Goal: Task Accomplishment & Management: Manage account settings

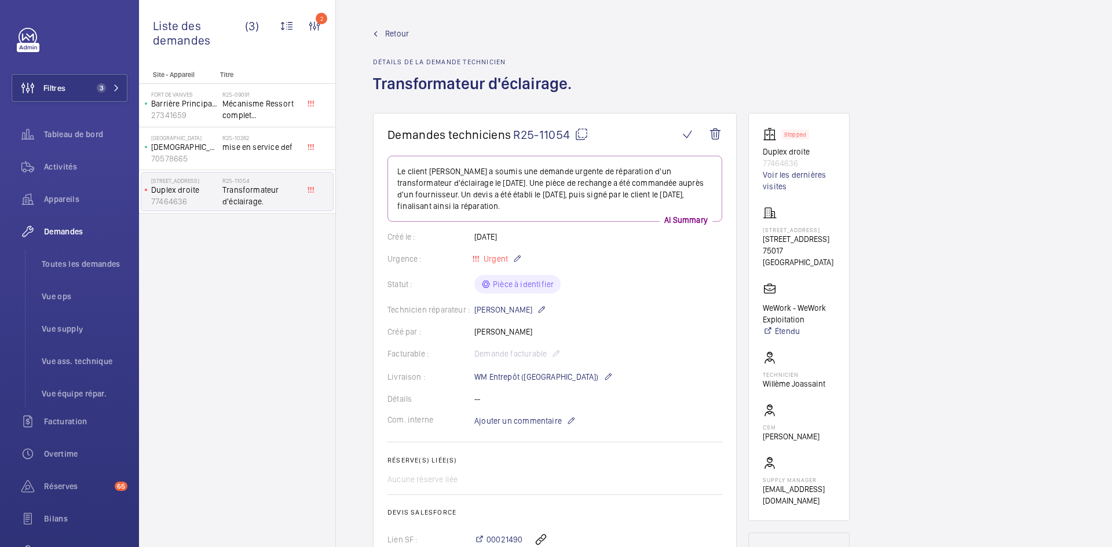
scroll to position [475, 0]
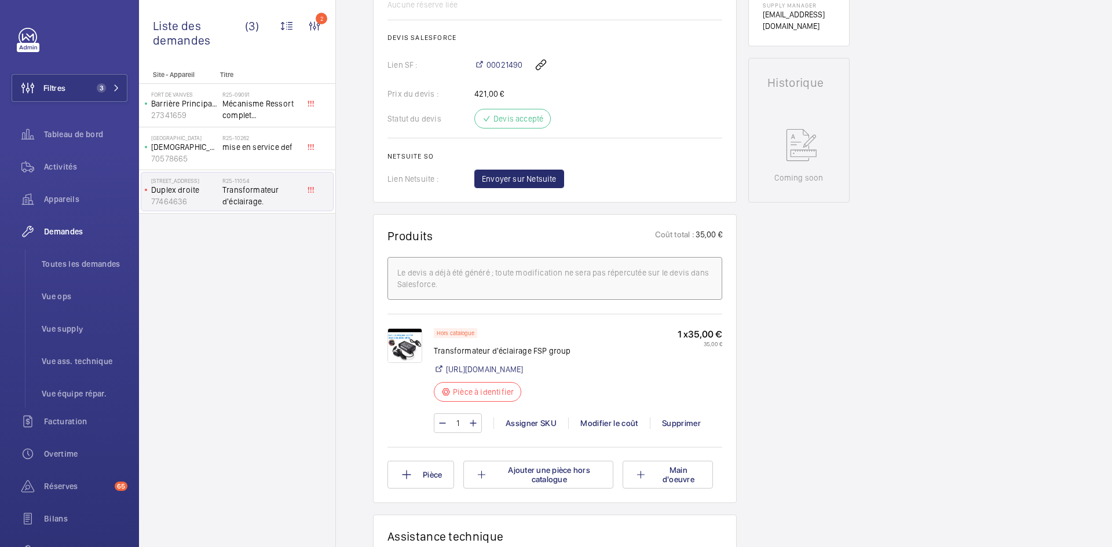
click at [404, 339] on img at bounding box center [405, 345] width 35 height 35
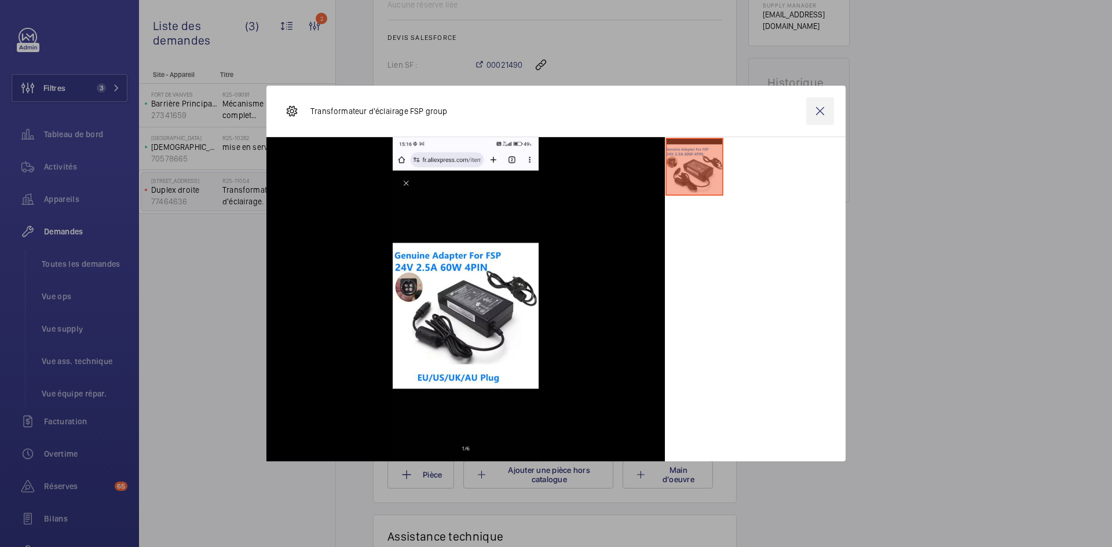
click at [832, 101] on wm-front-icon-button at bounding box center [820, 111] width 28 height 28
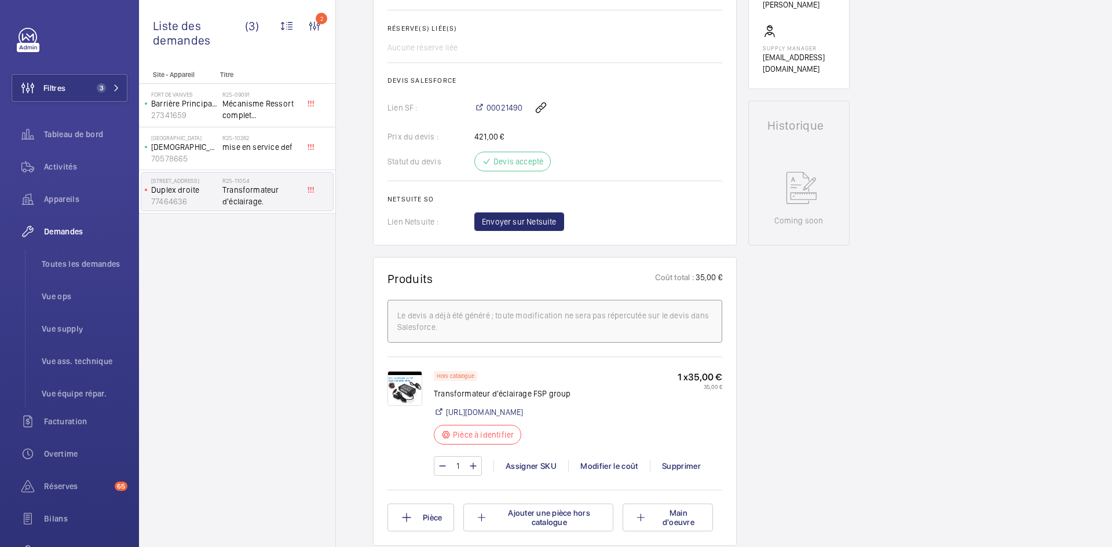
scroll to position [533, 0]
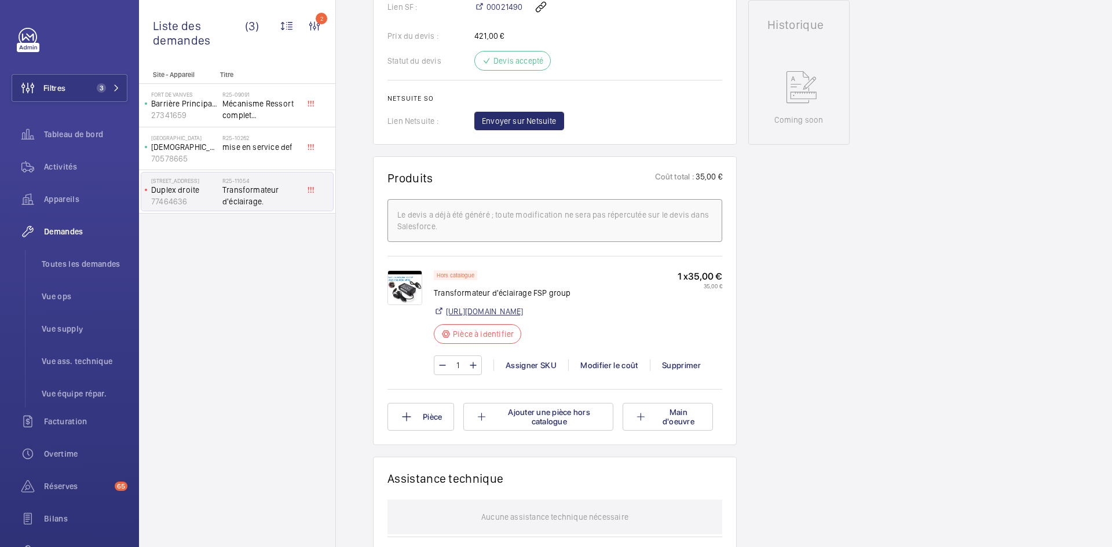
click at [523, 311] on link "https://fr.aliexpress.com/item/1005005534121351.html" at bounding box center [484, 312] width 77 height 12
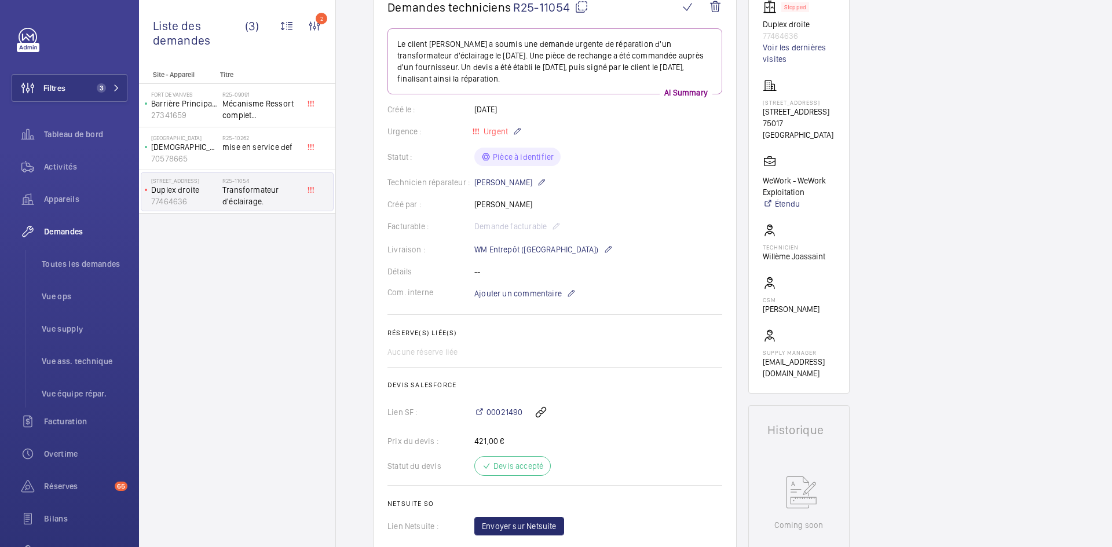
scroll to position [0, 0]
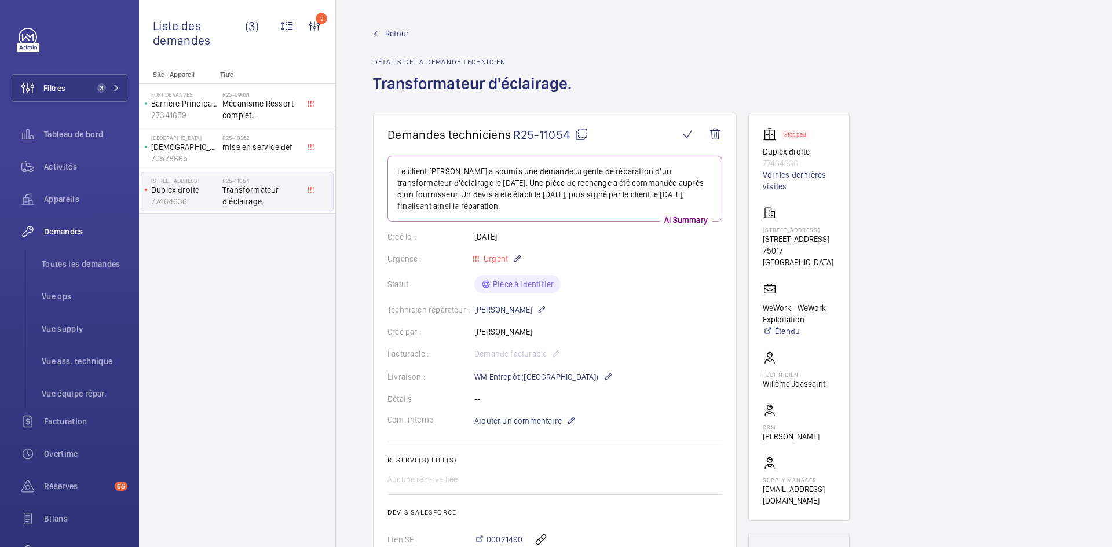
click at [390, 32] on span "Retour" at bounding box center [397, 34] width 24 height 12
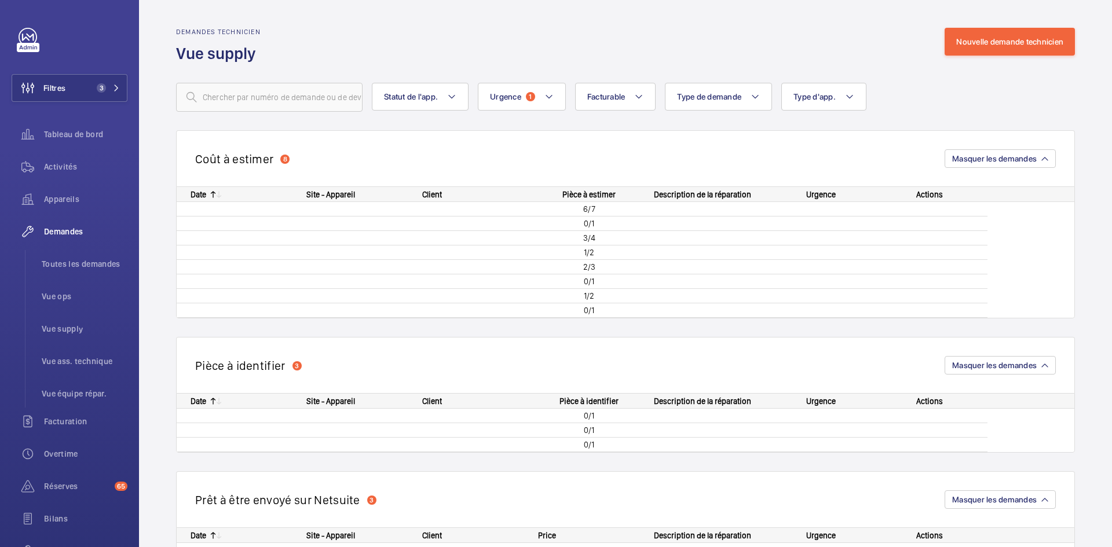
click at [394, 30] on div "Demandes technicien Vue supply Nouvelle demande technicien" at bounding box center [625, 46] width 899 height 36
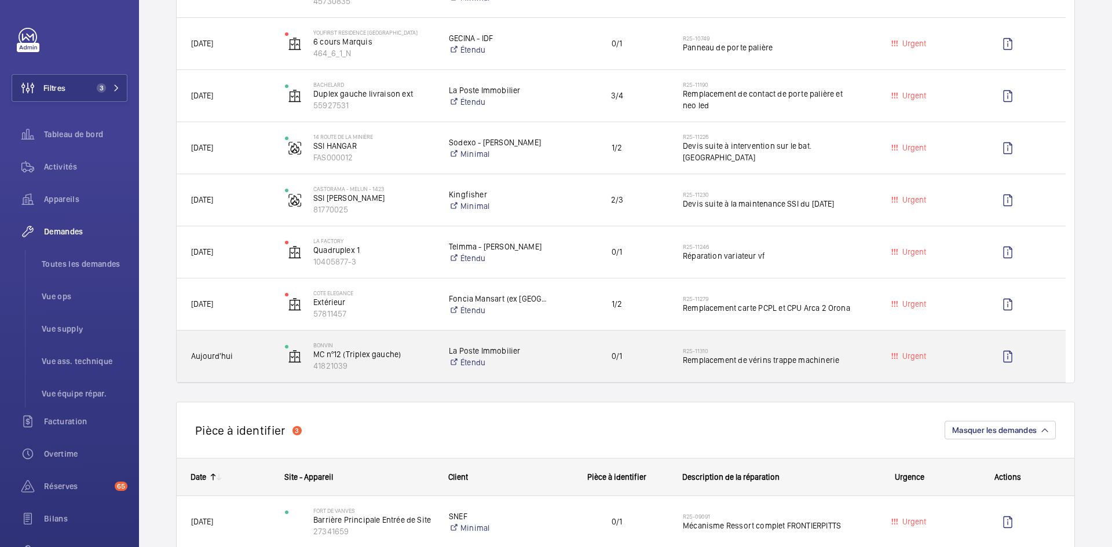
scroll to position [290, 0]
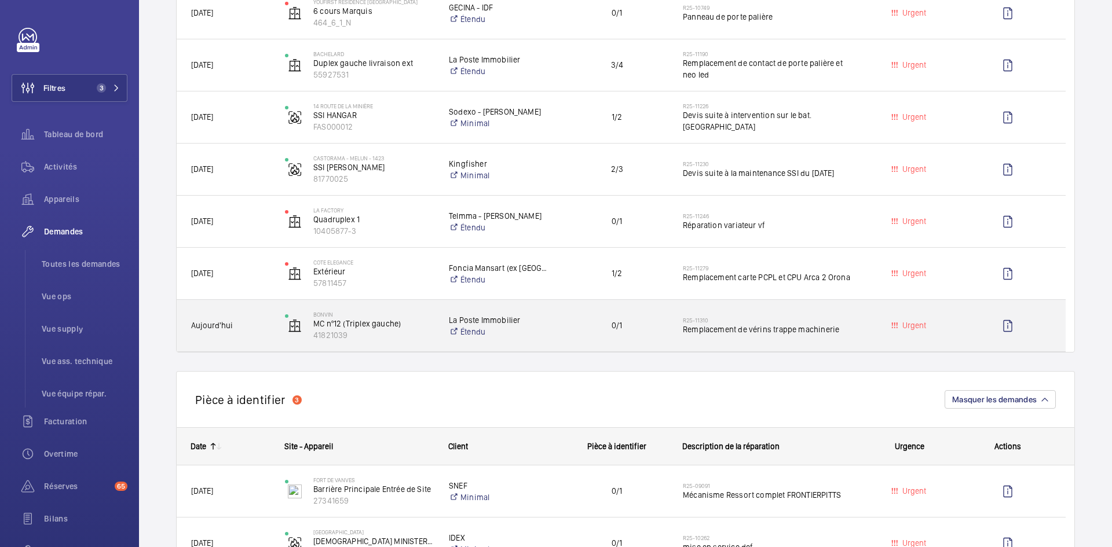
click at [260, 324] on span "Aujourd'hui" at bounding box center [230, 325] width 79 height 13
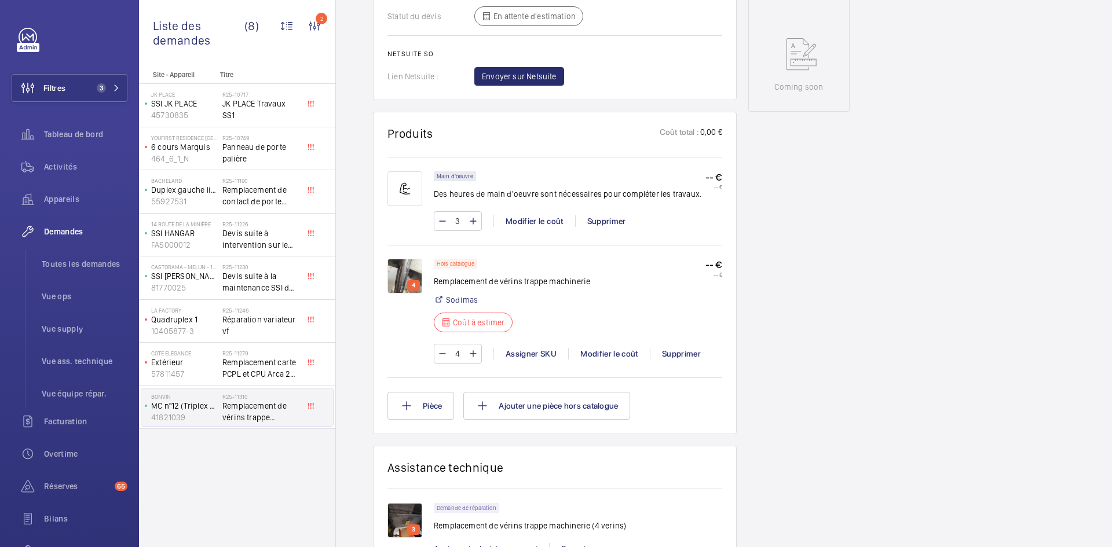
scroll to position [579, 0]
click at [404, 269] on img at bounding box center [405, 274] width 35 height 35
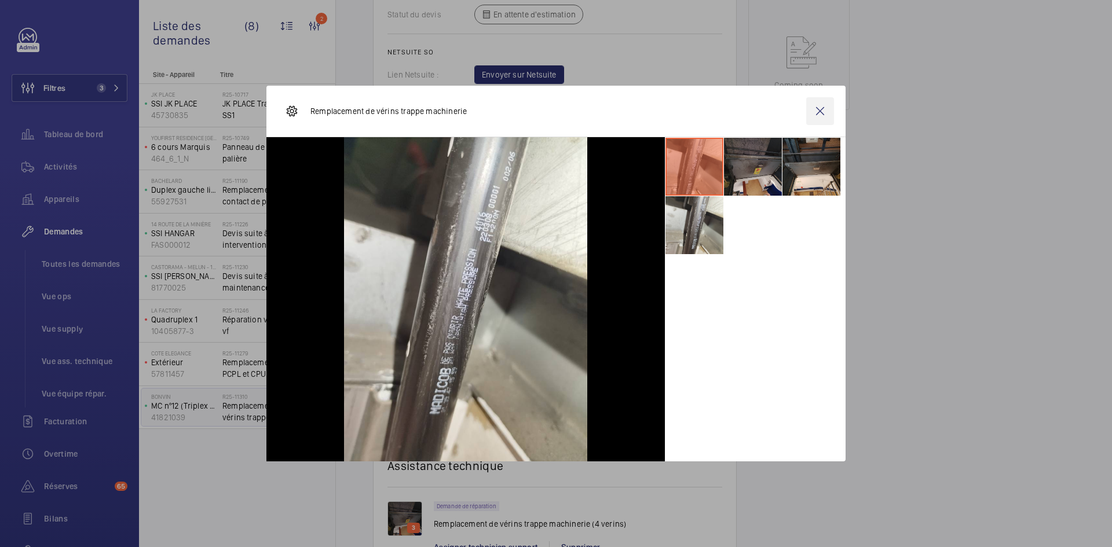
click at [827, 103] on wm-front-icon-button at bounding box center [820, 111] width 28 height 28
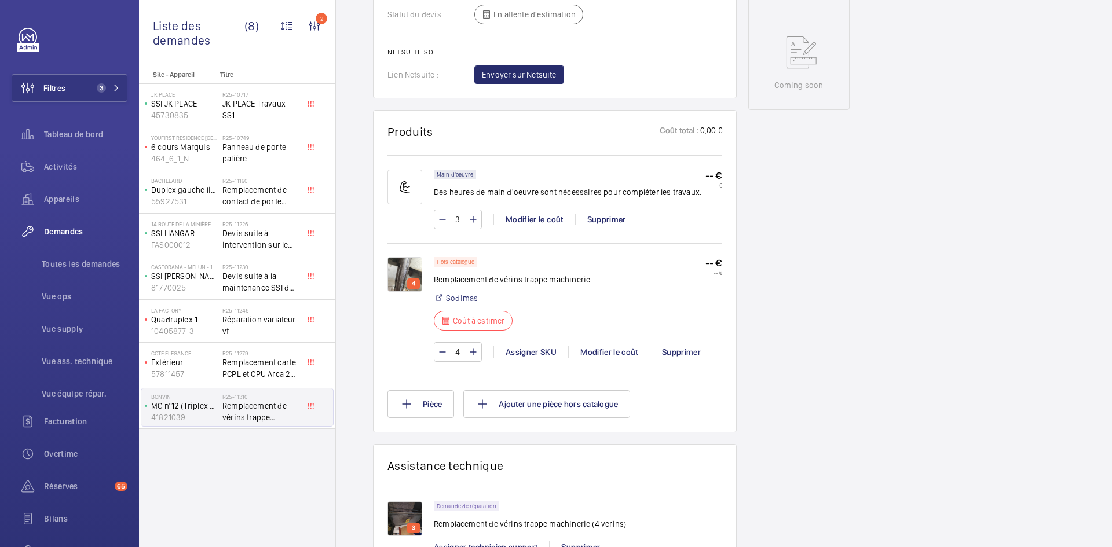
scroll to position [0, 0]
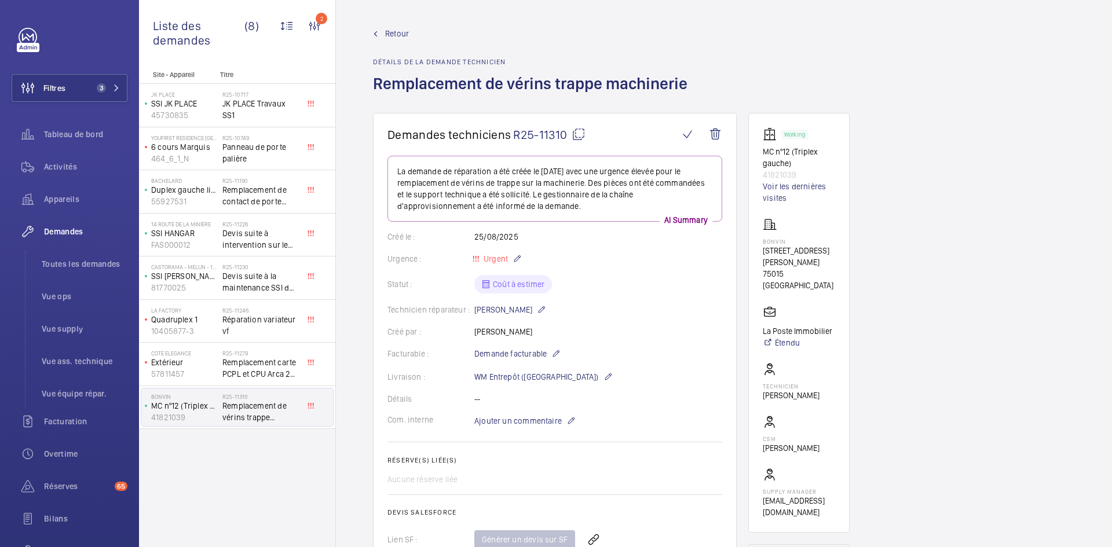
click at [579, 131] on mat-icon at bounding box center [579, 134] width 14 height 14
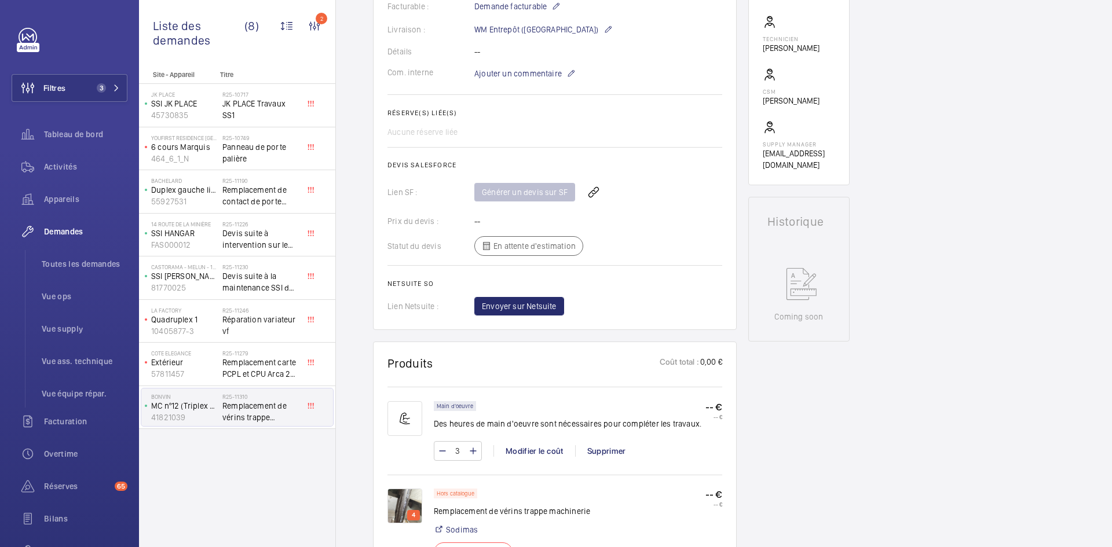
scroll to position [579, 0]
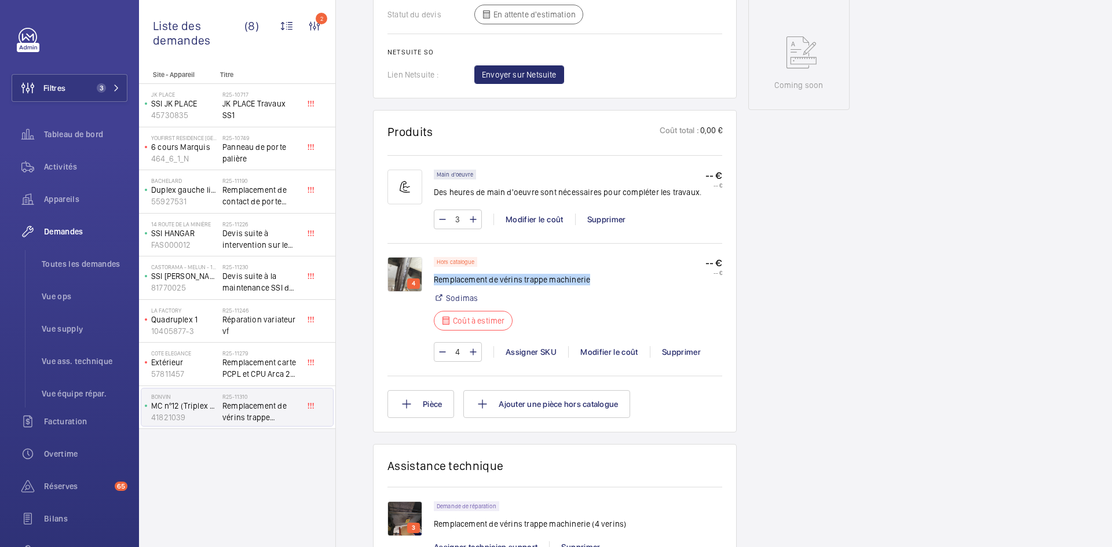
drag, startPoint x: 597, startPoint y: 283, endPoint x: 435, endPoint y: 279, distance: 161.7
click at [435, 279] on div "Hors catalogue Remplacement de vérins trappe machinerie Sodimas Coût à estimer …" at bounding box center [578, 297] width 288 height 81
copy p "Remplacement de vérins trappe machinerie"
click at [409, 280] on div "4" at bounding box center [413, 284] width 13 height 10
click at [407, 276] on img at bounding box center [405, 274] width 35 height 35
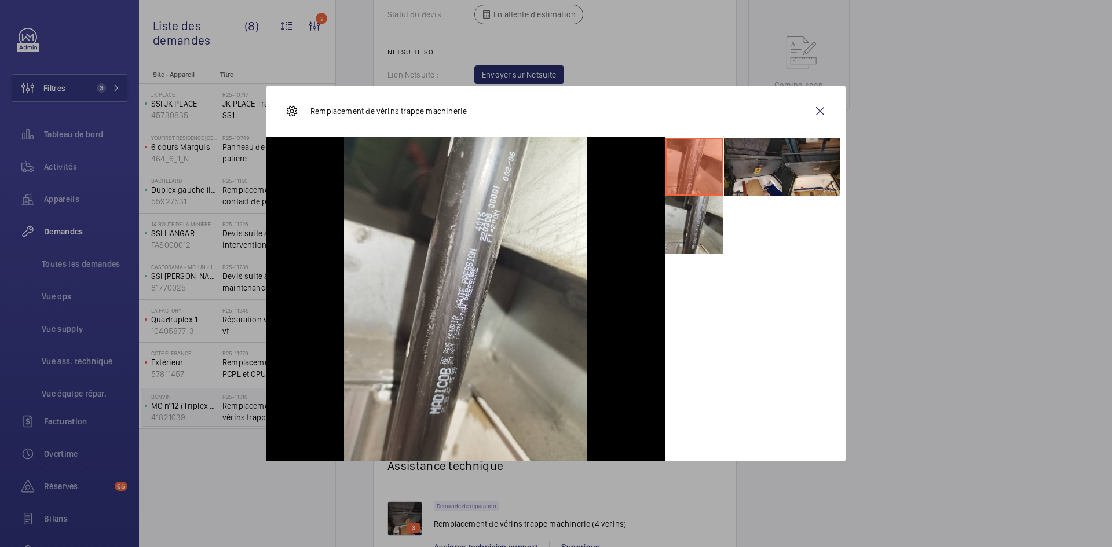
click at [695, 226] on li at bounding box center [695, 225] width 58 height 58
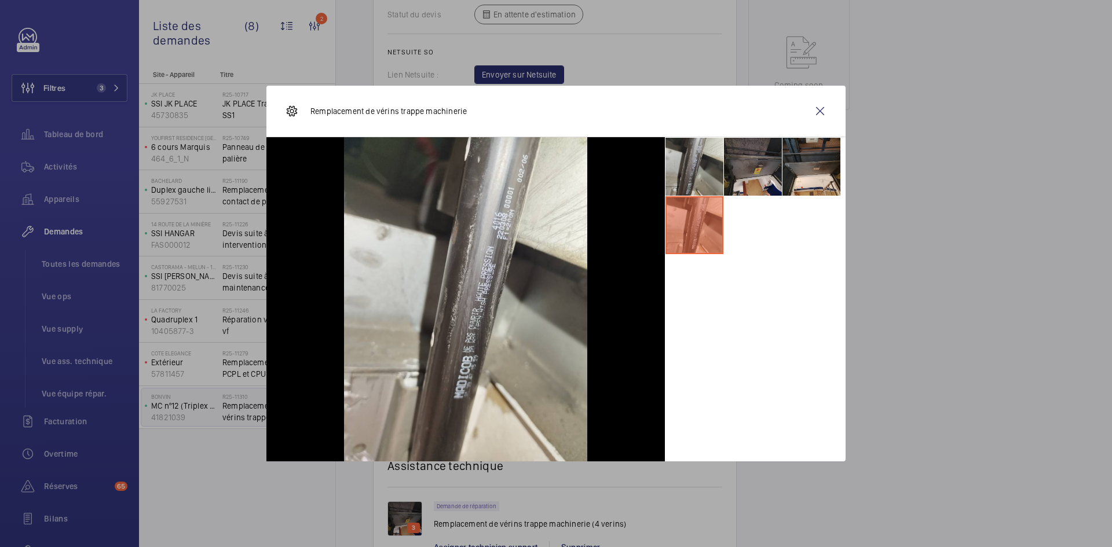
click at [697, 160] on li at bounding box center [695, 167] width 58 height 58
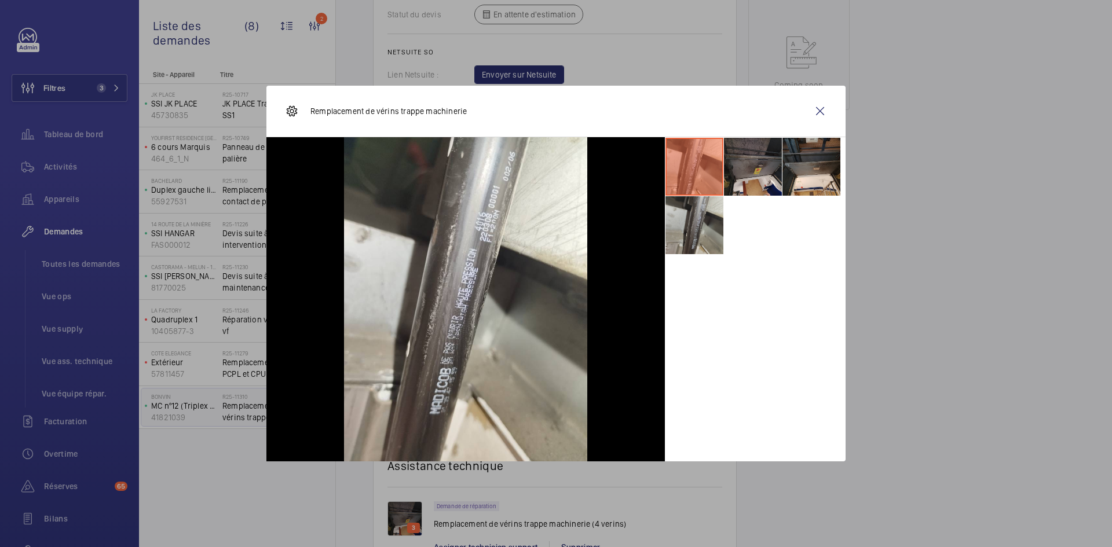
click at [698, 219] on li at bounding box center [695, 225] width 58 height 58
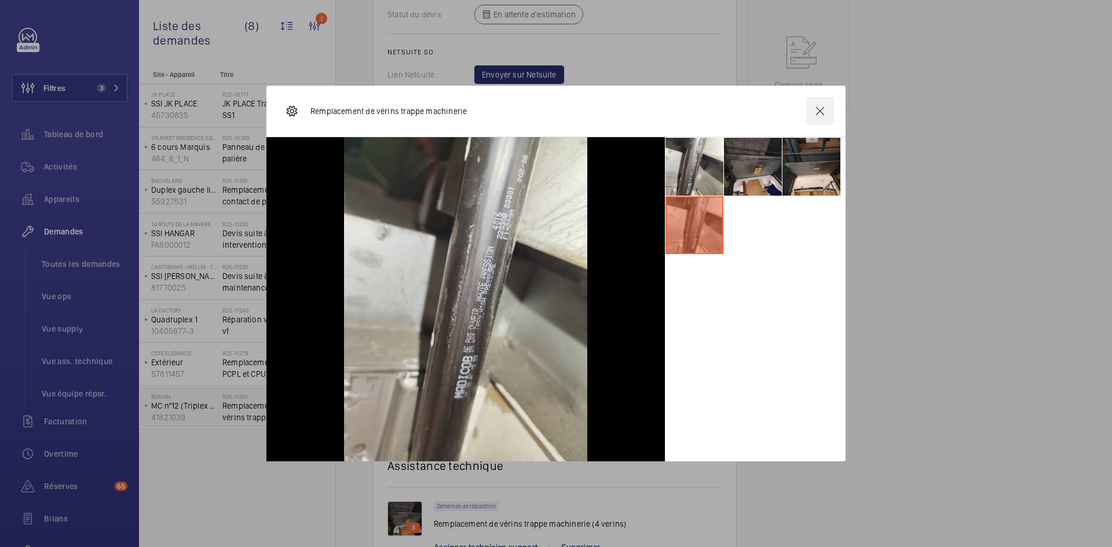
click at [826, 112] on wm-front-icon-button at bounding box center [820, 111] width 28 height 28
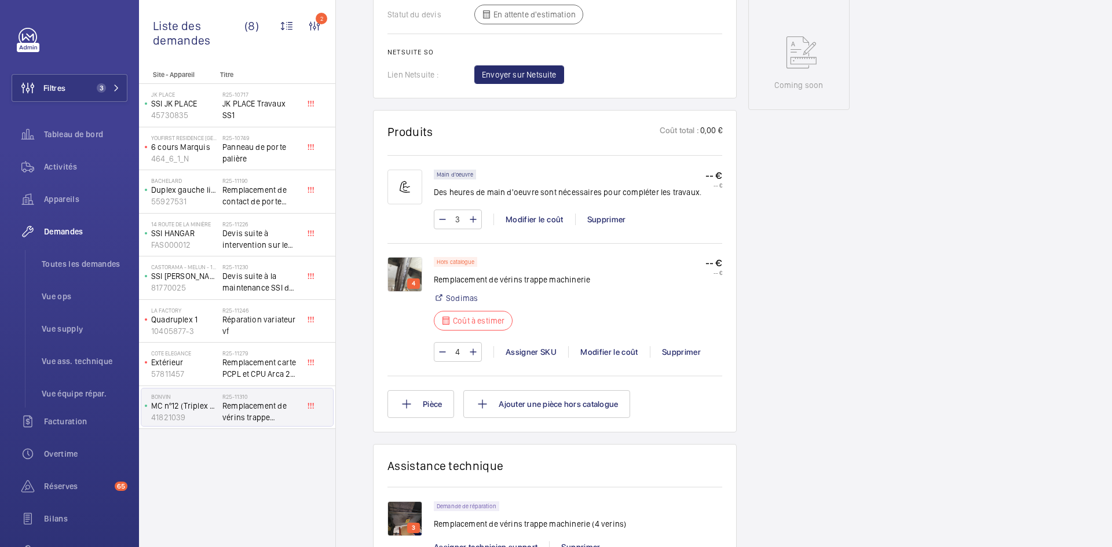
scroll to position [209, 0]
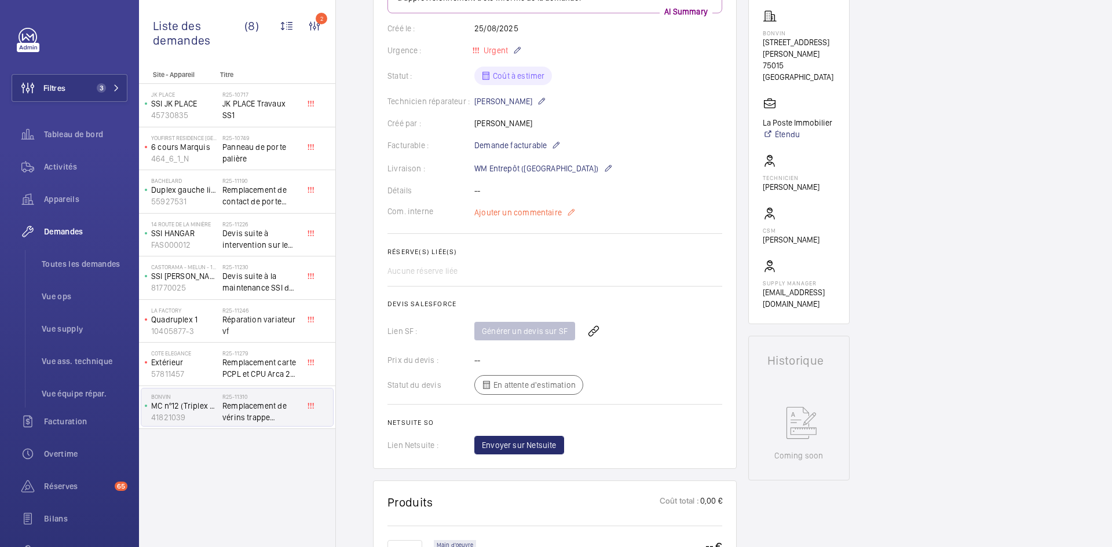
click at [522, 218] on span "Ajouter un commentaire" at bounding box center [517, 213] width 87 height 12
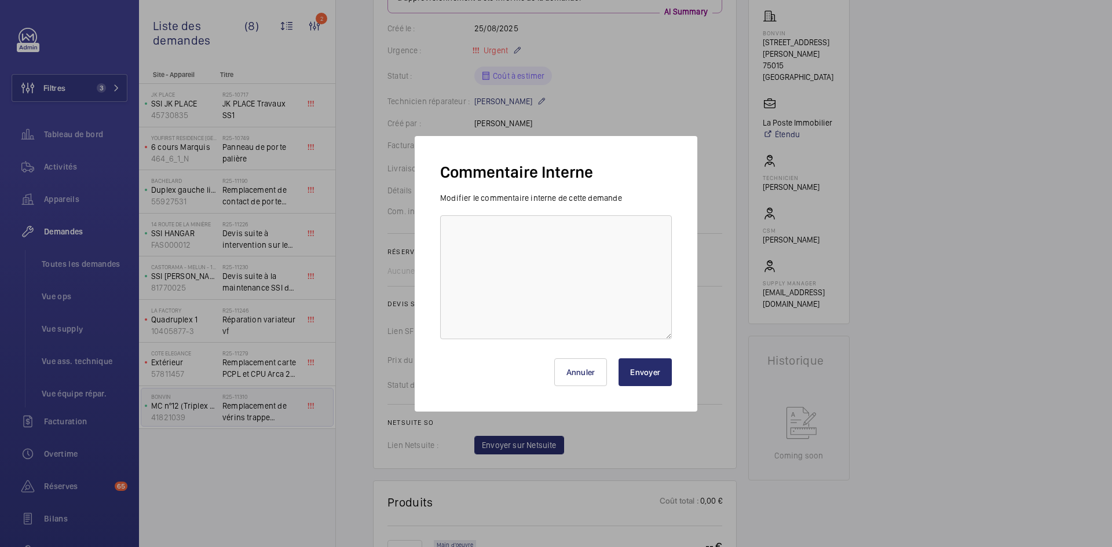
scroll to position [116, 0]
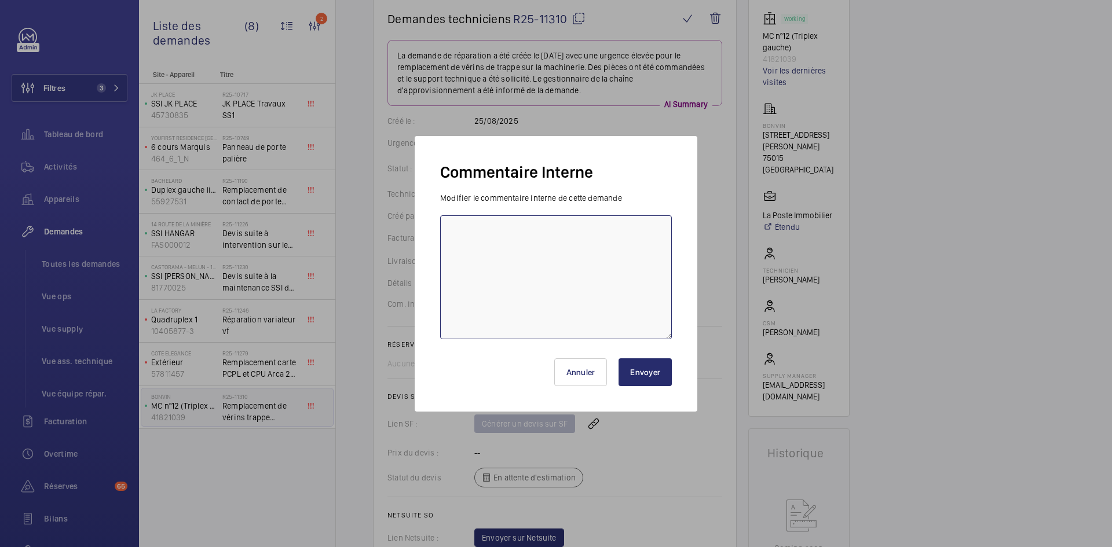
click at [478, 246] on textarea at bounding box center [556, 277] width 232 height 124
type textarea "b"
type textarea "BY-25/08 demande de devis envoyée au fournisseur MADICOB attente de retour."
click at [633, 367] on button "Envoyer" at bounding box center [645, 373] width 53 height 28
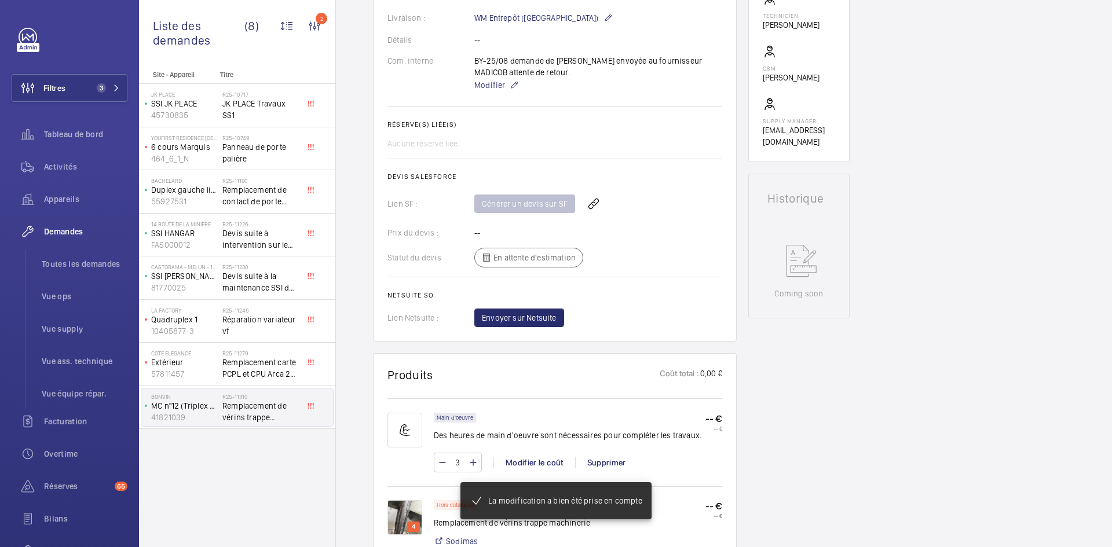
scroll to position [602, 0]
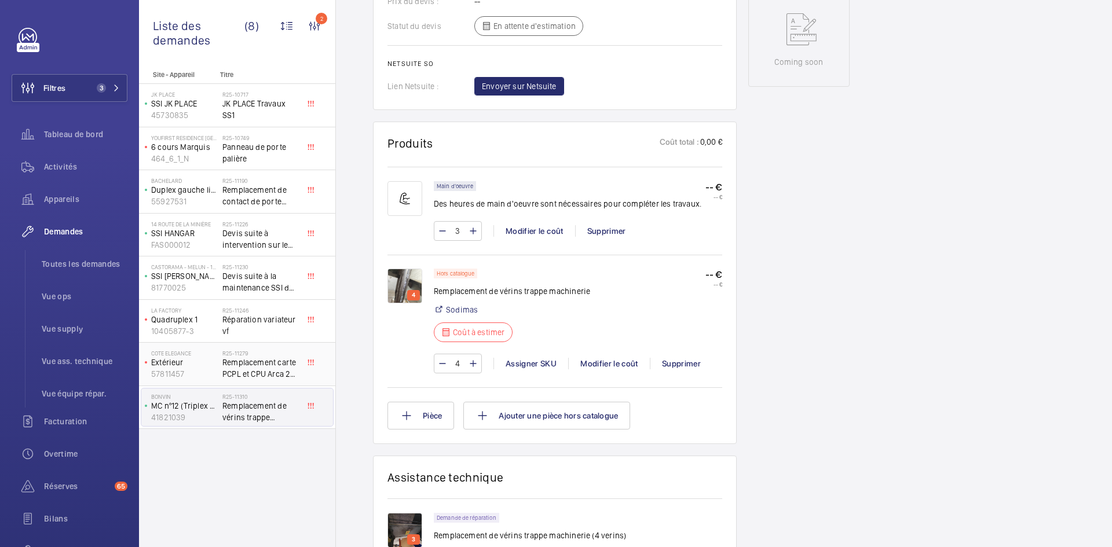
click at [195, 359] on p "Extérieur" at bounding box center [184, 363] width 67 height 12
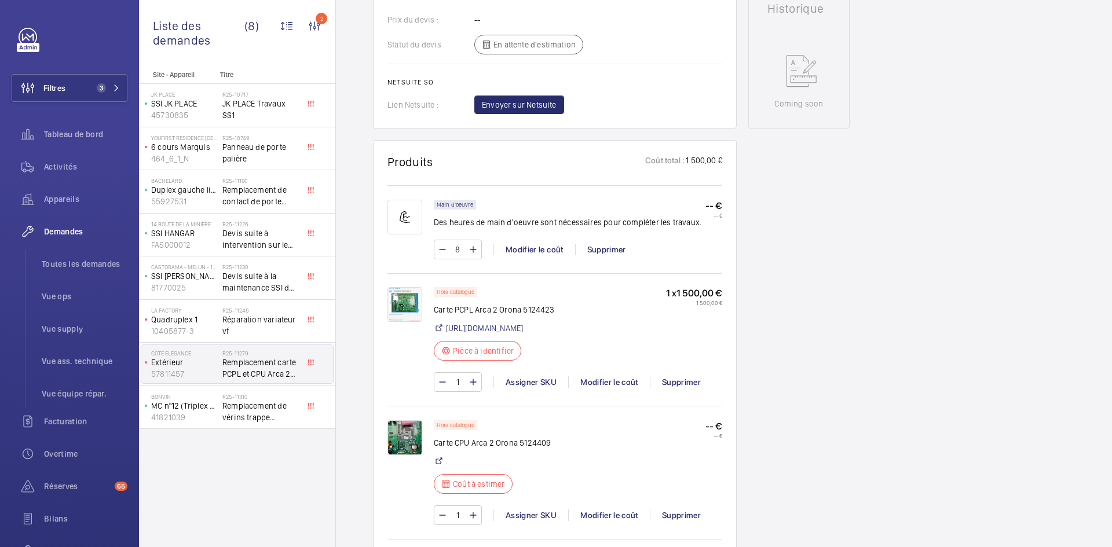
scroll to position [579, 0]
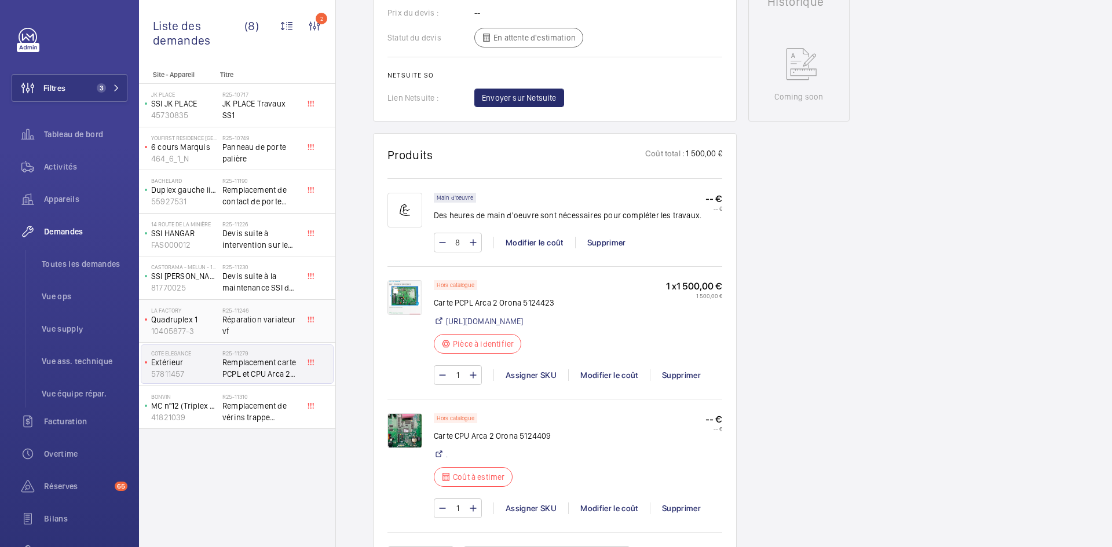
click at [209, 328] on p "10405877-3" at bounding box center [184, 332] width 67 height 12
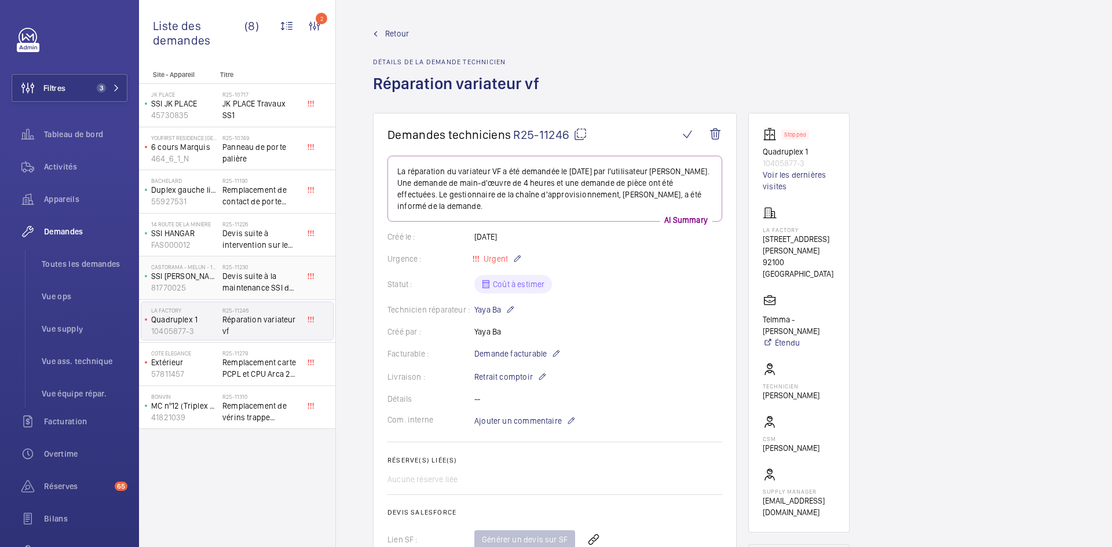
click at [200, 282] on p "81770025" at bounding box center [184, 288] width 67 height 12
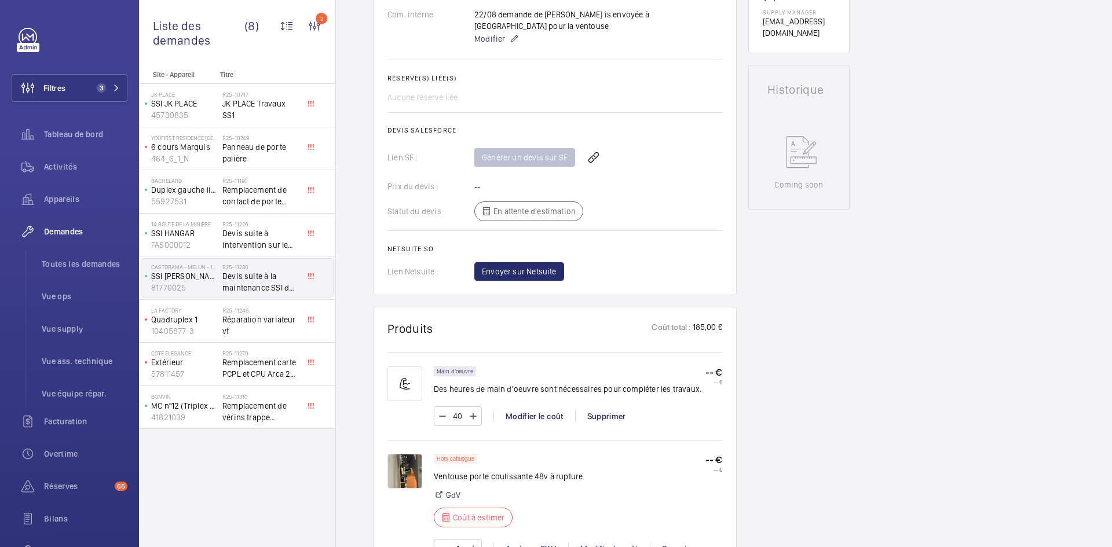
scroll to position [695, 0]
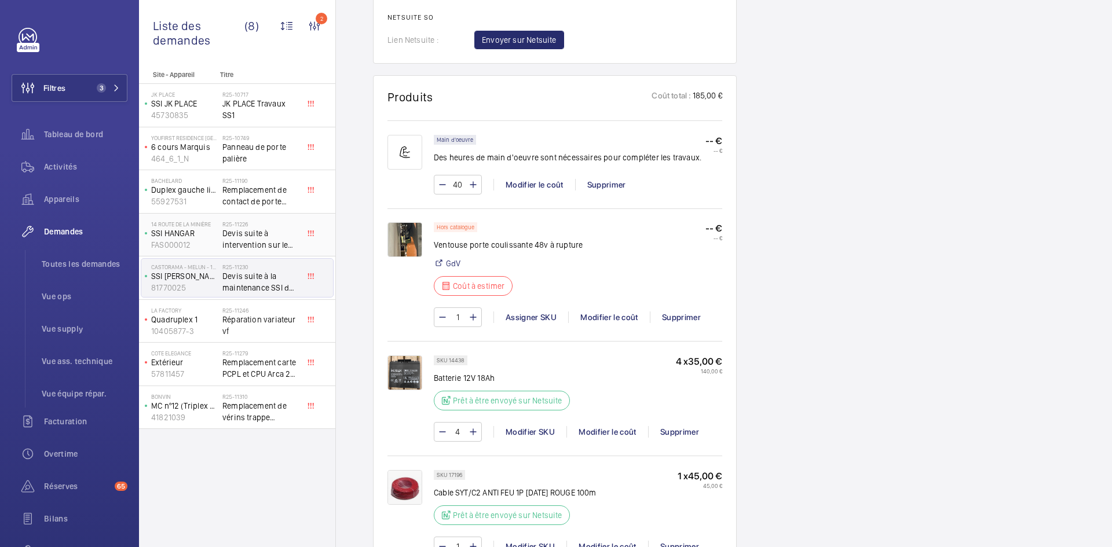
click at [193, 244] on p "FAS000012" at bounding box center [184, 245] width 67 height 12
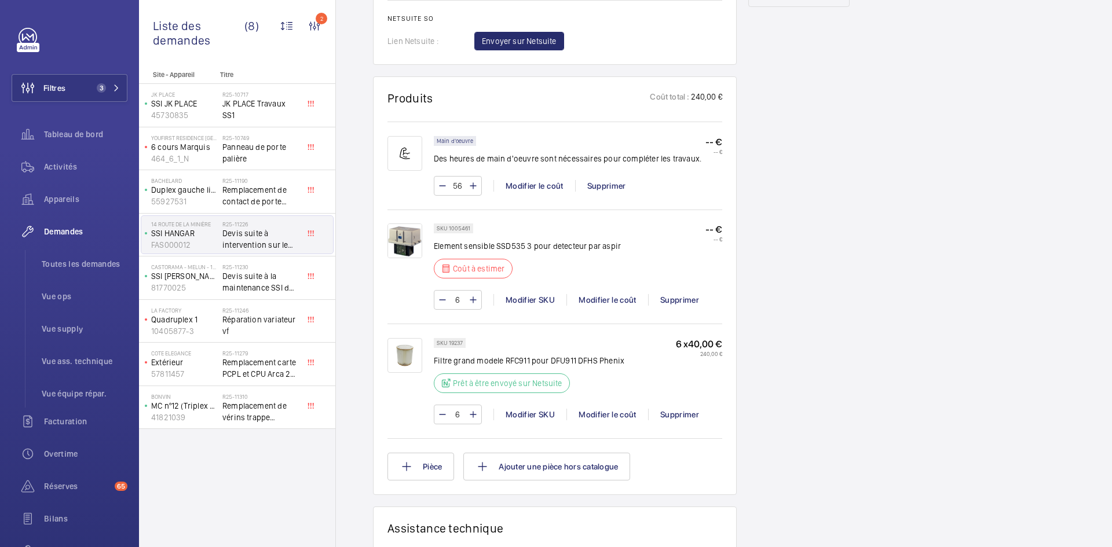
scroll to position [695, 0]
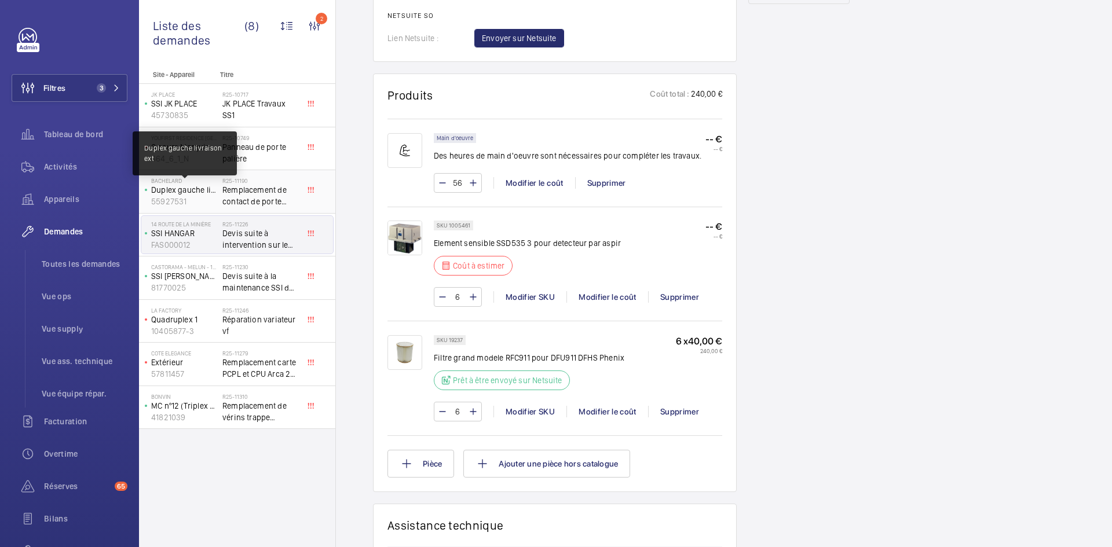
click at [217, 193] on p "Duplex gauche livraison ext" at bounding box center [184, 190] width 67 height 12
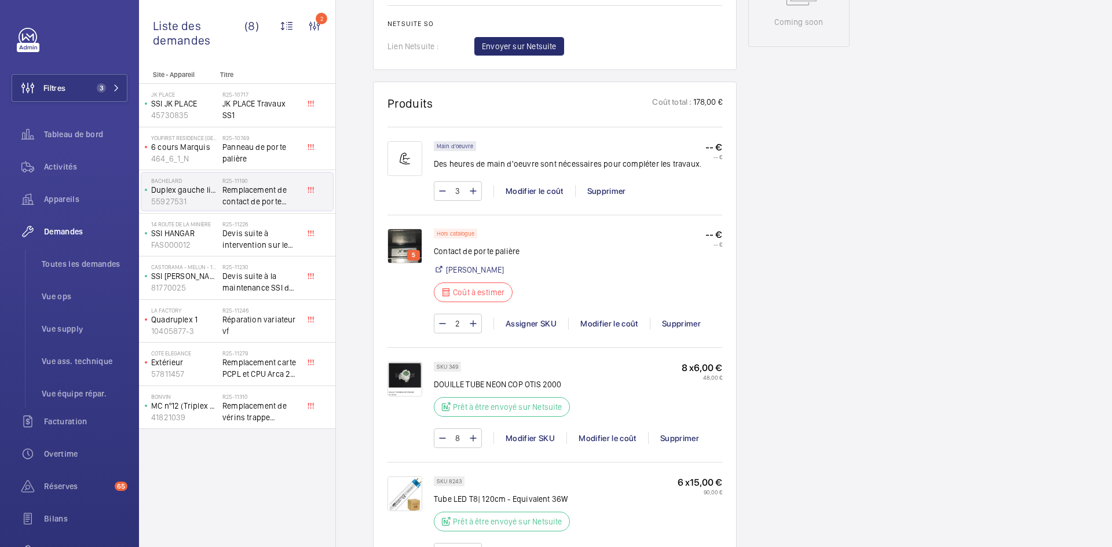
scroll to position [579, 0]
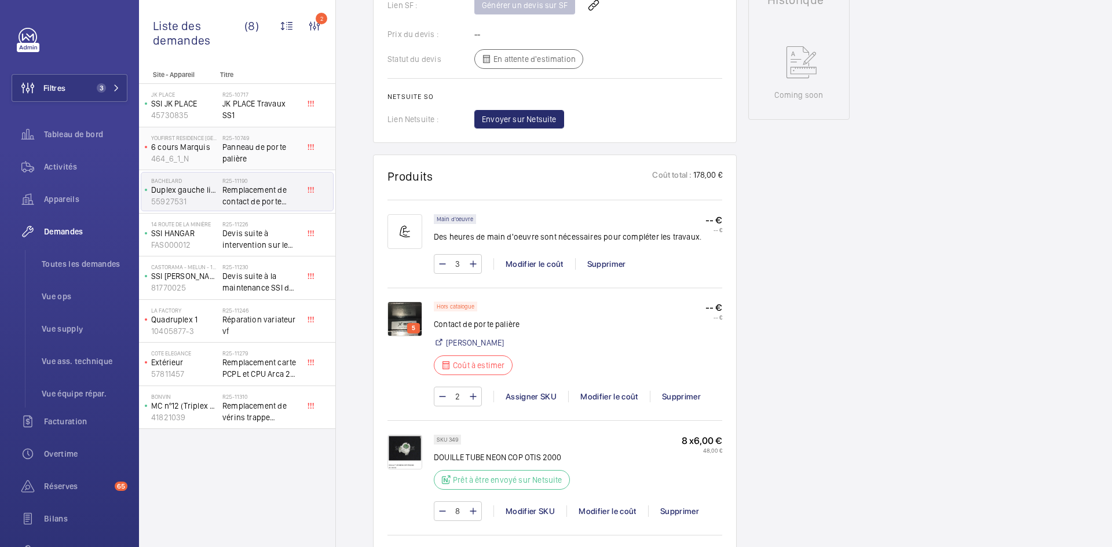
click at [201, 142] on p "6 cours Marquis" at bounding box center [184, 147] width 67 height 12
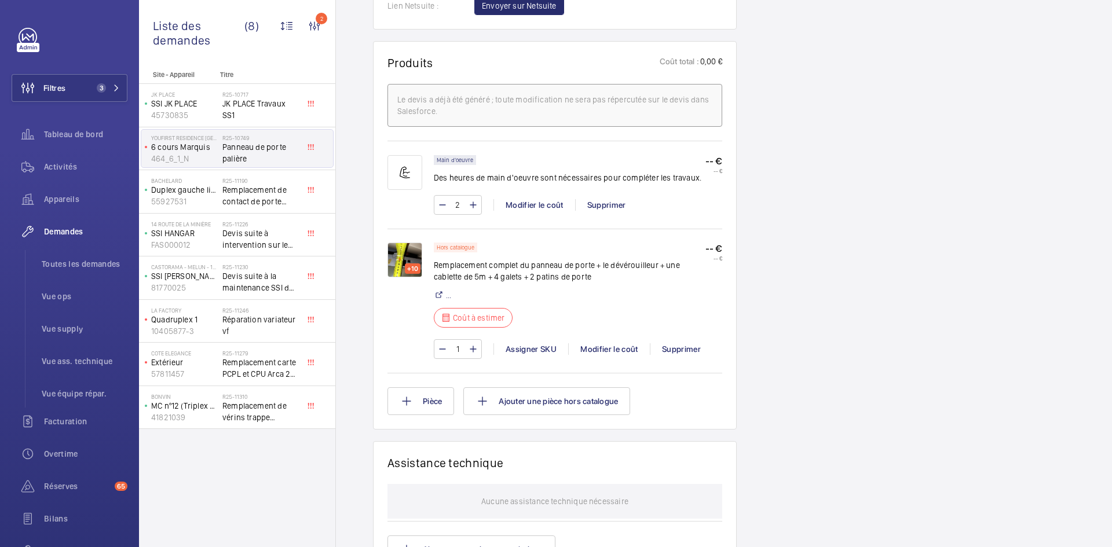
scroll to position [695, 0]
click at [195, 107] on p "SSI JK PLACE" at bounding box center [184, 104] width 67 height 12
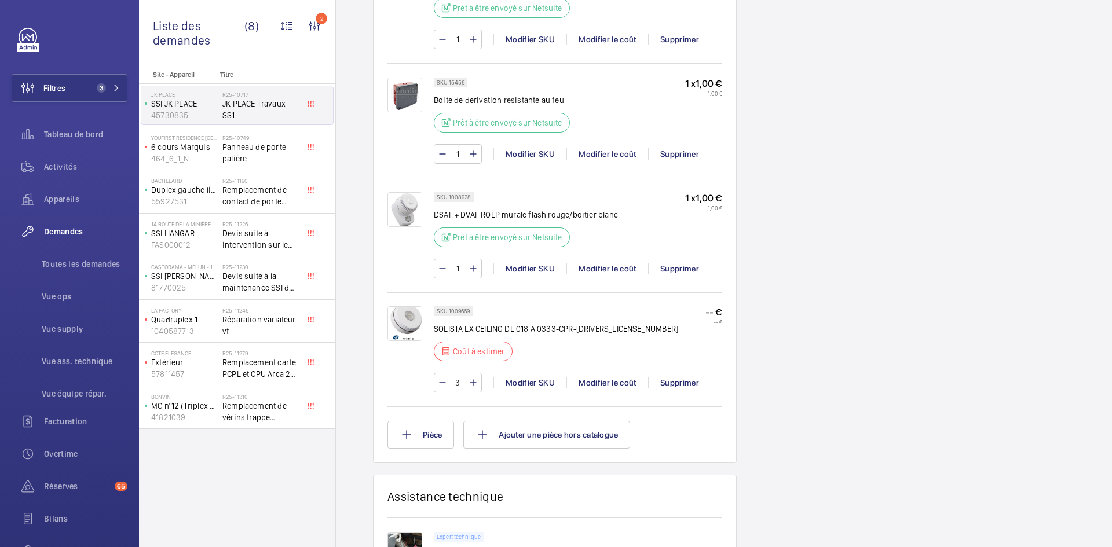
scroll to position [1506, 0]
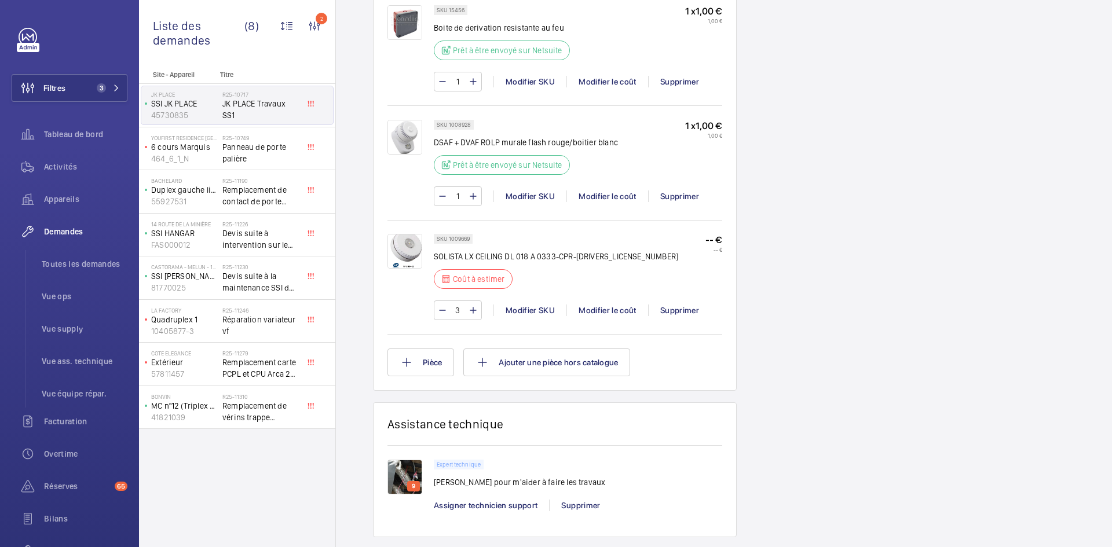
click at [400, 236] on img at bounding box center [405, 251] width 35 height 35
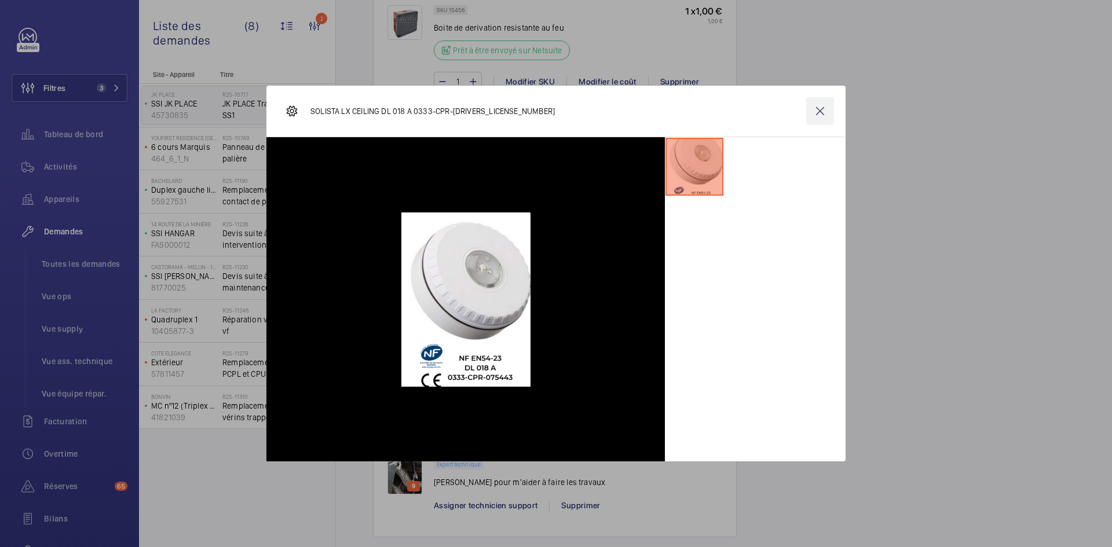
click at [819, 111] on wm-front-icon-button at bounding box center [820, 111] width 28 height 28
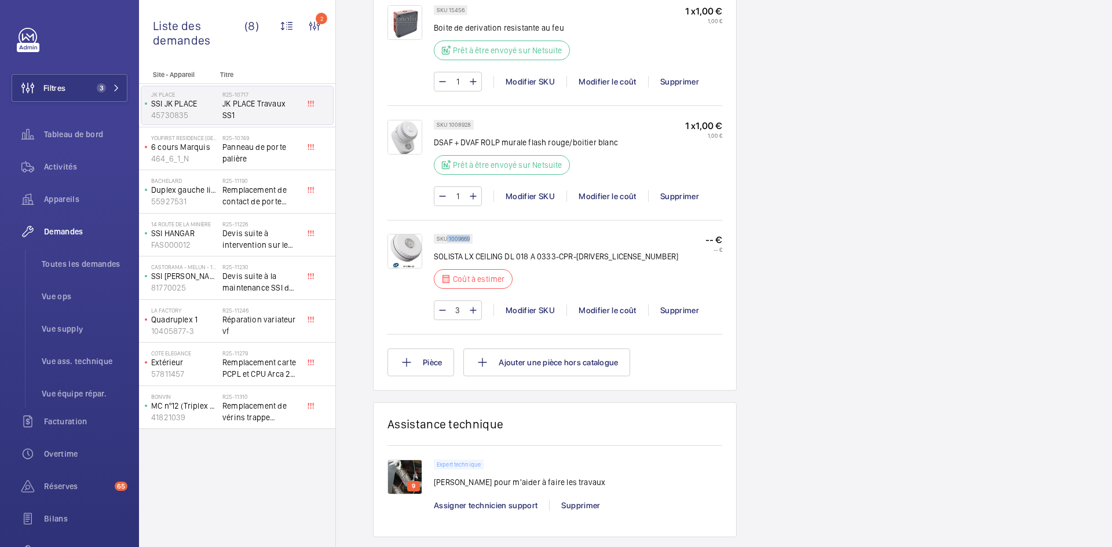
click at [447, 234] on div "SKU 1009669" at bounding box center [453, 239] width 39 height 10
copy p "1009669"
click at [602, 305] on div "Modifier le coût" at bounding box center [607, 311] width 82 height 12
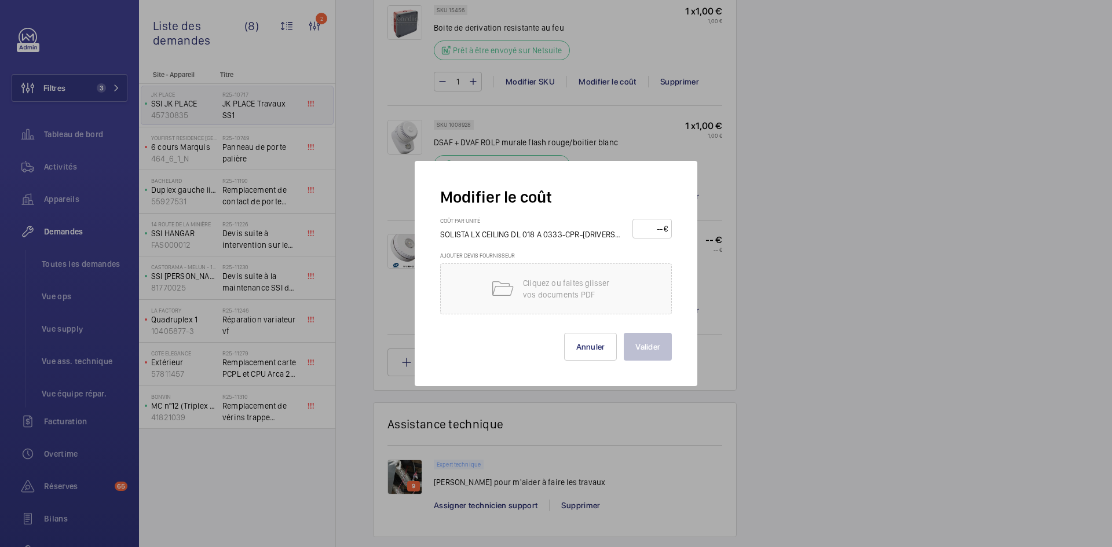
click at [649, 229] on input "number" at bounding box center [650, 229] width 27 height 19
type input "90"
click at [659, 346] on button "Valider" at bounding box center [648, 347] width 48 height 28
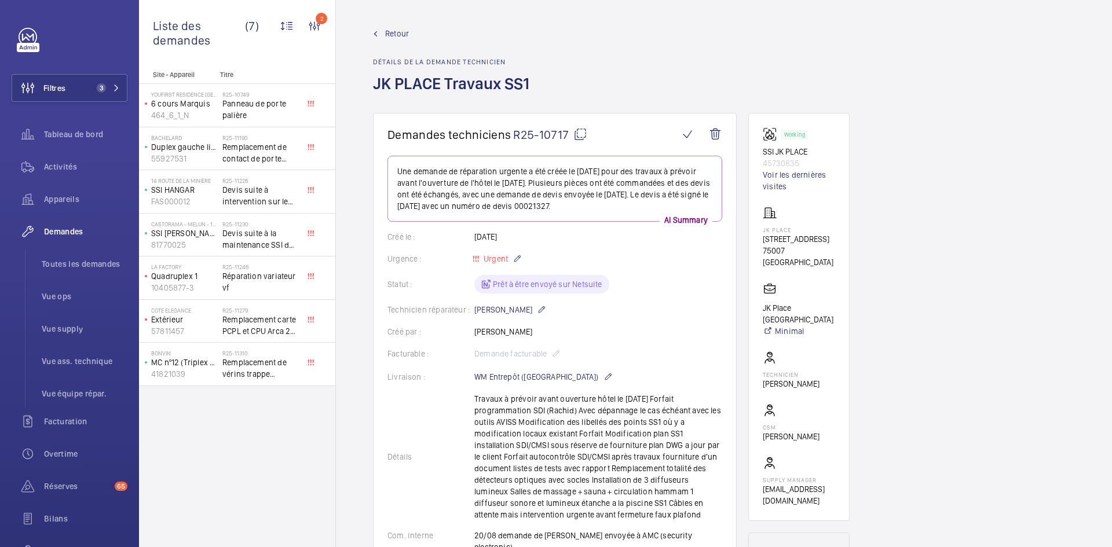
click at [392, 34] on span "Retour" at bounding box center [397, 34] width 24 height 12
click at [393, 31] on span "Retour" at bounding box center [397, 34] width 24 height 12
click at [217, 368] on p "41821039" at bounding box center [184, 374] width 67 height 12
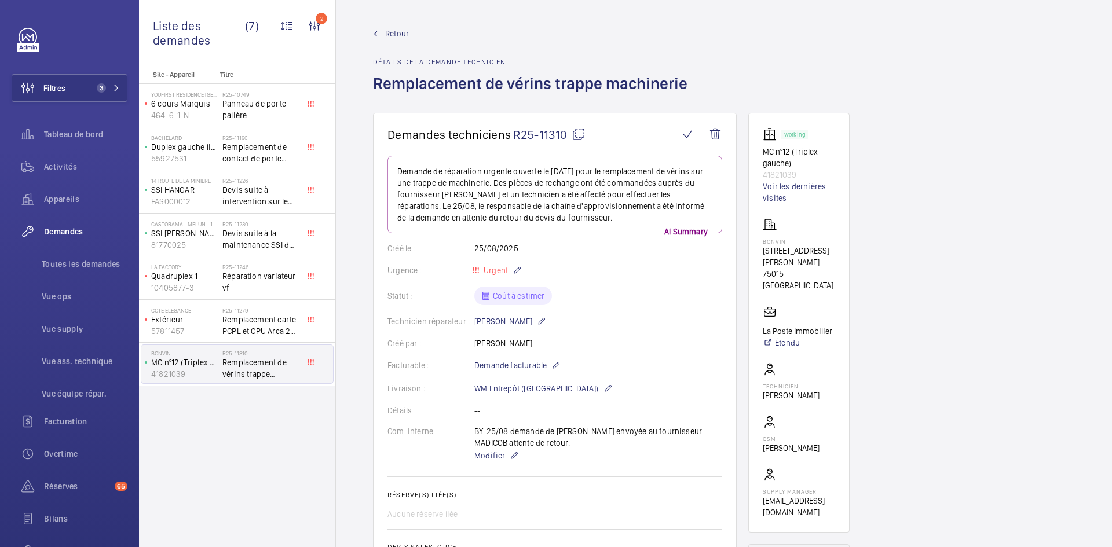
click at [392, 28] on span "Retour" at bounding box center [397, 34] width 24 height 12
click at [389, 34] on span "Retour" at bounding box center [397, 34] width 24 height 12
click at [390, 31] on span "Retour" at bounding box center [397, 34] width 24 height 12
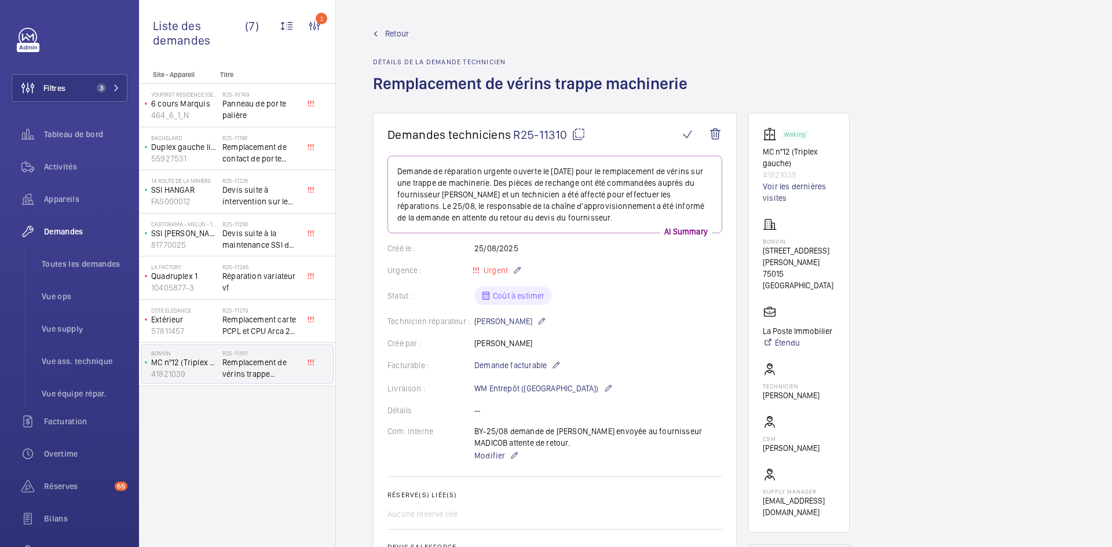
click at [397, 31] on span "Retour" at bounding box center [397, 34] width 24 height 12
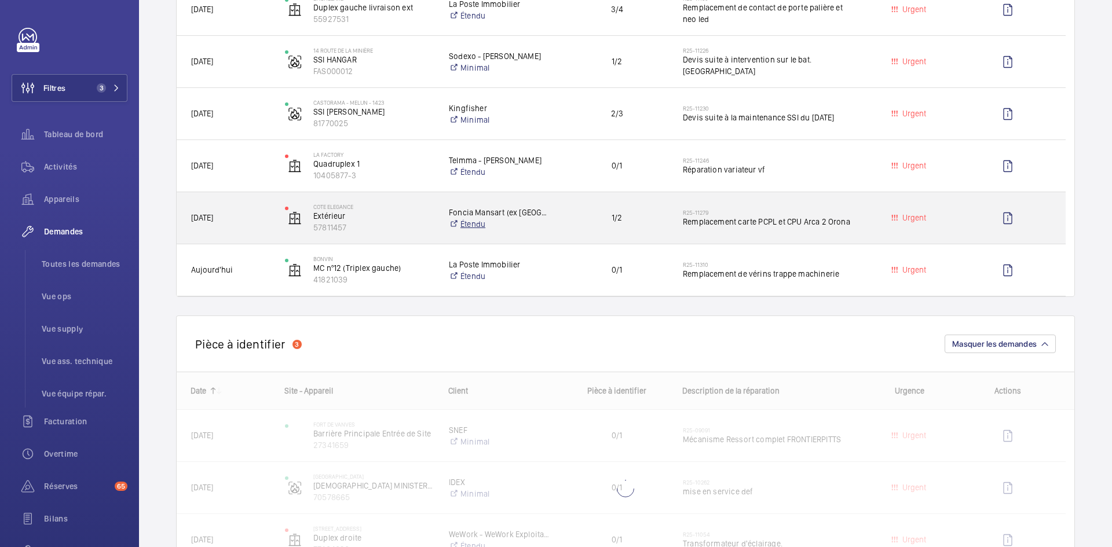
scroll to position [405, 0]
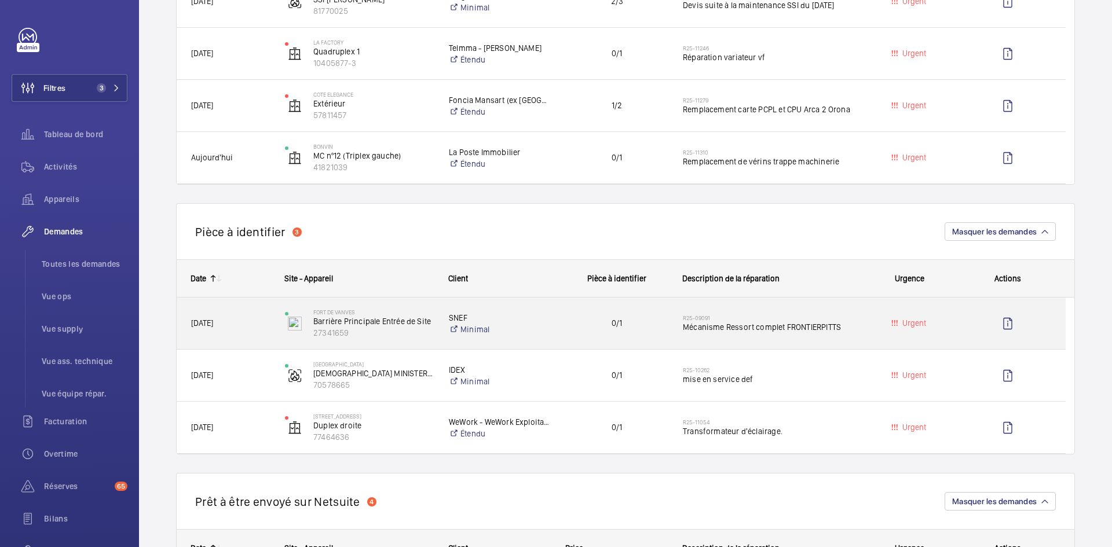
click at [239, 323] on span "04/07/2025" at bounding box center [230, 323] width 79 height 13
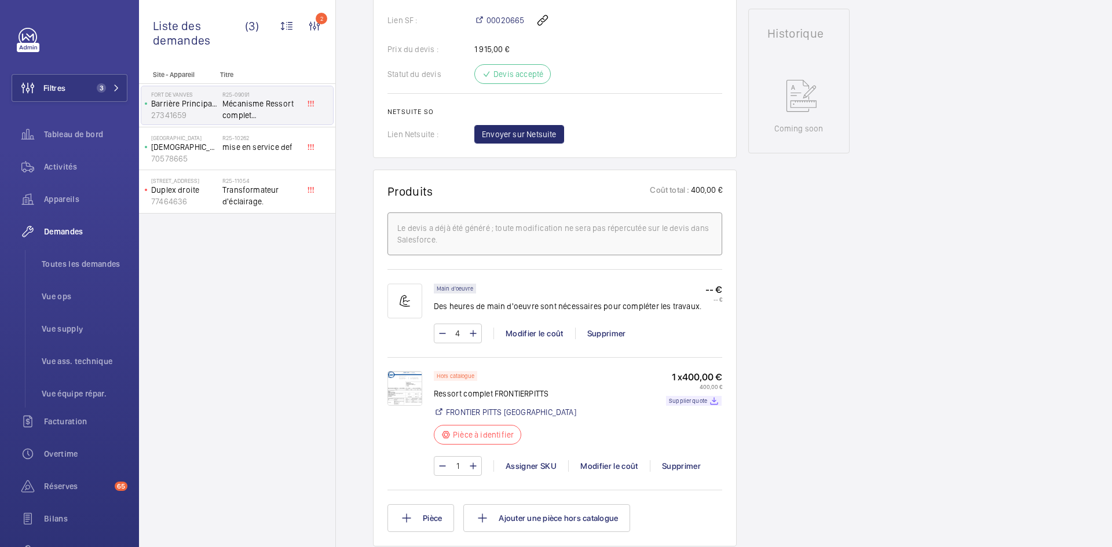
scroll to position [521, 0]
click at [400, 381] on img at bounding box center [405, 387] width 35 height 35
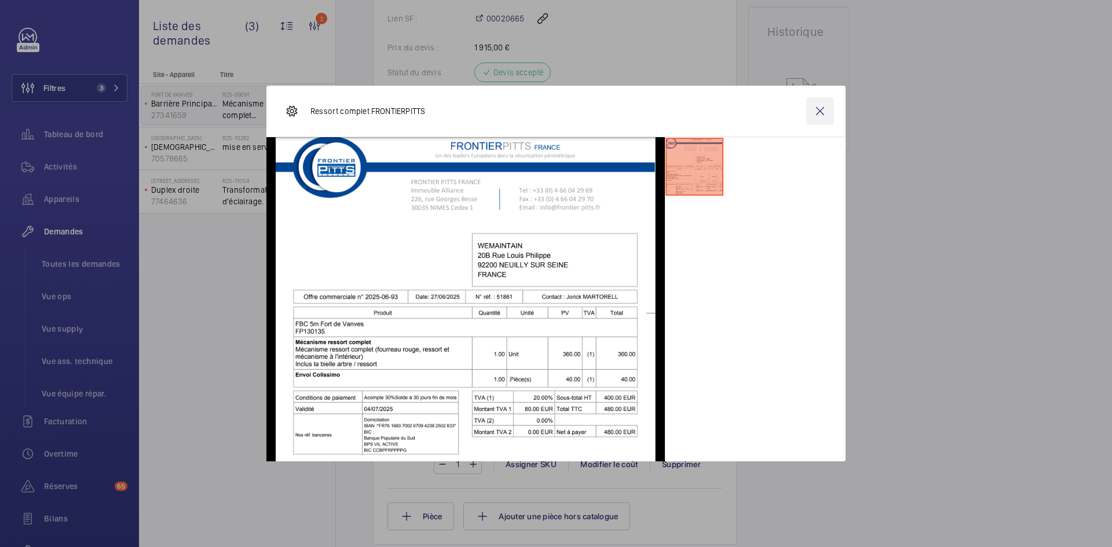
click at [832, 111] on wm-front-icon-button at bounding box center [820, 111] width 28 height 28
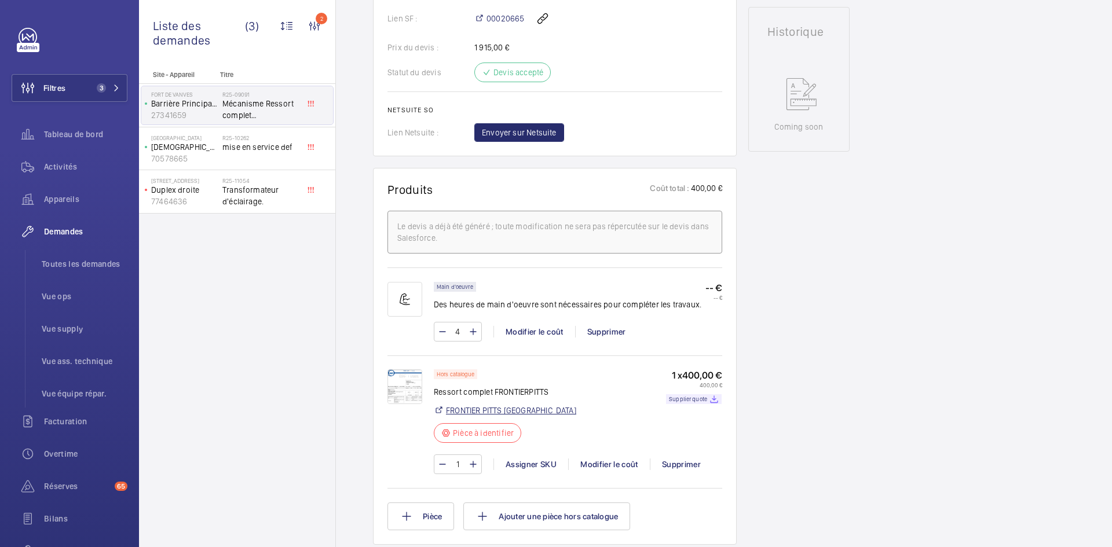
click at [478, 410] on link "FRONTIER PITTS France" at bounding box center [511, 411] width 130 height 12
click at [486, 392] on div "Hors catalogue Ressort complet FRONTIERPITTS FRONTIER PITTS France Pièce à iden…" at bounding box center [578, 410] width 288 height 81
click at [554, 393] on div "Hors catalogue Ressort complet FRONTIERPITTS FRONTIER PITTS France Pièce à iden…" at bounding box center [578, 410] width 288 height 81
drag, startPoint x: 552, startPoint y: 392, endPoint x: 494, endPoint y: 392, distance: 57.9
click at [494, 392] on div "Hors catalogue Ressort complet FRONTIERPITTS FRONTIER PITTS France Pièce à iden…" at bounding box center [578, 410] width 288 height 81
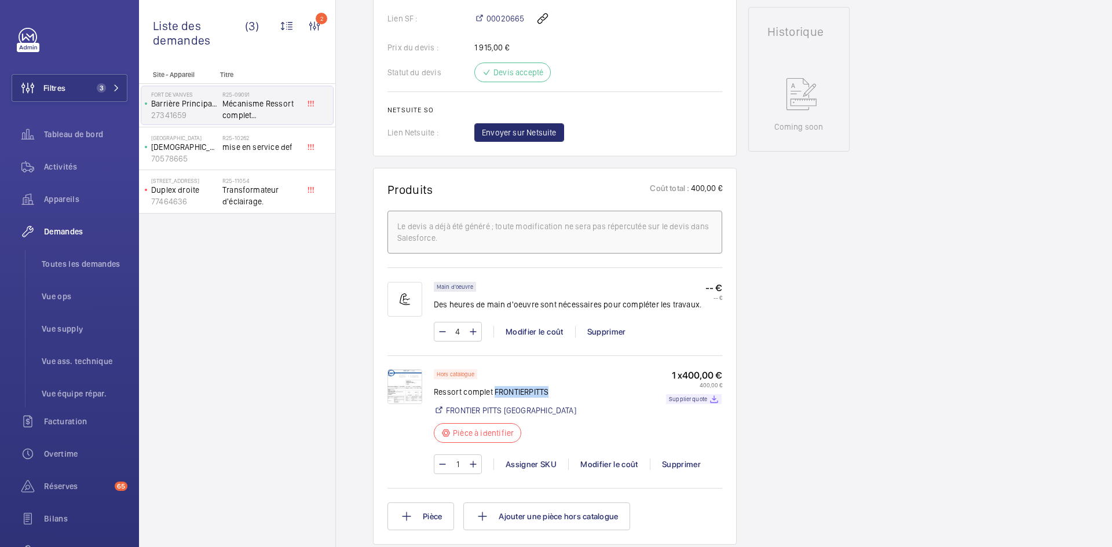
copy p "FRONTIERPITTS"
click at [398, 383] on img at bounding box center [405, 387] width 35 height 35
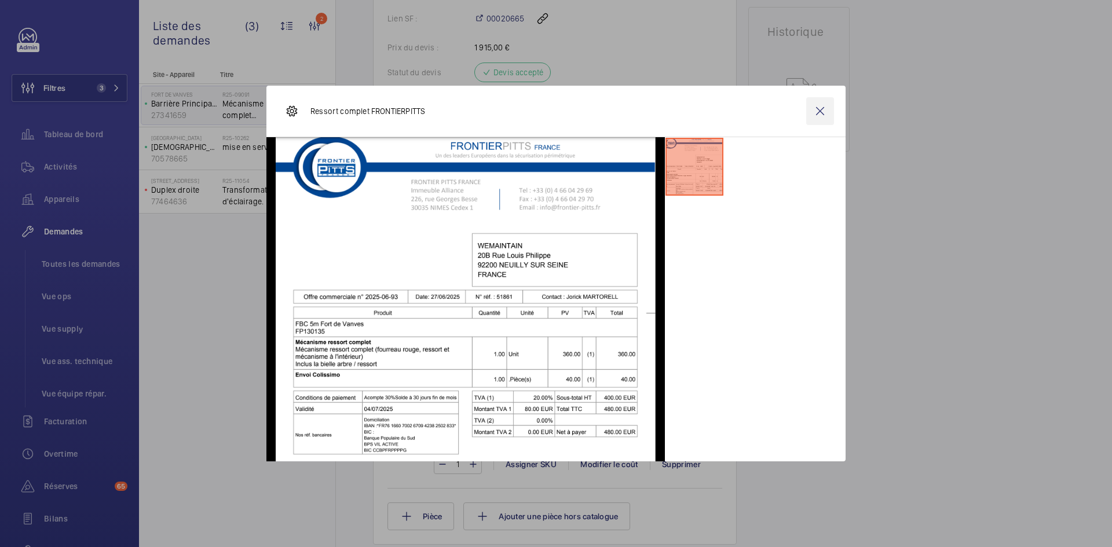
click at [828, 110] on wm-front-icon-button at bounding box center [820, 111] width 28 height 28
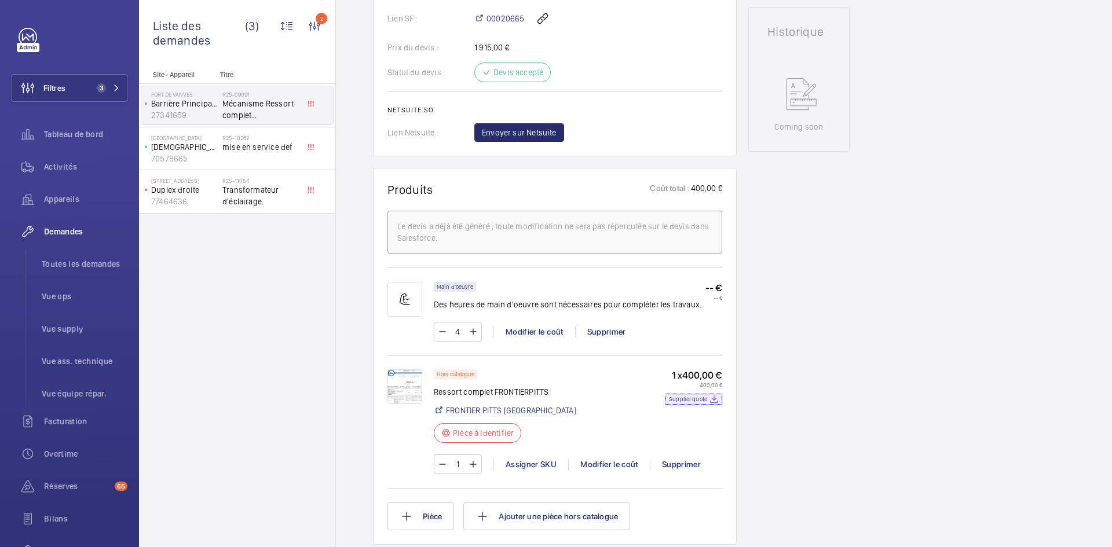
click at [698, 401] on p "Supplier quote" at bounding box center [688, 399] width 38 height 4
click at [206, 142] on p "SSI MINISTERE DE LA DEFENSE" at bounding box center [184, 147] width 67 height 12
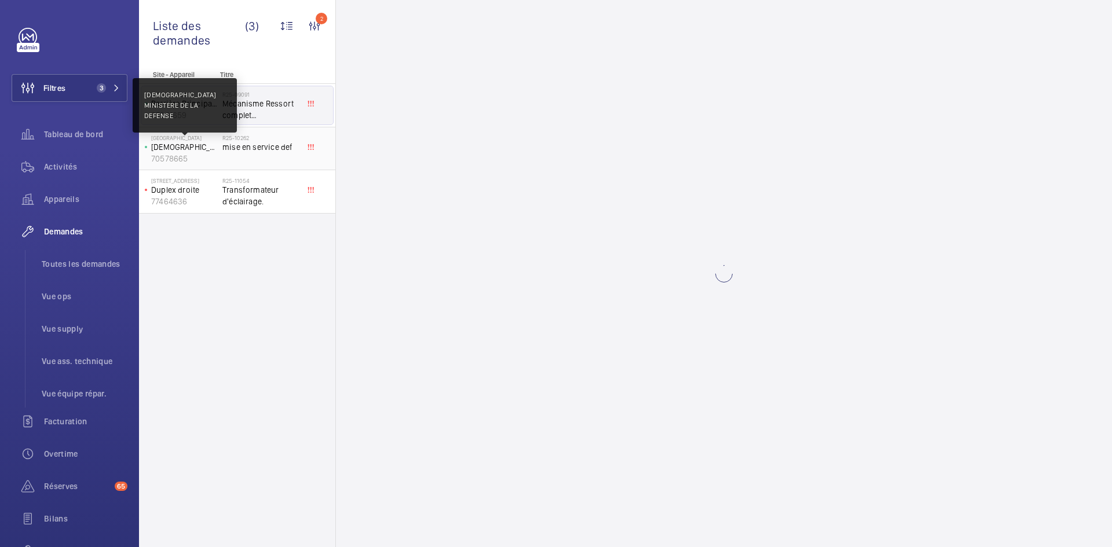
click at [206, 142] on p "SSI MINISTERE DE LA DEFENSE" at bounding box center [184, 147] width 67 height 12
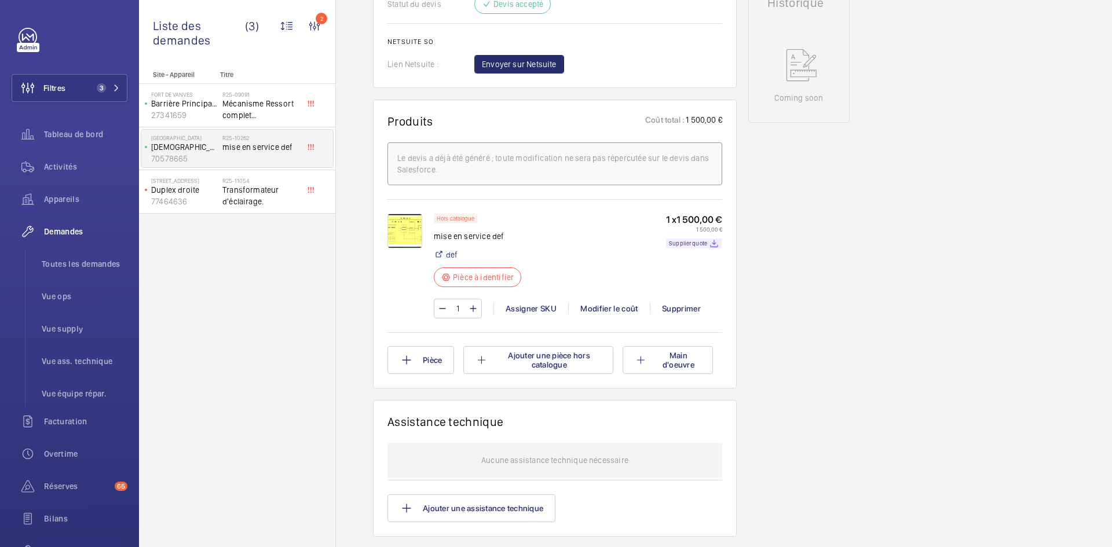
scroll to position [579, 0]
click at [397, 222] on img at bounding box center [405, 230] width 35 height 35
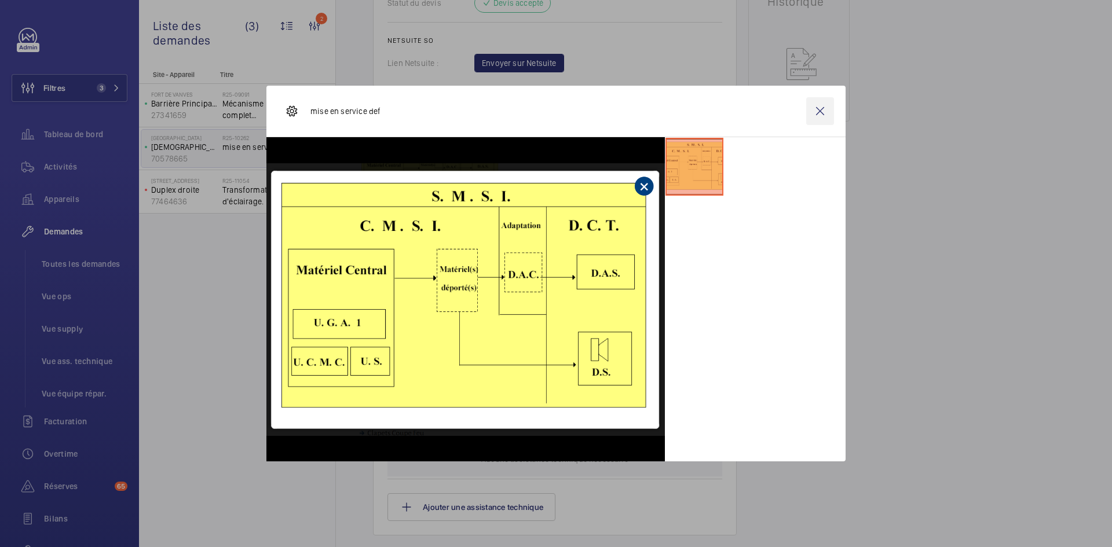
click at [818, 108] on wm-front-icon-button at bounding box center [820, 111] width 28 height 28
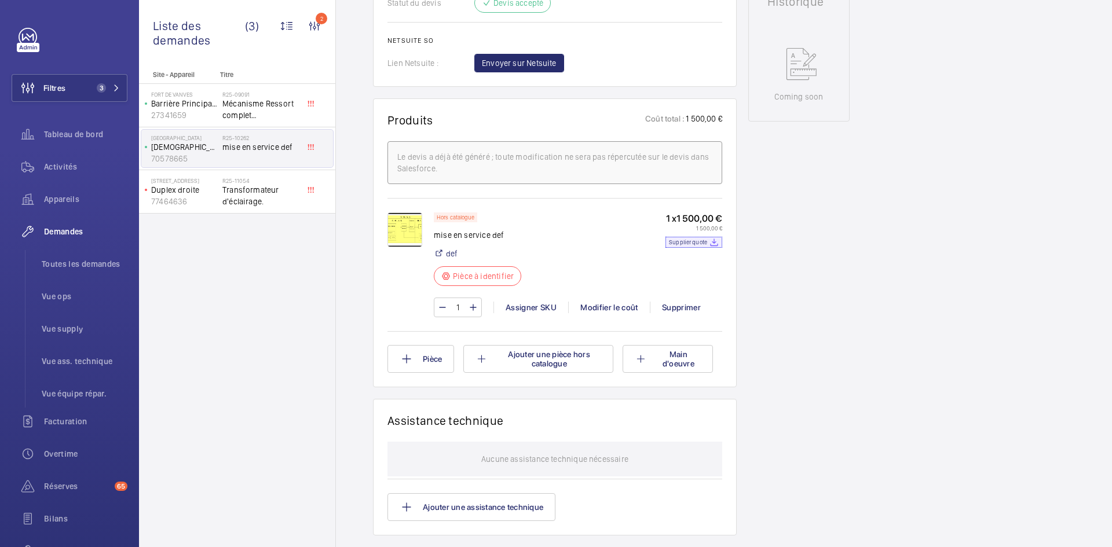
click at [708, 243] on div "Supplier quote" at bounding box center [694, 242] width 56 height 10
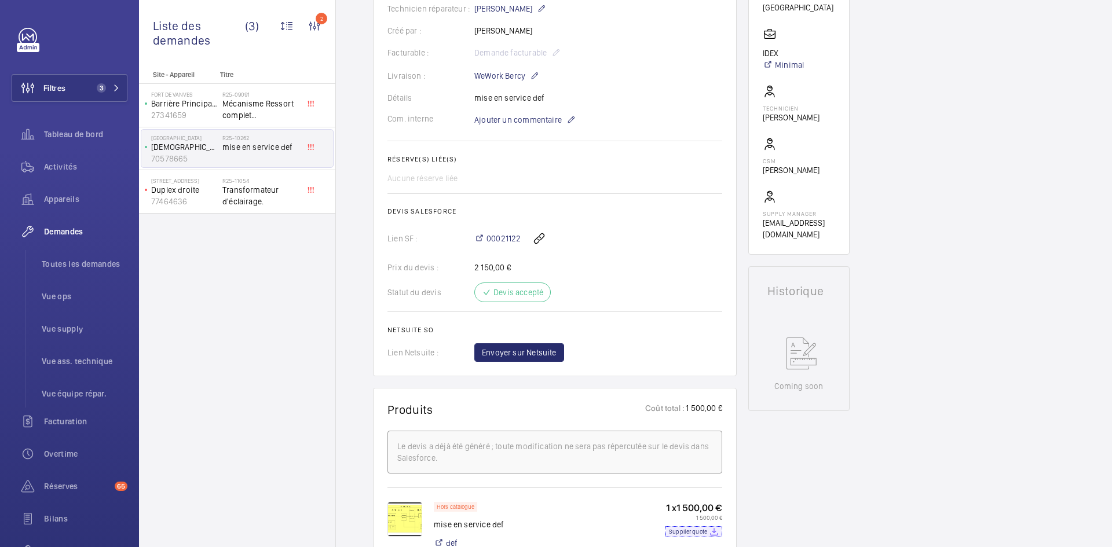
scroll to position [232, 0]
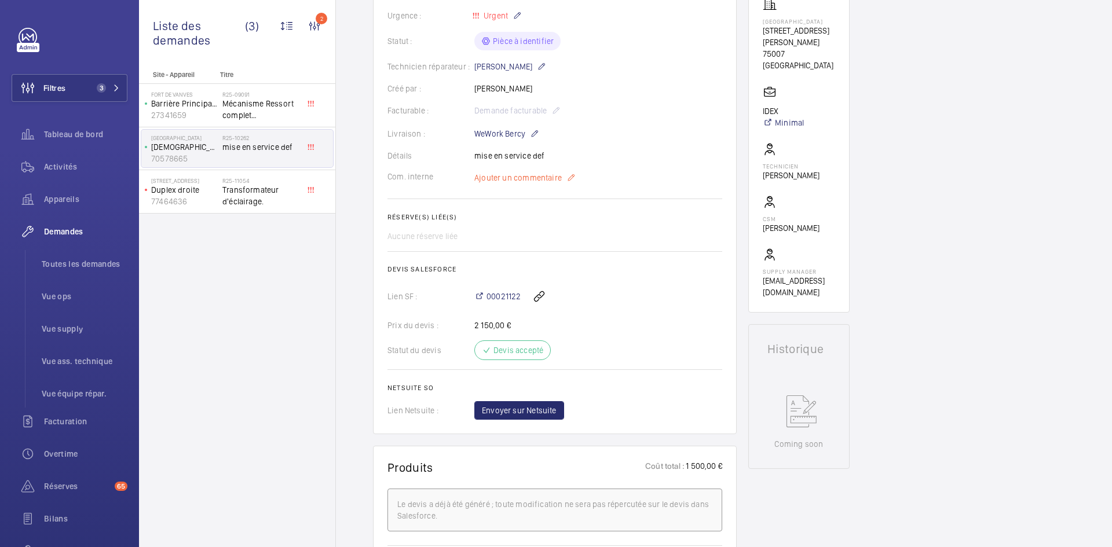
click at [523, 178] on span "Ajouter un commentaire" at bounding box center [517, 178] width 87 height 12
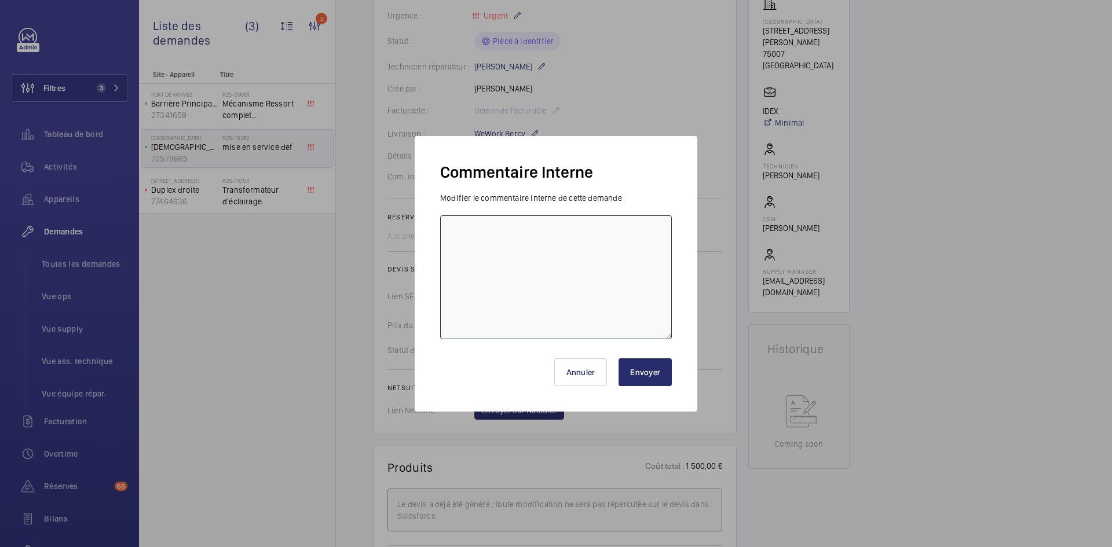
click at [496, 242] on textarea at bounding box center [556, 277] width 232 height 124
click at [465, 229] on textarea "BY- Forfait prestaire et non pièce" at bounding box center [556, 277] width 232 height 124
click at [612, 233] on textarea "BY-25/08 Forfait prestaire et non pièce" at bounding box center [556, 277] width 232 height 124
type textarea "BY-25/08 Forfait prestaire et non pièce non gérer par la Supply."
click at [642, 375] on button "Envoyer" at bounding box center [645, 373] width 53 height 28
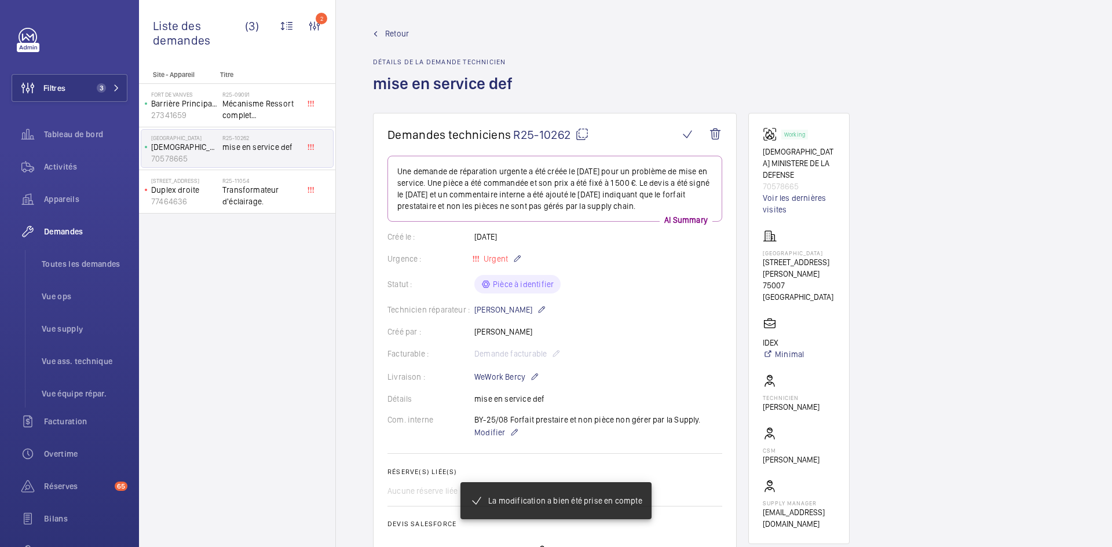
click at [584, 134] on mat-icon at bounding box center [582, 134] width 14 height 14
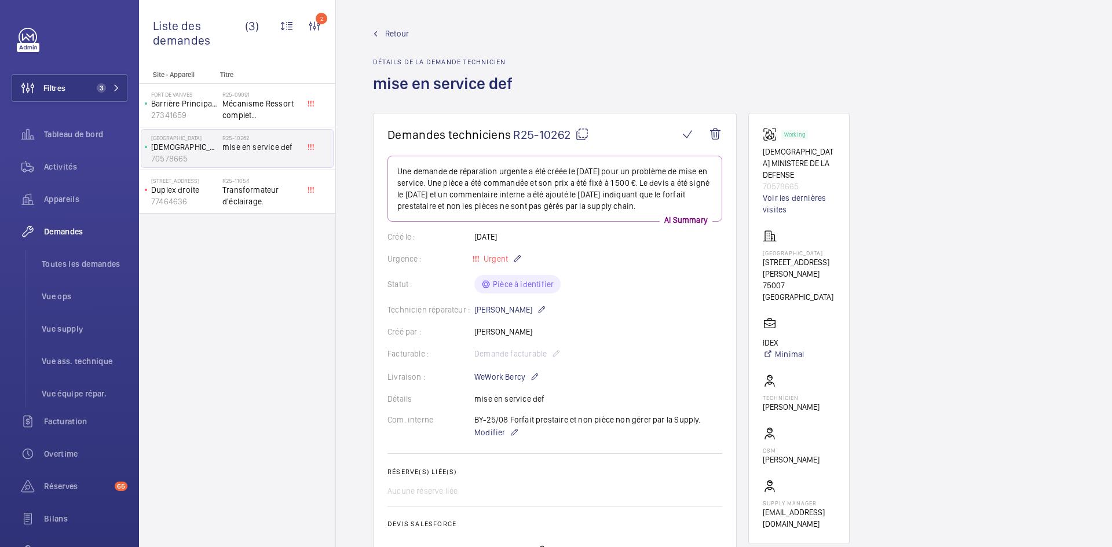
click at [582, 134] on mat-icon at bounding box center [582, 134] width 14 height 14
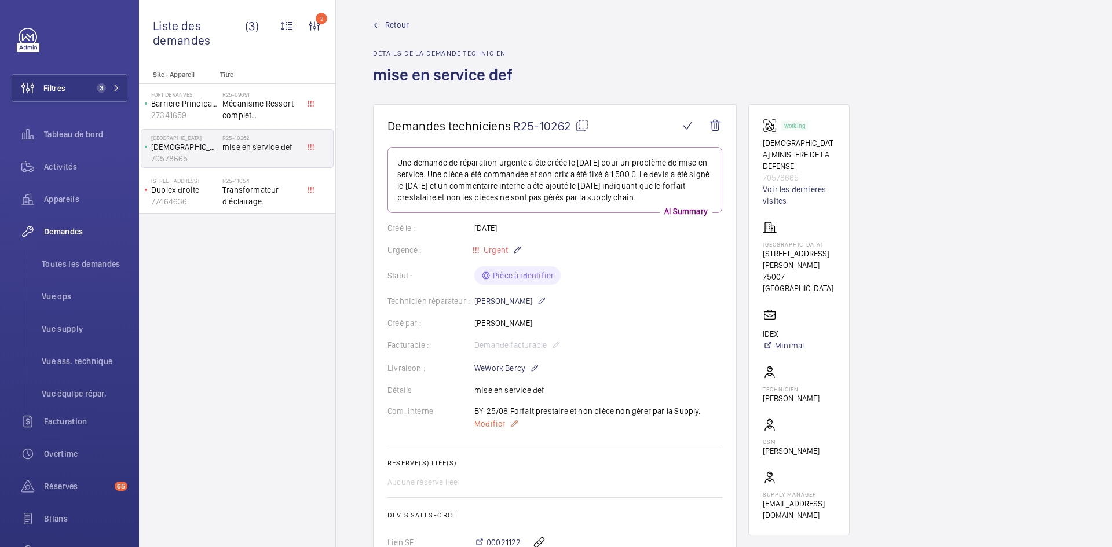
scroll to position [0, 0]
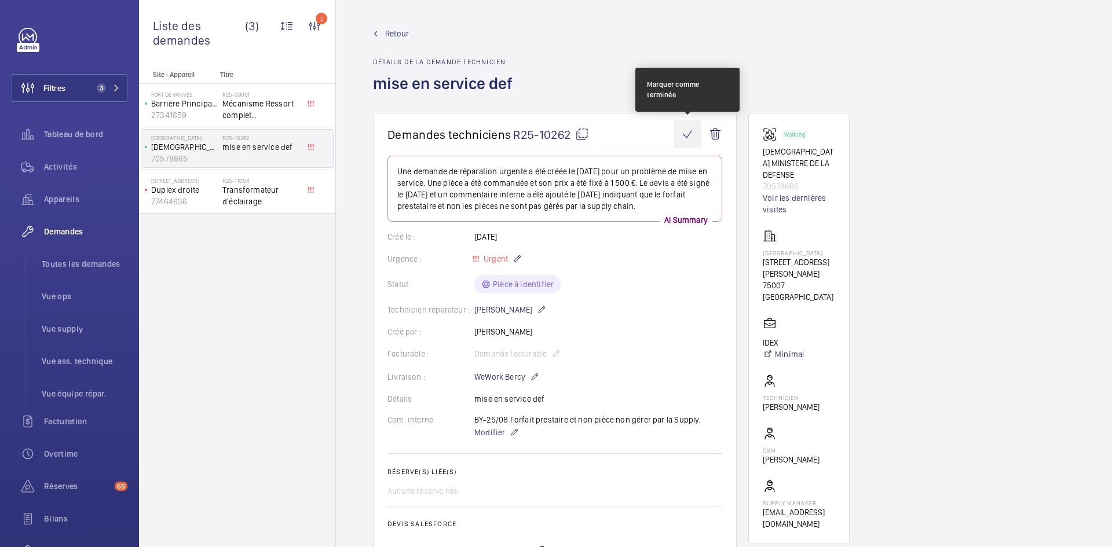
click at [689, 134] on wm-front-icon-button at bounding box center [688, 134] width 28 height 28
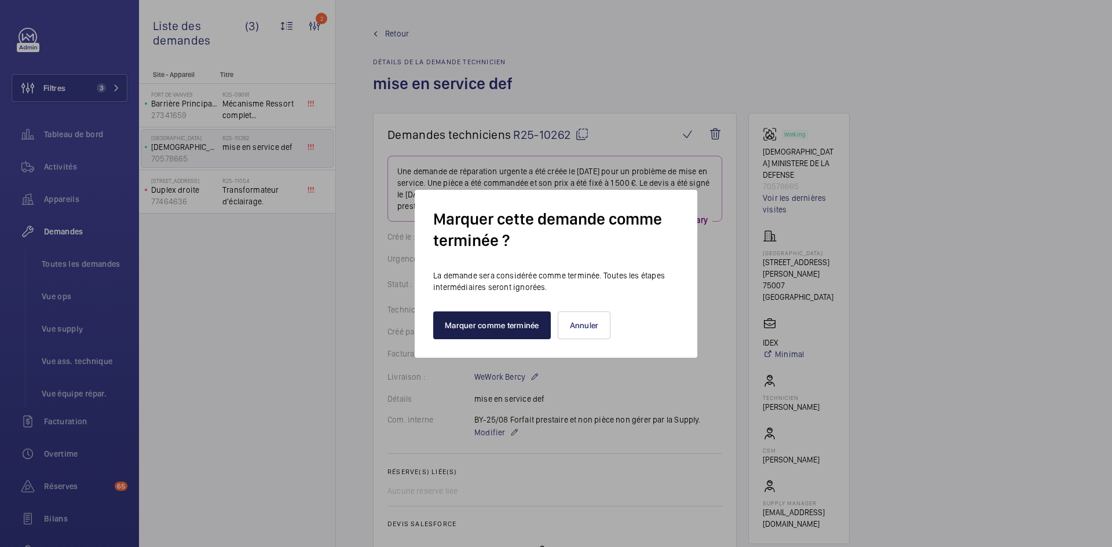
click at [525, 328] on button "Marquer comme terminée" at bounding box center [492, 326] width 118 height 28
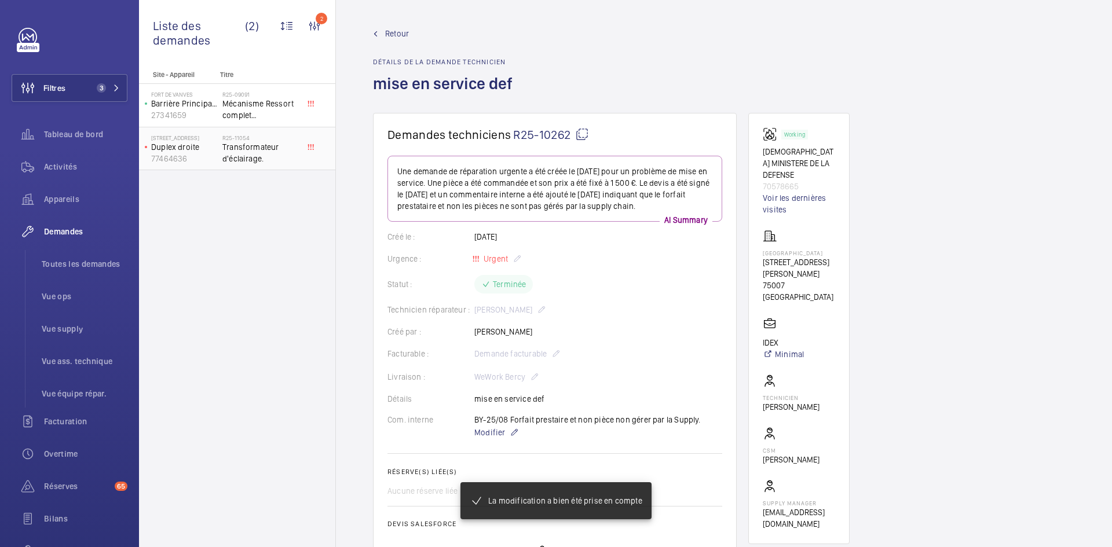
click at [215, 151] on p "Duplex droite" at bounding box center [184, 147] width 67 height 12
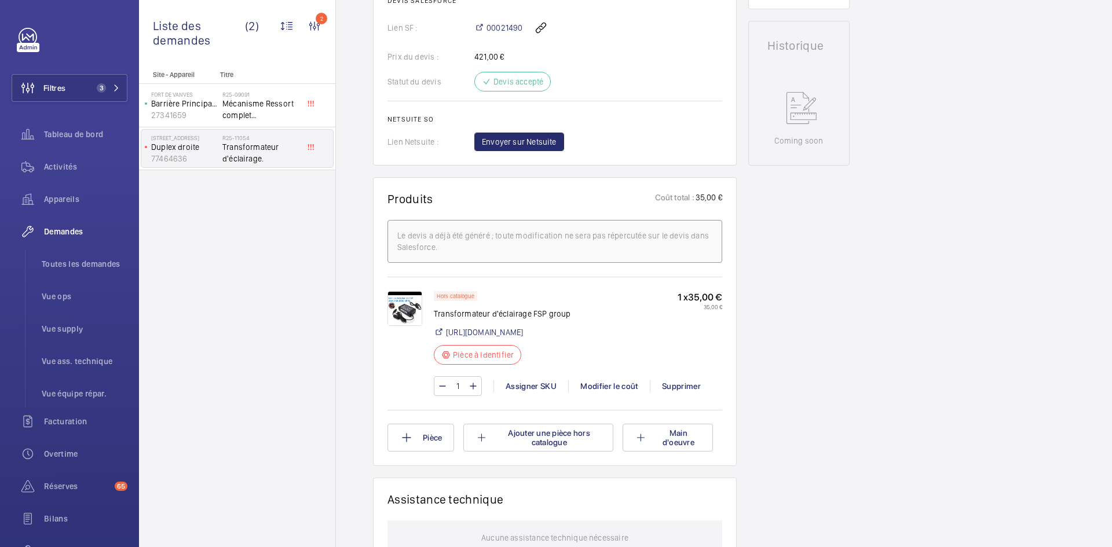
scroll to position [521, 0]
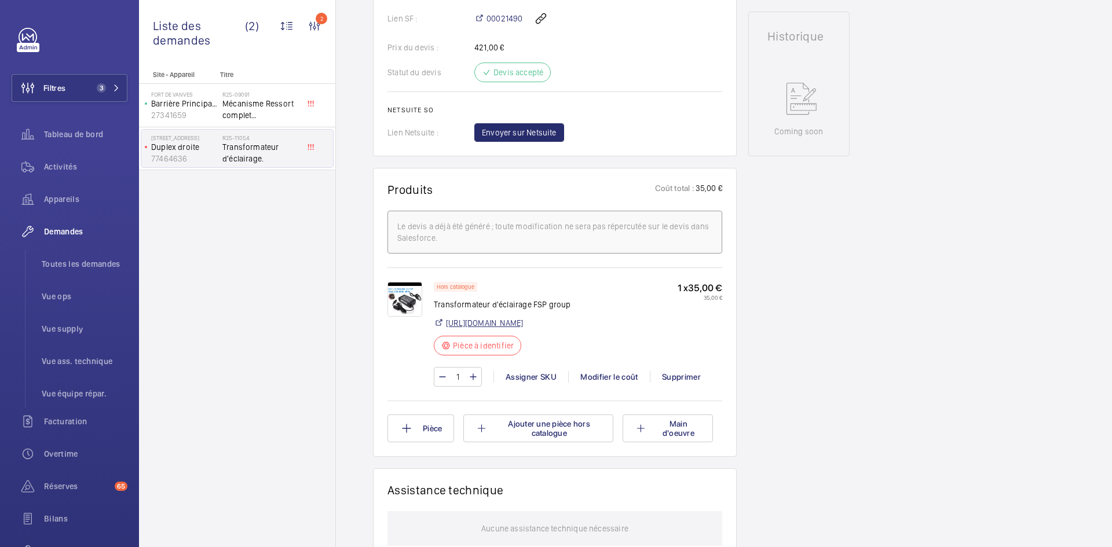
click at [523, 324] on link "https://fr.aliexpress.com/item/1005005534121351.html" at bounding box center [484, 323] width 77 height 12
drag, startPoint x: 576, startPoint y: 305, endPoint x: 435, endPoint y: 305, distance: 140.8
click at [435, 305] on p "Transformateur d'éclairage FSP group" at bounding box center [502, 305] width 137 height 12
copy p "Transformateur d'éclairage FSP group"
click at [889, 310] on div "Demandes techniciens R25-11054 Le client Jamal Houdassine a soumis une demande …" at bounding box center [724, 258] width 776 height 1332
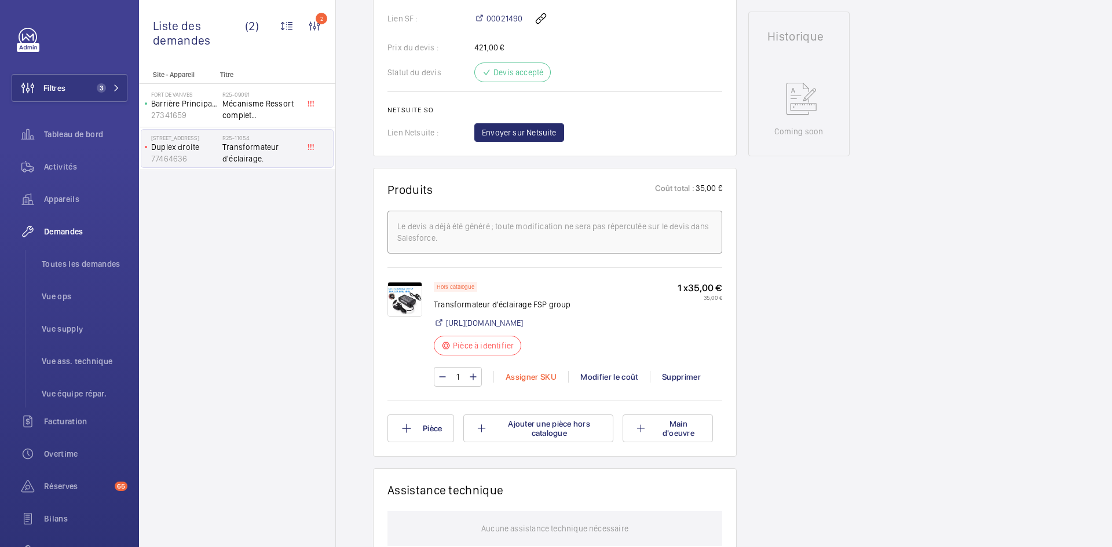
click at [535, 379] on div "Assigner SKU" at bounding box center [531, 377] width 75 height 12
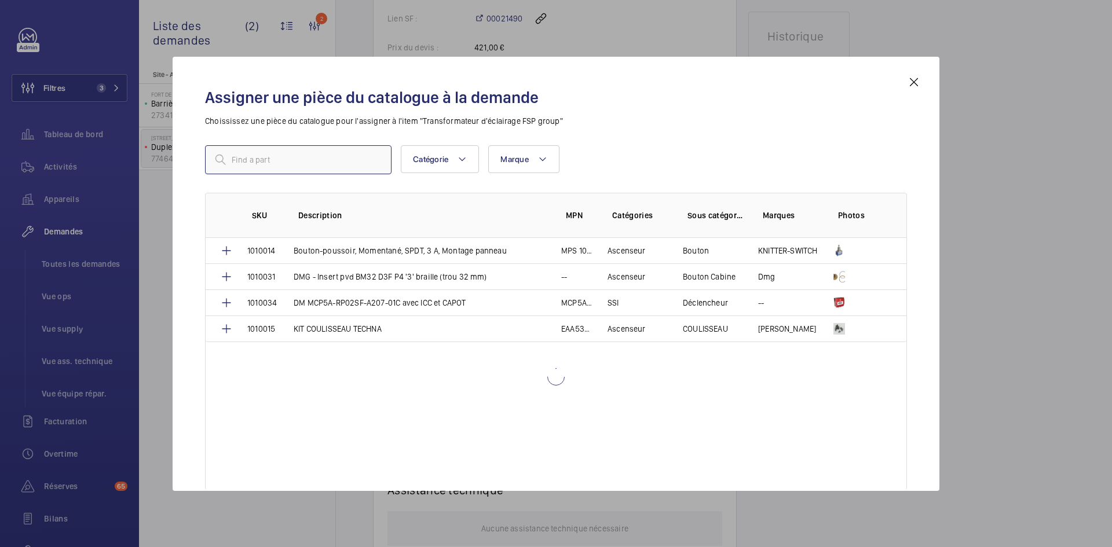
click at [326, 160] on input "text" at bounding box center [298, 159] width 187 height 29
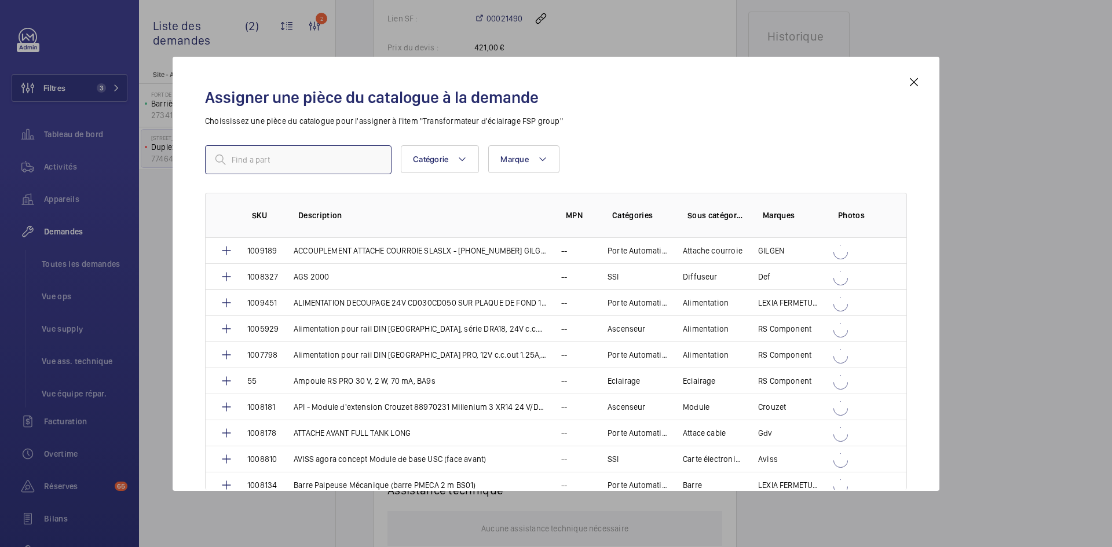
paste input "1010035"
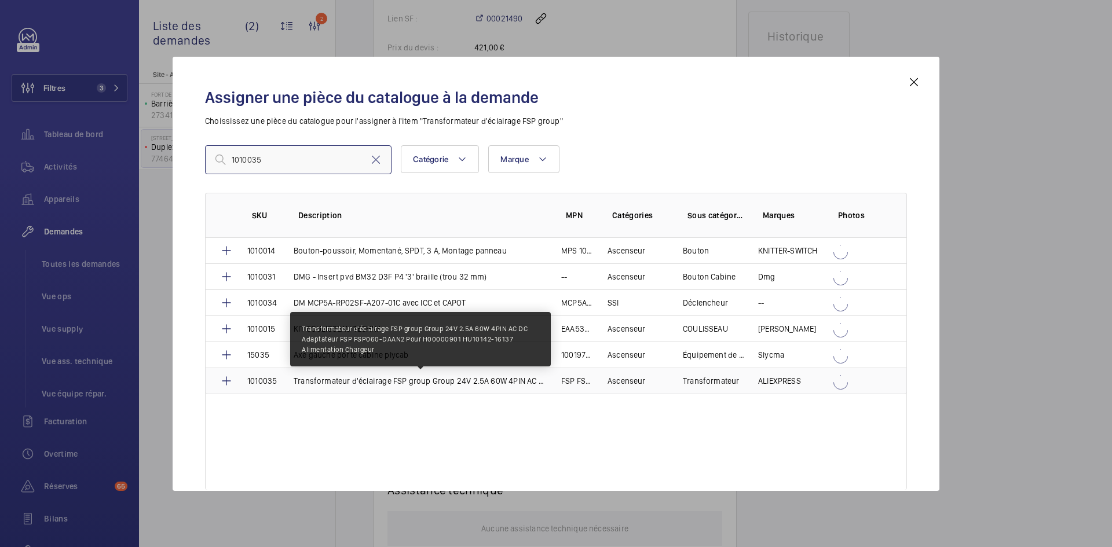
type input "1010035"
click at [299, 383] on p "Transformateur d'éclairage FSP group Group 24V 2.5A 60W 4PIN AC DC Adaptateur F…" at bounding box center [421, 381] width 254 height 12
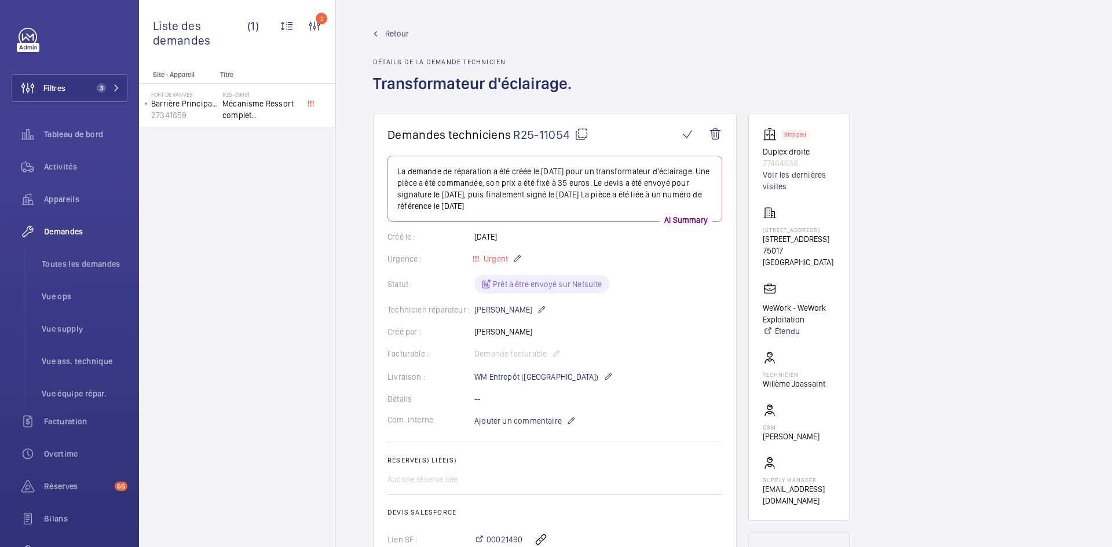
scroll to position [405, 0]
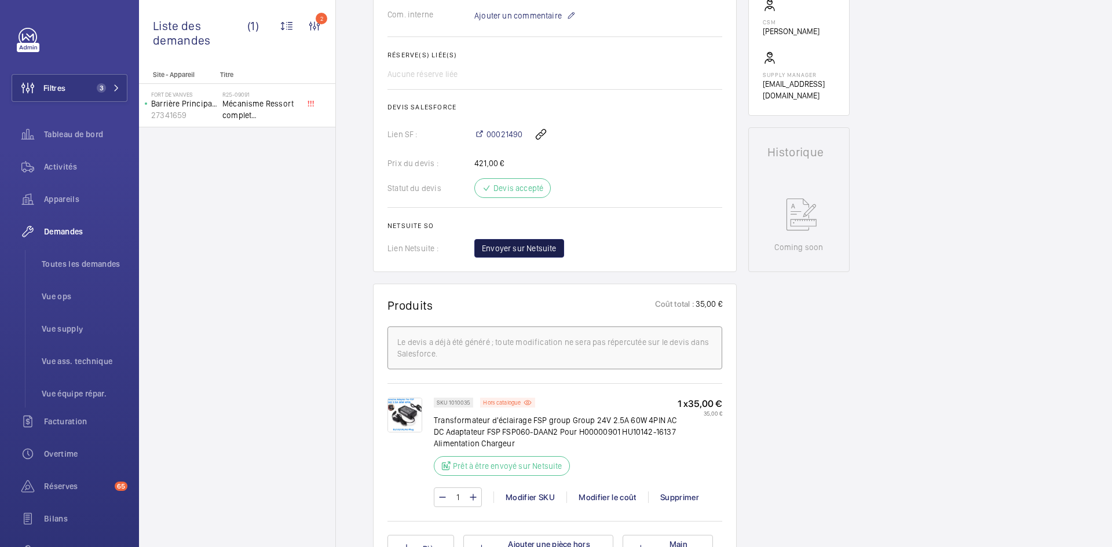
click at [543, 253] on span "Envoyer sur Netsuite" at bounding box center [519, 249] width 75 height 12
click at [543, 251] on div at bounding box center [598, 248] width 248 height 19
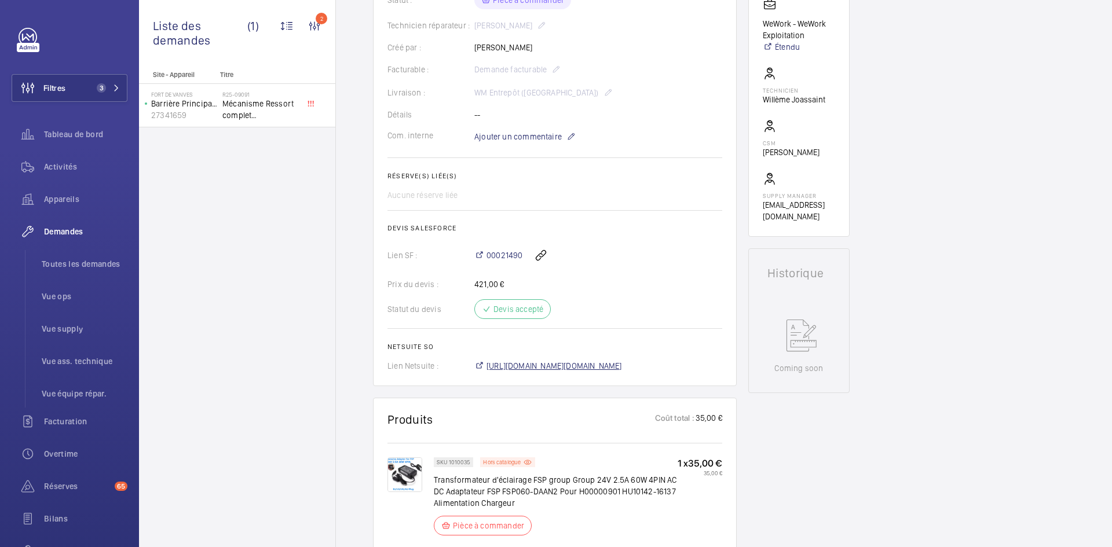
scroll to position [463, 0]
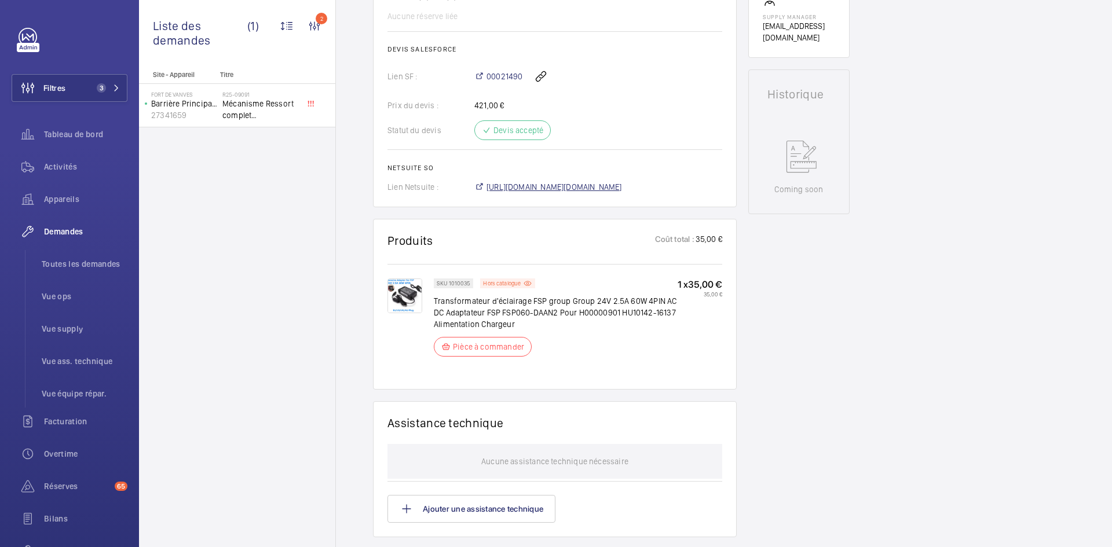
click at [620, 186] on span "https://6461500.app.netsuite.com/app/accounting/transactions/salesord.nl?id=294…" at bounding box center [555, 187] width 136 height 12
click at [588, 184] on span "https://6461500.app.netsuite.com/app/accounting/transactions/salesord.nl?id=294…" at bounding box center [555, 187] width 136 height 12
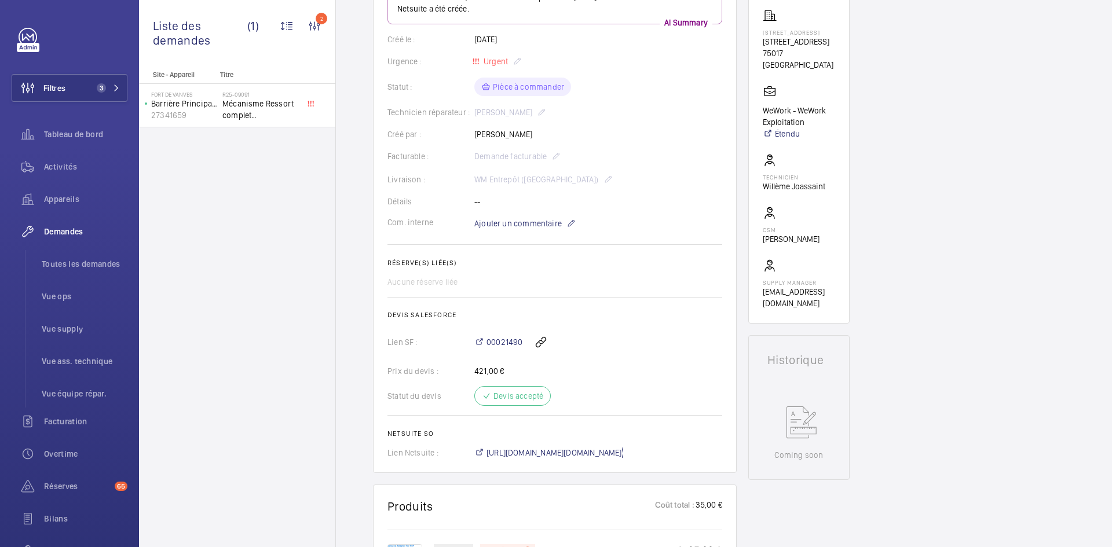
scroll to position [58, 0]
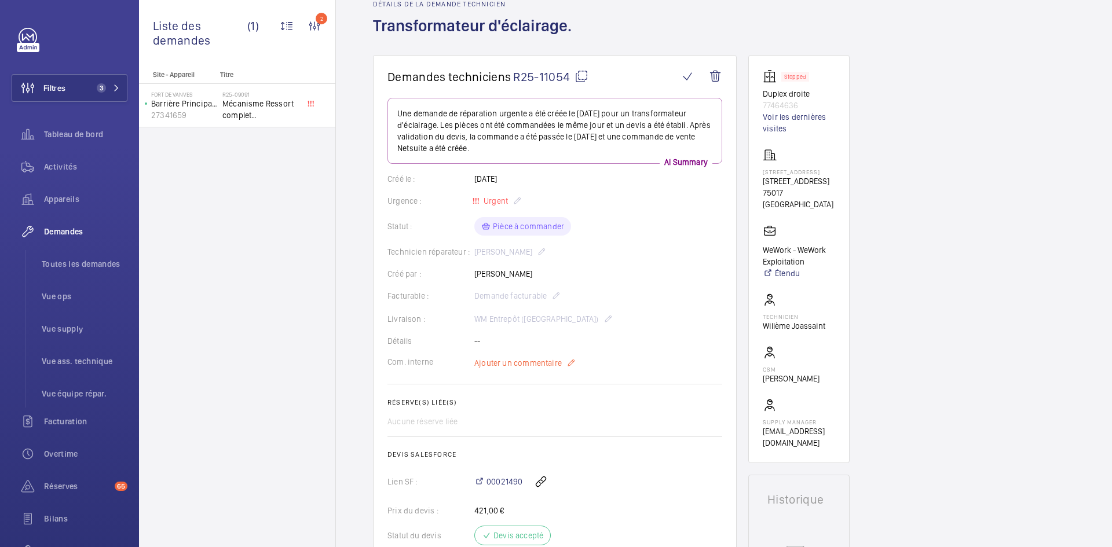
click at [514, 361] on span "Ajouter un commentaire" at bounding box center [517, 363] width 87 height 12
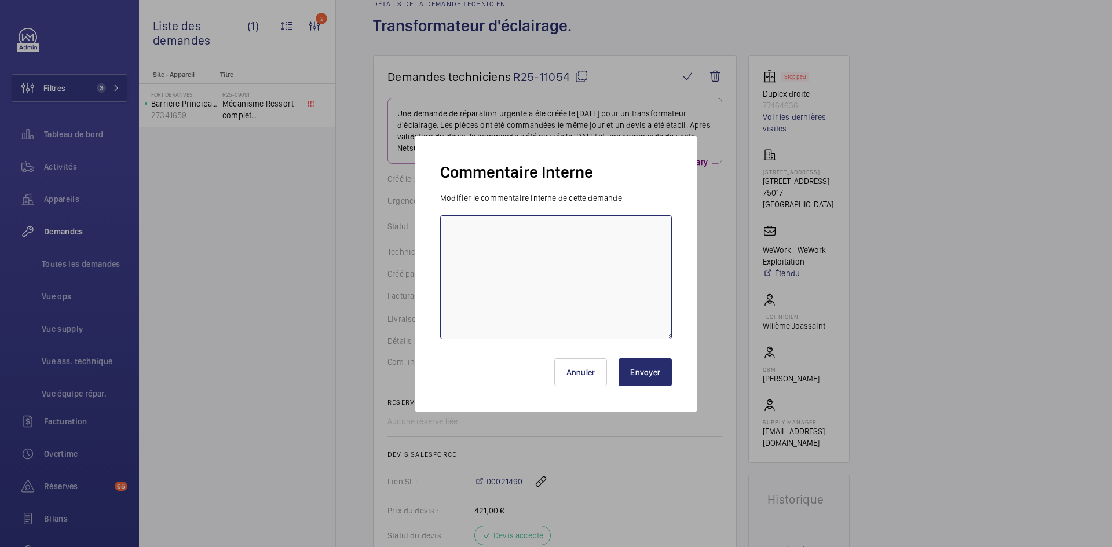
click at [500, 243] on textarea at bounding box center [556, 277] width 232 height 124
paste textarea "BY-25/08 commande effectuer chez le fournisseur Aliexpress via le site livraiso…"
type textarea "BY-25/08 commande effectuer chez le fournisseur Aliexpress via le site livraiso…"
click at [656, 377] on button "Envoyer" at bounding box center [645, 373] width 53 height 28
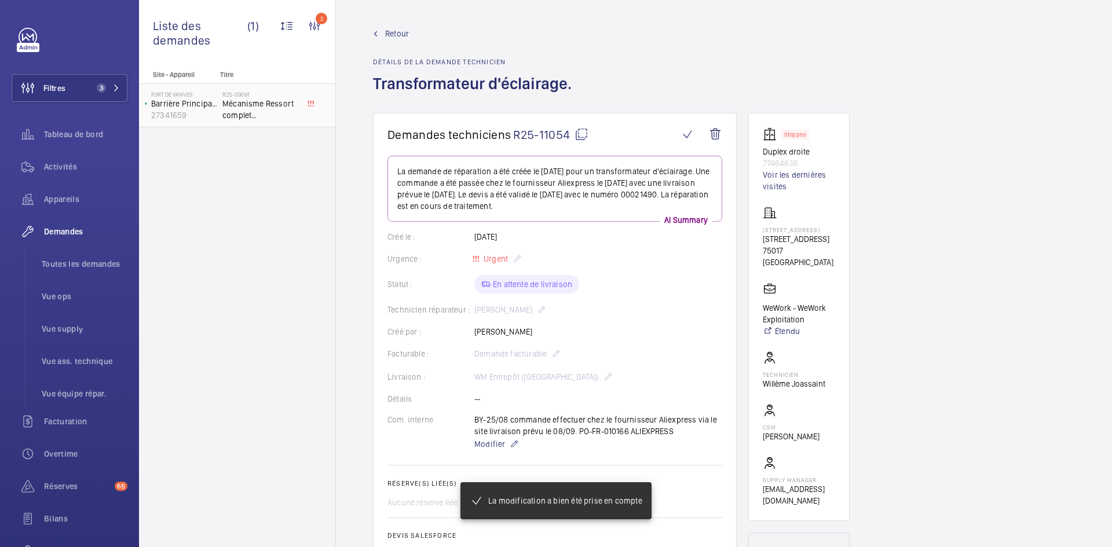
click at [208, 104] on p "Barrière Principale Entrée de Site" at bounding box center [184, 104] width 67 height 12
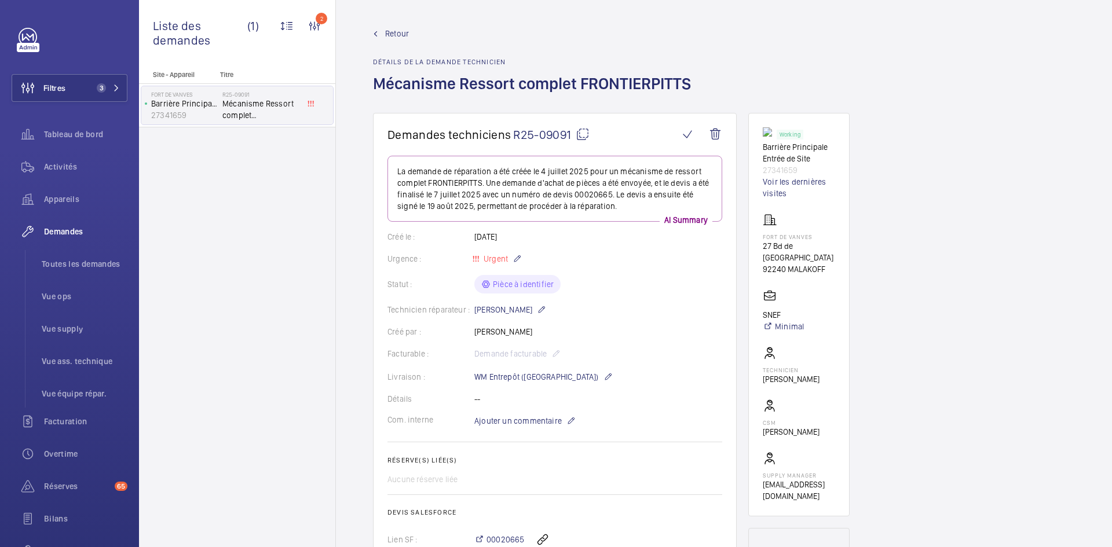
click at [584, 131] on mat-icon at bounding box center [583, 134] width 14 height 14
type textarea "R25-09091"
click at [586, 130] on mat-icon at bounding box center [583, 134] width 14 height 14
drag, startPoint x: 500, startPoint y: 0, endPoint x: 1032, endPoint y: 74, distance: 536.3
click at [1034, 74] on div "Retour Détails de la demande technicien Mécanisme Ressort complet FRONTIERPITTS" at bounding box center [724, 70] width 702 height 85
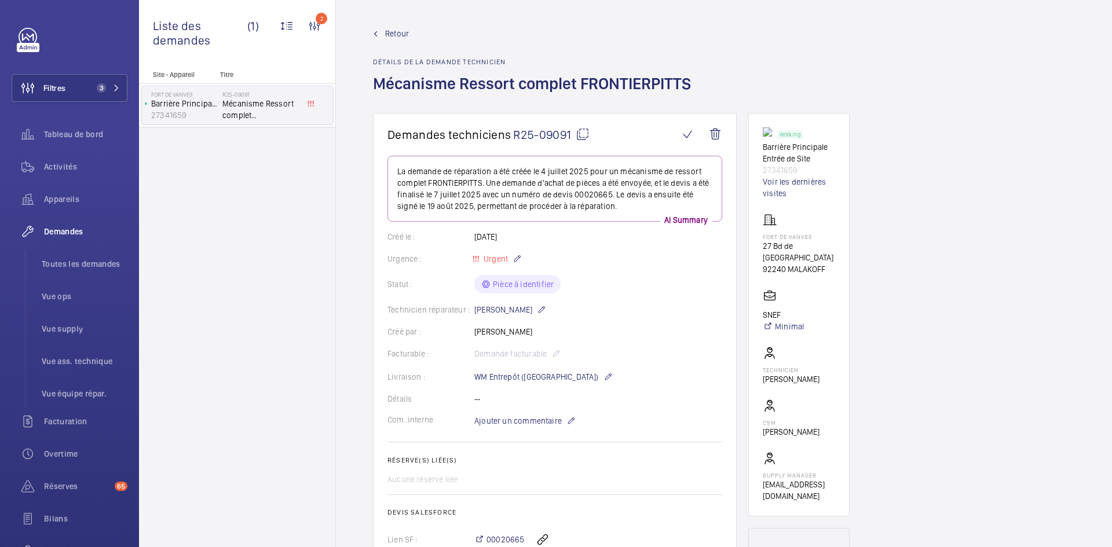
click at [400, 38] on span "Retour" at bounding box center [397, 34] width 24 height 12
click at [396, 32] on span "Retour" at bounding box center [397, 34] width 24 height 12
click at [394, 31] on span "Retour" at bounding box center [397, 34] width 24 height 12
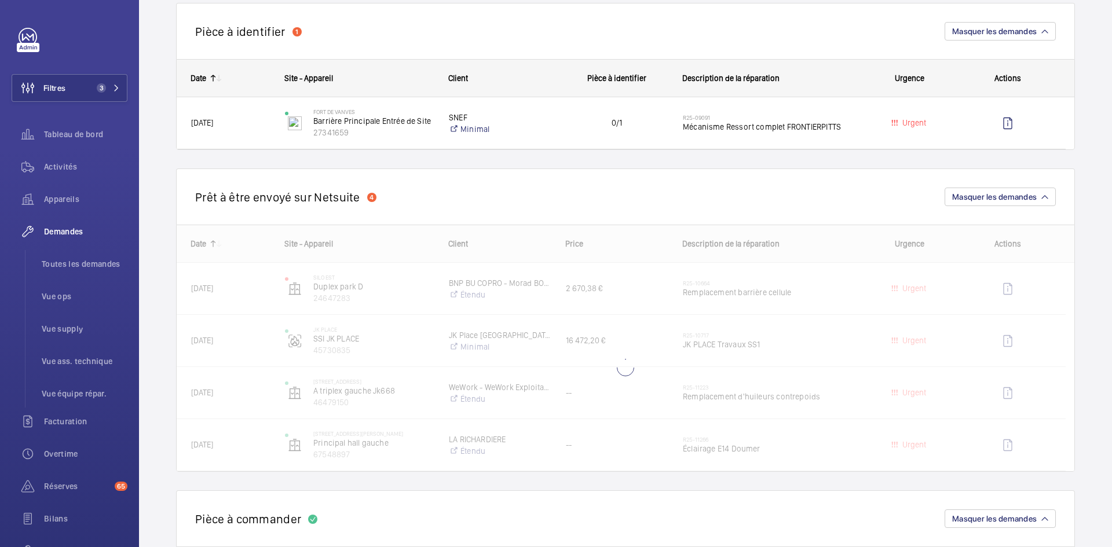
scroll to position [695, 0]
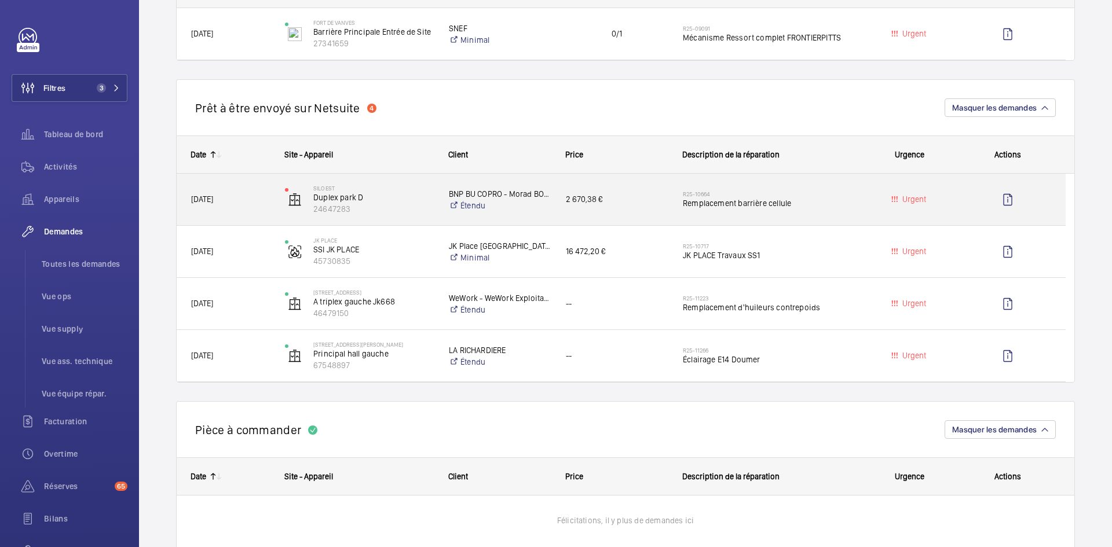
click at [244, 203] on span "07/08/2025" at bounding box center [230, 199] width 79 height 13
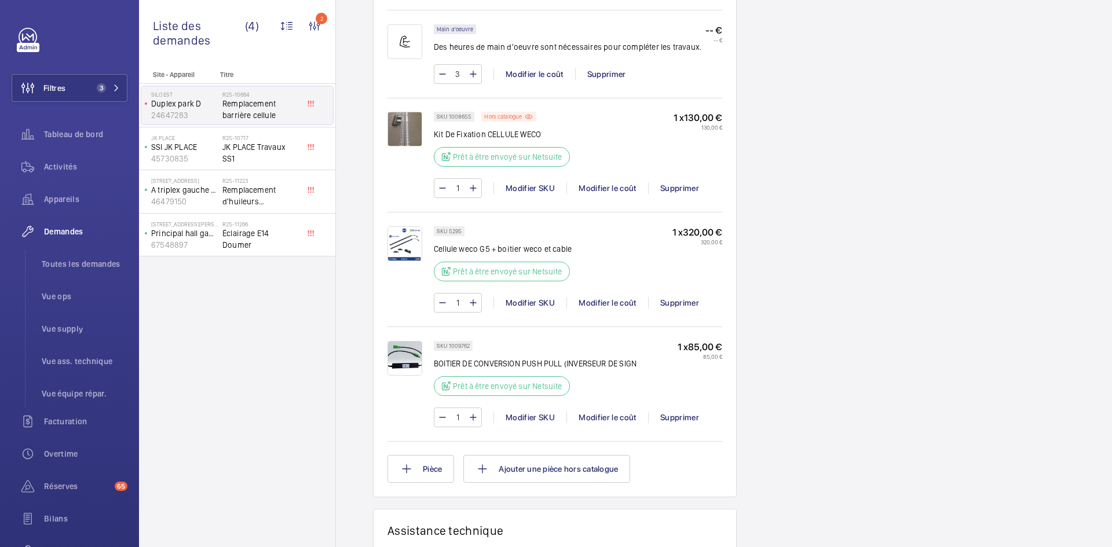
scroll to position [811, 0]
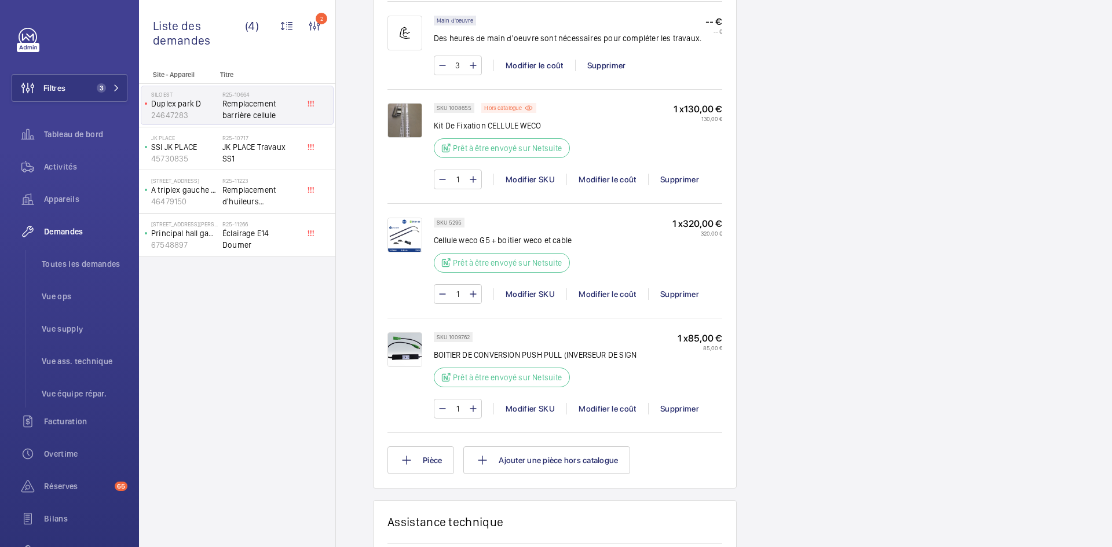
click at [401, 351] on img at bounding box center [405, 349] width 35 height 35
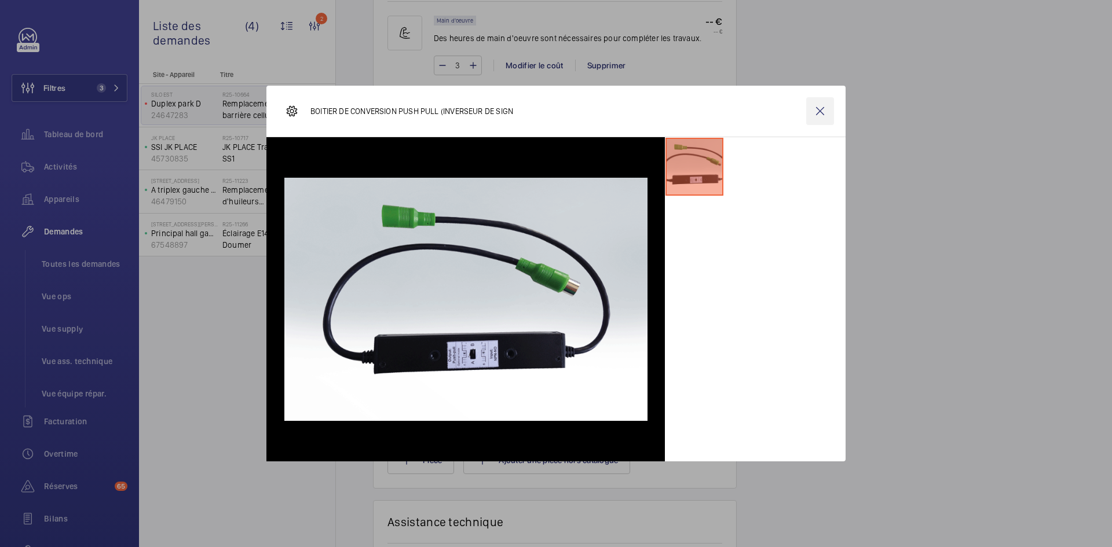
click at [822, 109] on wm-front-icon-button at bounding box center [820, 111] width 28 height 28
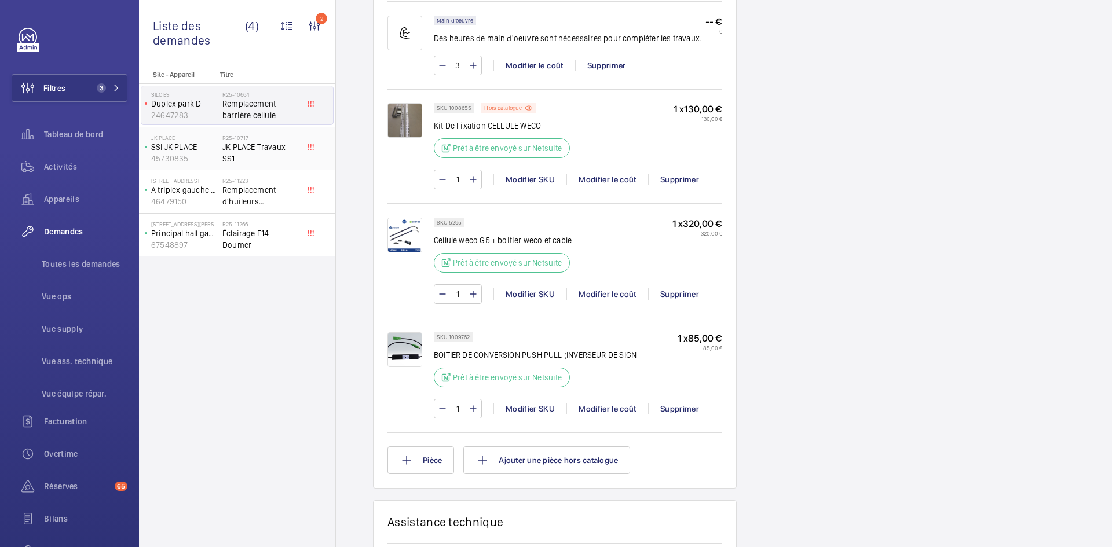
click at [210, 147] on p "SSI JK PLACE" at bounding box center [184, 147] width 67 height 12
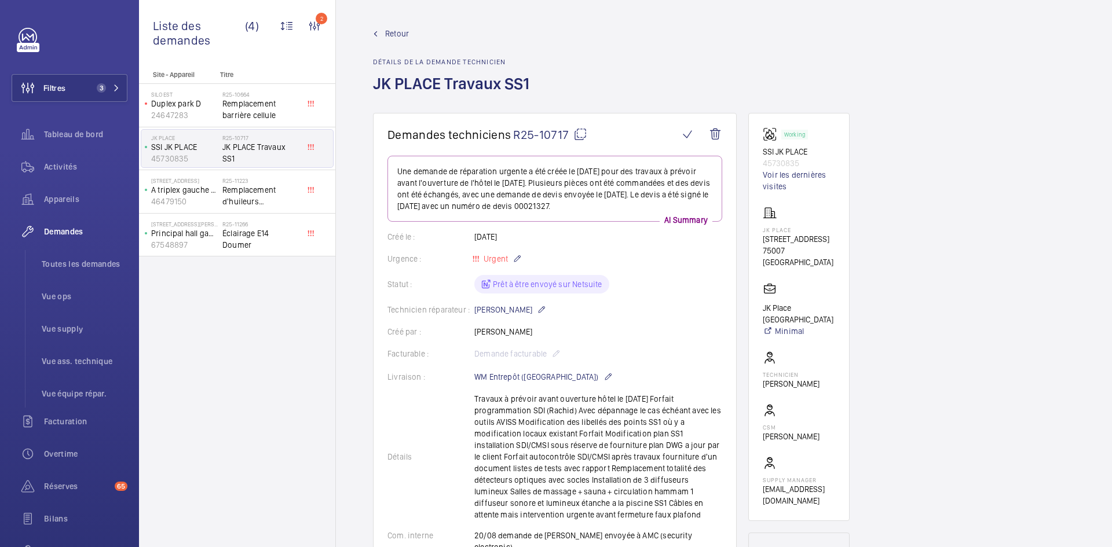
click at [577, 131] on mat-icon at bounding box center [580, 134] width 14 height 14
click at [581, 131] on mat-icon at bounding box center [580, 134] width 14 height 14
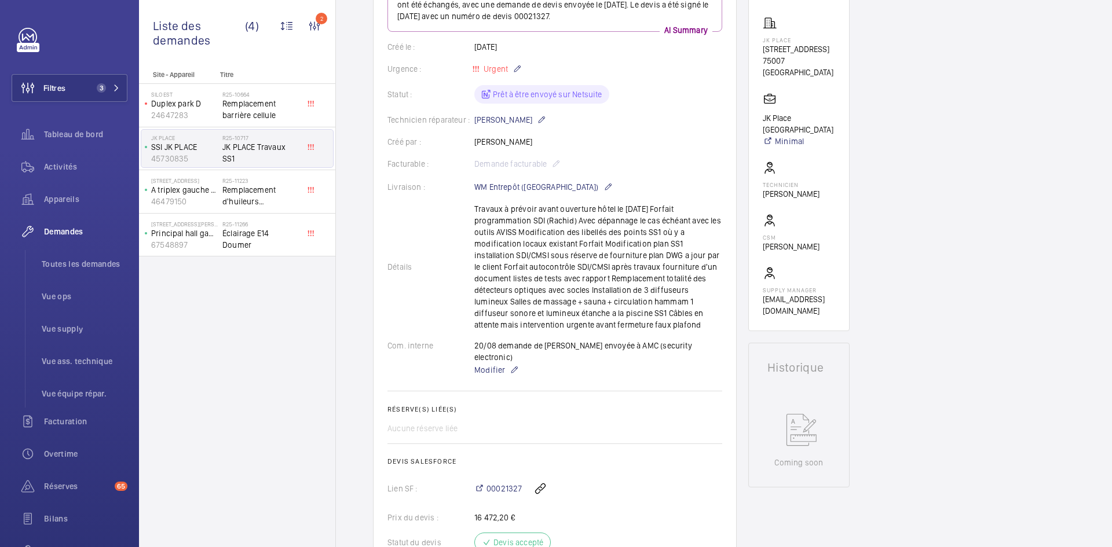
scroll to position [232, 0]
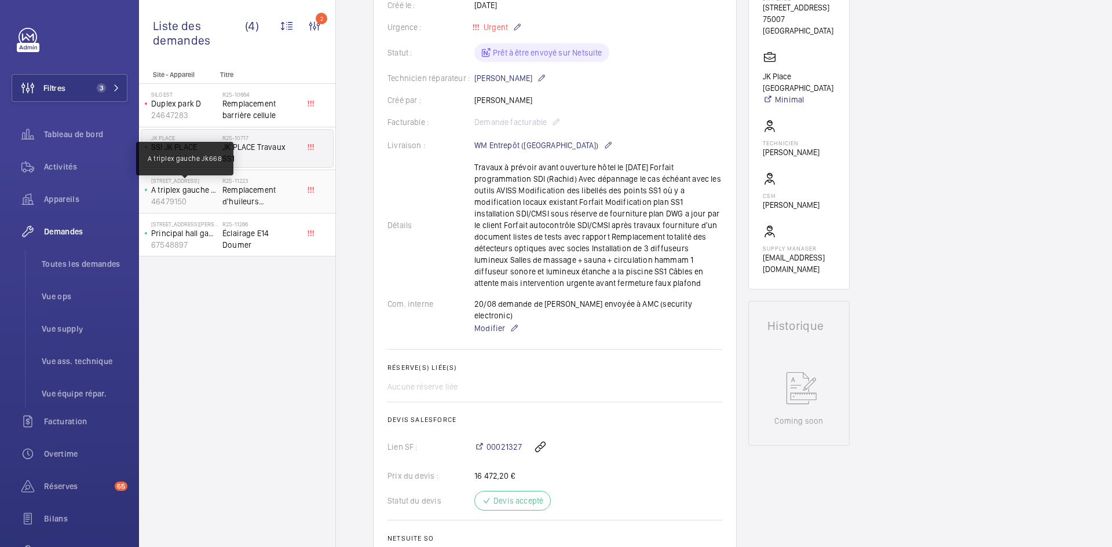
click at [205, 185] on p "A triplex gauche Jk668" at bounding box center [184, 190] width 67 height 12
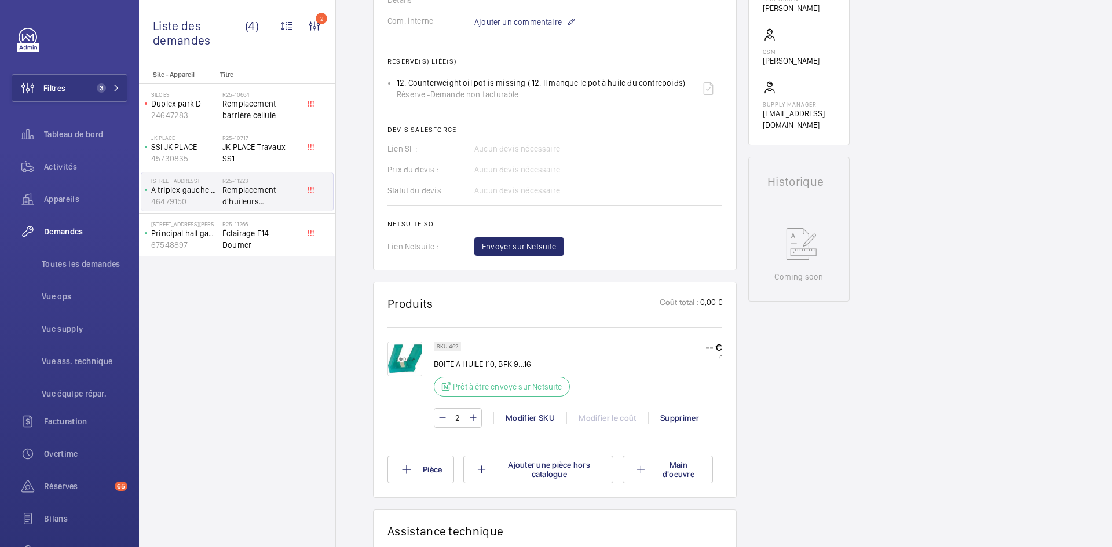
scroll to position [405, 0]
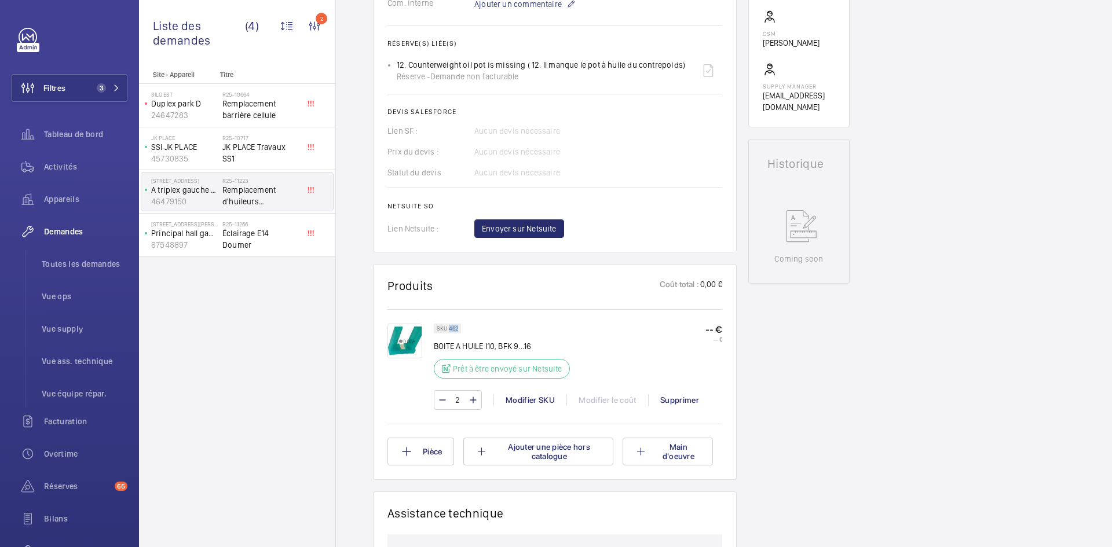
drag, startPoint x: 458, startPoint y: 327, endPoint x: 449, endPoint y: 330, distance: 9.6
click at [449, 330] on p "SKU 462" at bounding box center [447, 329] width 21 height 4
copy p "462"
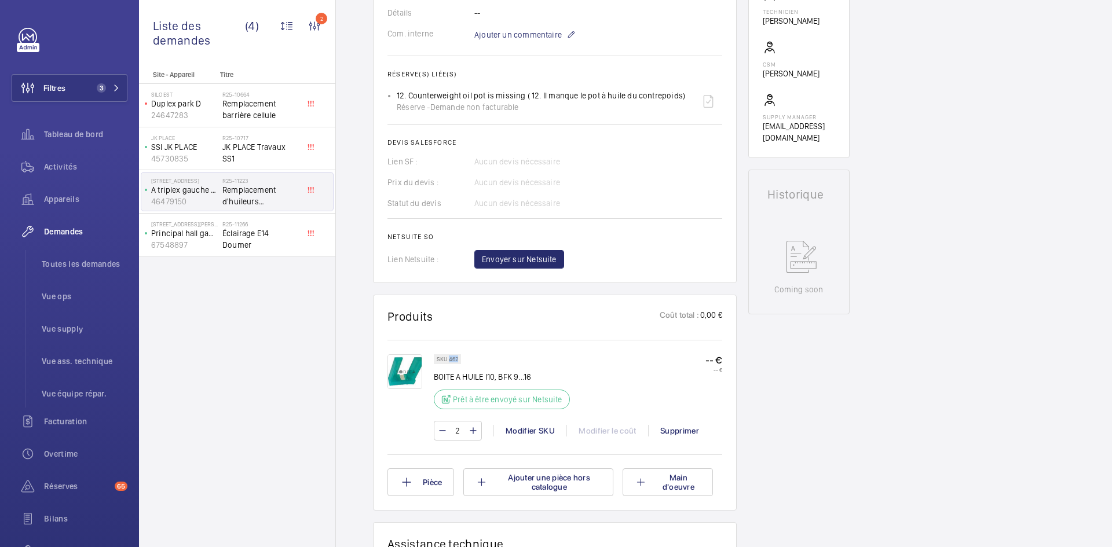
scroll to position [348, 0]
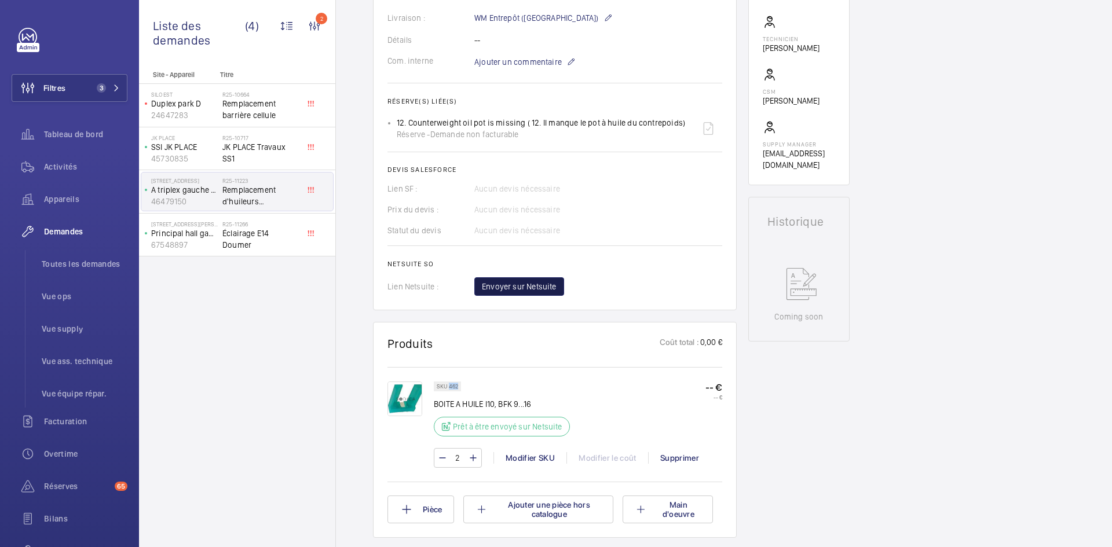
click at [540, 291] on span "Envoyer sur Netsuite" at bounding box center [519, 287] width 75 height 12
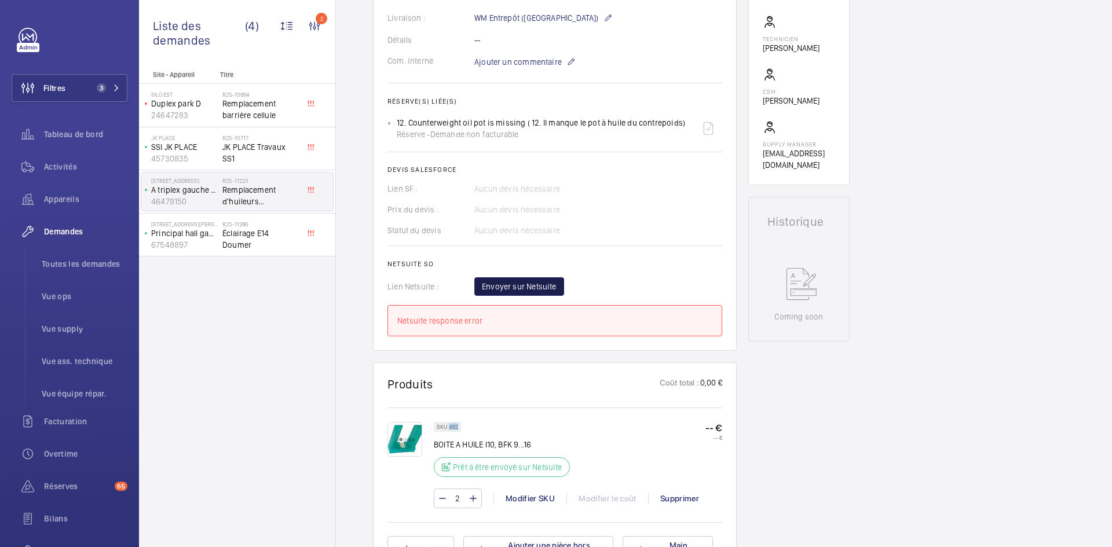
click at [546, 282] on span "Envoyer sur Netsuite" at bounding box center [519, 287] width 75 height 12
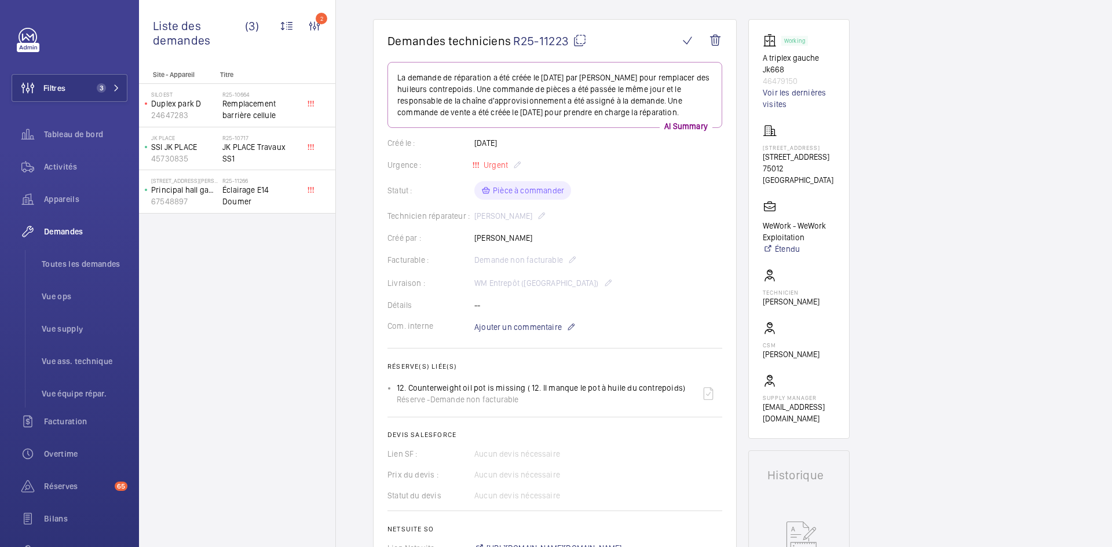
scroll to position [290, 0]
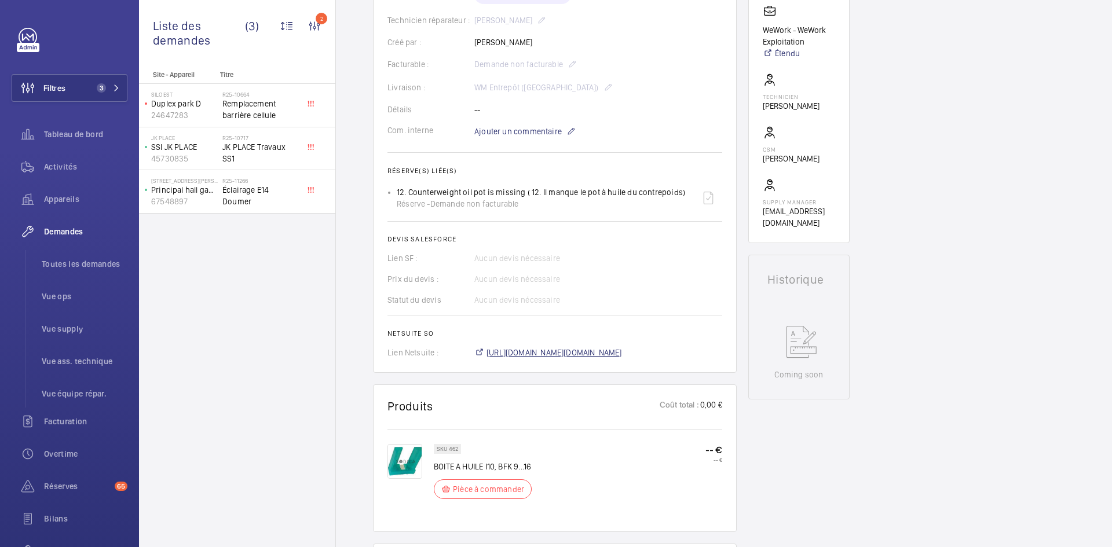
click at [589, 351] on span "https://6461500.app.netsuite.com/app/accounting/transactions/salesord.nl?id=294…" at bounding box center [555, 353] width 136 height 12
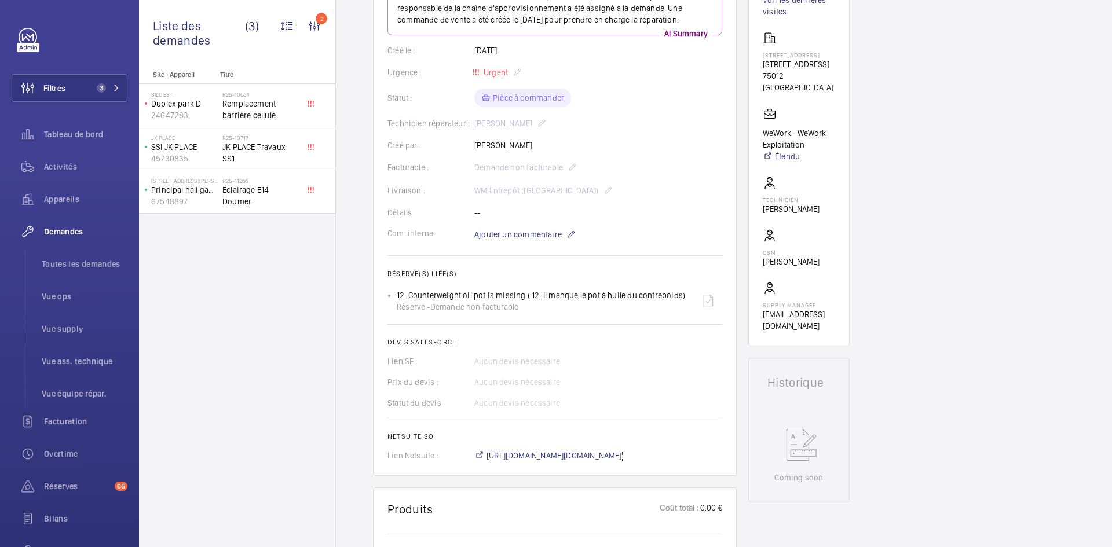
scroll to position [58, 0]
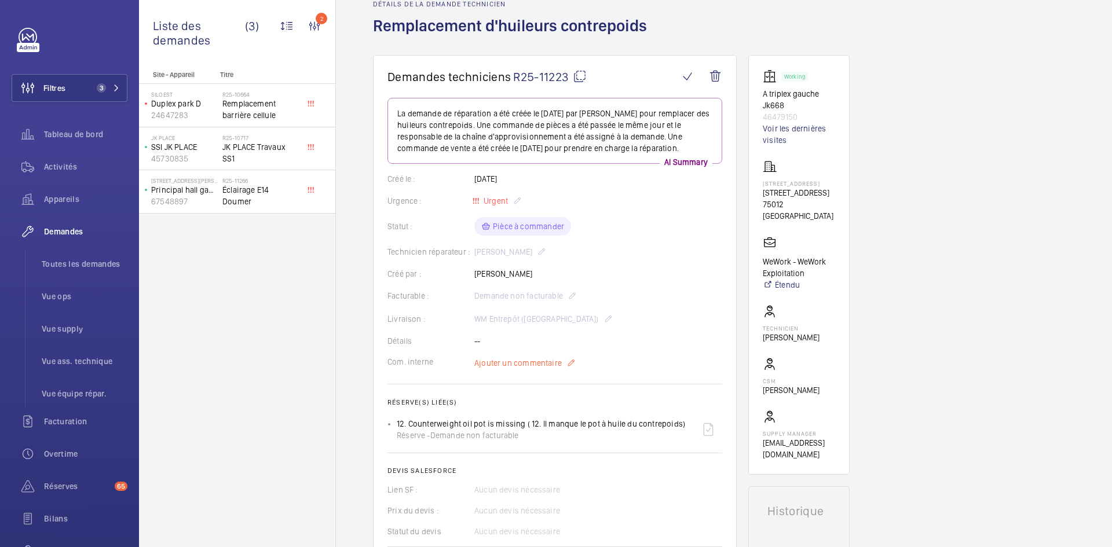
click at [523, 358] on span "Ajouter un commentaire" at bounding box center [517, 363] width 87 height 12
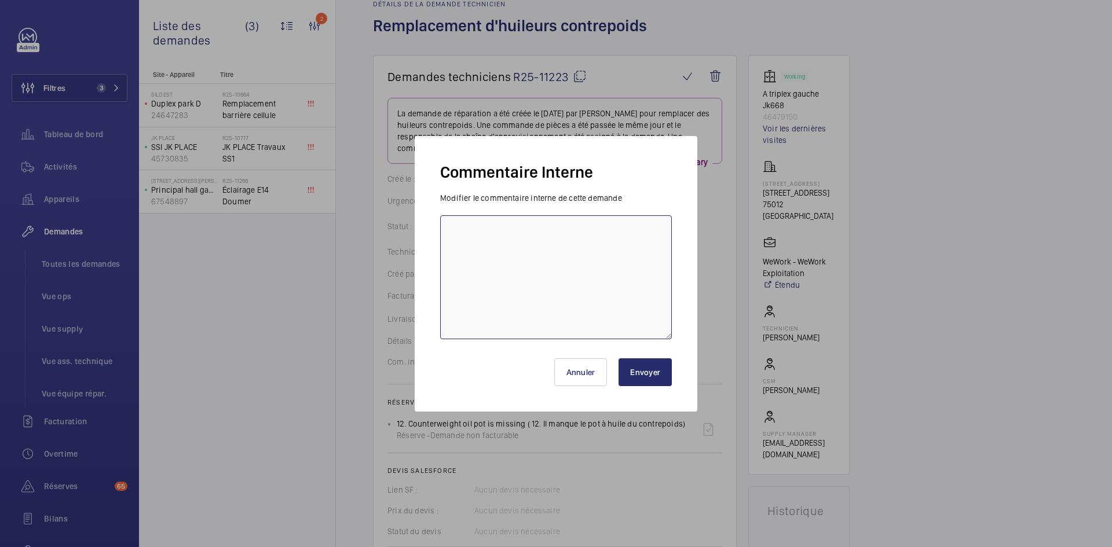
click at [509, 258] on textarea at bounding box center [556, 277] width 232 height 124
paste textarea "BY-25/08 commande effectuer chez le fournisseur Sodica via le site livraison pr…"
type textarea "BY-25/08 commande effectuer chez le fournisseur Sodica via le site livraison pr…"
click at [652, 369] on button "Envoyer" at bounding box center [645, 373] width 53 height 28
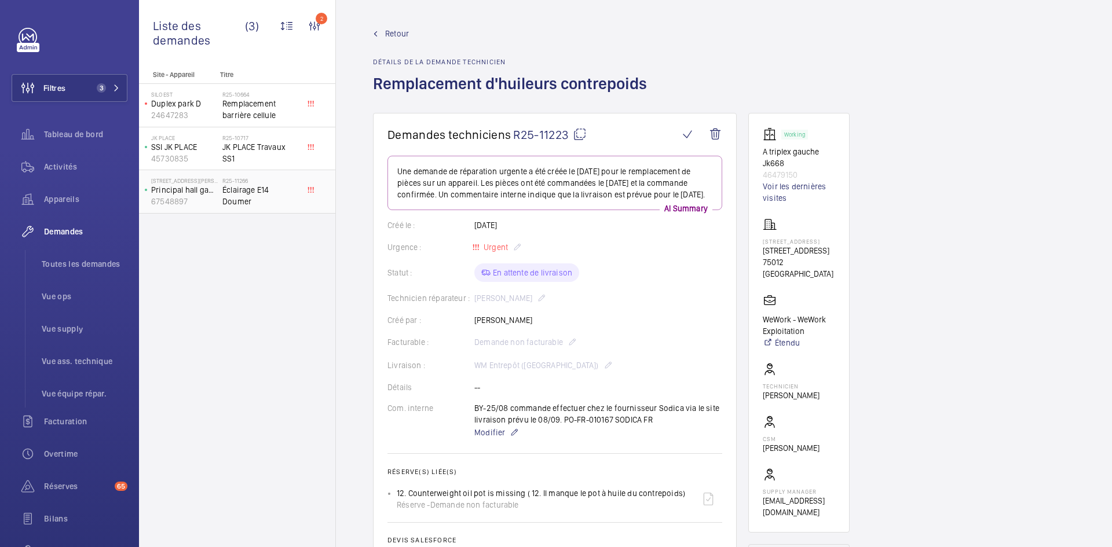
click at [201, 192] on p "Principal hall gauche" at bounding box center [184, 190] width 67 height 12
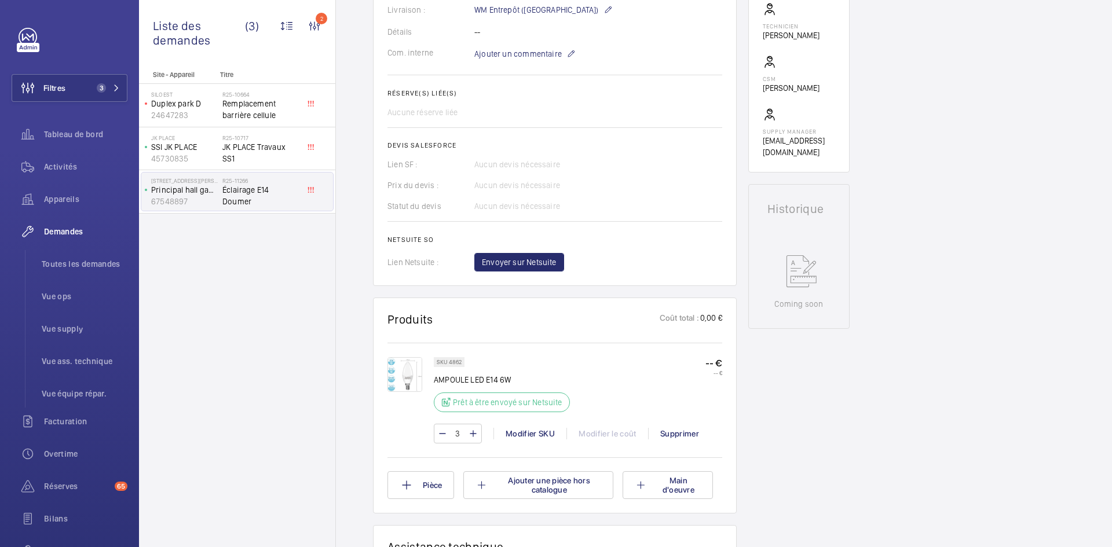
scroll to position [405, 0]
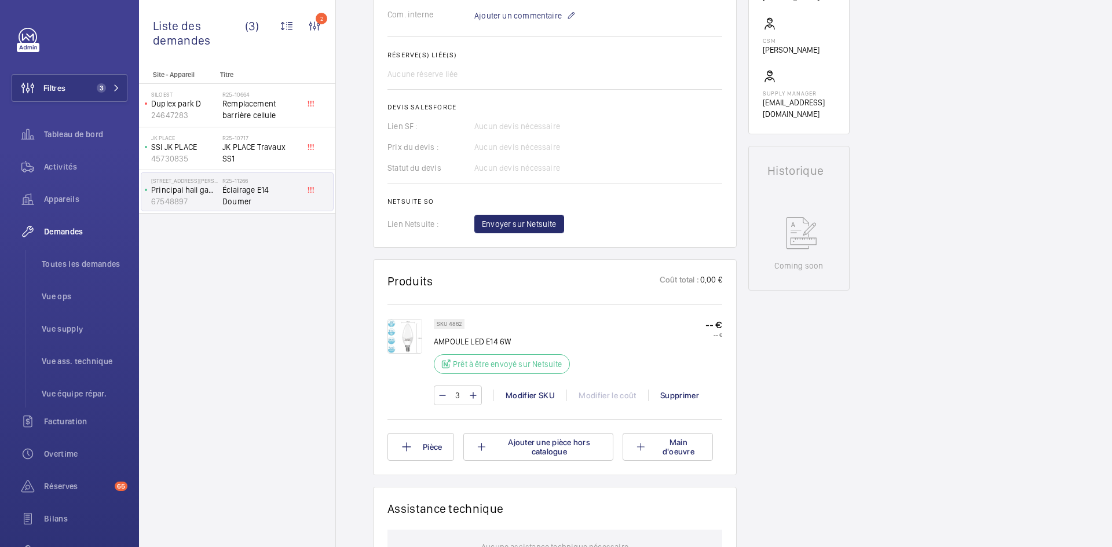
click at [407, 337] on img at bounding box center [405, 336] width 35 height 35
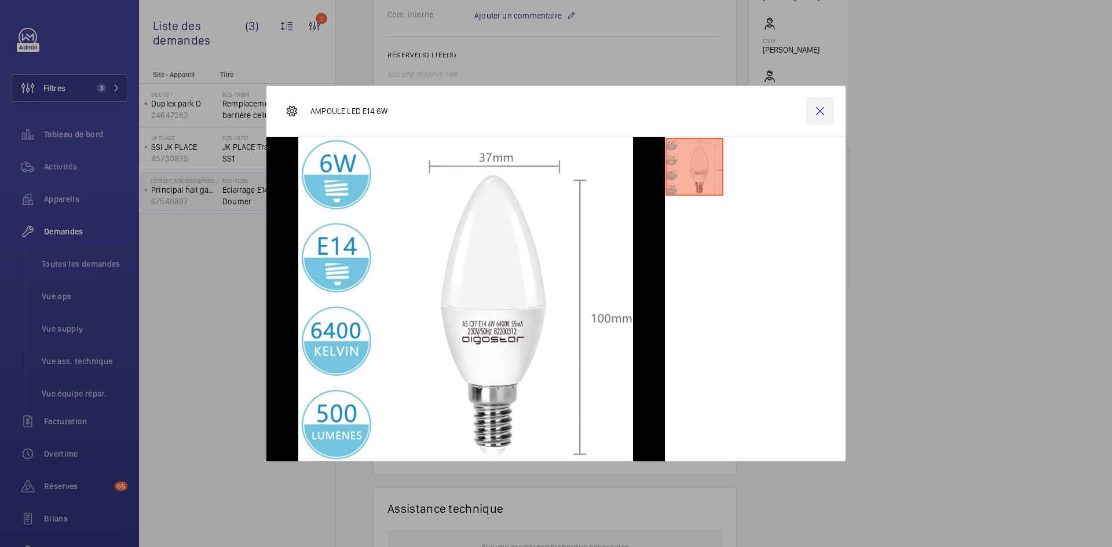
click at [825, 112] on wm-front-icon-button at bounding box center [820, 111] width 28 height 28
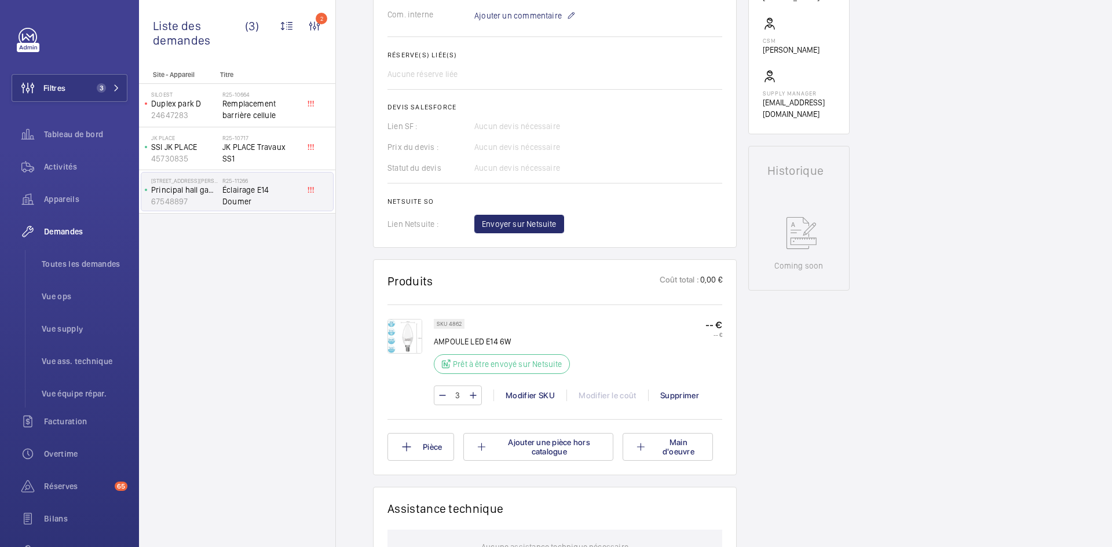
click at [444, 326] on p "SKU 4862" at bounding box center [449, 324] width 25 height 4
click at [465, 323] on wm-front-pills "SKU 4862" at bounding box center [453, 324] width 38 height 10
drag, startPoint x: 463, startPoint y: 322, endPoint x: 448, endPoint y: 324, distance: 15.7
click at [448, 324] on div "SKU 4862" at bounding box center [449, 324] width 31 height 10
copy p "4862"
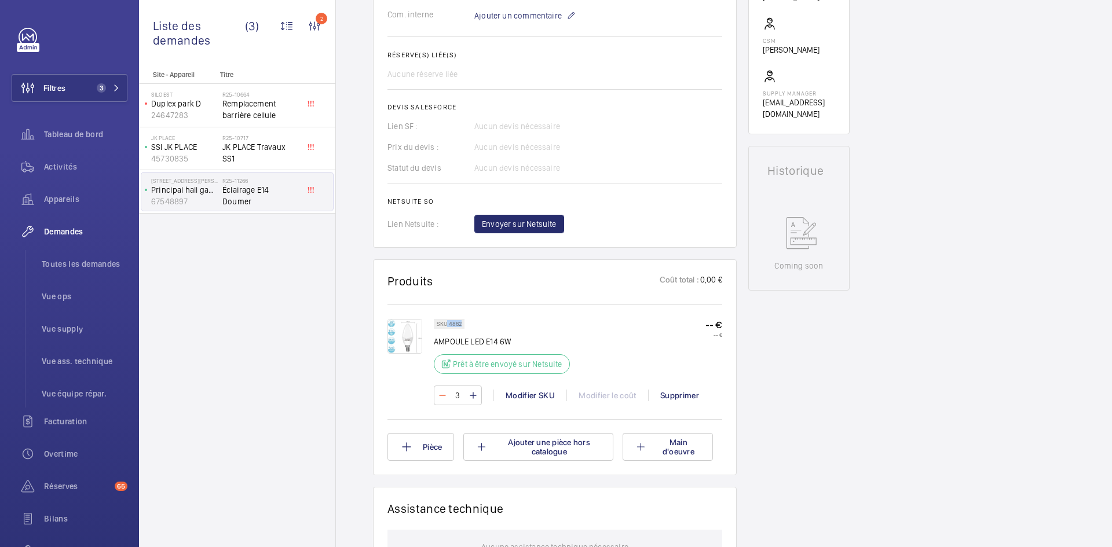
click at [444, 398] on mat-icon at bounding box center [442, 396] width 9 height 14
type input "2"
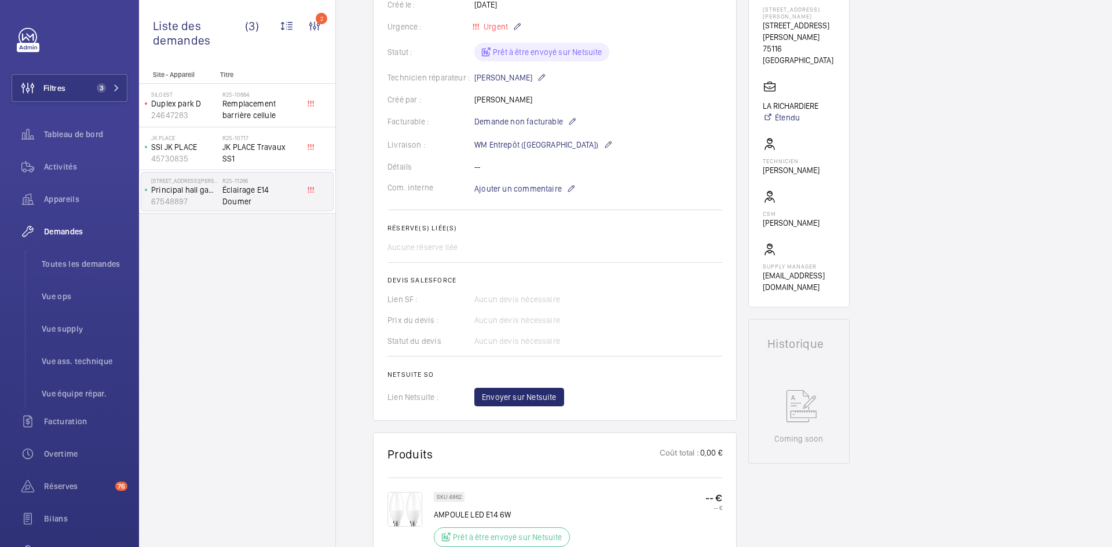
scroll to position [232, 0]
click at [536, 394] on span "Envoyer sur Netsuite" at bounding box center [519, 398] width 75 height 12
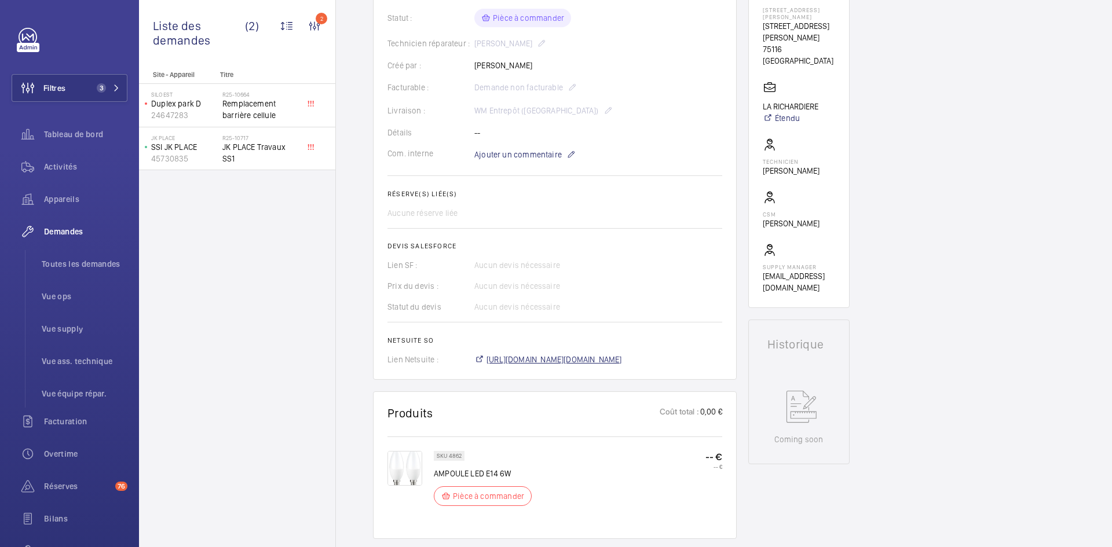
scroll to position [243, 0]
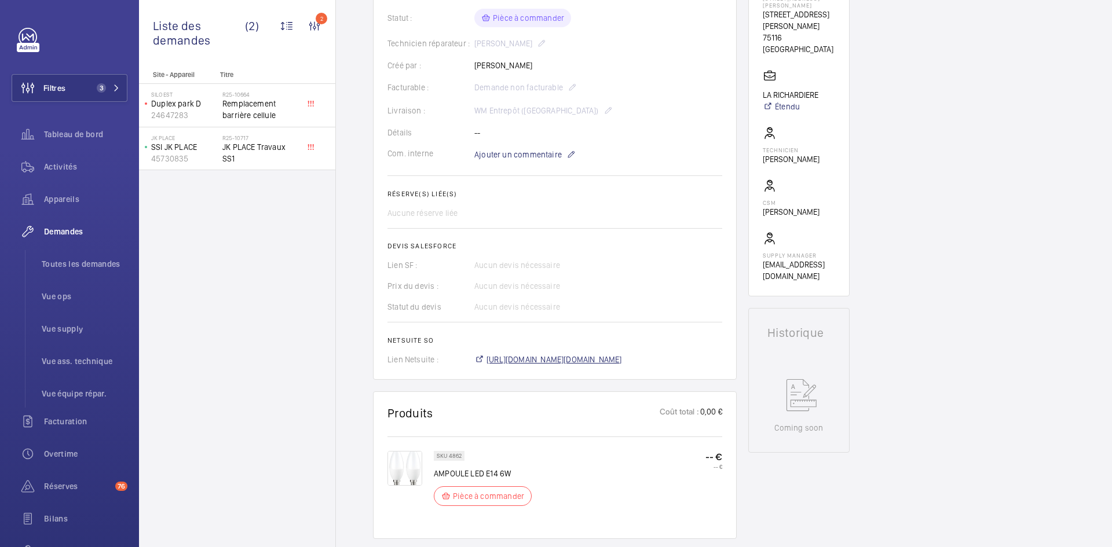
click at [596, 363] on span "https://6461500.app.netsuite.com/app/accounting/transactions/salesord.nl?id=294…" at bounding box center [555, 360] width 136 height 12
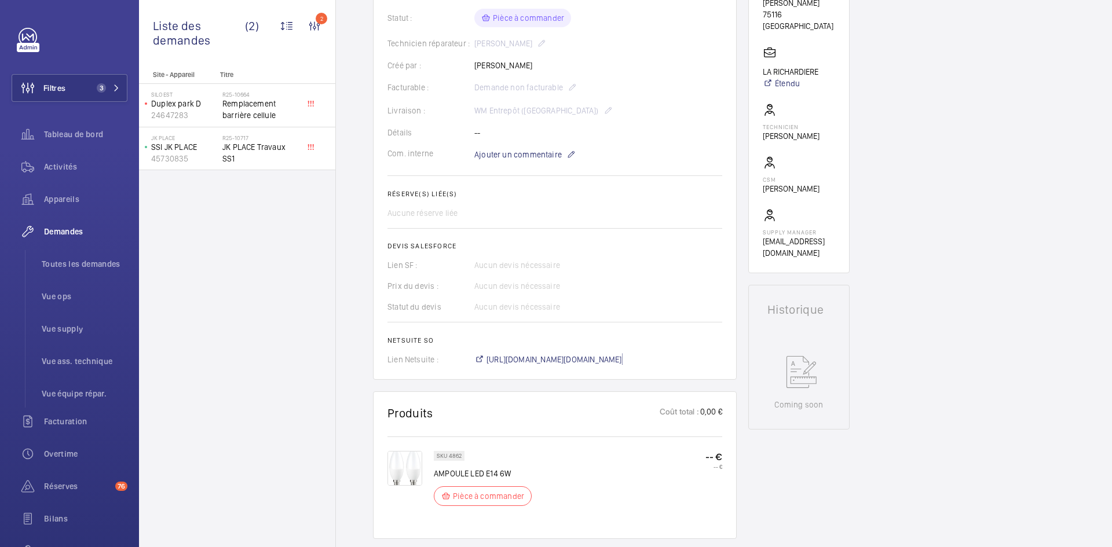
scroll to position [209, 0]
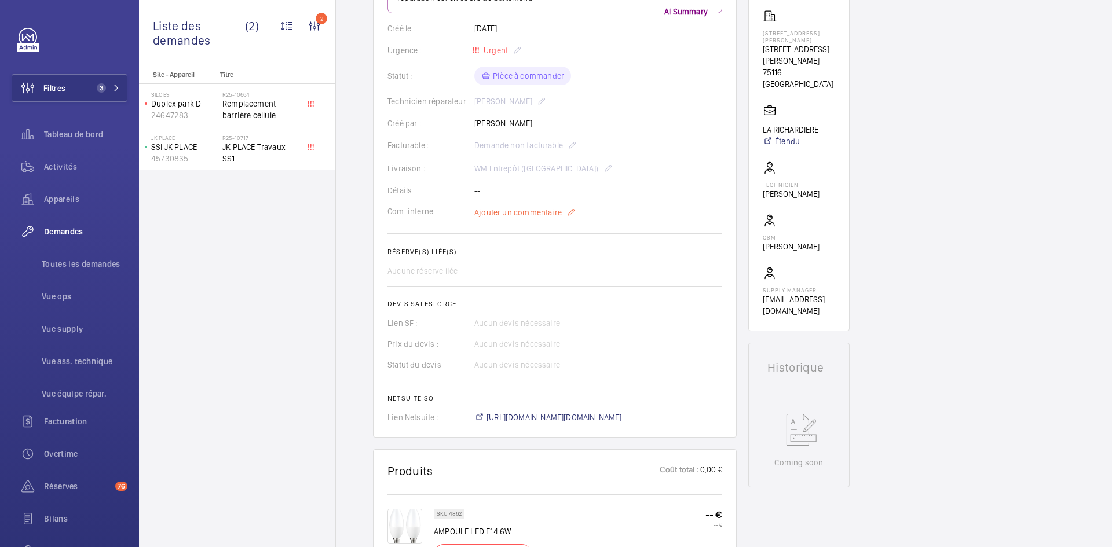
click at [527, 213] on span "Ajouter un commentaire" at bounding box center [517, 213] width 87 height 12
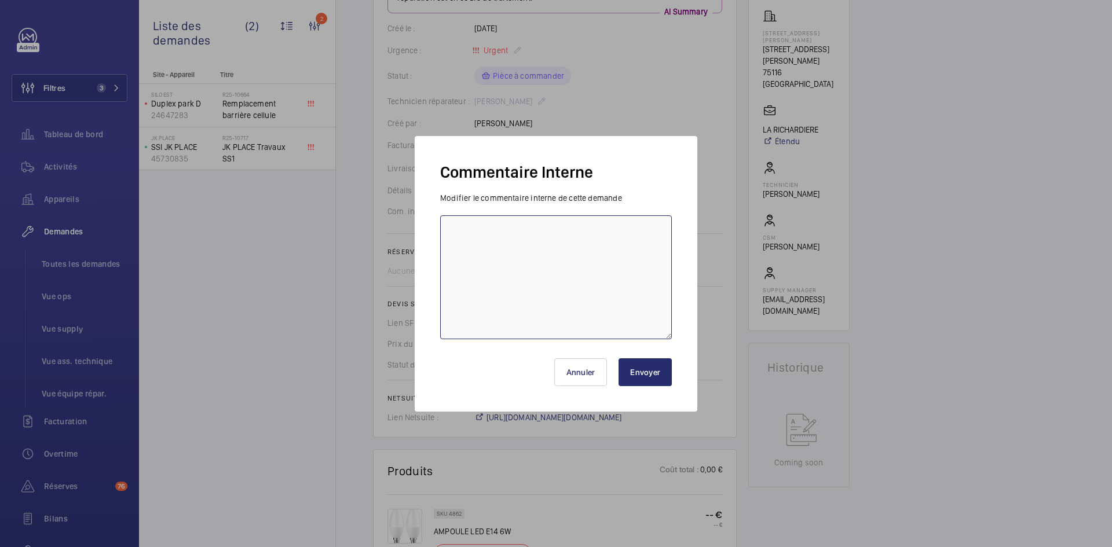
click at [478, 228] on textarea at bounding box center [556, 277] width 232 height 124
paste textarea "BY-25/08 commande effectuer chez le fournisseur Amazon via le site livraison pr…"
type textarea "BY-25/08 commande effectuer chez le fournisseur Amazon via le site livraison pr…"
click at [642, 371] on button "Envoyer" at bounding box center [645, 373] width 53 height 28
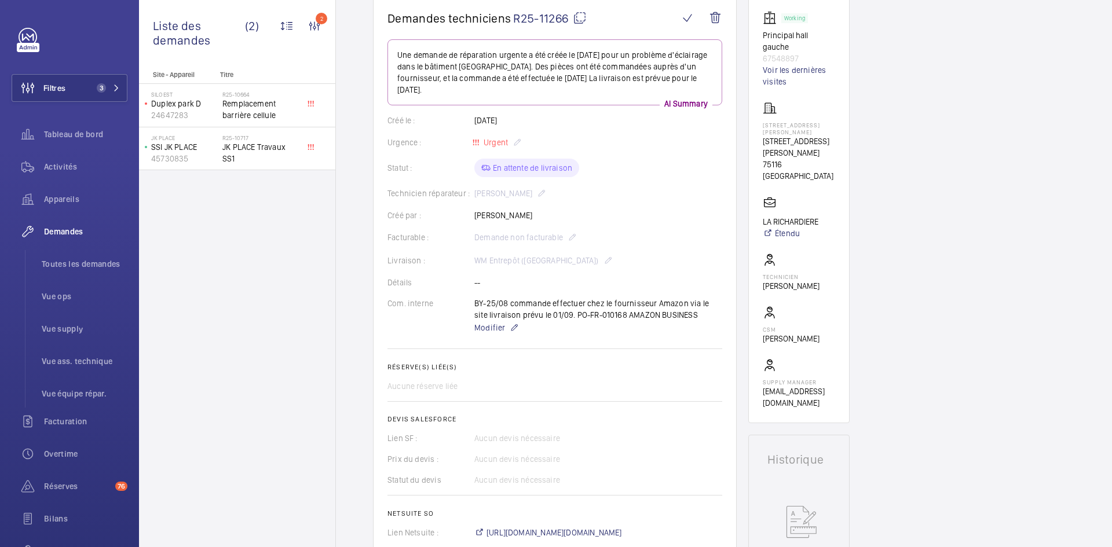
scroll to position [0, 0]
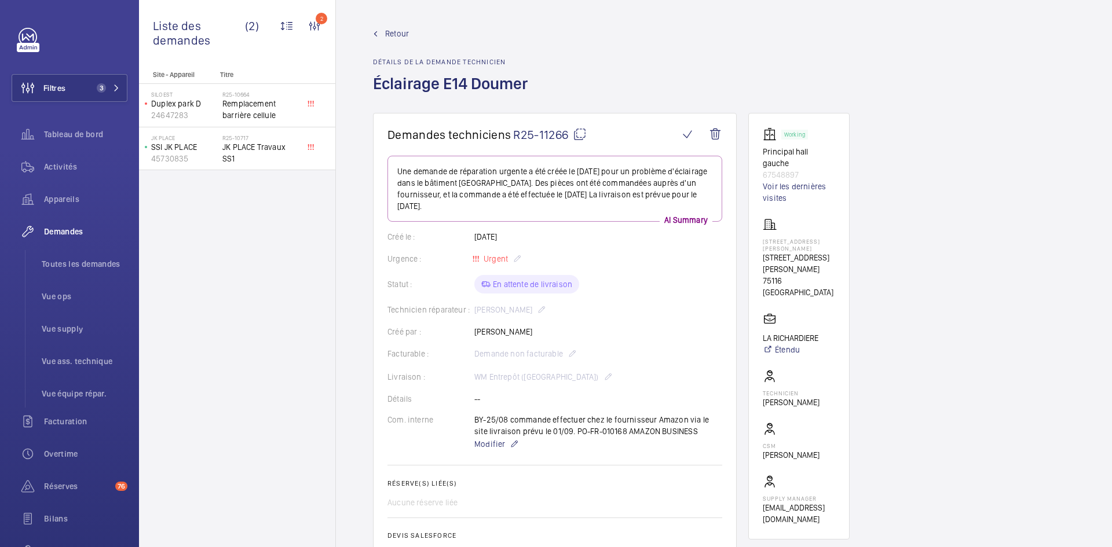
click at [389, 32] on span "Retour" at bounding box center [397, 34] width 24 height 12
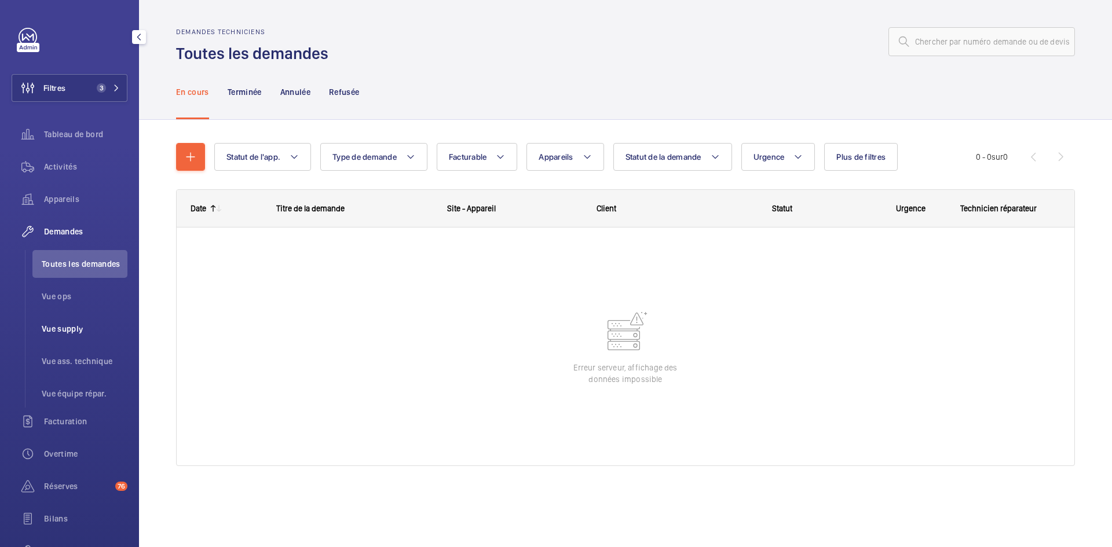
click at [71, 328] on span "Vue supply" at bounding box center [85, 329] width 86 height 12
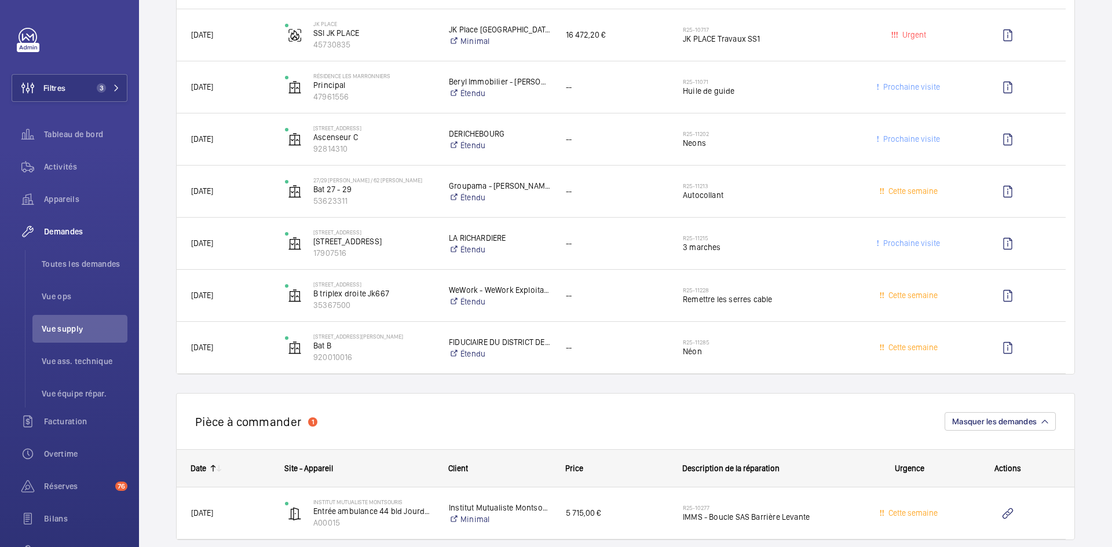
scroll to position [1506, 0]
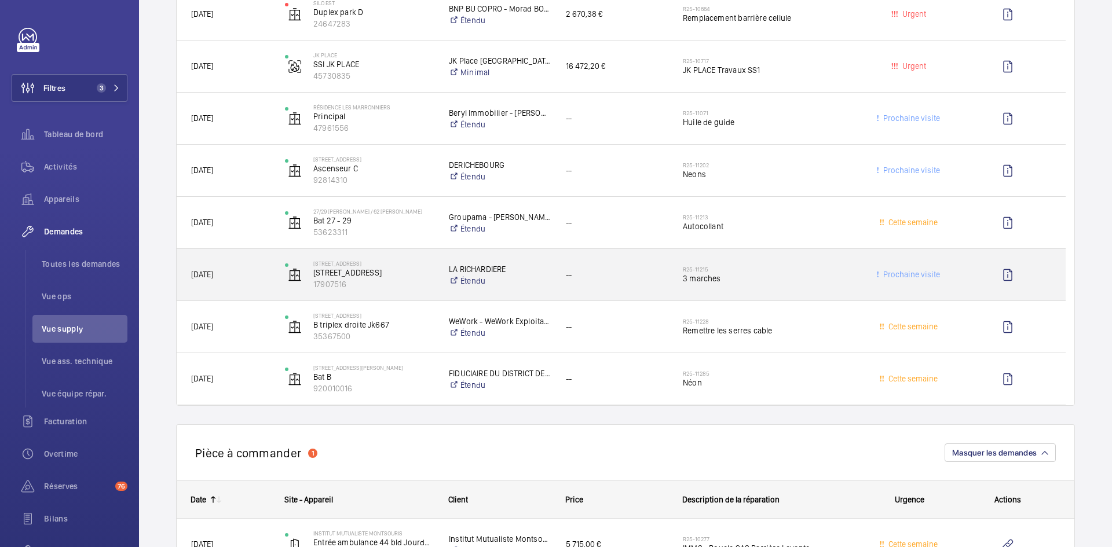
click at [261, 278] on span "21/08/2025" at bounding box center [230, 274] width 79 height 13
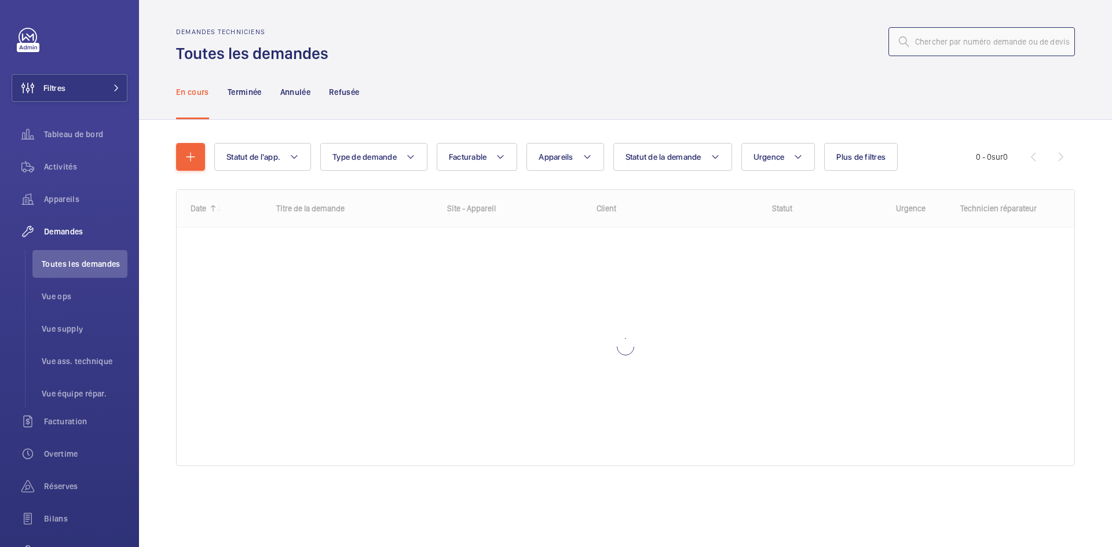
click at [992, 35] on input "text" at bounding box center [982, 41] width 187 height 29
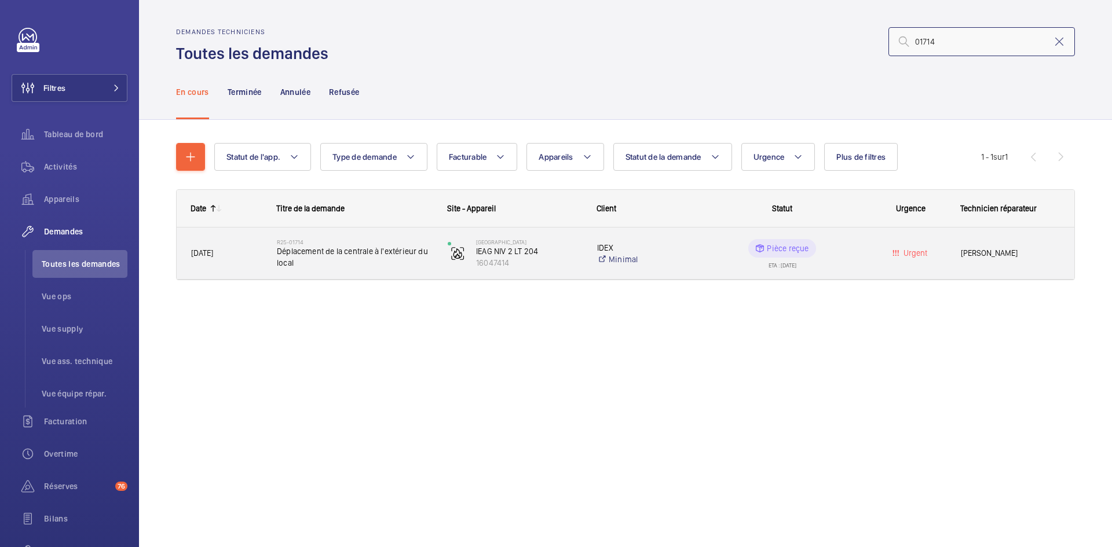
type input "01714"
click at [236, 248] on span "04/02/2025" at bounding box center [226, 253] width 71 height 13
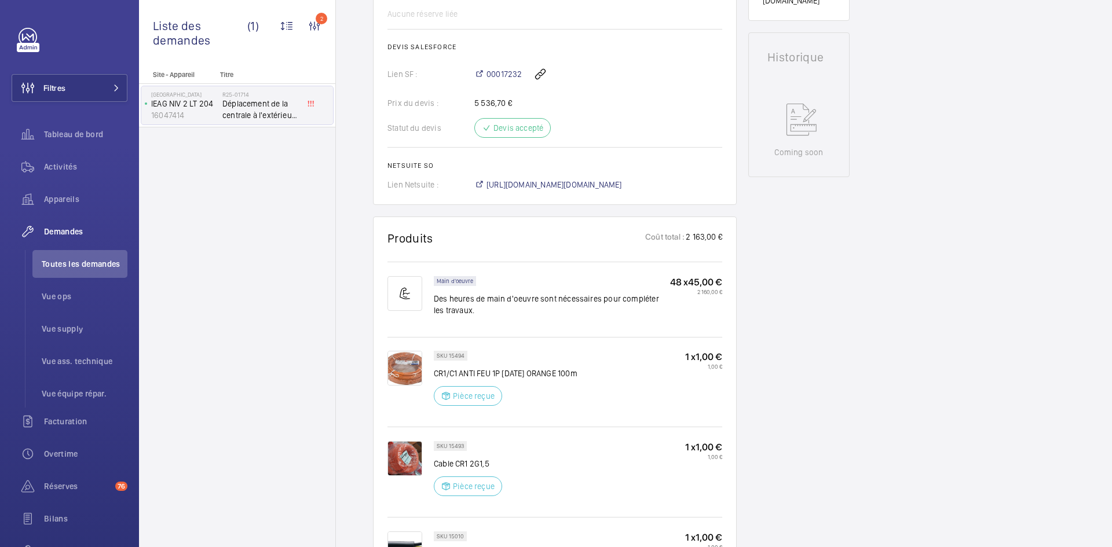
scroll to position [463, 0]
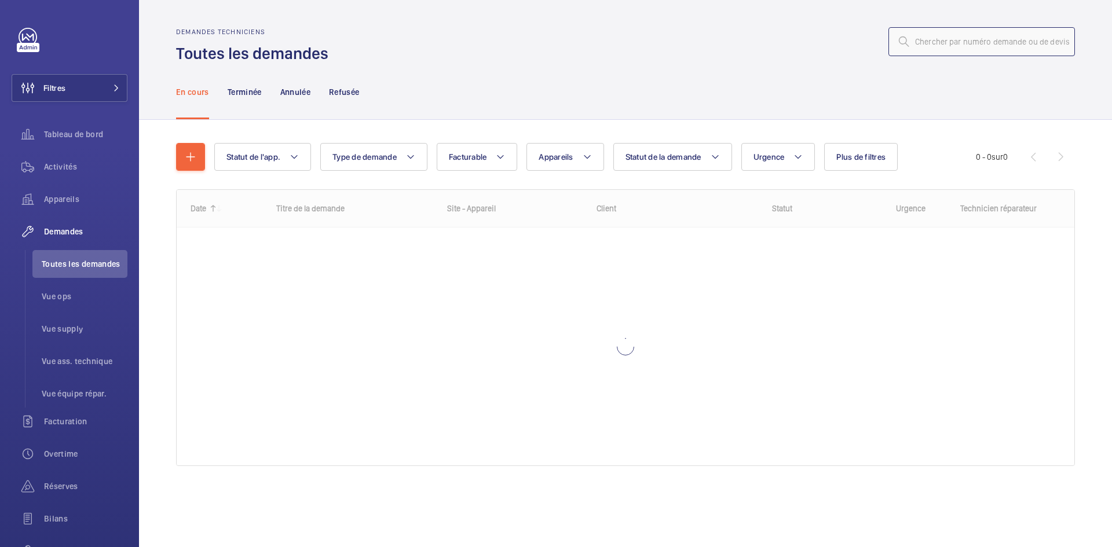
click at [943, 40] on input "text" at bounding box center [982, 41] width 187 height 29
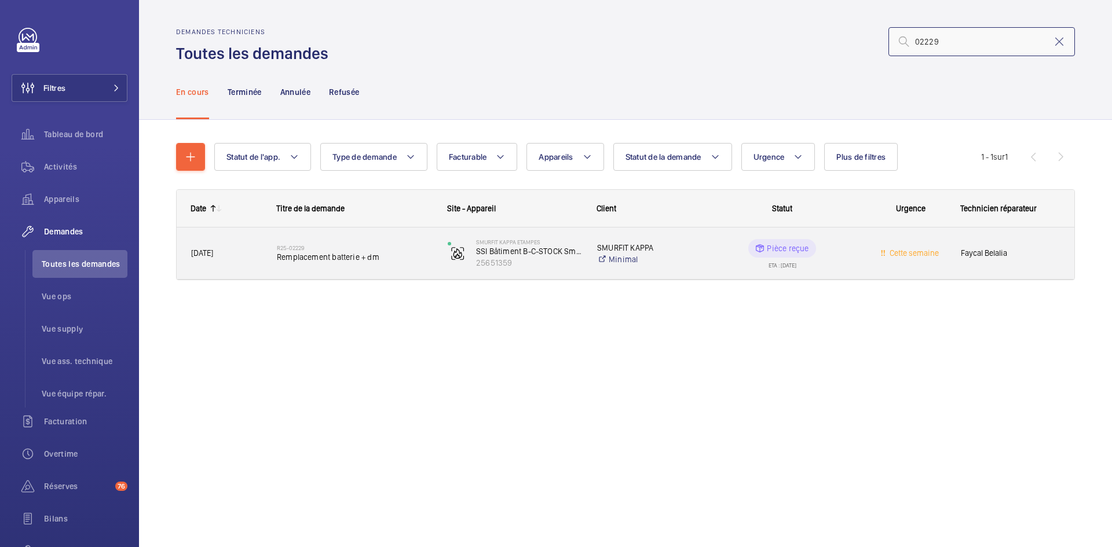
type input "02229"
click at [248, 254] on span "12/02/2025" at bounding box center [226, 253] width 71 height 13
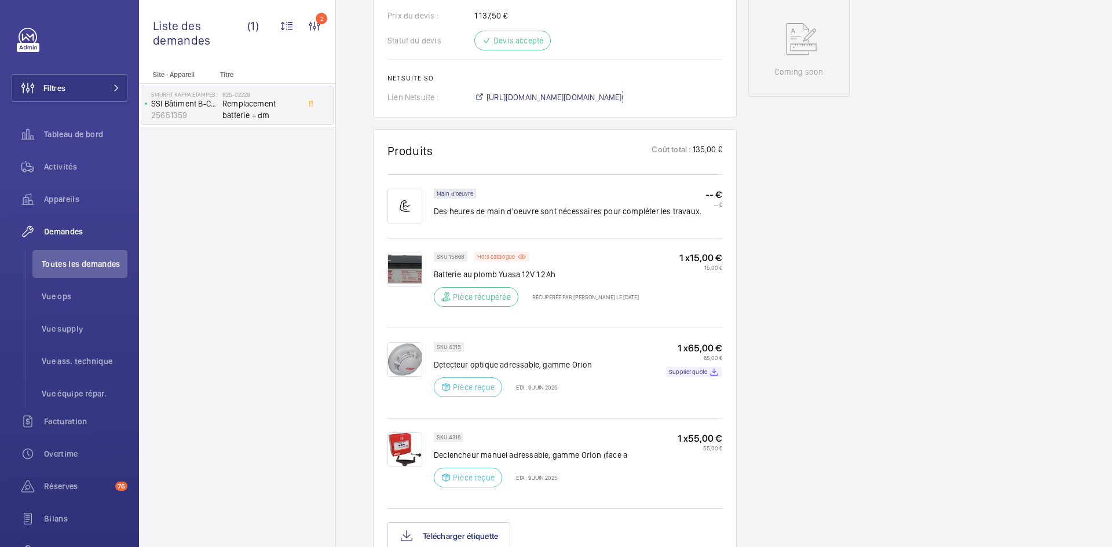
scroll to position [579, 0]
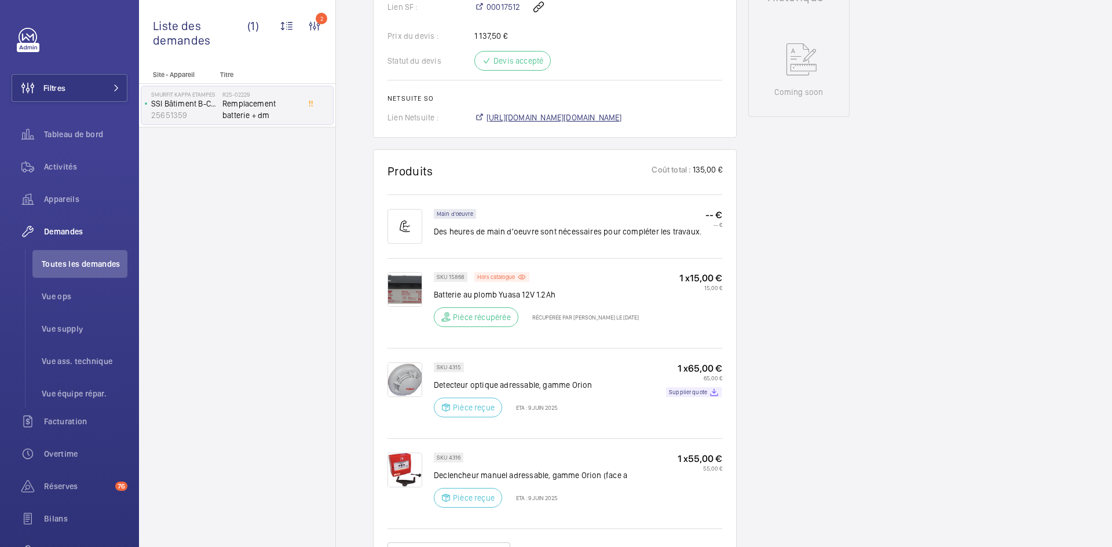
click at [622, 123] on span "https://6461500.app.netsuite.com/app/accounting/transactions/salesord.nl?id=263…" at bounding box center [555, 118] width 136 height 12
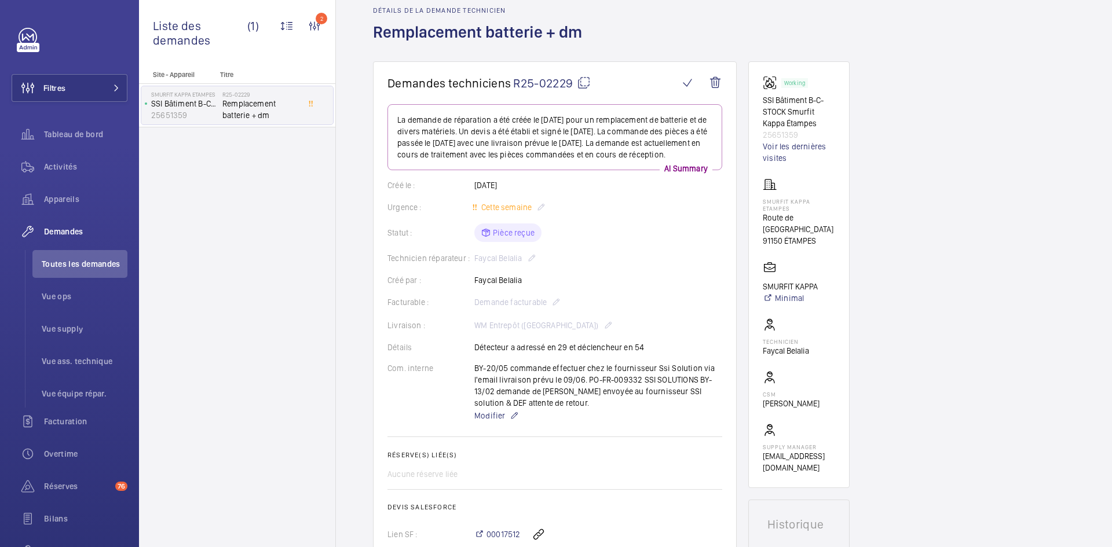
scroll to position [0, 0]
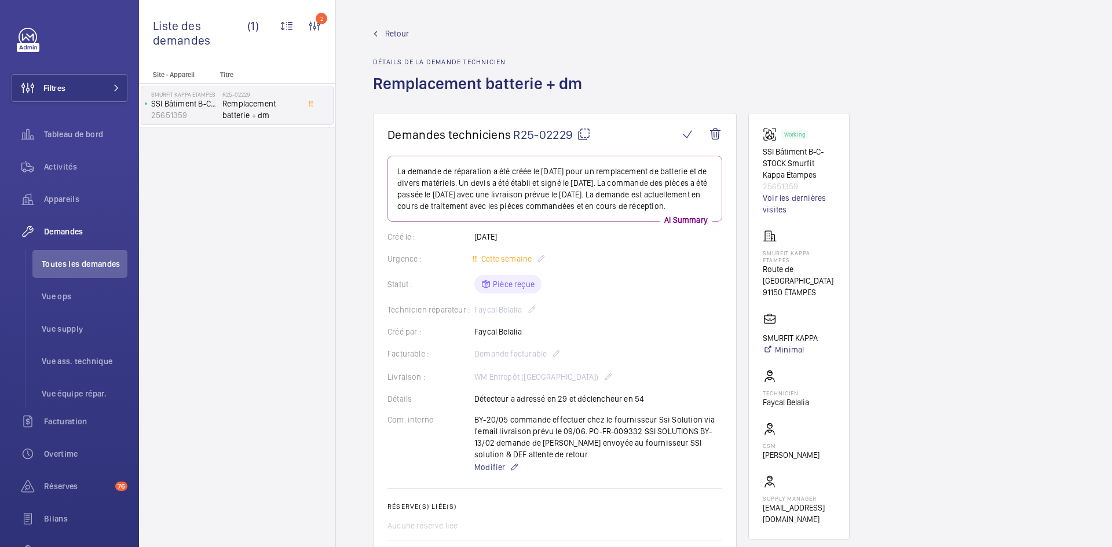
click at [587, 132] on mat-icon at bounding box center [584, 134] width 14 height 14
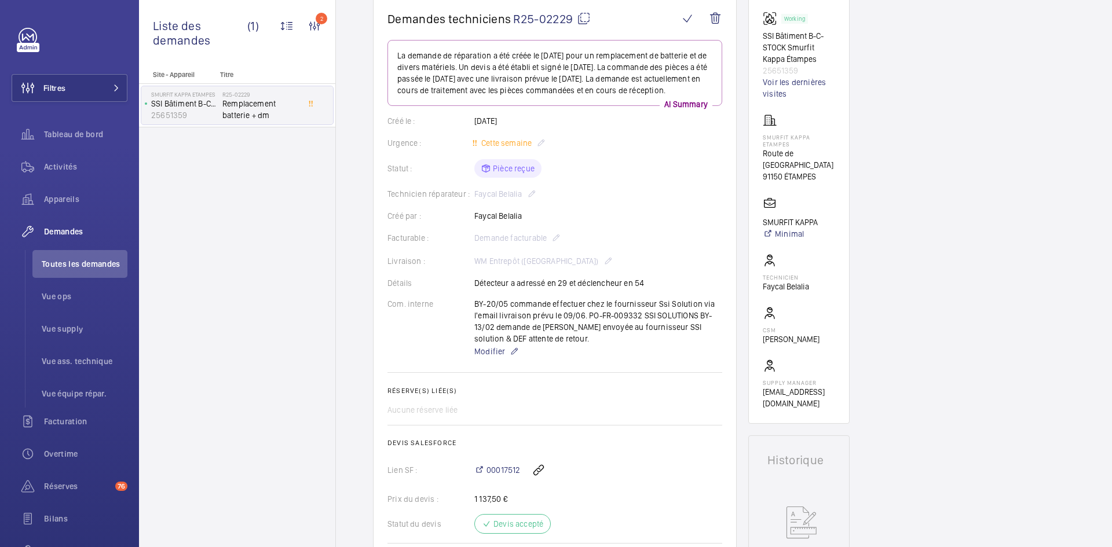
scroll to position [58, 0]
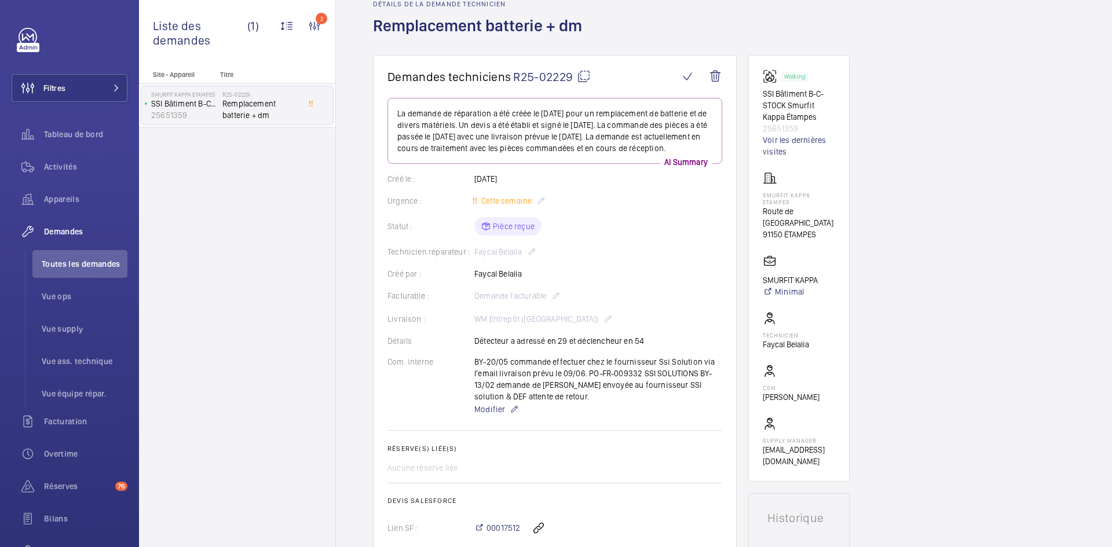
click at [583, 76] on mat-icon at bounding box center [584, 77] width 14 height 14
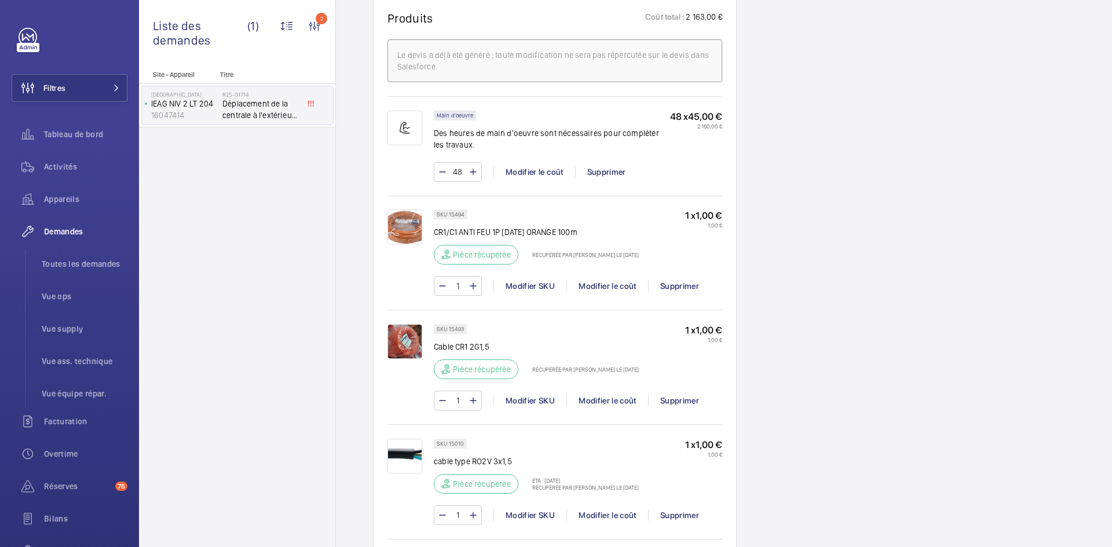
scroll to position [556, 0]
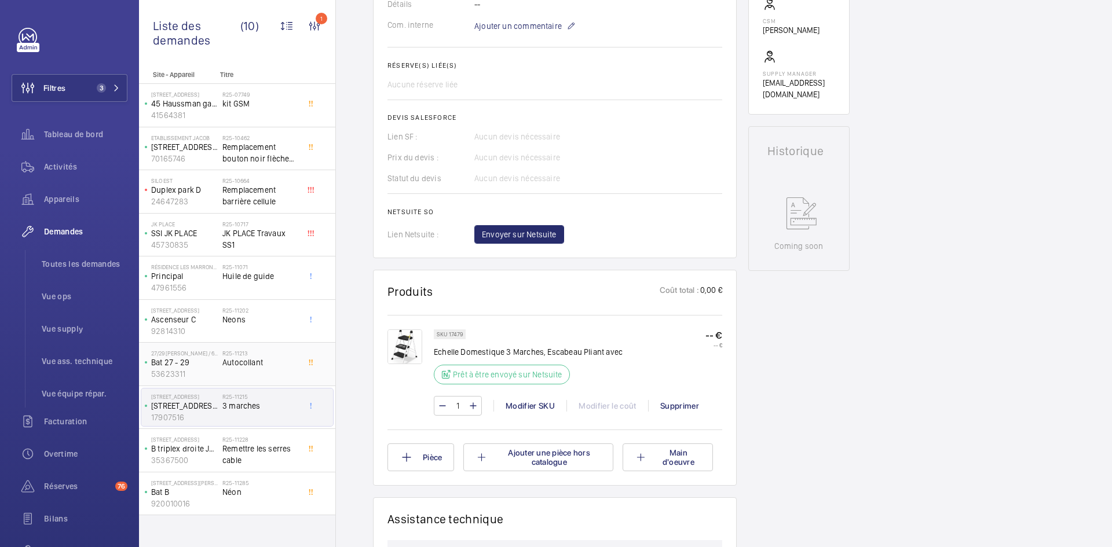
scroll to position [405, 0]
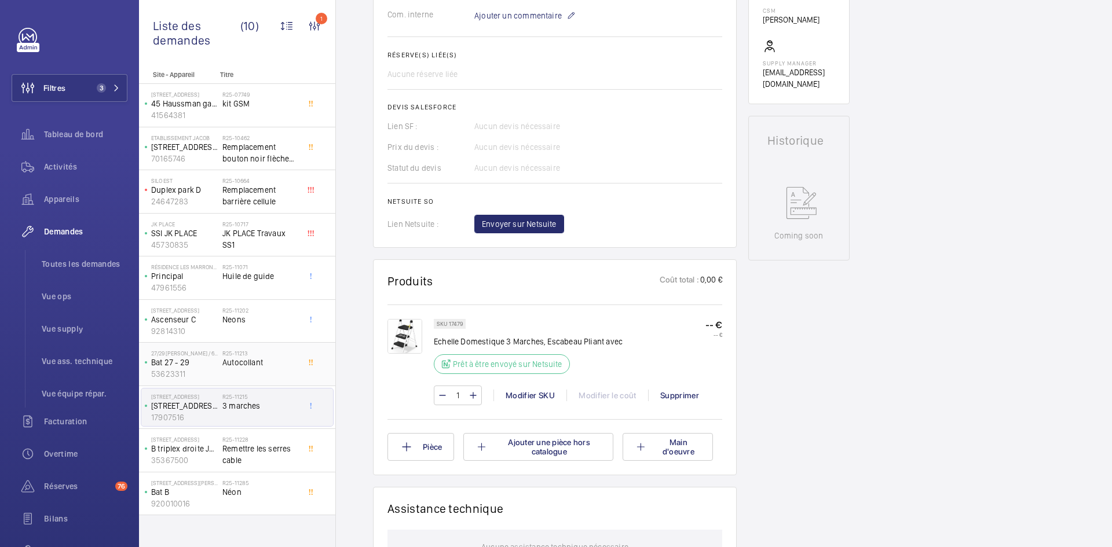
click at [214, 361] on p "Bat 27 - 29" at bounding box center [184, 363] width 67 height 12
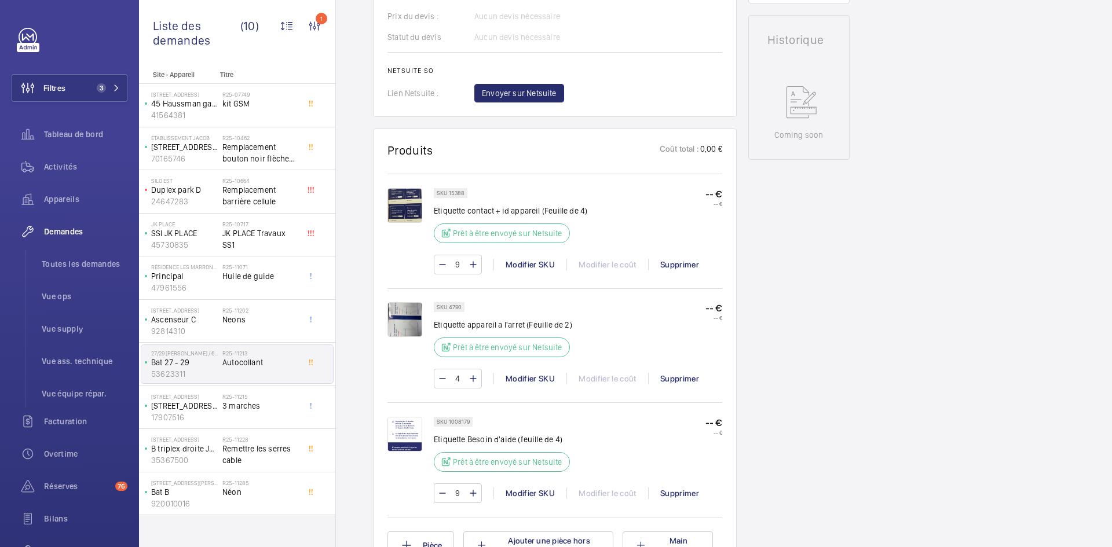
scroll to position [579, 0]
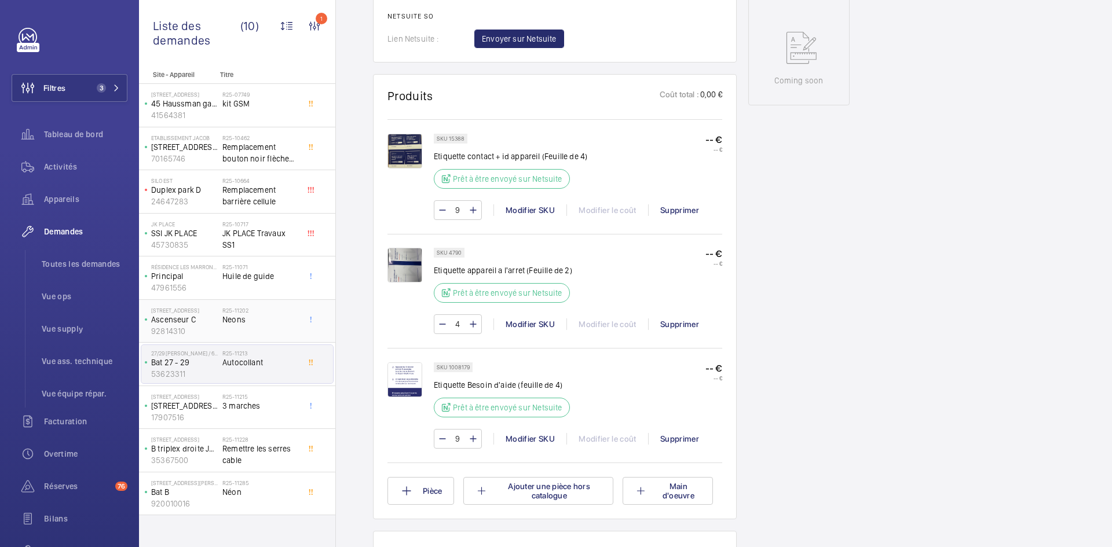
click at [200, 321] on p "Ascenseur C" at bounding box center [184, 320] width 67 height 12
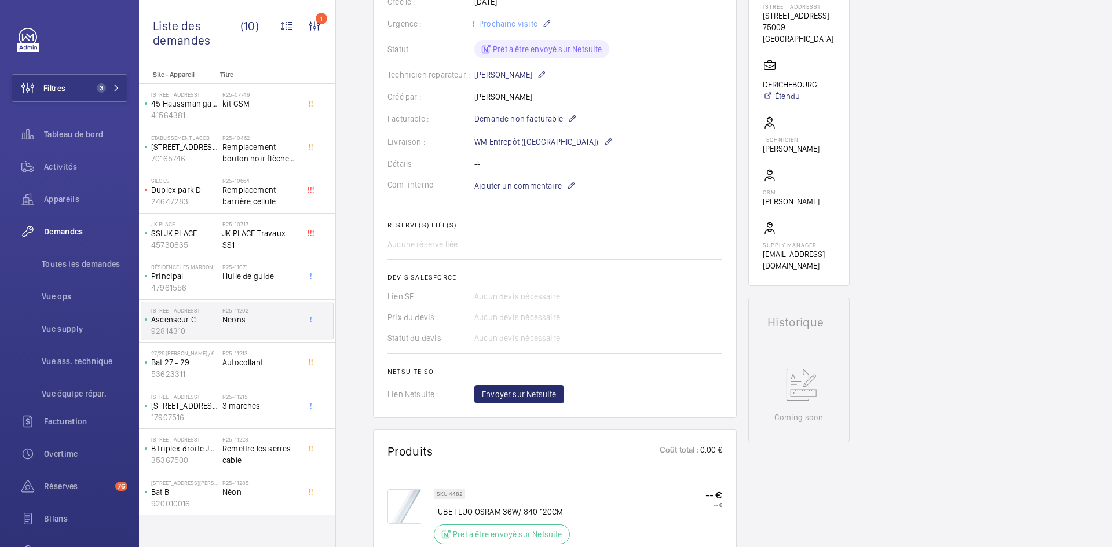
scroll to position [116, 0]
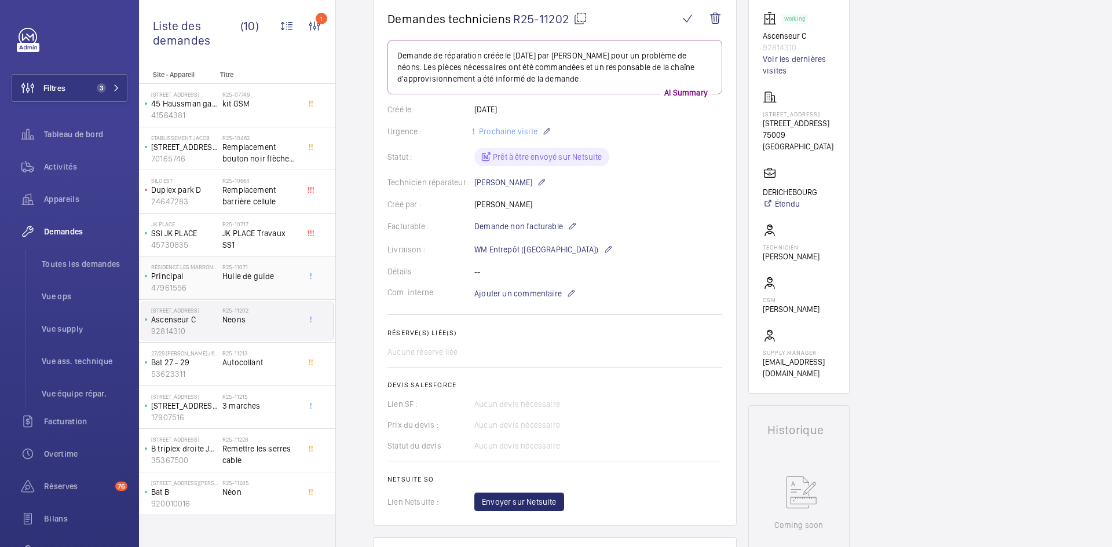
click at [199, 275] on p "Principal" at bounding box center [184, 277] width 67 height 12
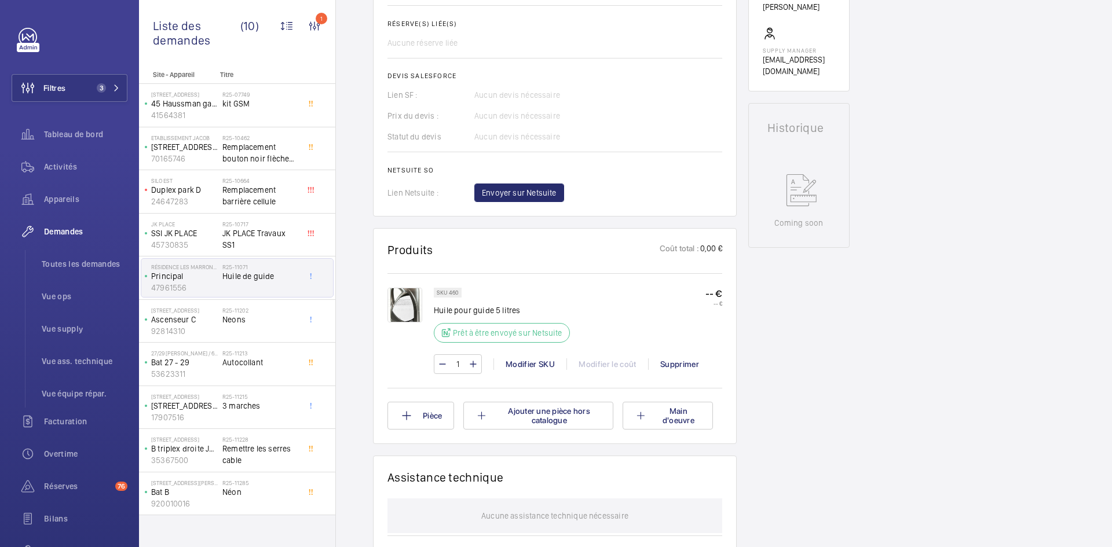
scroll to position [521, 0]
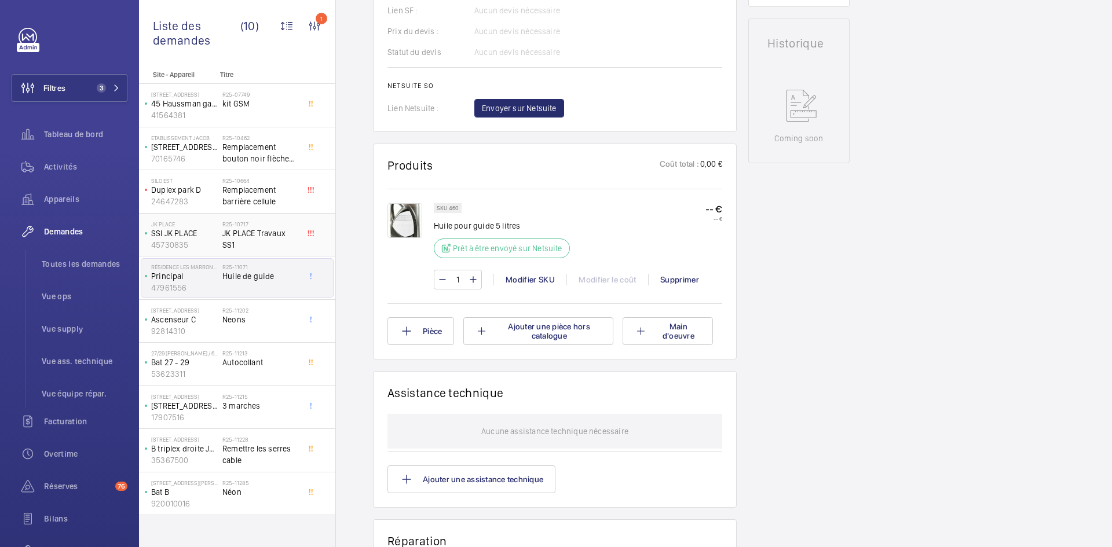
click at [200, 235] on p "SSI JK PLACE" at bounding box center [184, 234] width 67 height 12
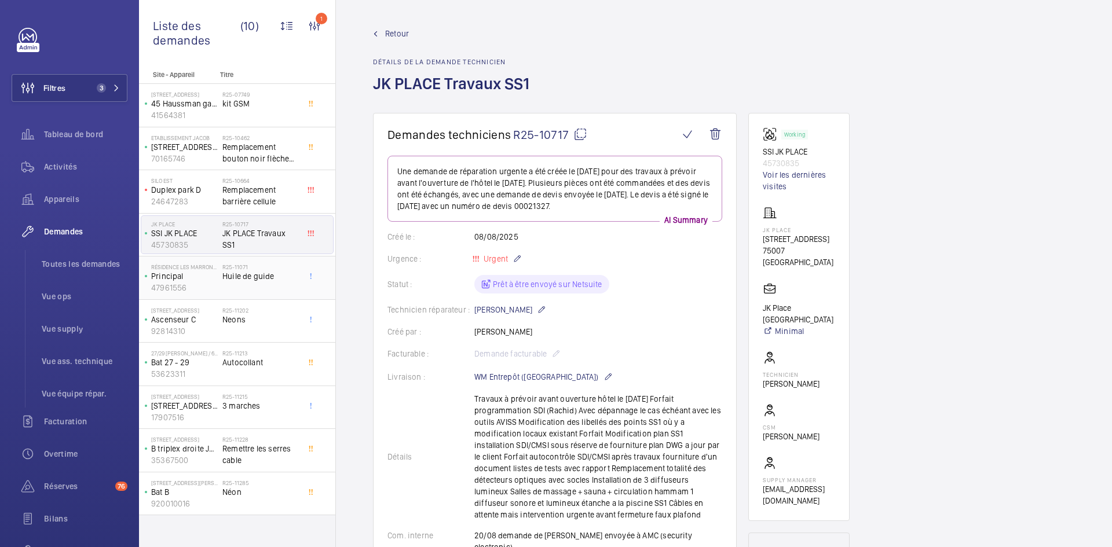
click at [206, 277] on p "Principal" at bounding box center [184, 277] width 67 height 12
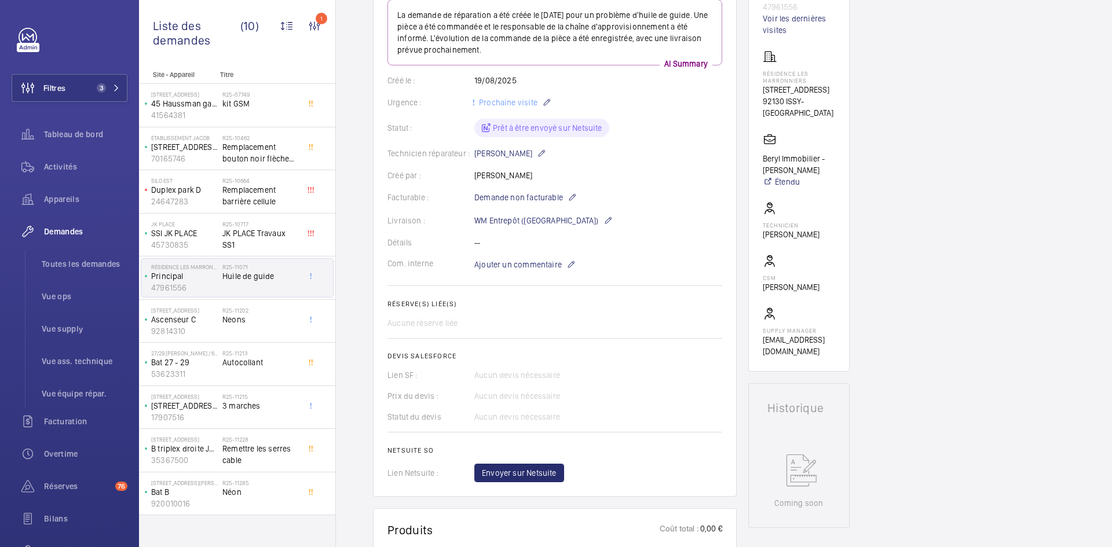
scroll to position [174, 0]
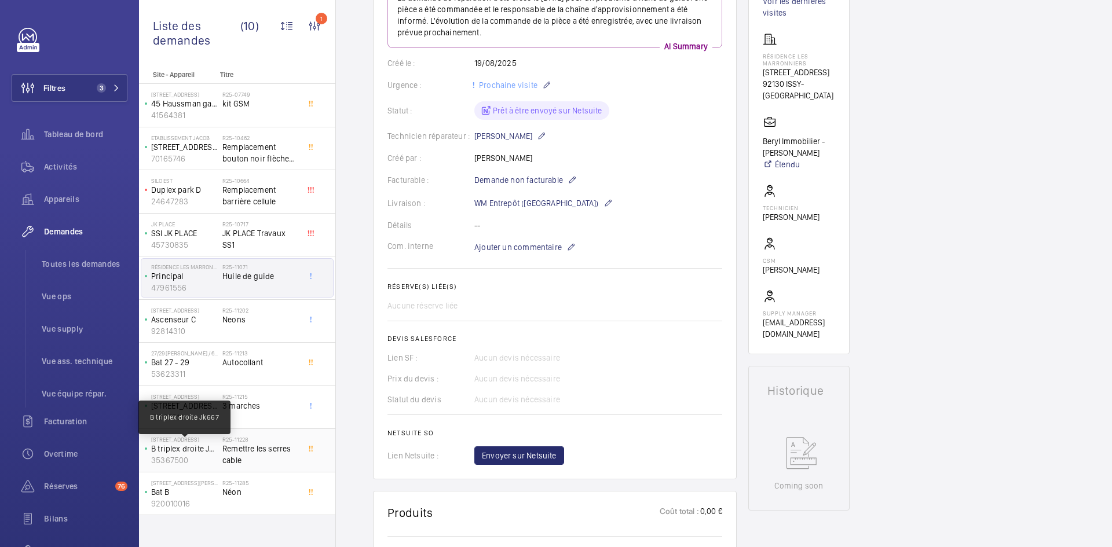
click at [195, 453] on p "B triplex droite Jk667" at bounding box center [184, 449] width 67 height 12
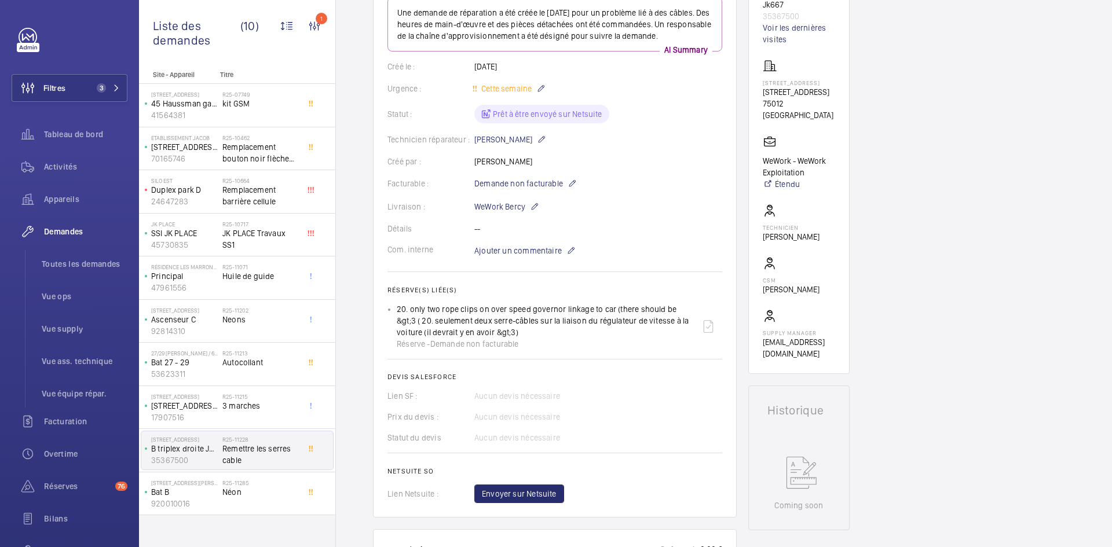
scroll to position [58, 0]
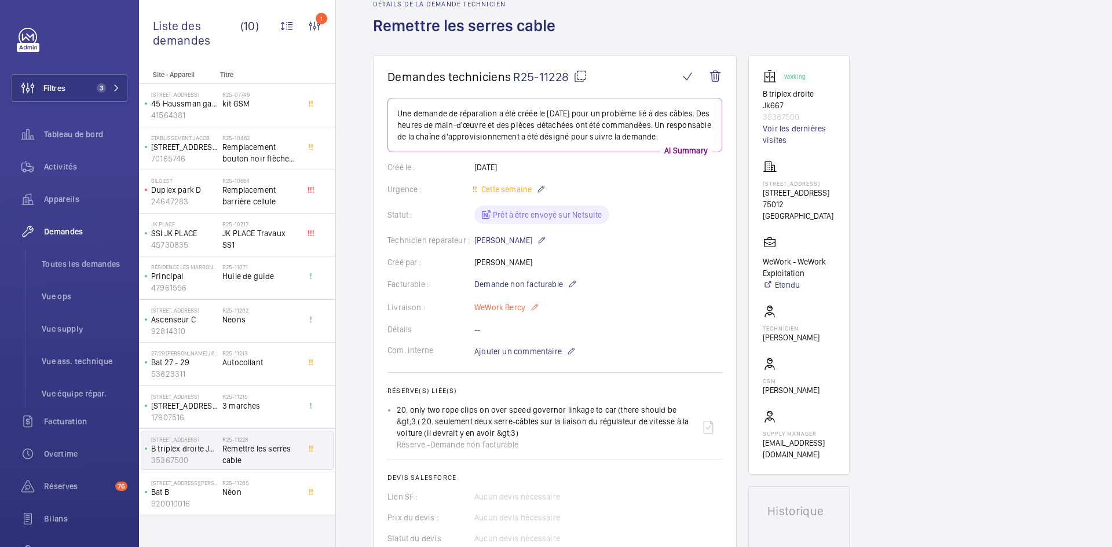
click at [530, 308] on mat-icon at bounding box center [534, 308] width 9 height 14
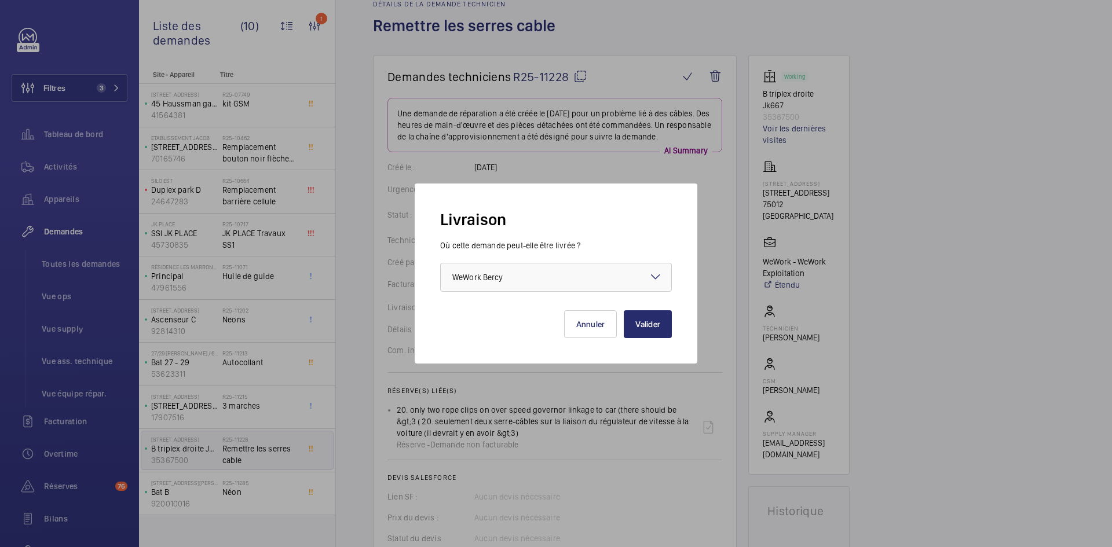
click at [653, 276] on mat-icon at bounding box center [656, 277] width 14 height 14
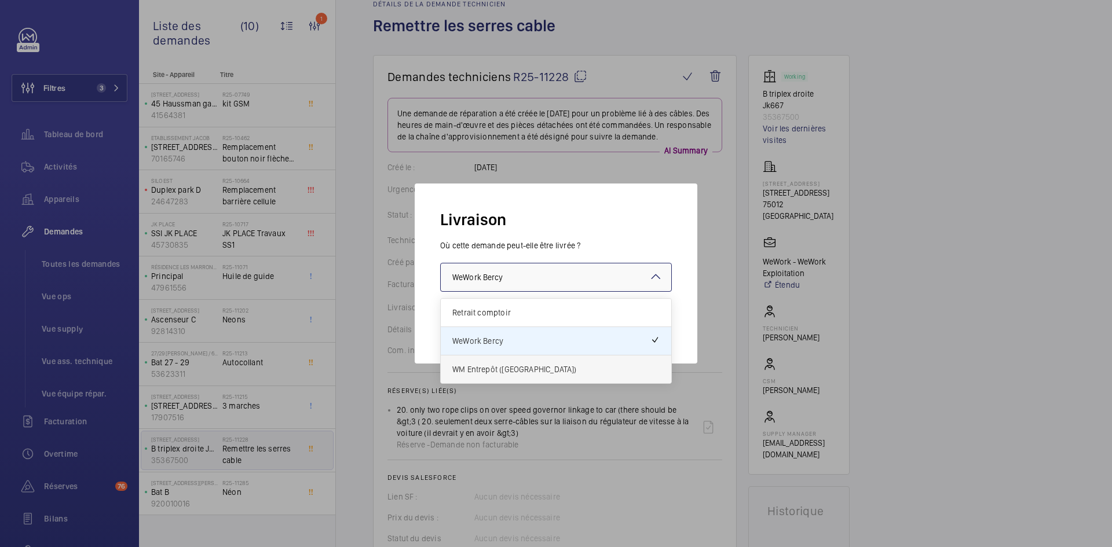
click at [510, 366] on span "WM Entrepôt ([GEOGRAPHIC_DATA])" at bounding box center [555, 370] width 207 height 12
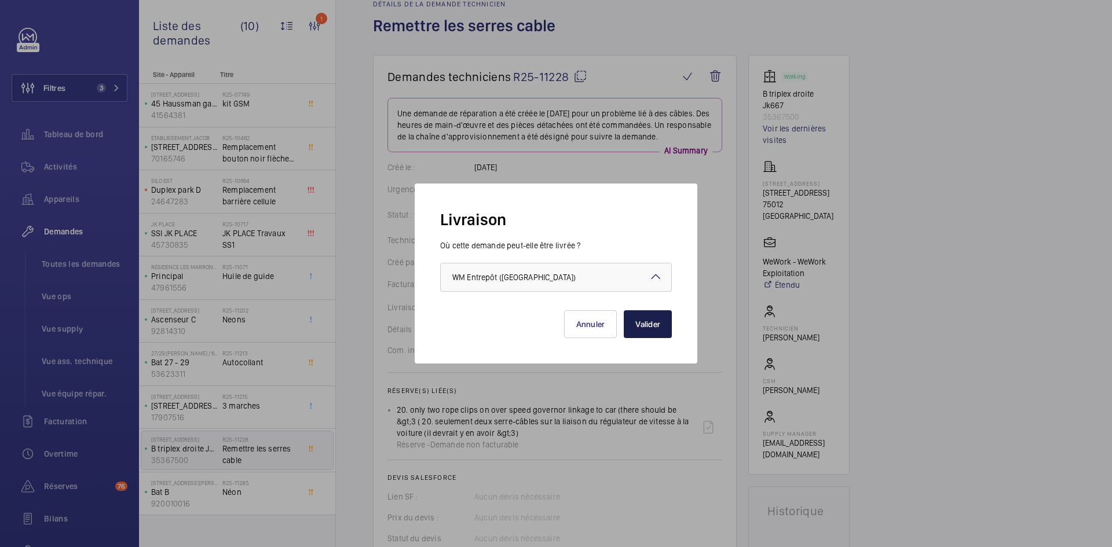
click at [664, 320] on button "Valider" at bounding box center [648, 324] width 48 height 28
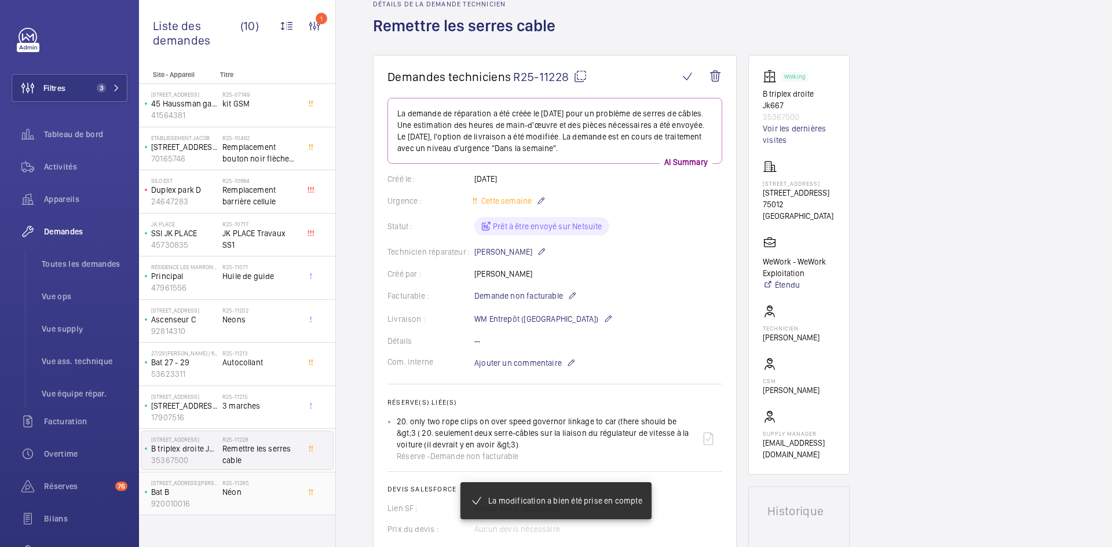
click at [200, 492] on p "Bat B" at bounding box center [184, 493] width 67 height 12
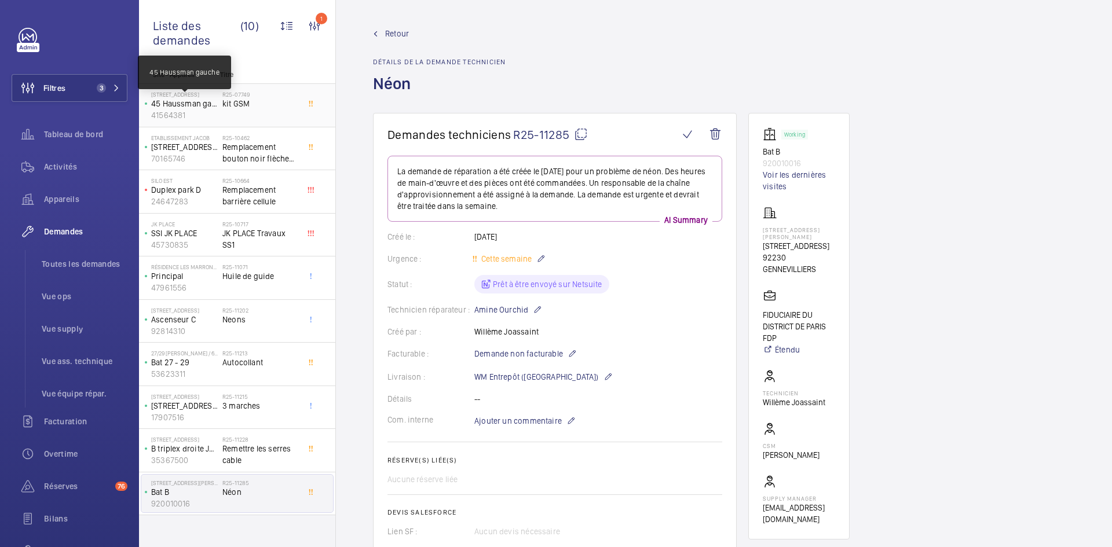
click at [208, 104] on p "45 Haussman gauche" at bounding box center [184, 104] width 67 height 12
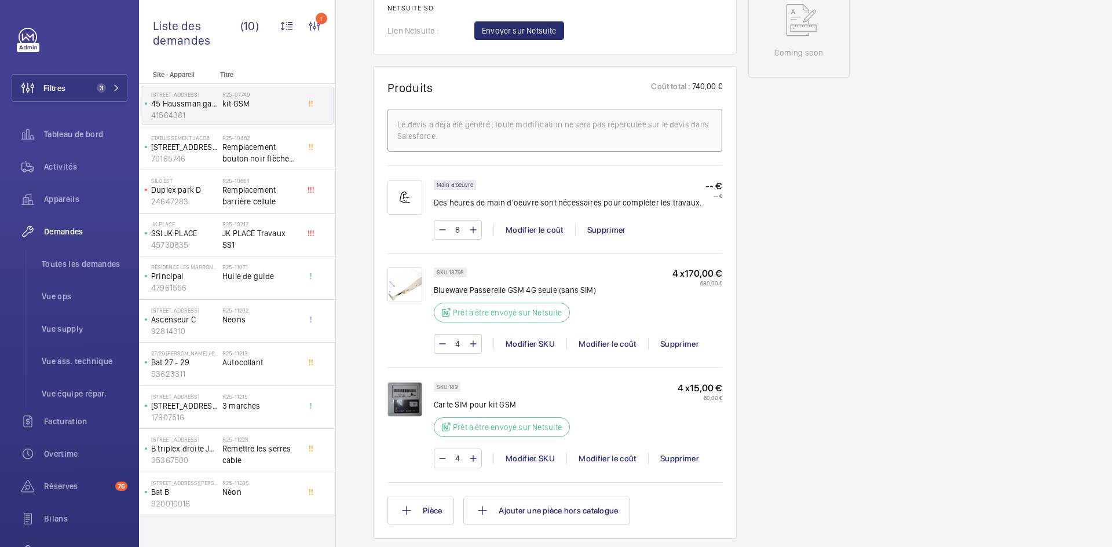
scroll to position [637, 0]
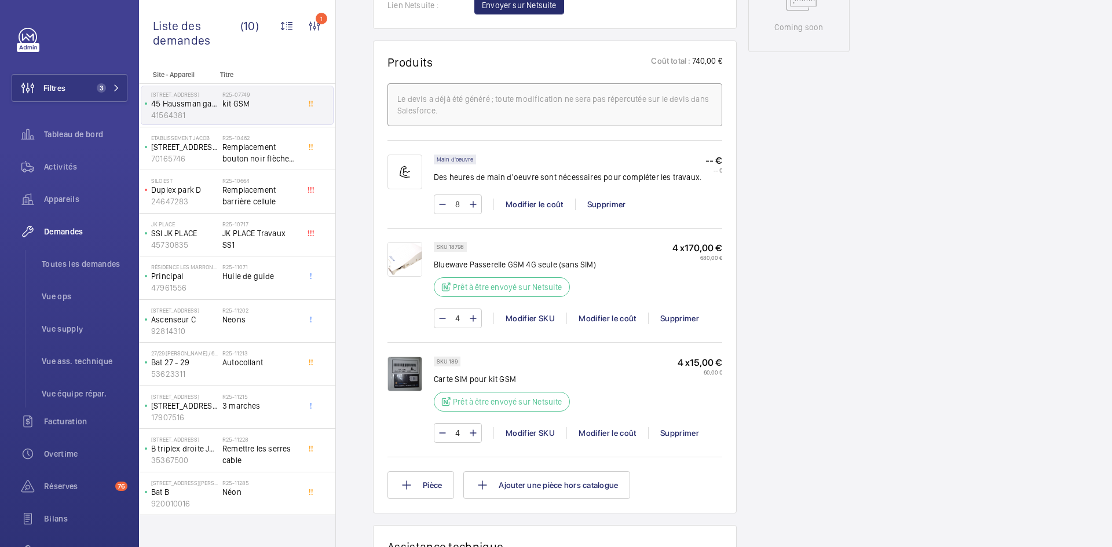
click at [406, 374] on img at bounding box center [405, 374] width 35 height 35
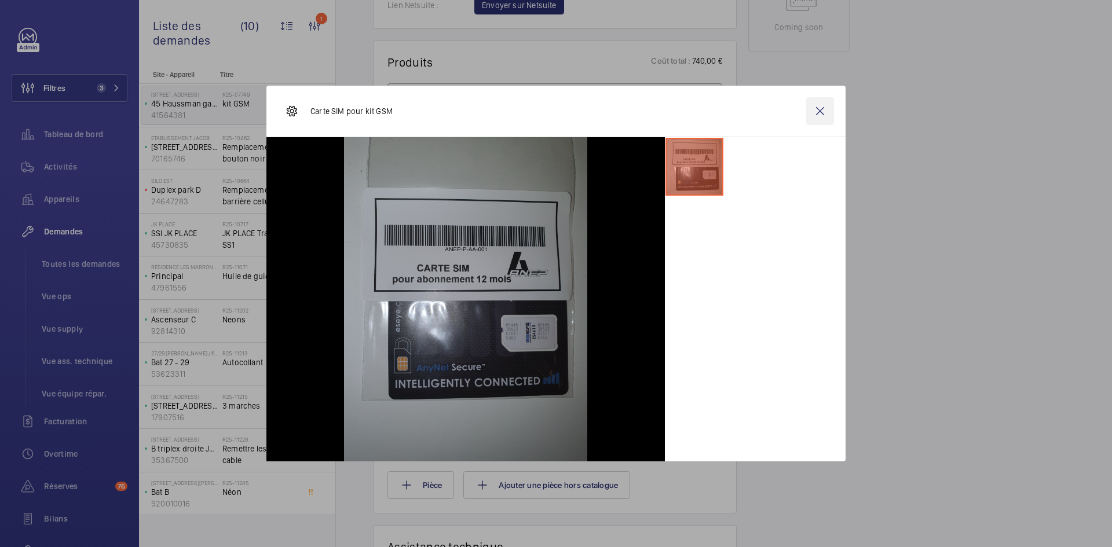
click at [816, 111] on wm-front-icon-button at bounding box center [820, 111] width 28 height 28
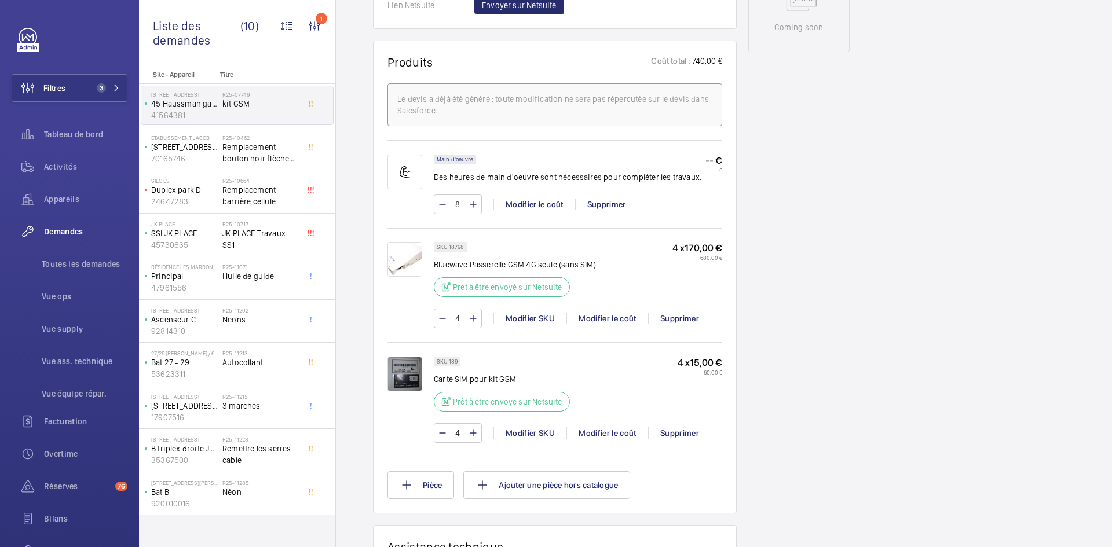
click at [403, 378] on img at bounding box center [405, 374] width 35 height 35
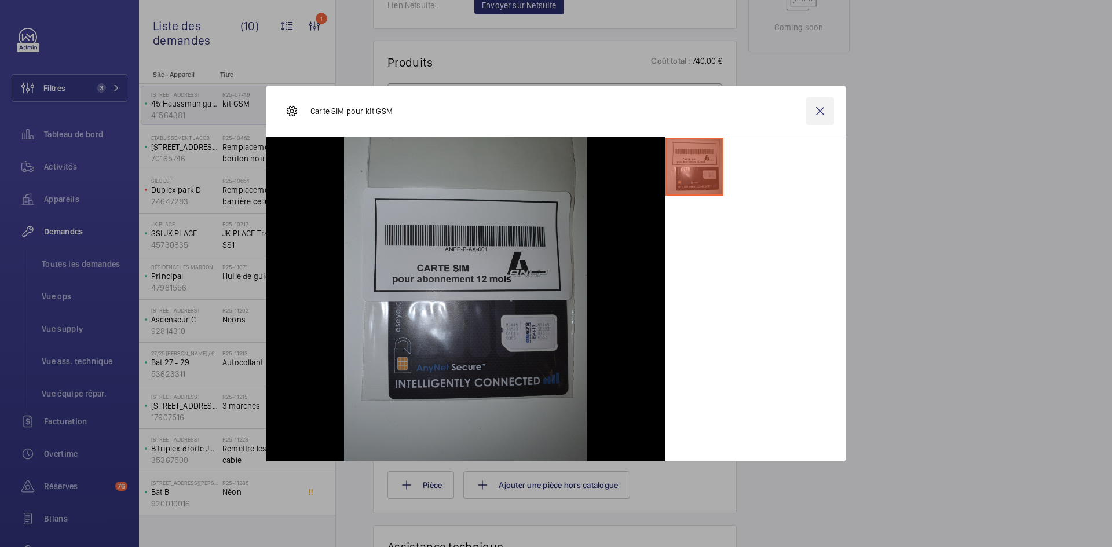
click at [816, 111] on wm-front-icon-button at bounding box center [820, 111] width 28 height 28
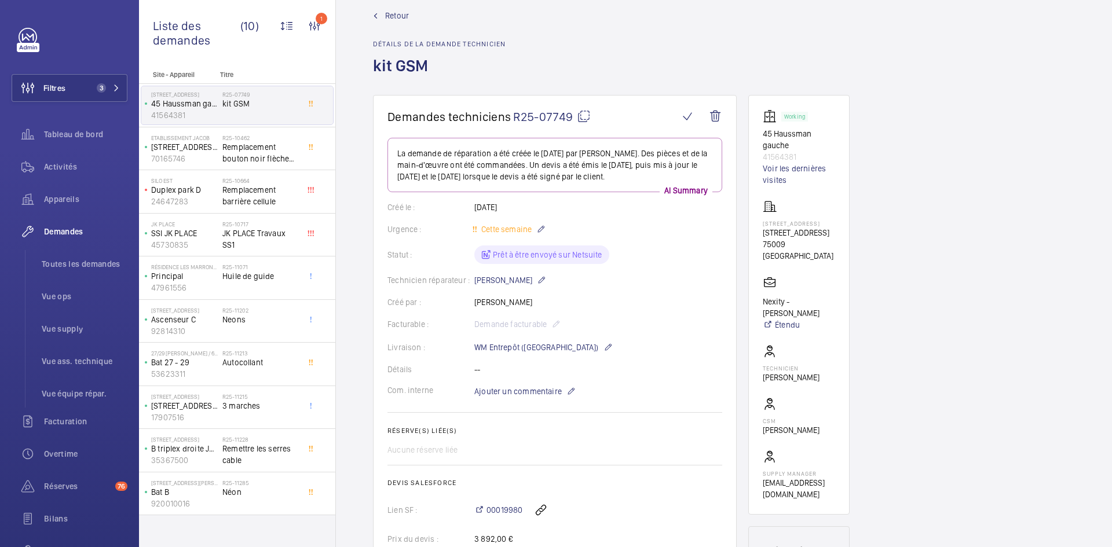
scroll to position [0, 0]
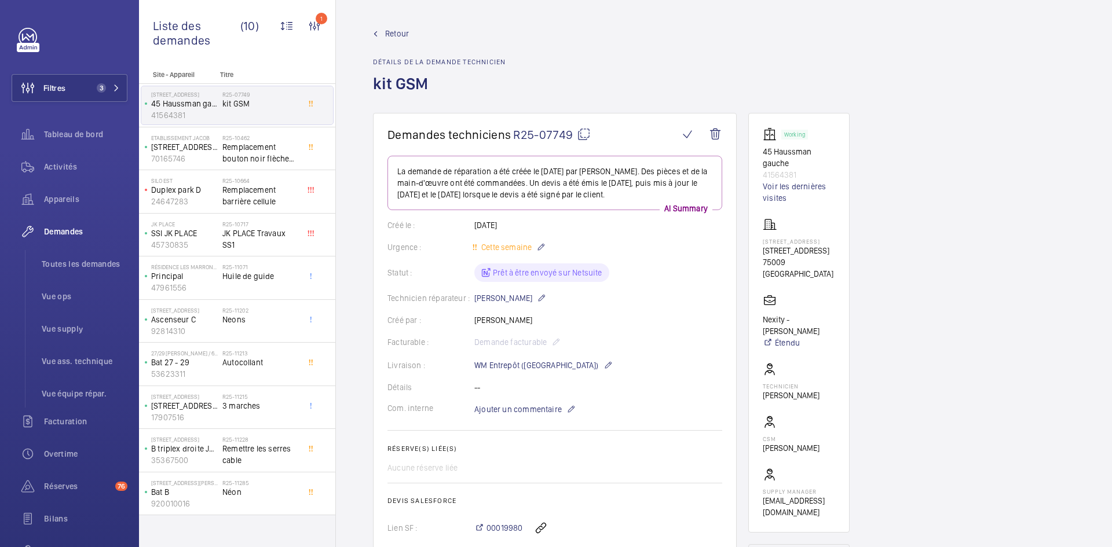
click at [401, 32] on span "Retour" at bounding box center [397, 34] width 24 height 12
click at [392, 29] on span "Retour" at bounding box center [397, 34] width 24 height 12
click at [391, 31] on span "Retour" at bounding box center [397, 34] width 24 height 12
click at [392, 31] on span "Retour" at bounding box center [397, 34] width 24 height 12
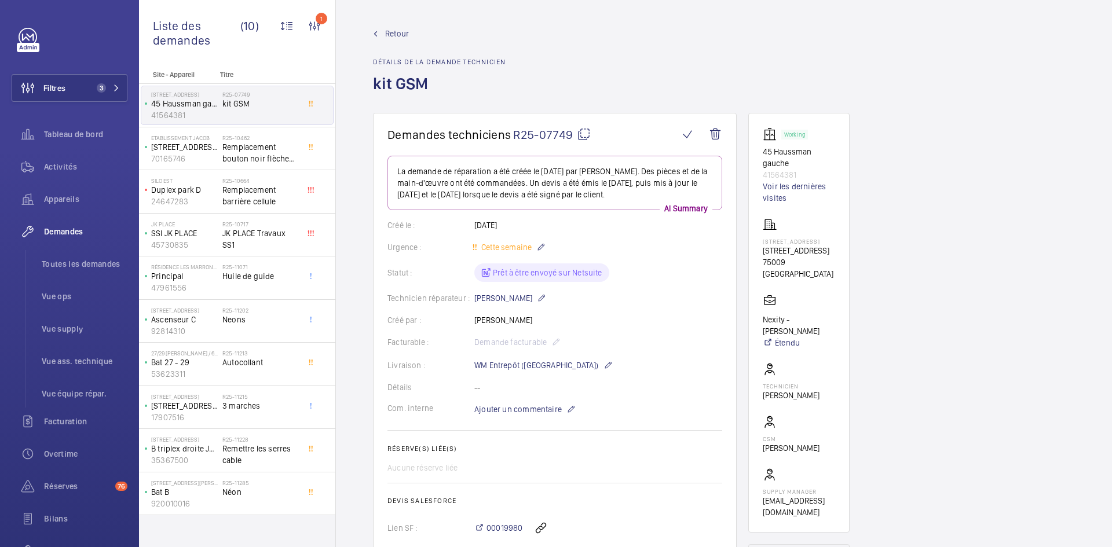
click at [400, 33] on span "Retour" at bounding box center [397, 34] width 24 height 12
click at [399, 29] on span "Retour" at bounding box center [397, 34] width 24 height 12
click at [397, 32] on span "Retour" at bounding box center [397, 34] width 24 height 12
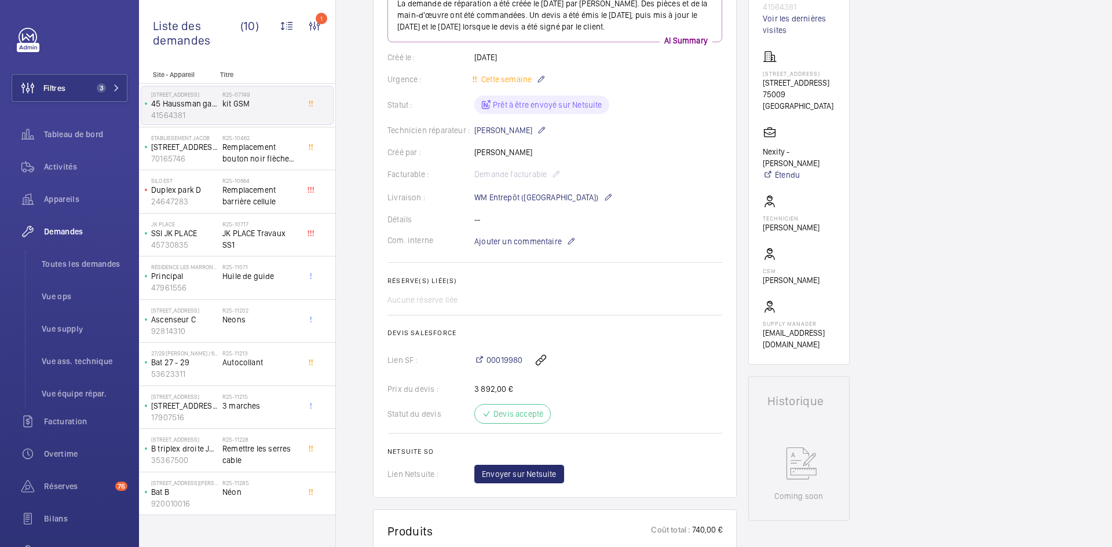
scroll to position [174, 0]
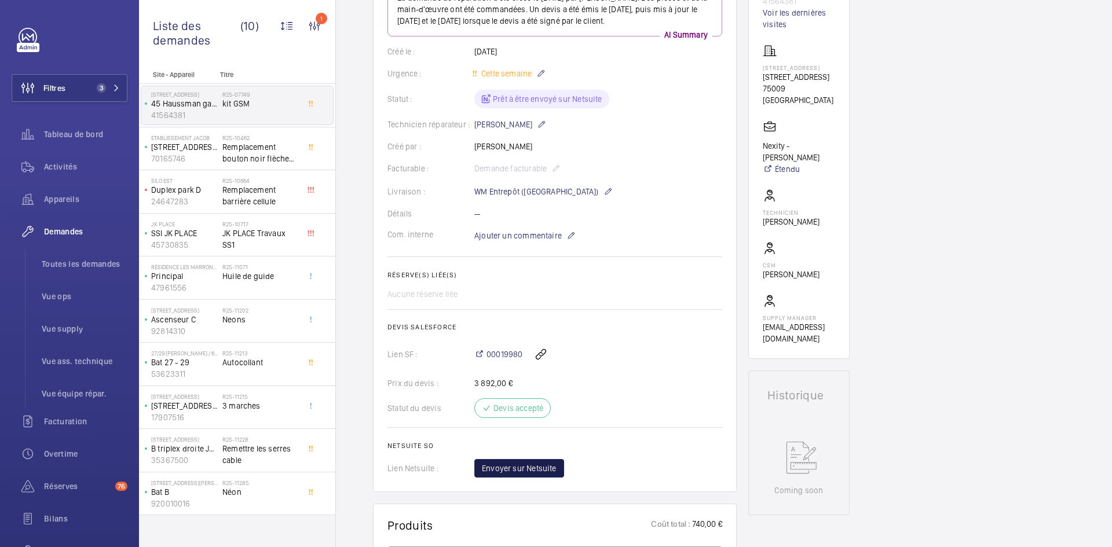
click at [535, 472] on span "Envoyer sur Netsuite" at bounding box center [519, 469] width 75 height 12
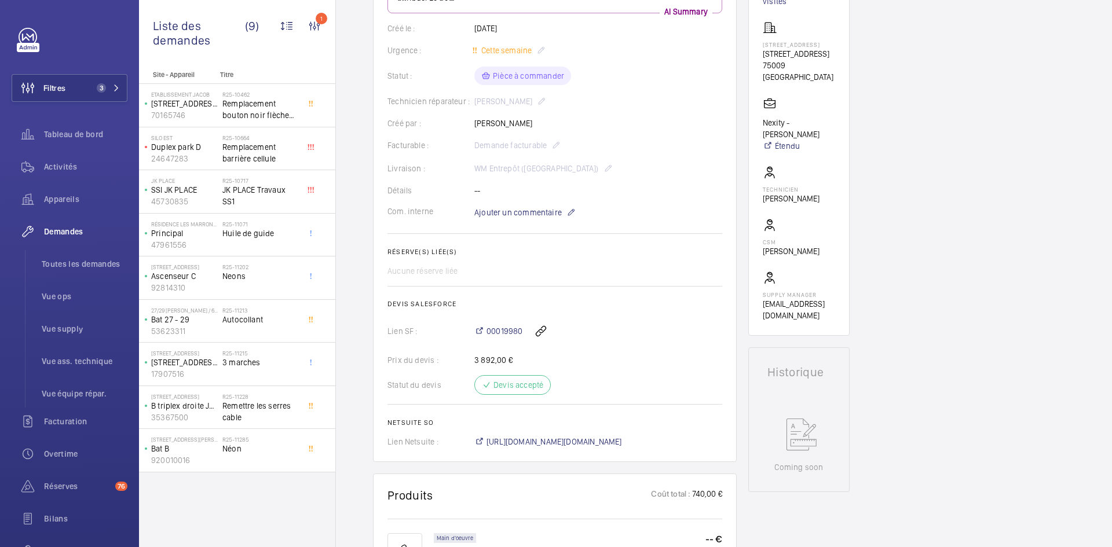
scroll to position [209, 0]
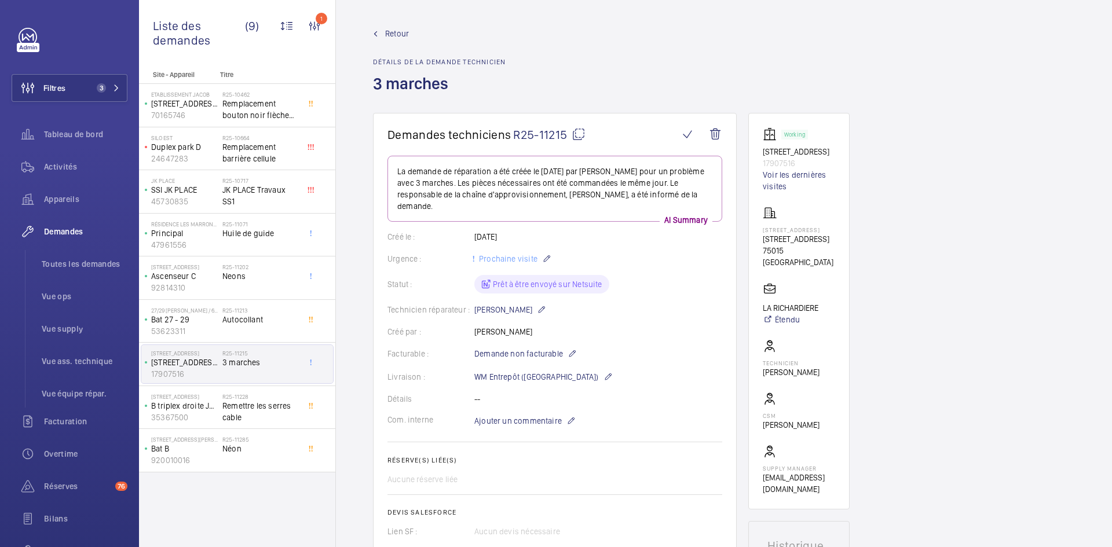
click at [393, 33] on span "Retour" at bounding box center [397, 34] width 24 height 12
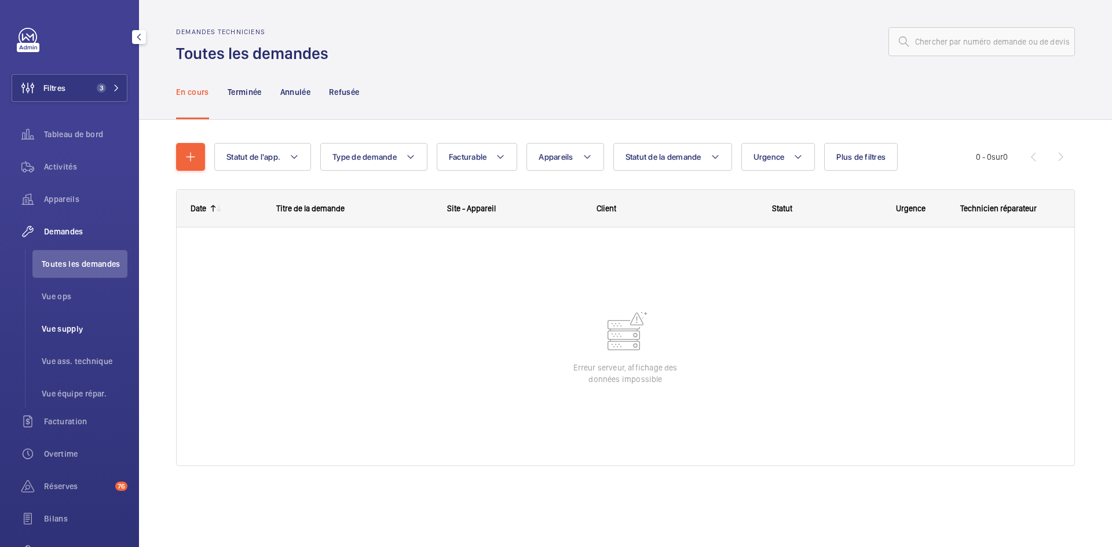
click at [70, 327] on span "Vue supply" at bounding box center [85, 329] width 86 height 12
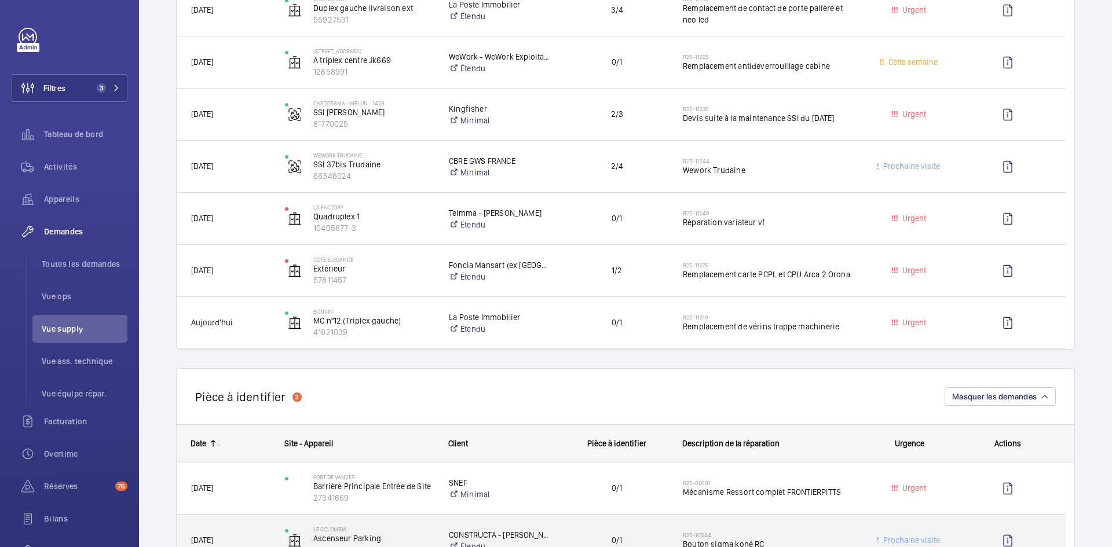
scroll to position [695, 0]
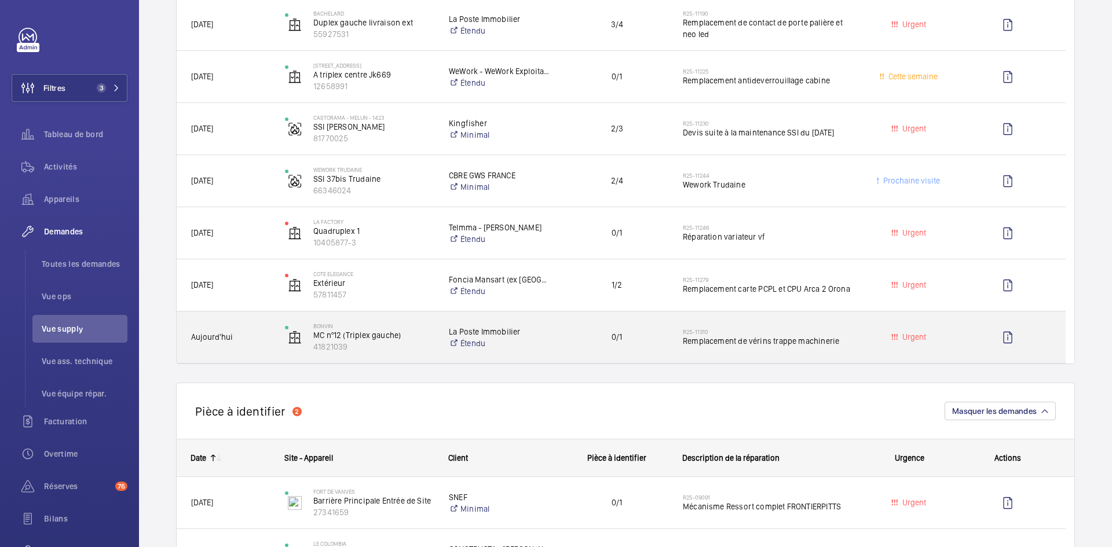
click at [241, 331] on div "Aujourd'hui" at bounding box center [223, 337] width 93 height 36
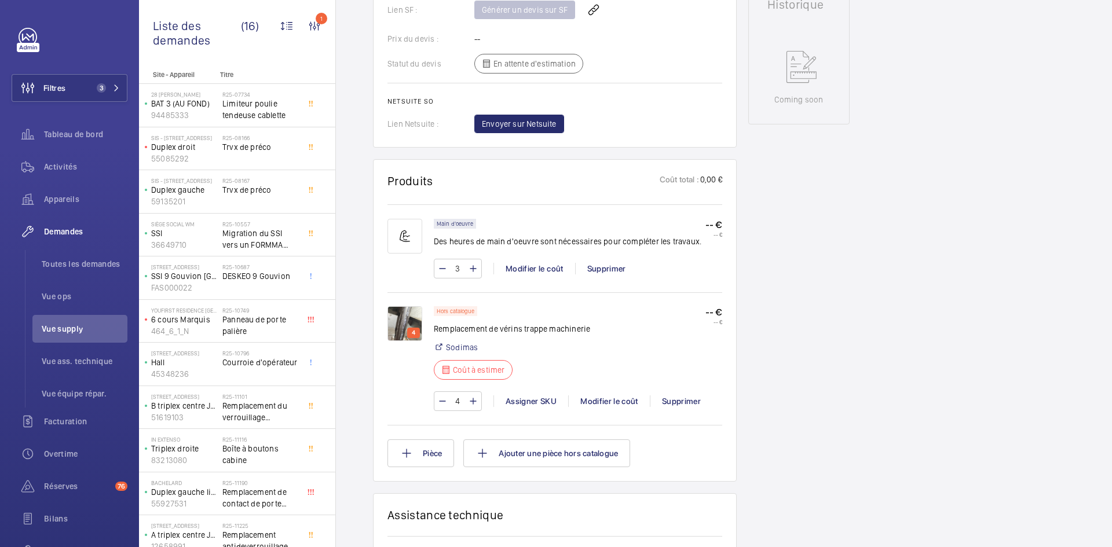
scroll to position [579, 0]
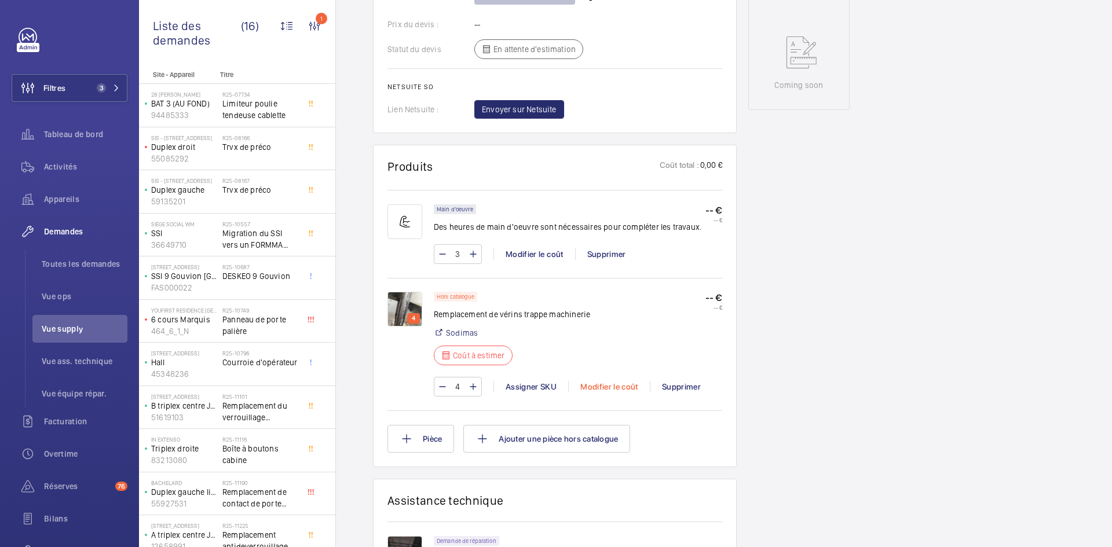
click at [615, 382] on div "Modifier le coût" at bounding box center [609, 387] width 82 height 12
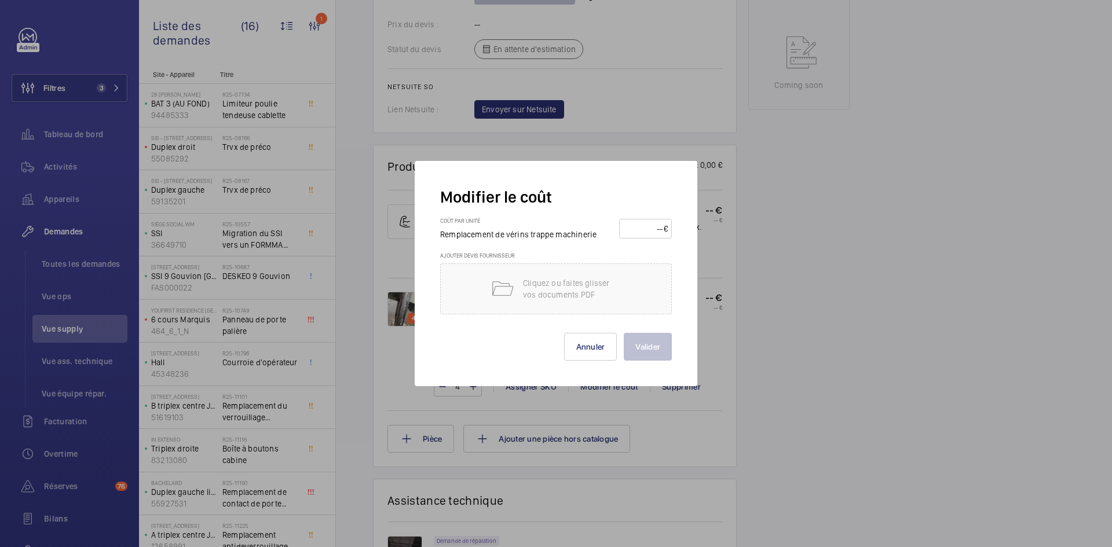
click at [645, 227] on input "number" at bounding box center [643, 229] width 41 height 19
type input "120"
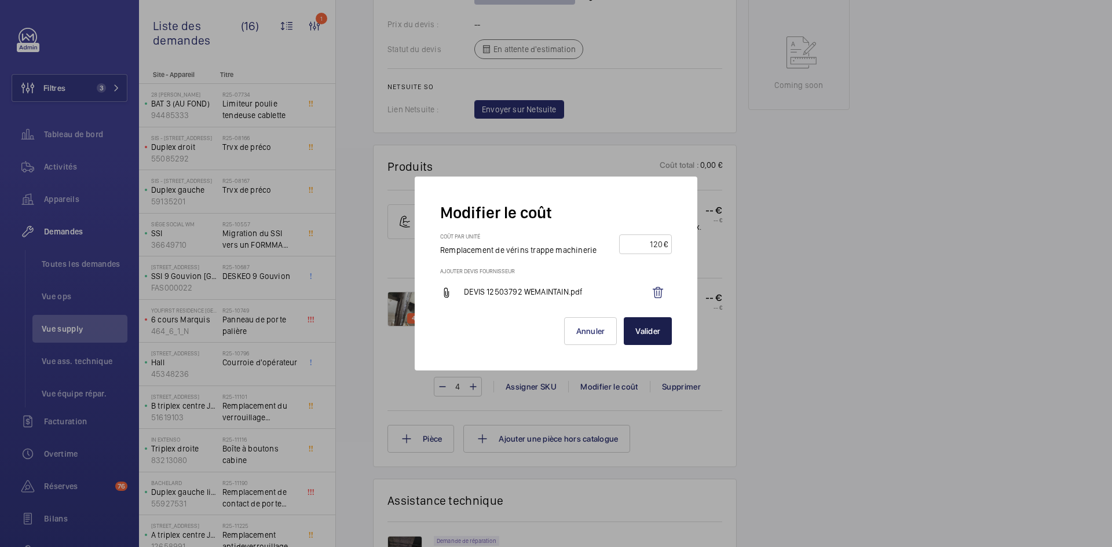
click at [660, 330] on button "Valider" at bounding box center [648, 331] width 48 height 28
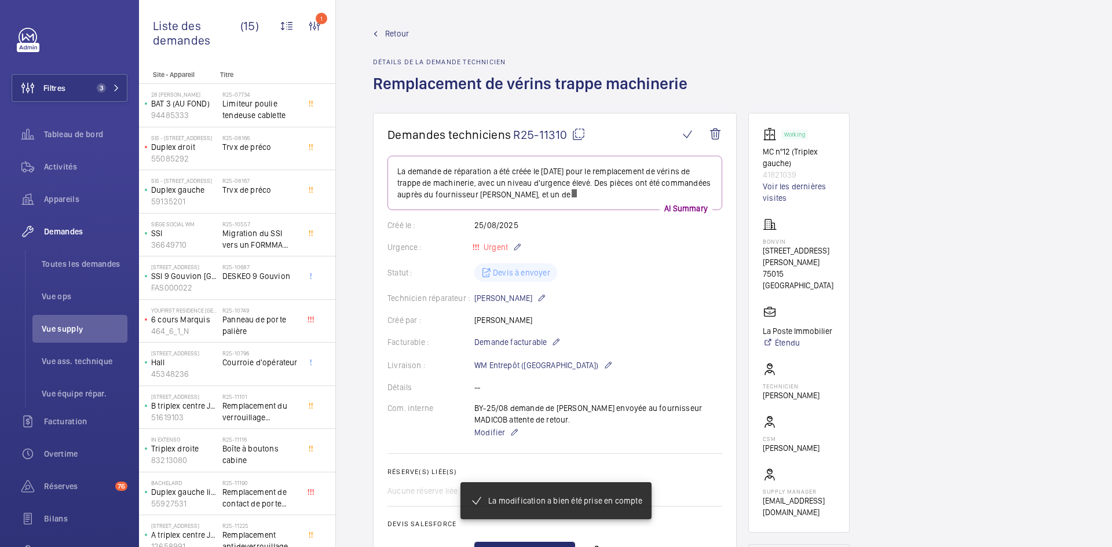
click at [386, 31] on span "Retour" at bounding box center [397, 34] width 24 height 12
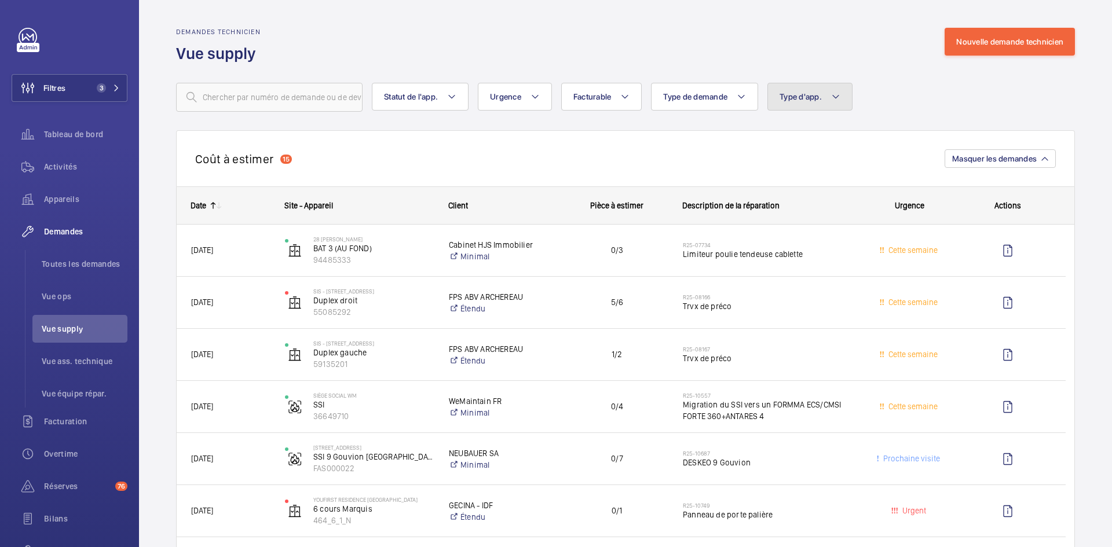
click at [840, 95] on mat-icon at bounding box center [835, 97] width 9 height 14
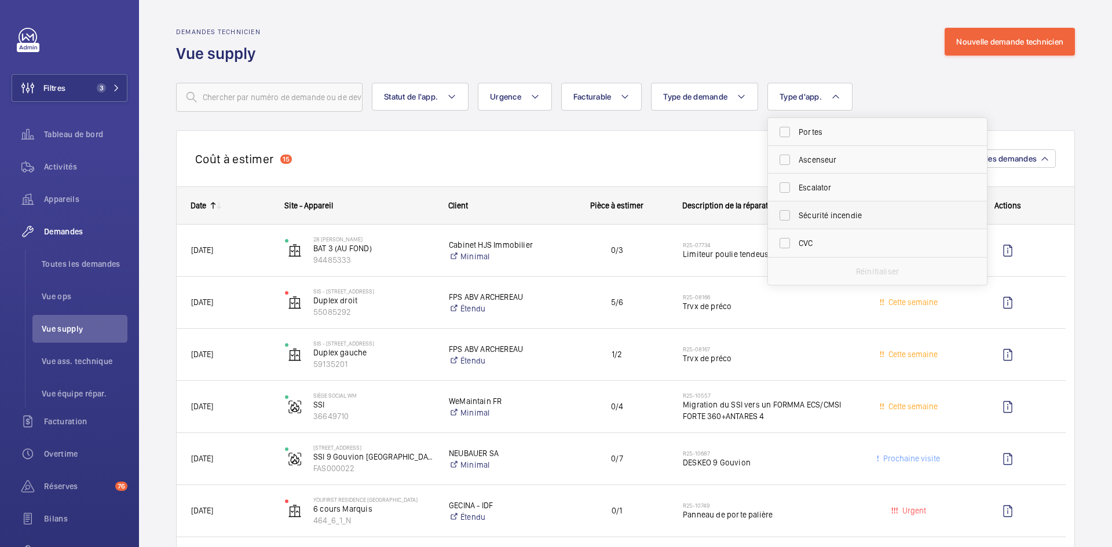
click at [787, 220] on label "Sécurité incendie" at bounding box center [869, 216] width 202 height 28
click at [787, 220] on input "Sécurité incendie" at bounding box center [784, 215] width 23 height 23
checkbox input "true"
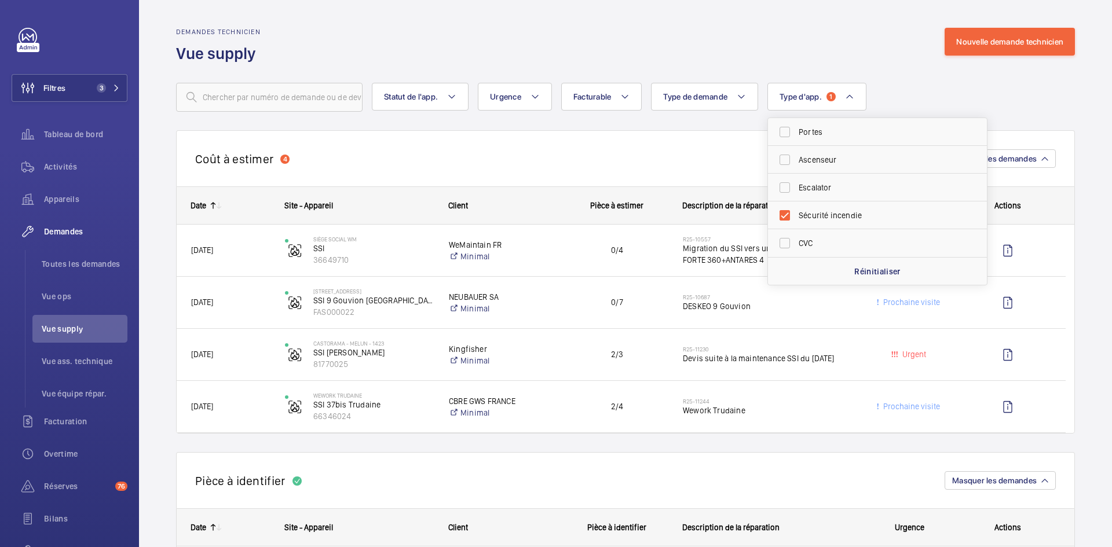
click at [759, 51] on div "Demandes technicien Vue supply Nouvelle demande technicien" at bounding box center [625, 46] width 899 height 36
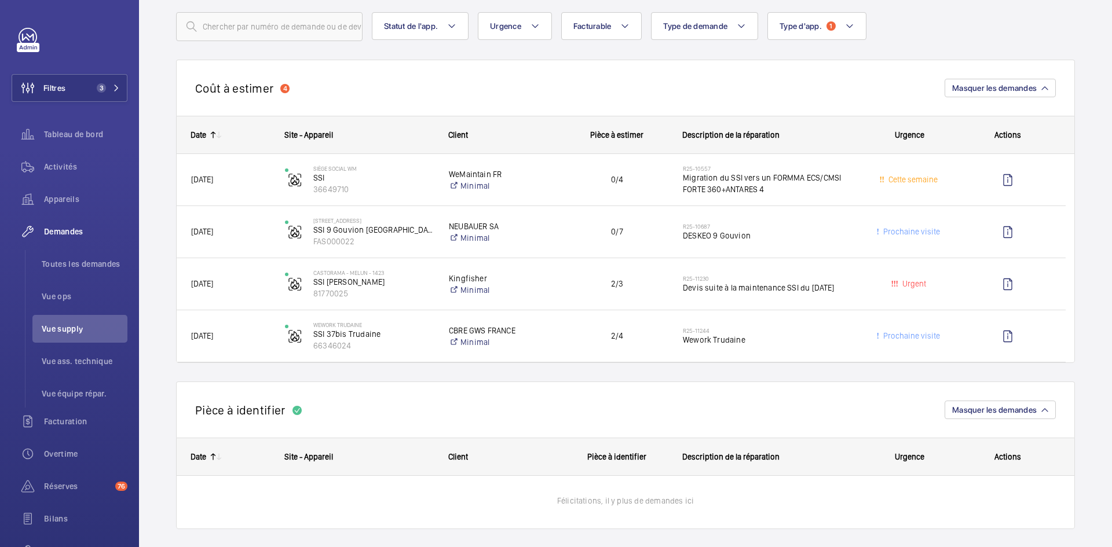
scroll to position [58, 0]
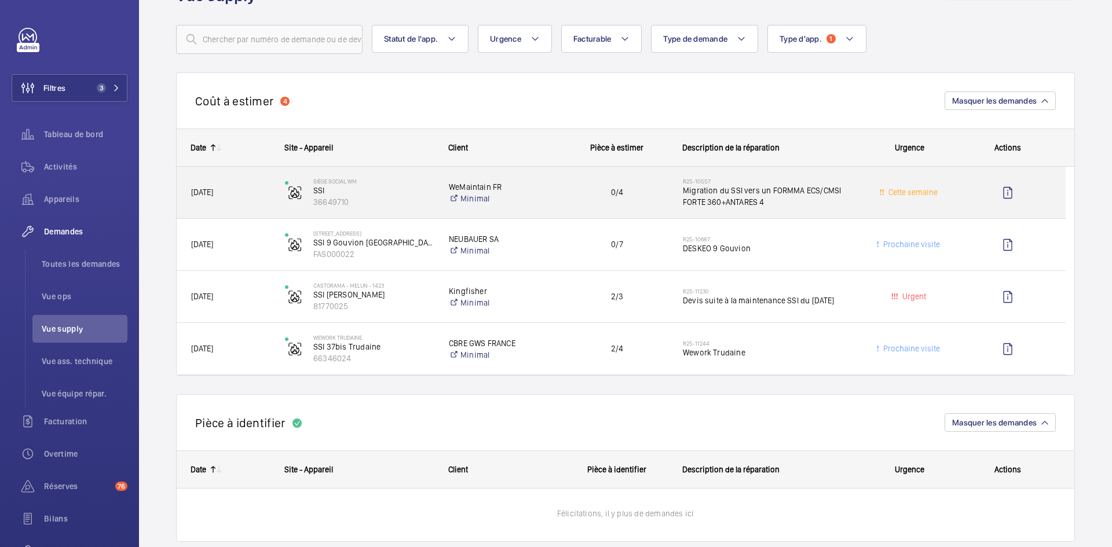
click at [265, 191] on span "05/08/2025" at bounding box center [230, 192] width 79 height 13
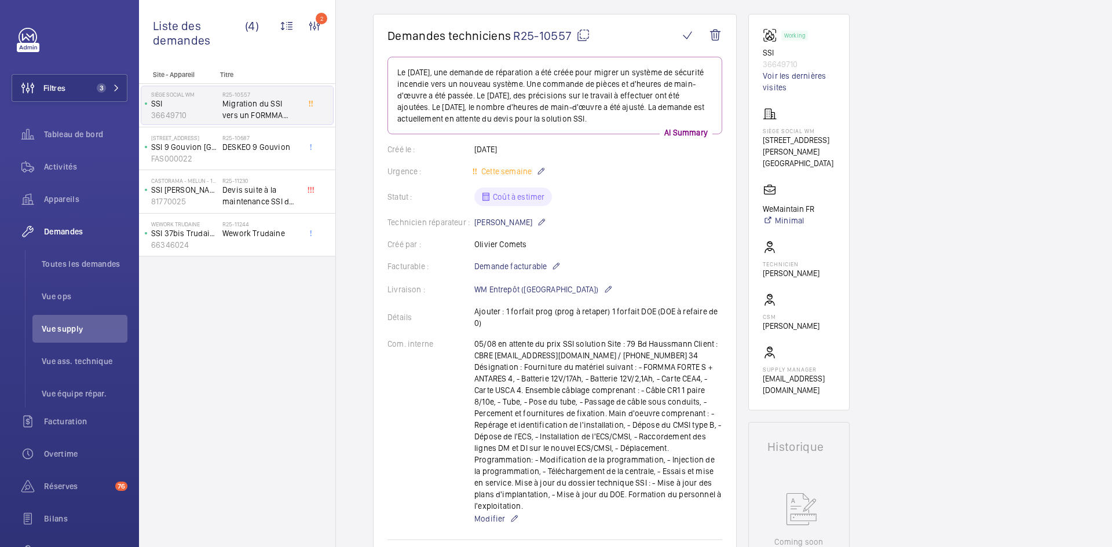
scroll to position [116, 0]
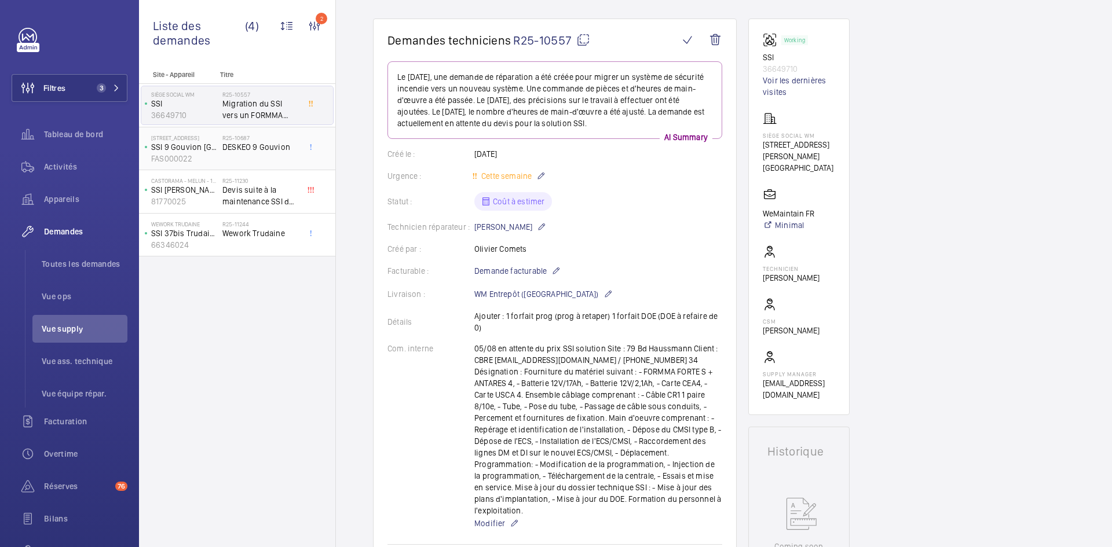
click at [237, 149] on span "DESKEO 9 Gouvion" at bounding box center [260, 147] width 76 height 12
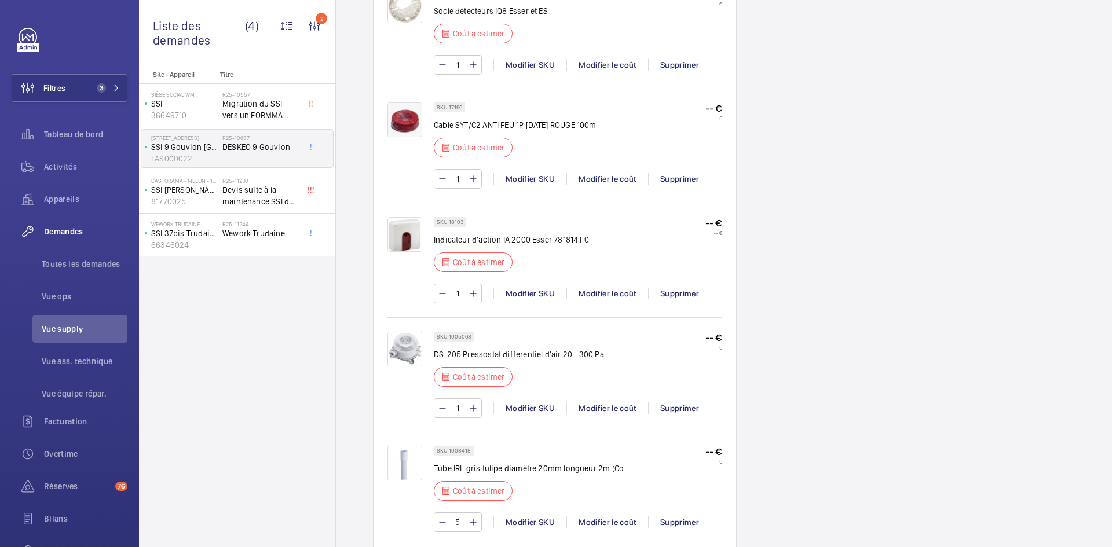
scroll to position [1274, 0]
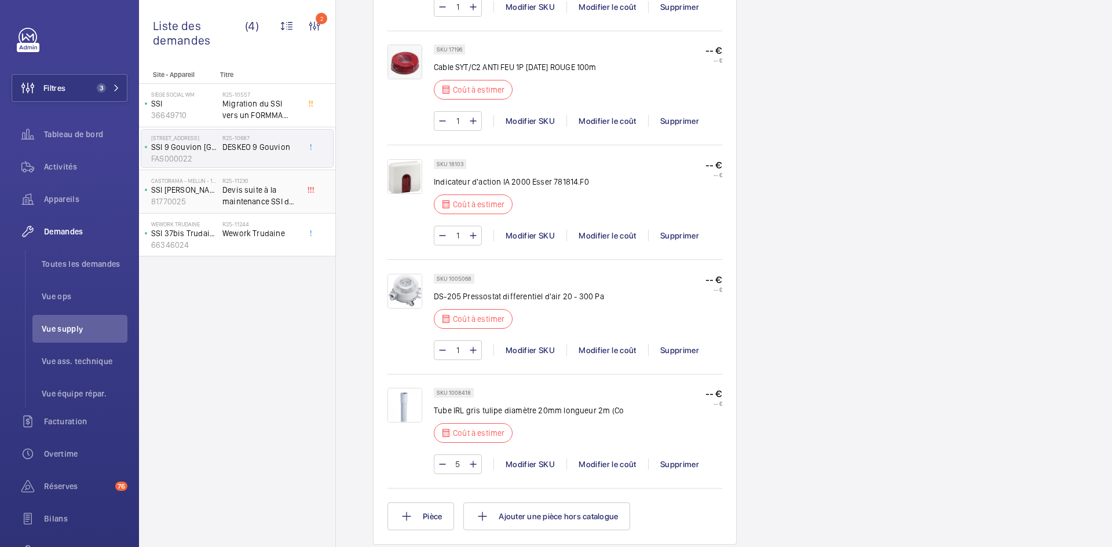
click at [203, 196] on p "81770025" at bounding box center [184, 202] width 67 height 12
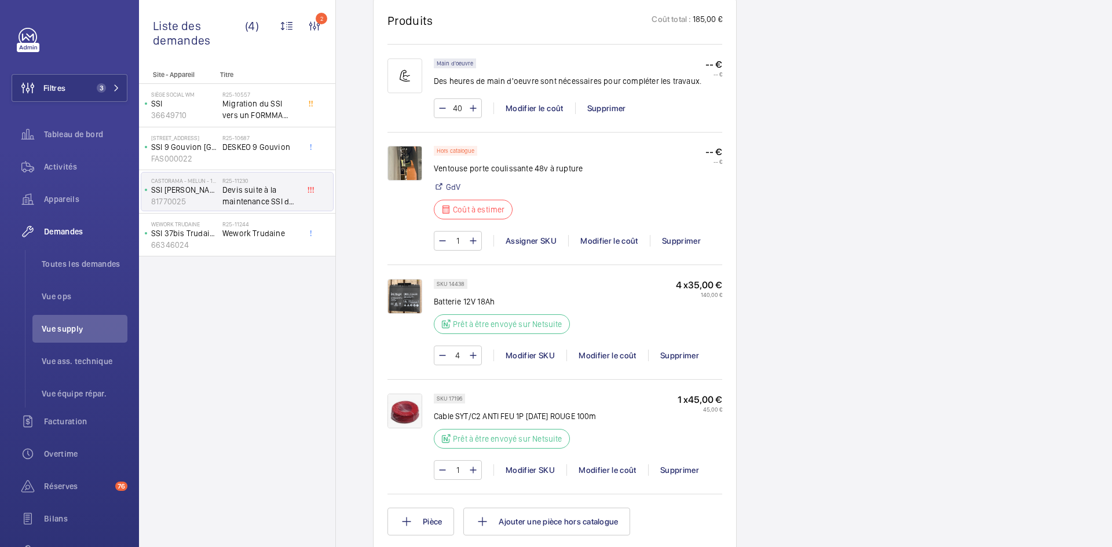
scroll to position [753, 0]
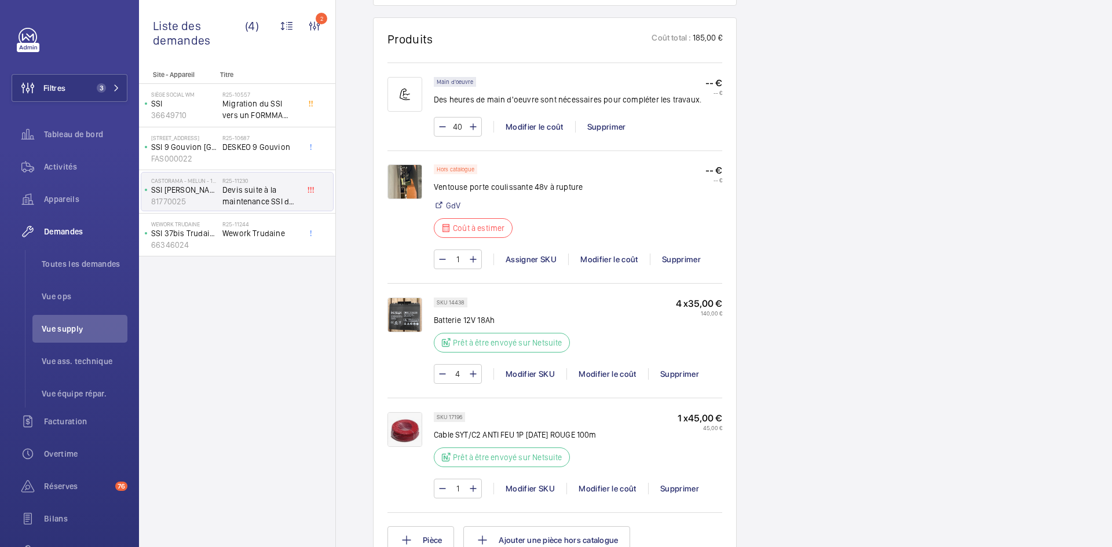
click at [402, 165] on img at bounding box center [405, 182] width 35 height 35
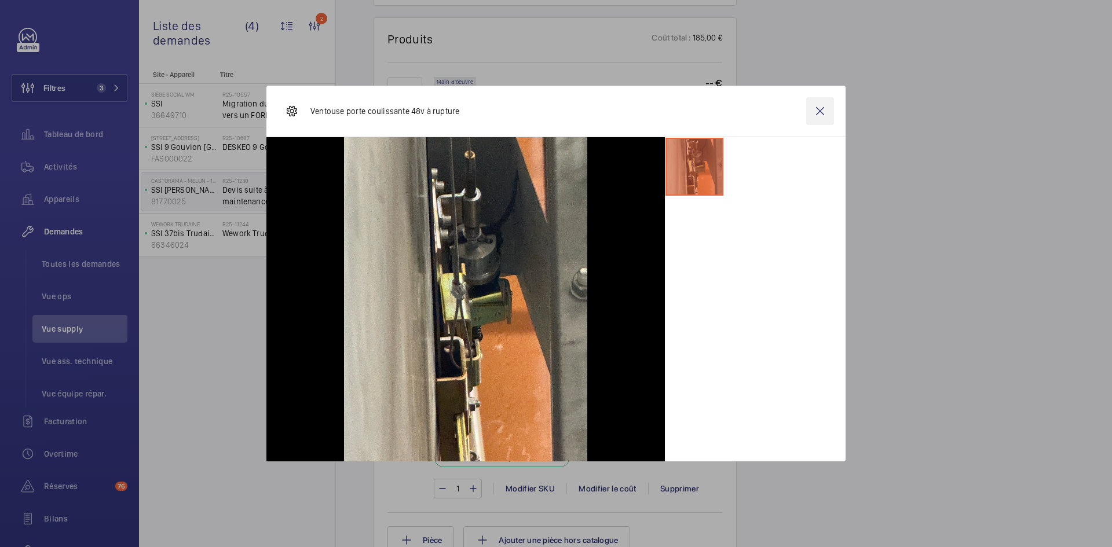
click at [814, 113] on wm-front-icon-button at bounding box center [820, 111] width 28 height 28
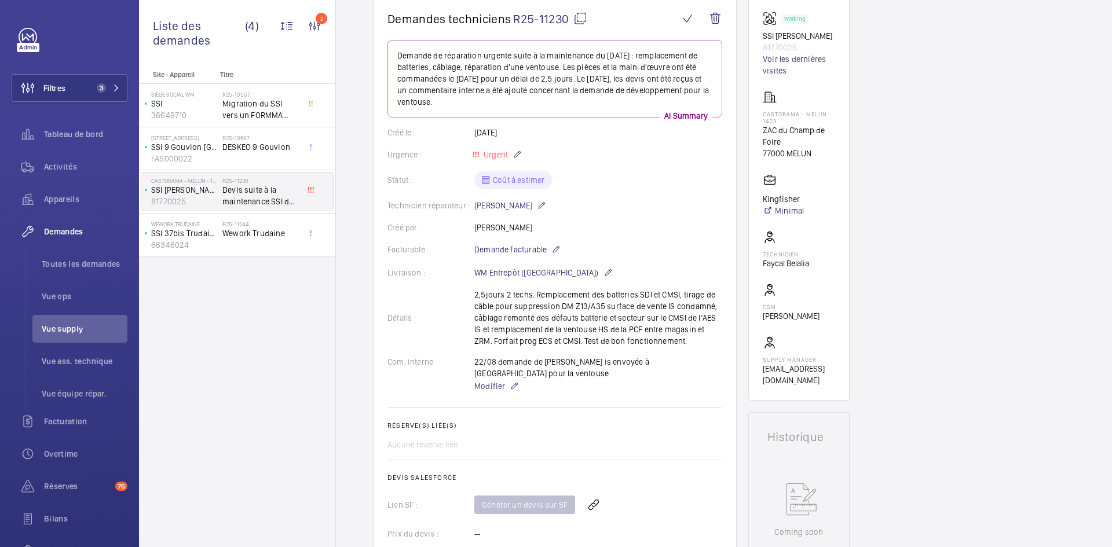
scroll to position [0, 0]
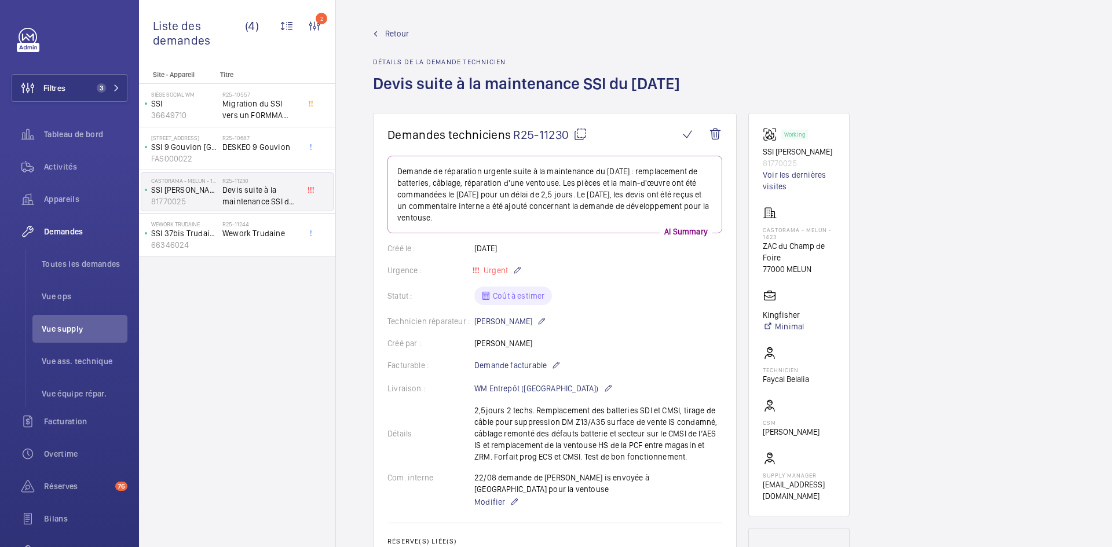
click at [581, 134] on mat-icon at bounding box center [580, 134] width 14 height 14
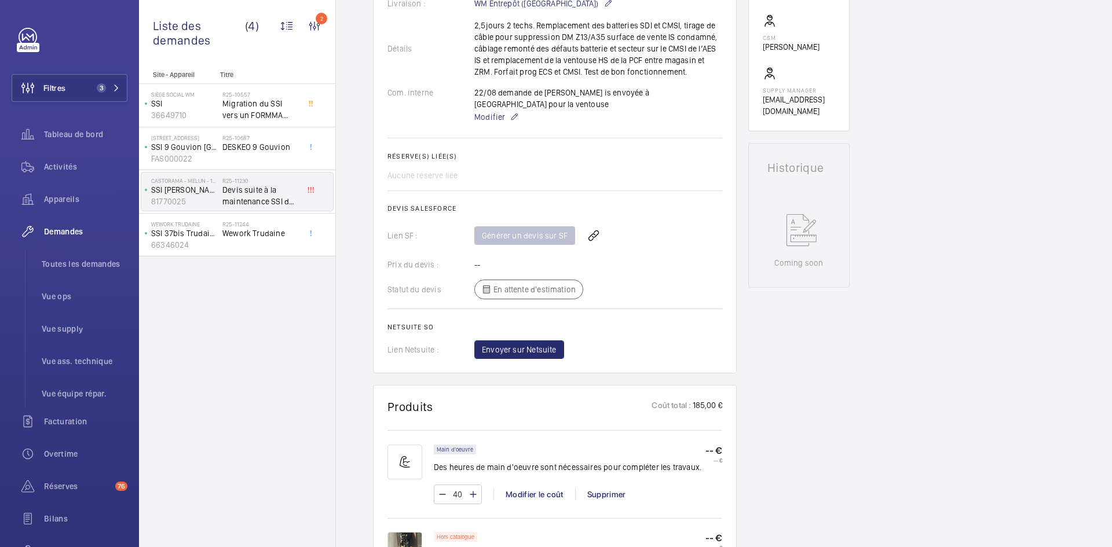
scroll to position [290, 0]
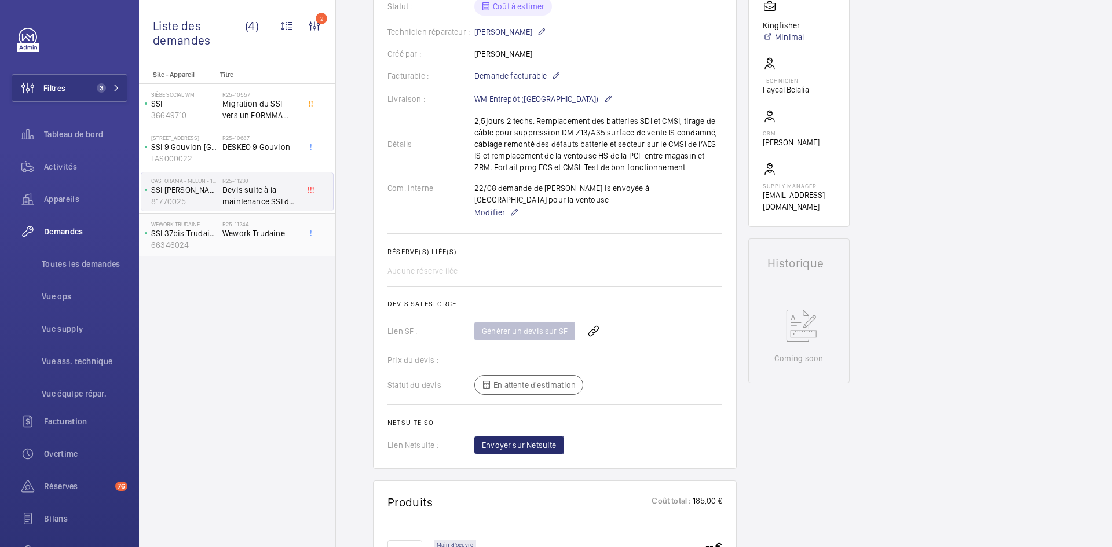
click at [218, 237] on div "WeWork Trudaine SSI 37bis Trudaine 66346024" at bounding box center [181, 235] width 81 height 38
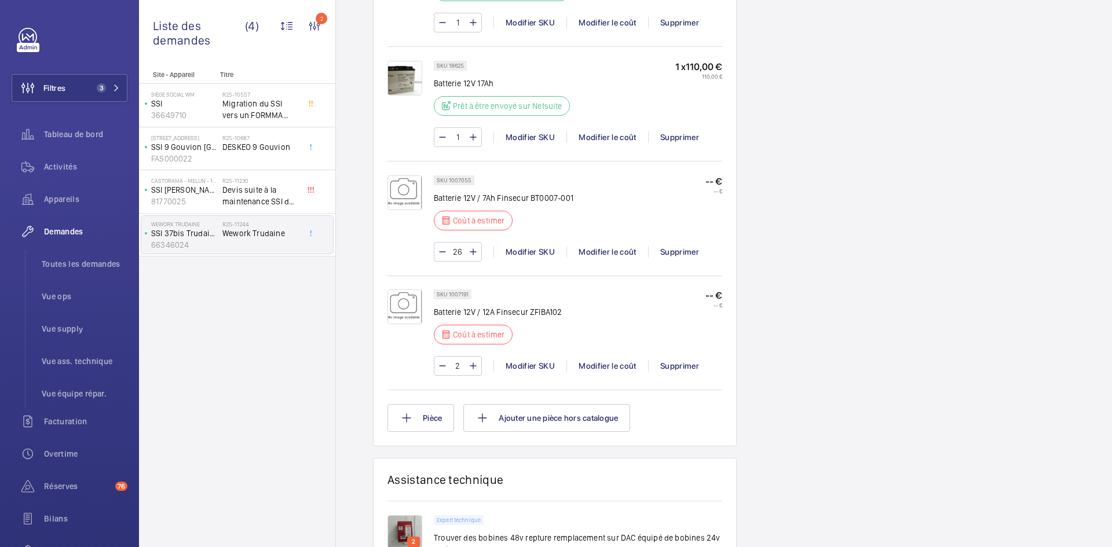
scroll to position [1043, 0]
click at [536, 244] on div "Modifier SKU" at bounding box center [530, 250] width 73 height 12
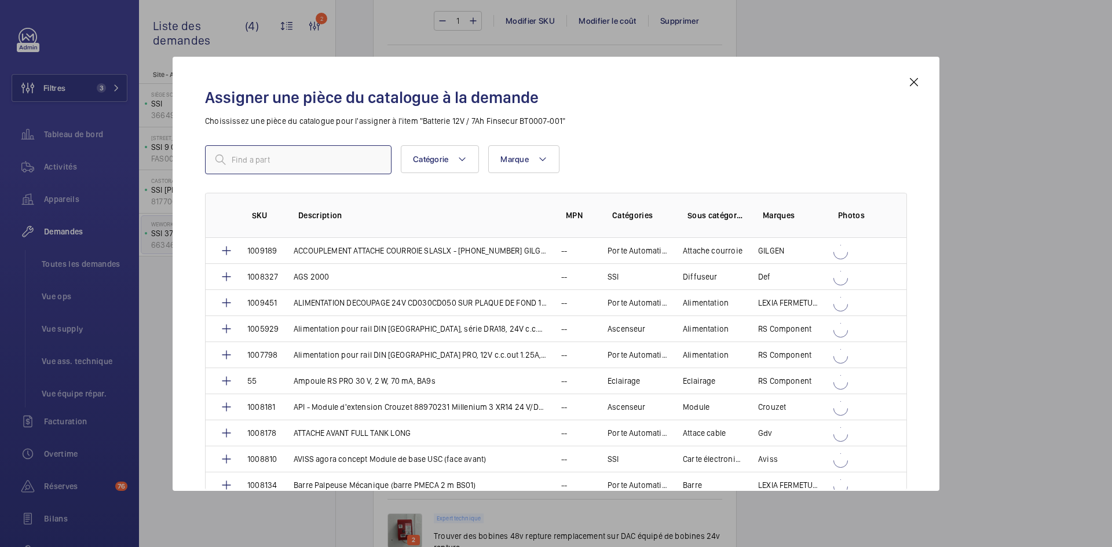
click at [345, 151] on input "text" at bounding box center [298, 159] width 187 height 29
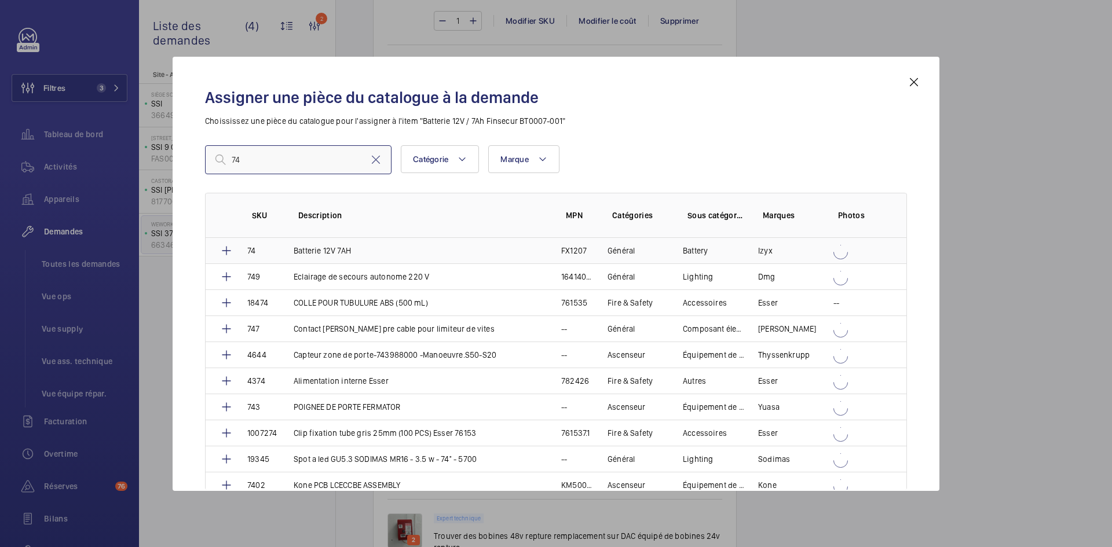
type input "74"
click at [278, 248] on td "74" at bounding box center [256, 250] width 46 height 25
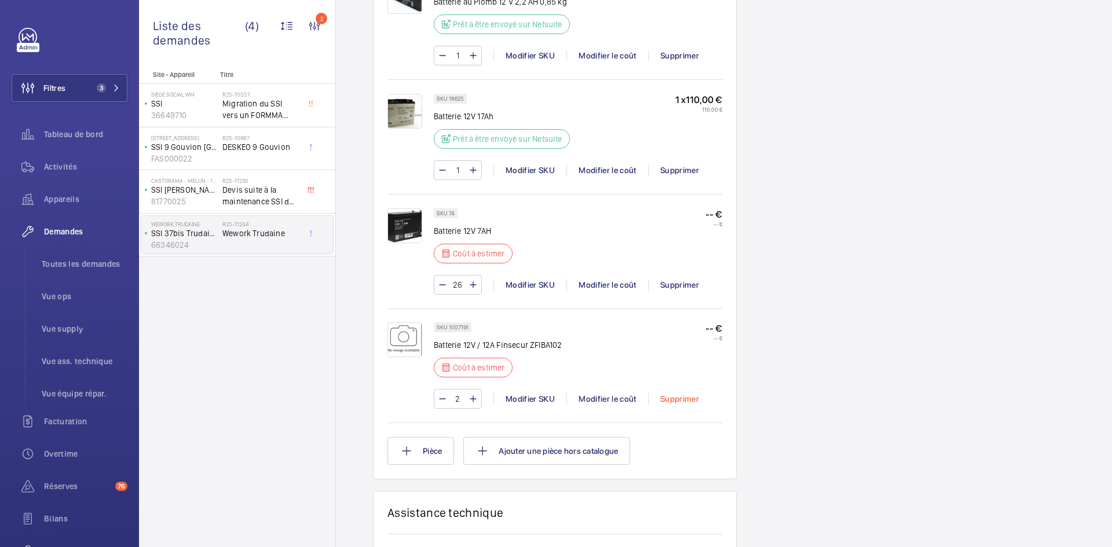
scroll to position [1031, 0]
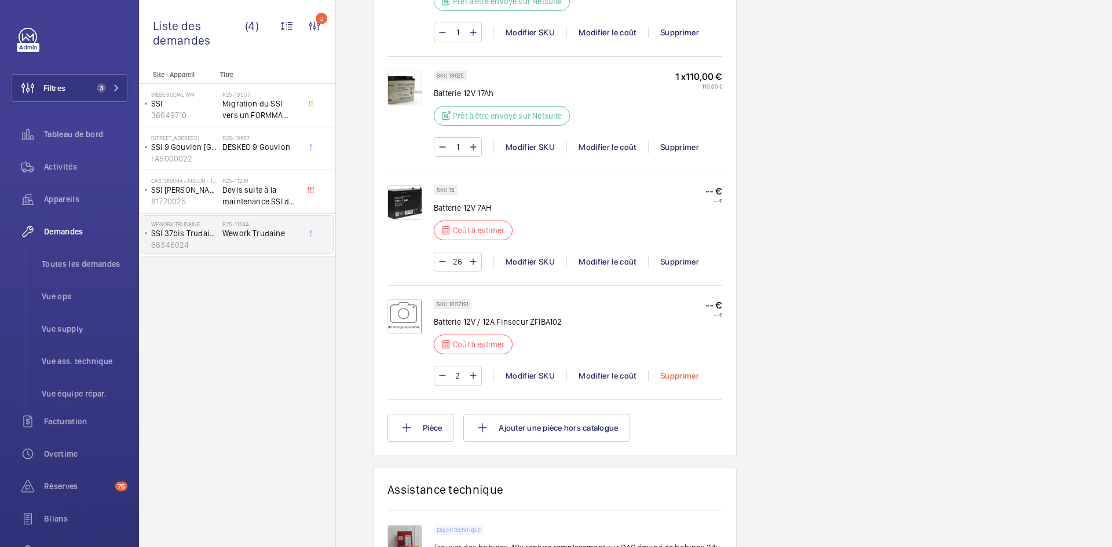
click at [690, 370] on div "Supprimer" at bounding box center [679, 376] width 63 height 12
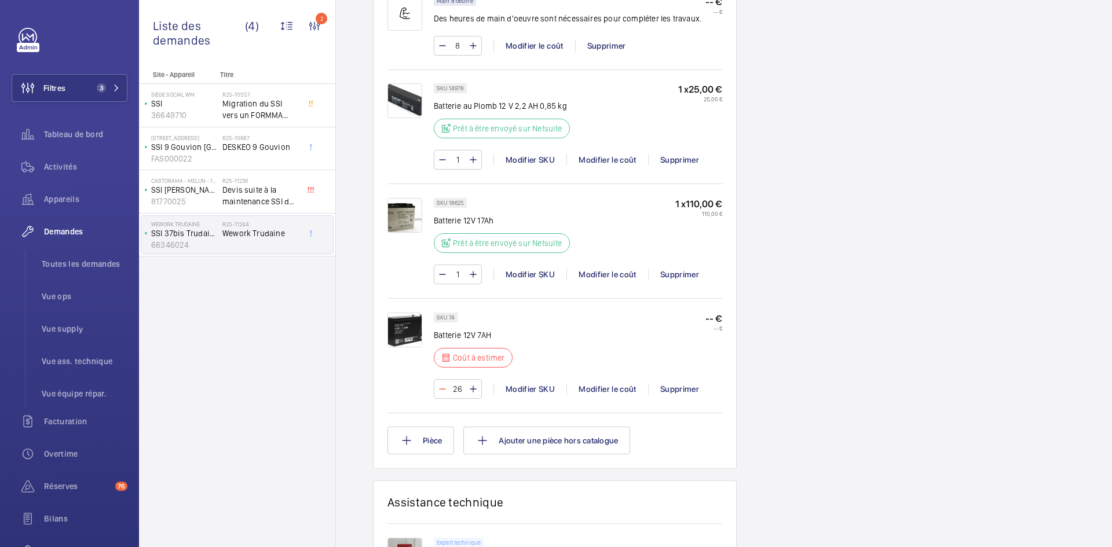
scroll to position [927, 0]
click at [459, 380] on input "26" at bounding box center [457, 389] width 21 height 19
type input "6"
click at [602, 383] on div "Modifier le coût" at bounding box center [607, 389] width 82 height 12
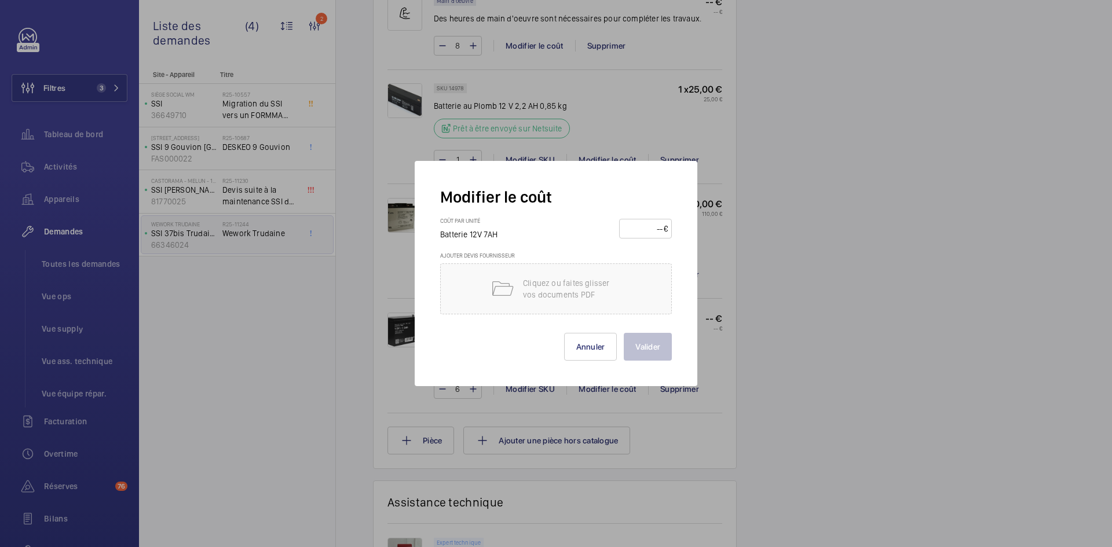
click at [649, 226] on input "number" at bounding box center [643, 229] width 41 height 19
type input "10"
click at [648, 346] on button "Valider" at bounding box center [648, 347] width 48 height 28
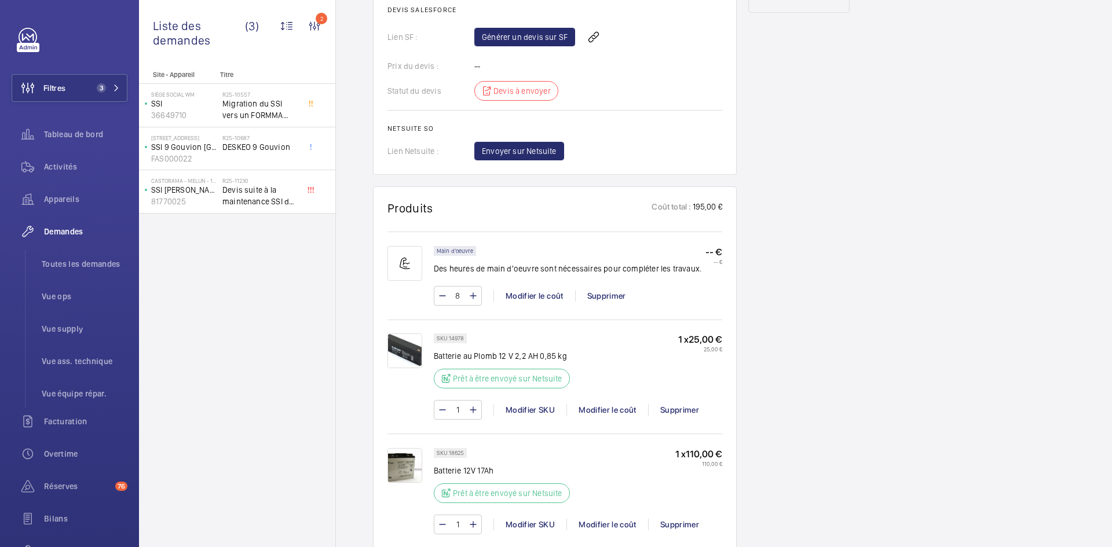
scroll to position [0, 0]
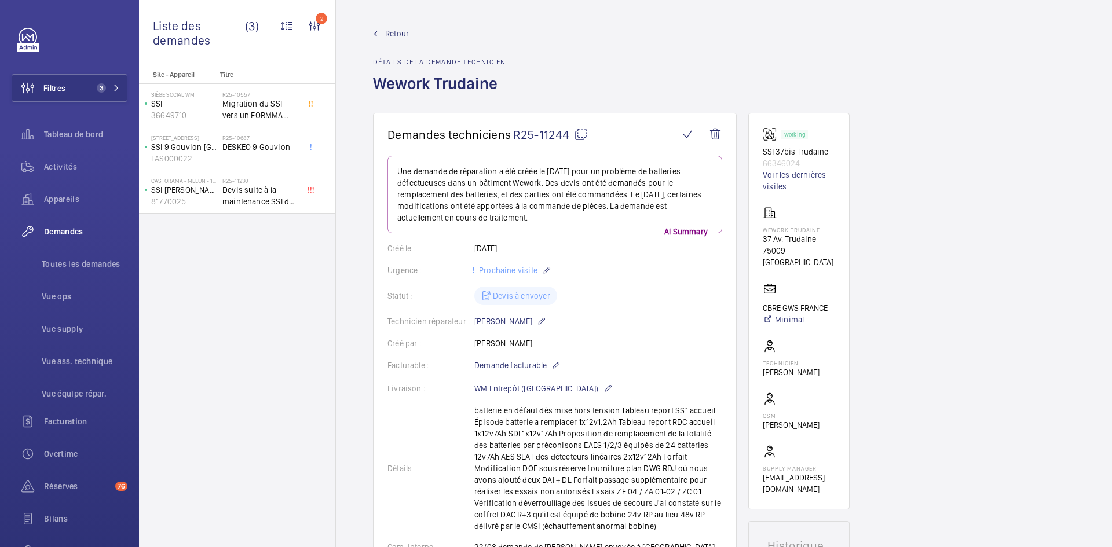
click at [394, 34] on span "Retour" at bounding box center [397, 34] width 24 height 12
click at [397, 30] on span "Retour" at bounding box center [397, 34] width 24 height 12
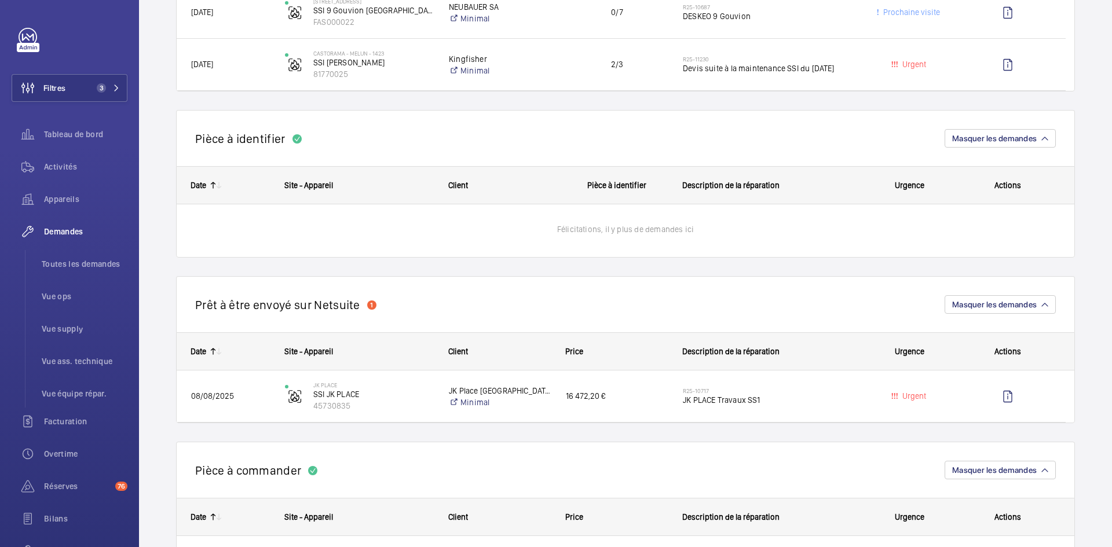
scroll to position [290, 0]
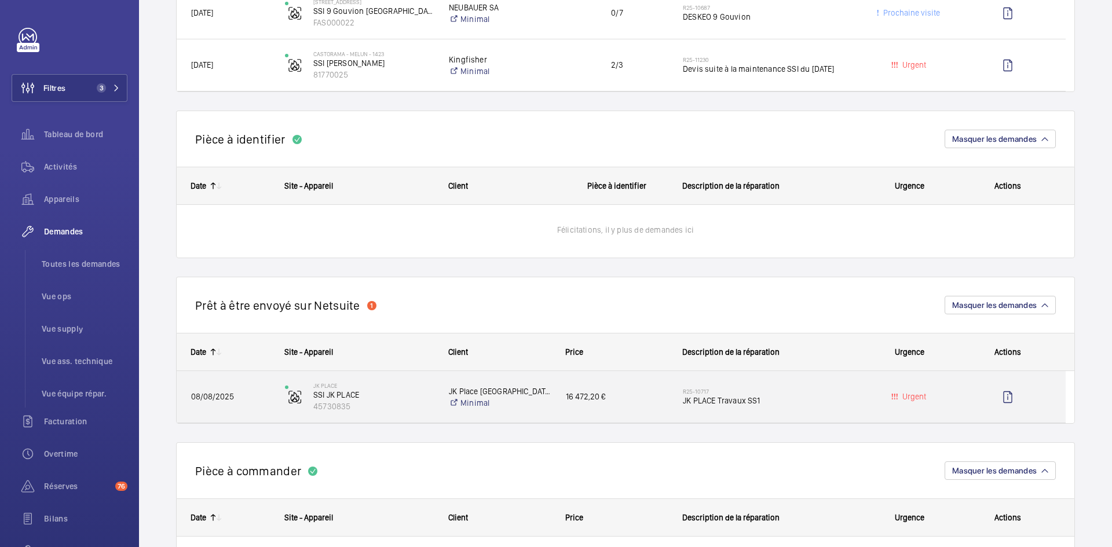
click at [254, 400] on span "08/08/2025" at bounding box center [230, 396] width 79 height 13
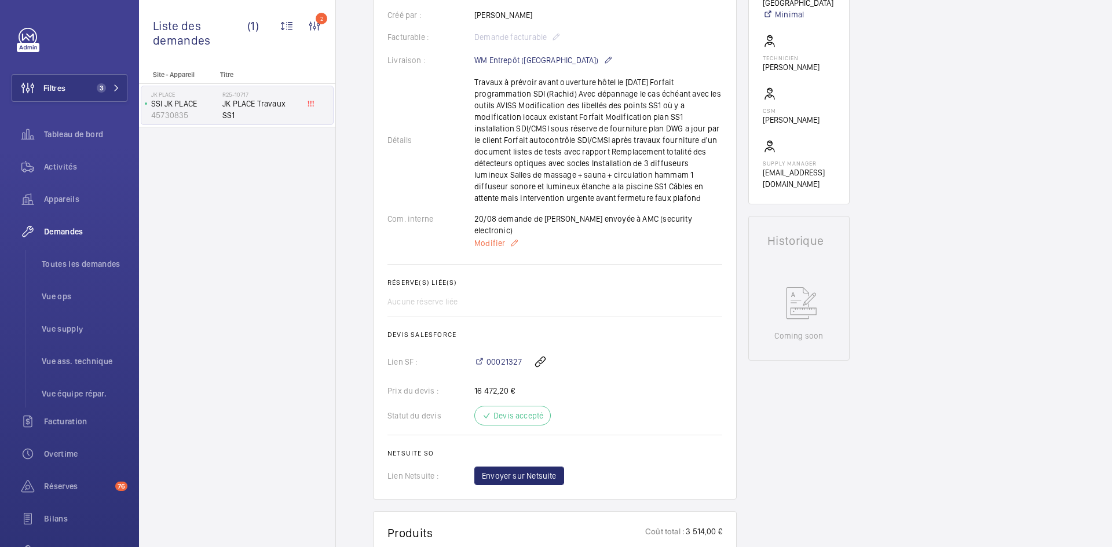
scroll to position [232, 0]
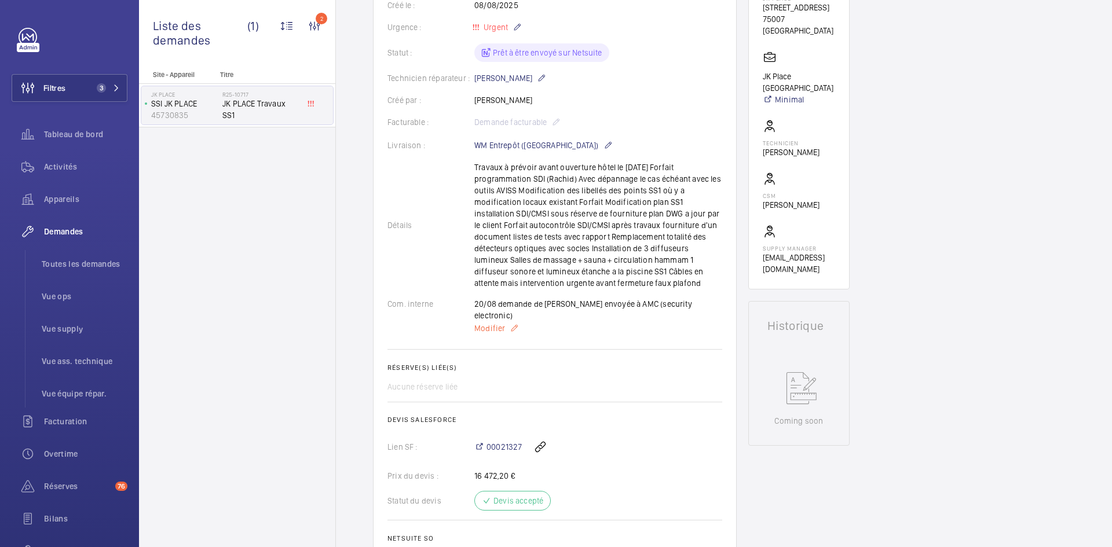
click at [491, 323] on span "Modifier" at bounding box center [489, 329] width 31 height 12
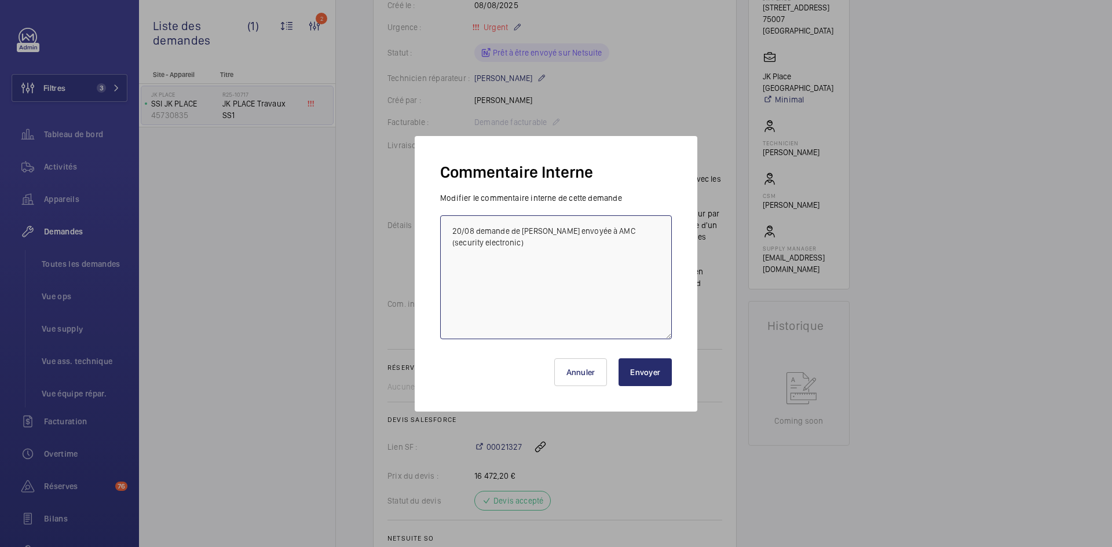
click at [449, 225] on textarea "20/08 demande de devis envoyée à AMC (security electronic)" at bounding box center [556, 277] width 232 height 124
type textarea "BY-25/08 attente retour OPS ludo 20/08 demande de devis envoyée à AMC (security…"
click at [650, 371] on button "Envoyer" at bounding box center [645, 373] width 53 height 28
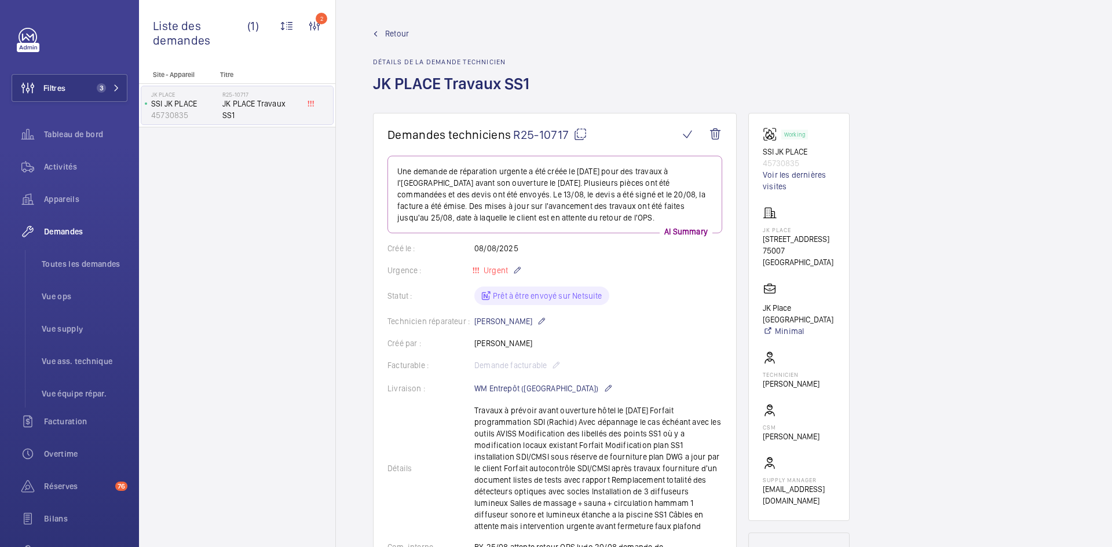
click at [403, 34] on span "Retour" at bounding box center [397, 34] width 24 height 12
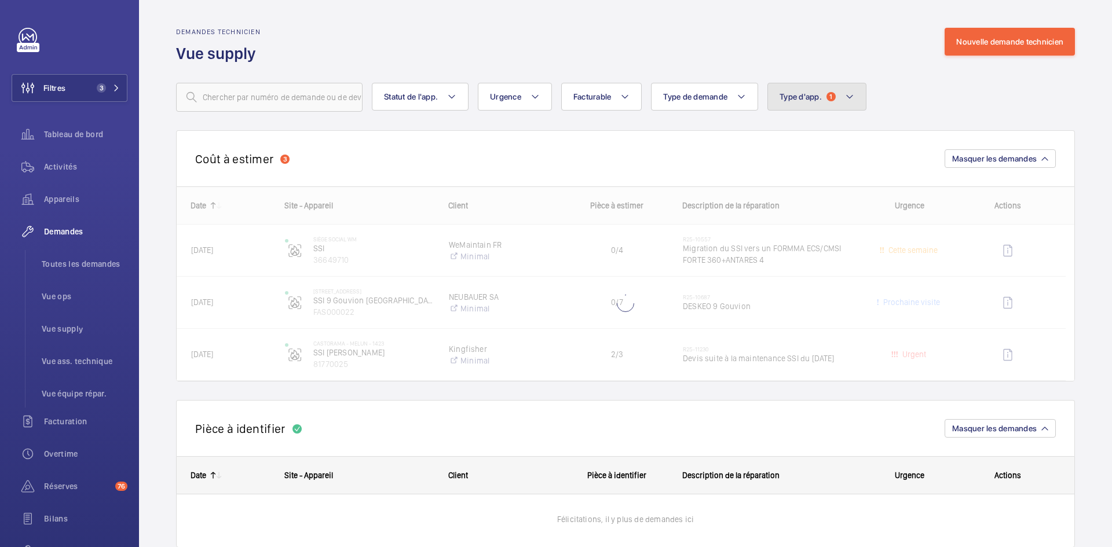
click at [853, 94] on mat-icon at bounding box center [849, 97] width 9 height 14
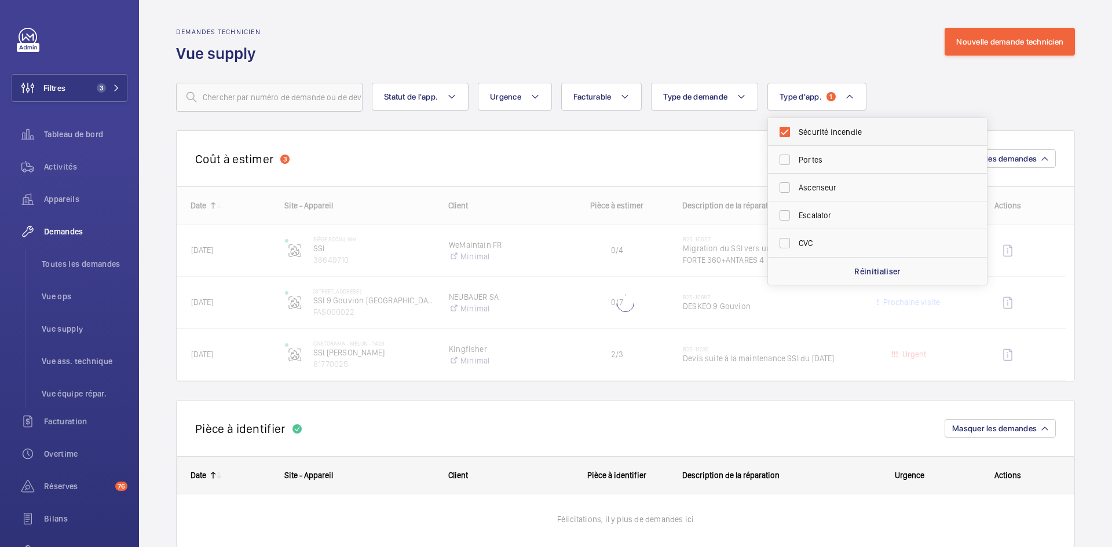
click at [783, 133] on label "Sécurité incendie" at bounding box center [869, 132] width 202 height 28
click at [783, 133] on input "Sécurité incendie" at bounding box center [784, 131] width 23 height 23
checkbox input "false"
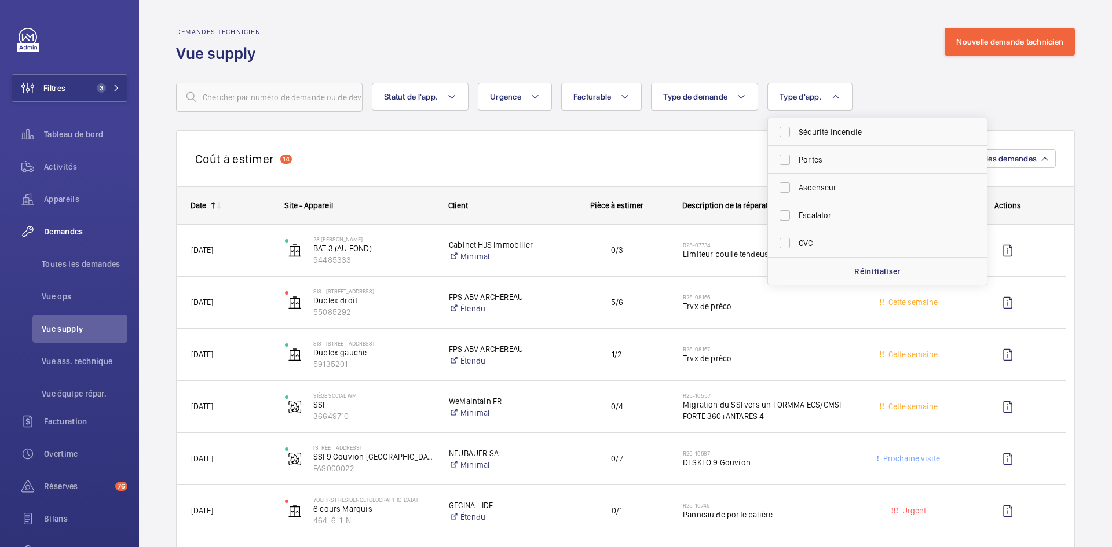
click at [630, 56] on div "Demandes technicien Vue supply Nouvelle demande technicien" at bounding box center [625, 46] width 899 height 36
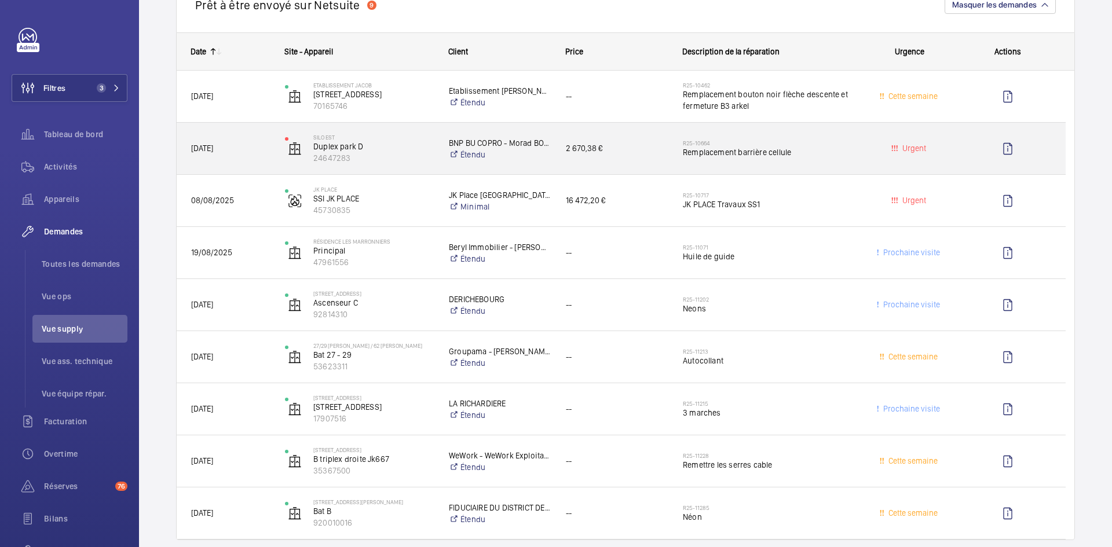
scroll to position [1216, 0]
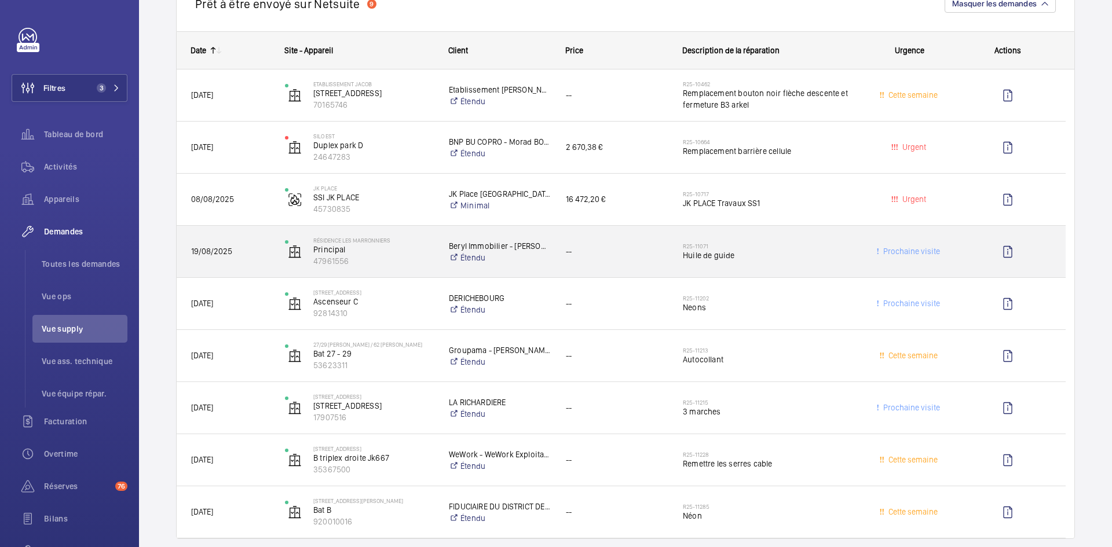
click at [257, 246] on span "19/08/2025" at bounding box center [230, 251] width 79 height 13
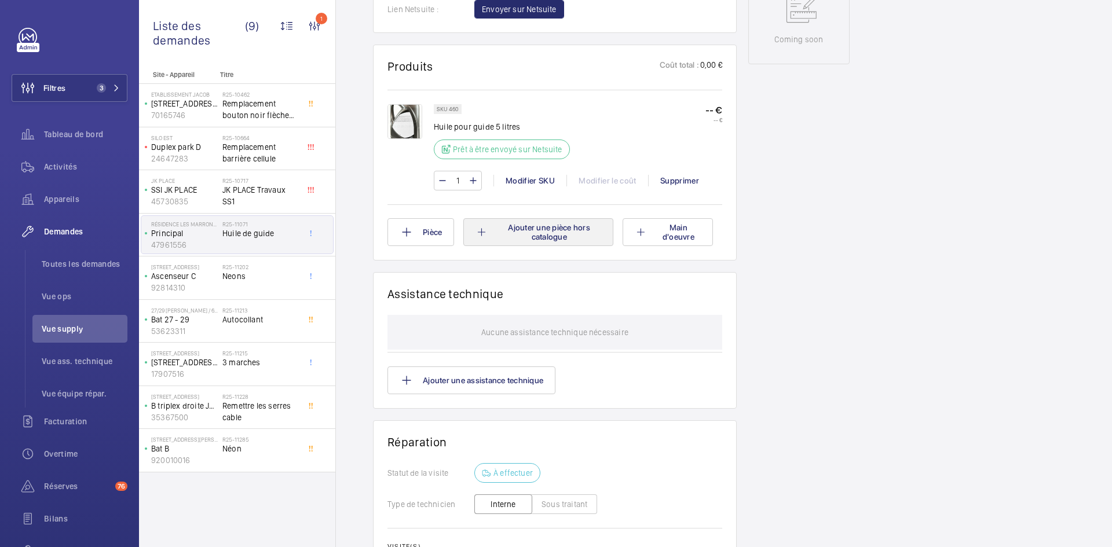
scroll to position [637, 0]
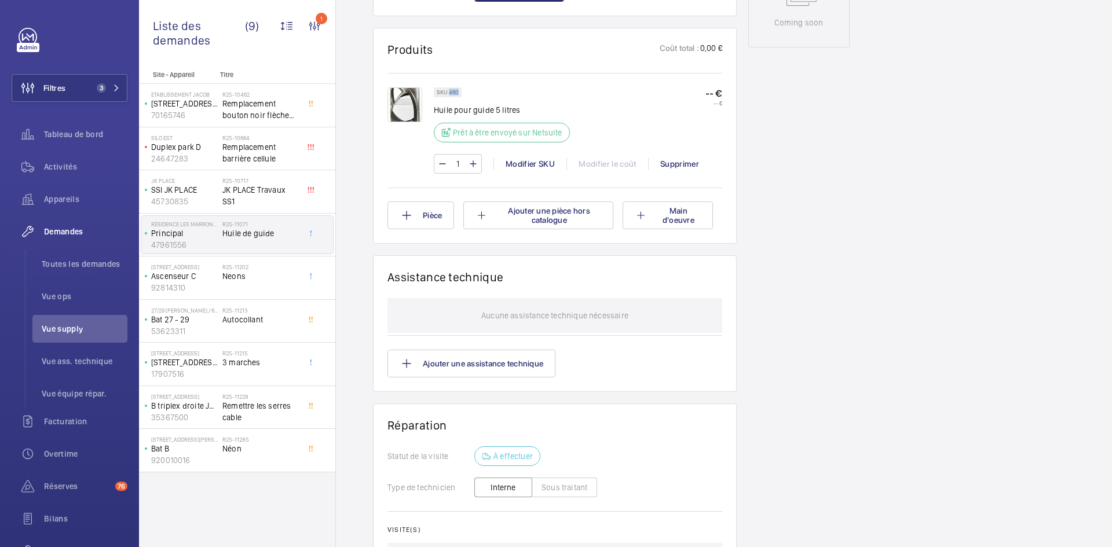
drag, startPoint x: 458, startPoint y: 90, endPoint x: 449, endPoint y: 93, distance: 8.4
click at [449, 93] on p "SKU 460" at bounding box center [448, 92] width 22 height 4
copy p "460"
click at [402, 97] on img at bounding box center [405, 104] width 35 height 35
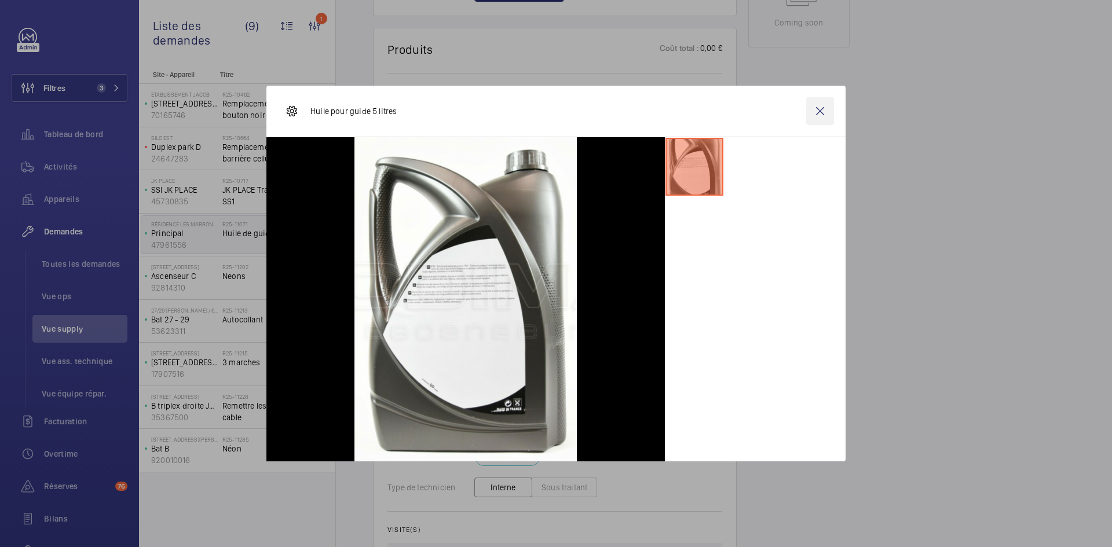
click at [829, 107] on wm-front-icon-button at bounding box center [820, 111] width 28 height 28
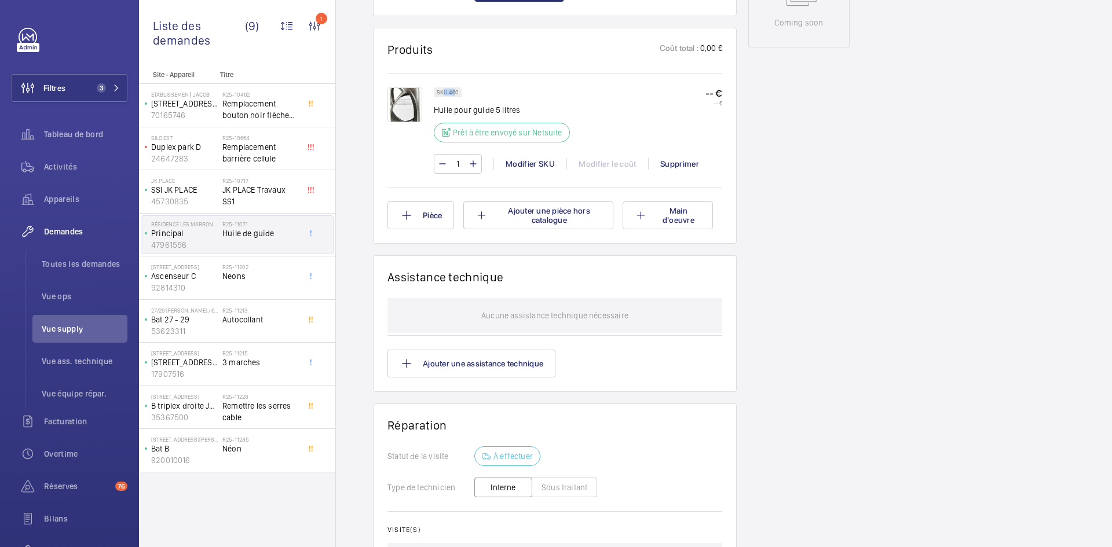
drag, startPoint x: 456, startPoint y: 90, endPoint x: 445, endPoint y: 92, distance: 11.6
click at [445, 92] on p "SKU 460" at bounding box center [448, 92] width 22 height 4
drag, startPoint x: 457, startPoint y: 92, endPoint x: 450, endPoint y: 91, distance: 7.0
click at [450, 91] on p "SKU 460" at bounding box center [448, 92] width 22 height 4
copy p "460"
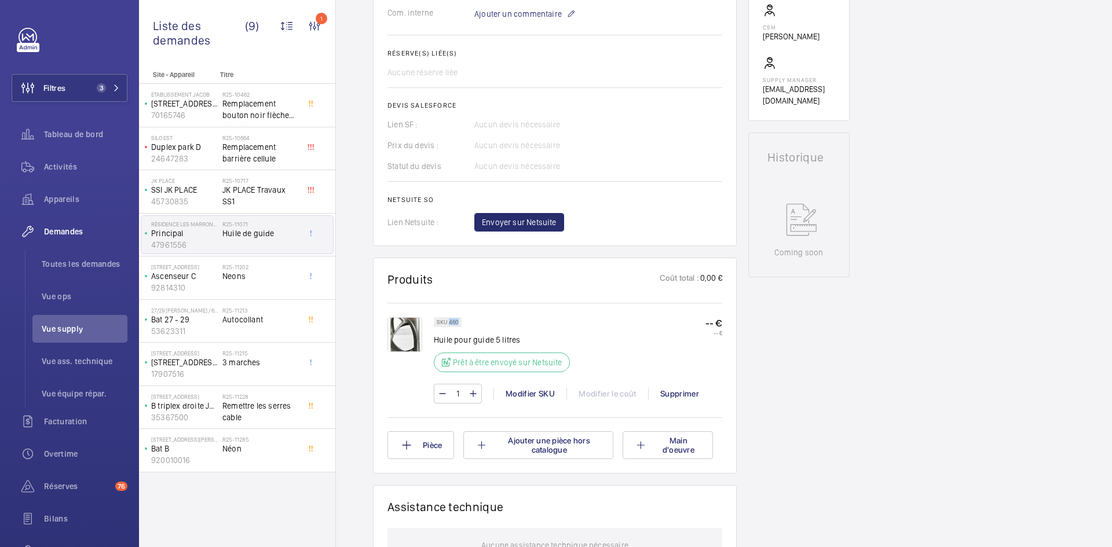
scroll to position [405, 0]
click at [547, 233] on button "Envoyer sur Netsuite" at bounding box center [519, 224] width 90 height 19
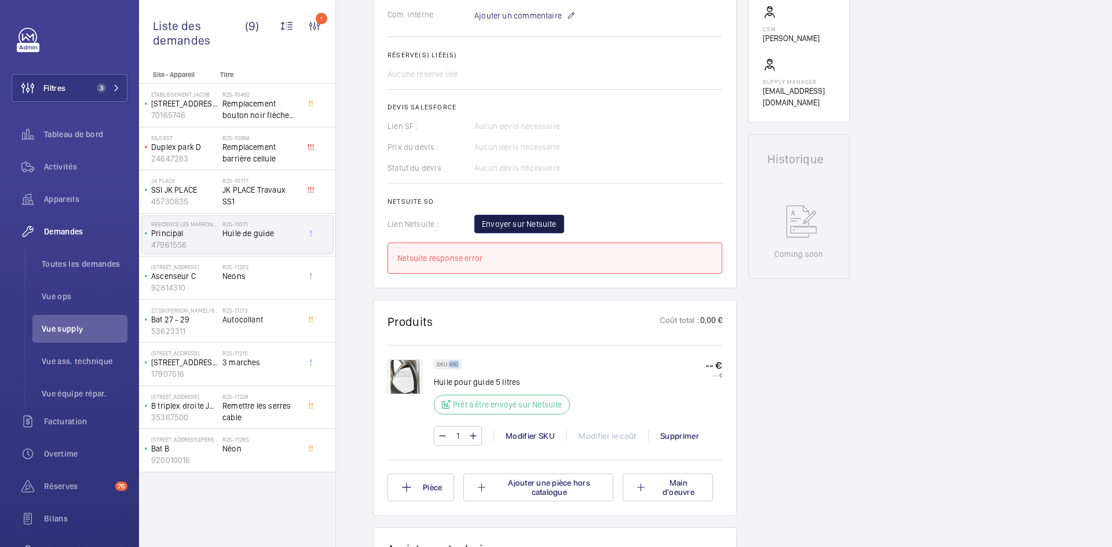
click at [545, 226] on span "Envoyer sur Netsuite" at bounding box center [519, 224] width 75 height 12
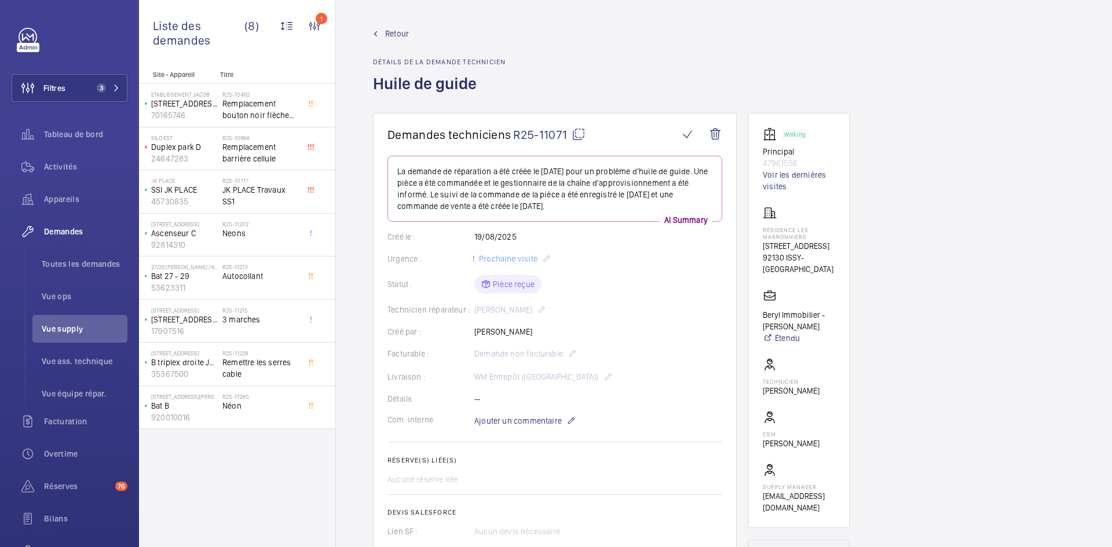
click at [397, 28] on span "Retour" at bounding box center [397, 34] width 24 height 12
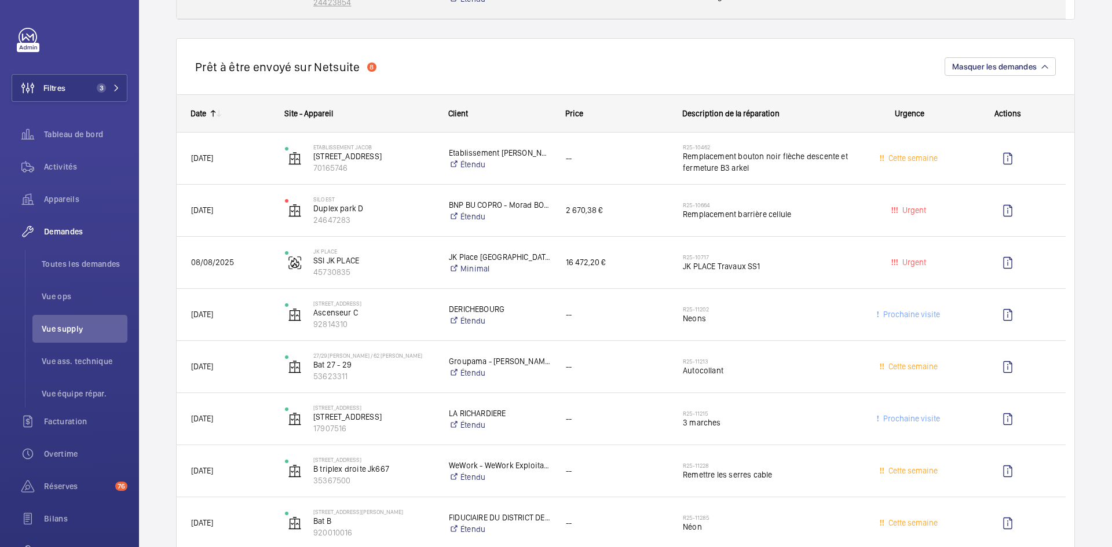
scroll to position [1158, 0]
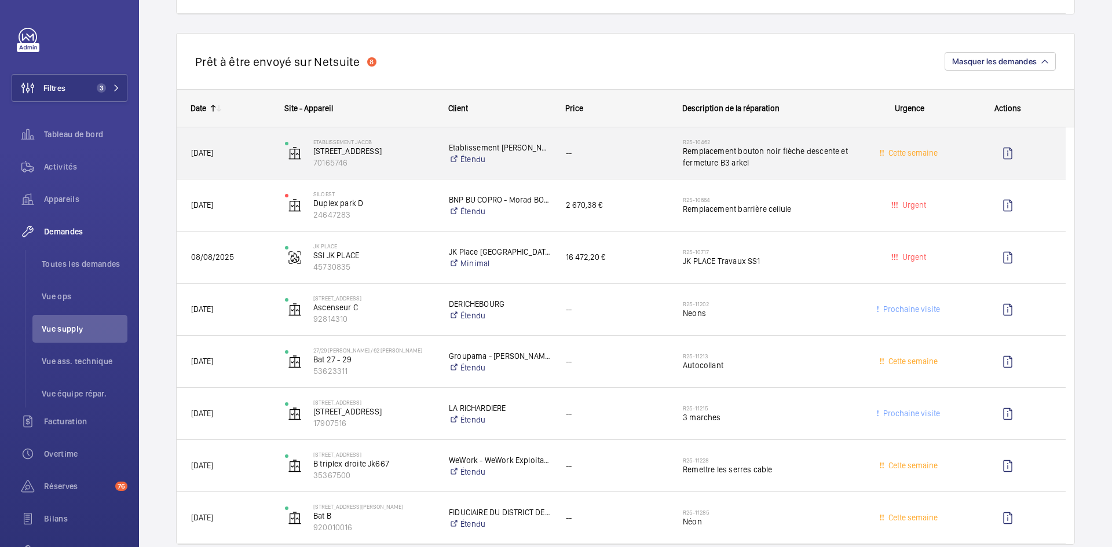
click at [269, 153] on span "03/08/2025" at bounding box center [230, 153] width 79 height 13
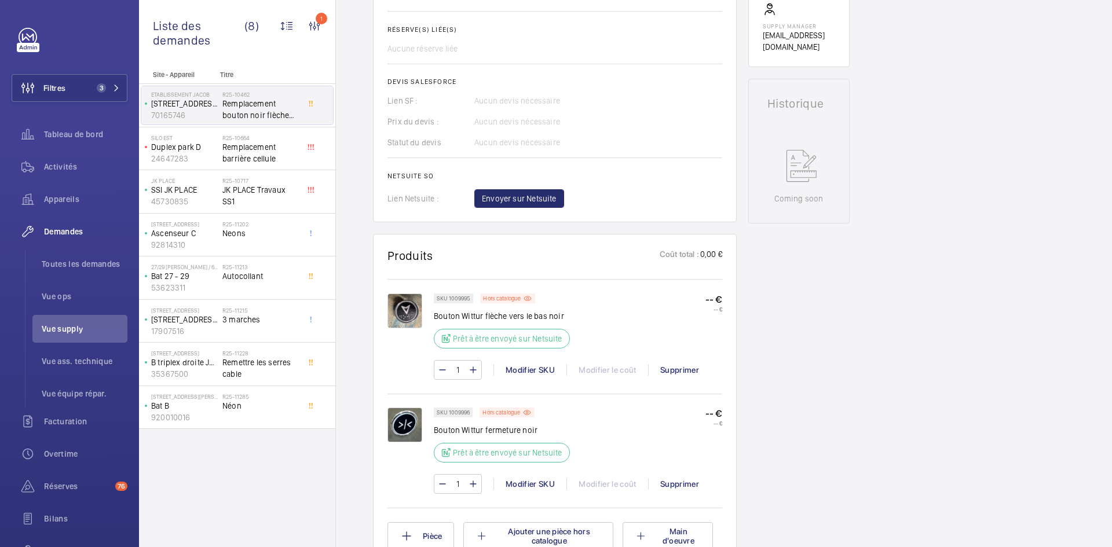
scroll to position [521, 0]
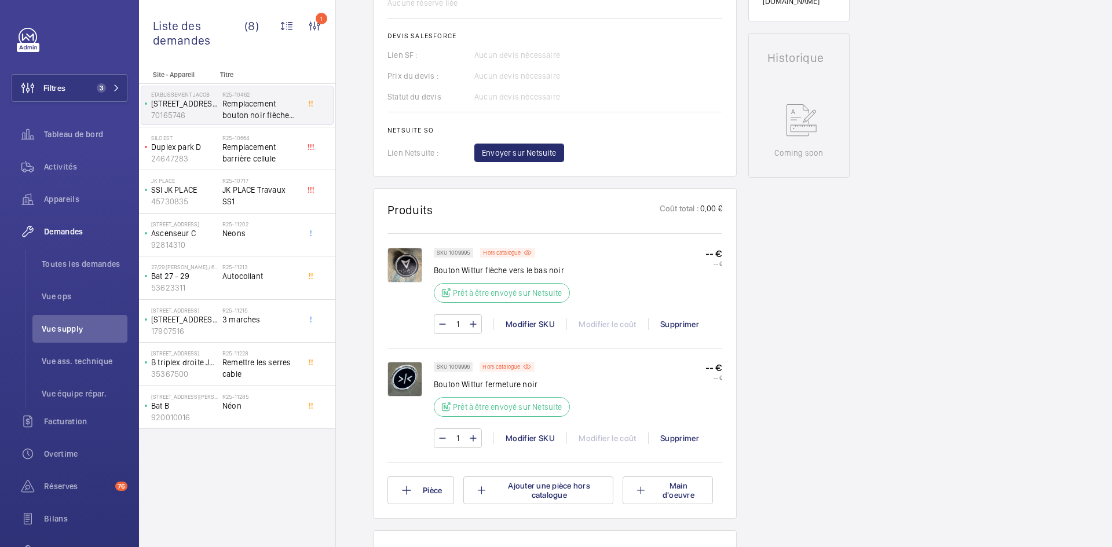
click at [403, 362] on img at bounding box center [405, 379] width 35 height 35
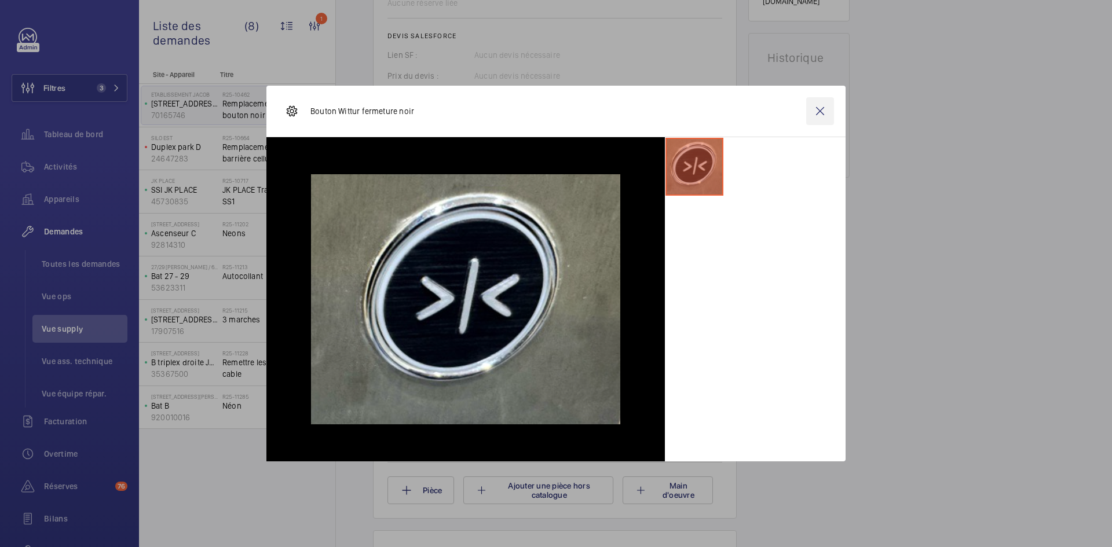
click at [823, 108] on wm-front-icon-button at bounding box center [820, 111] width 28 height 28
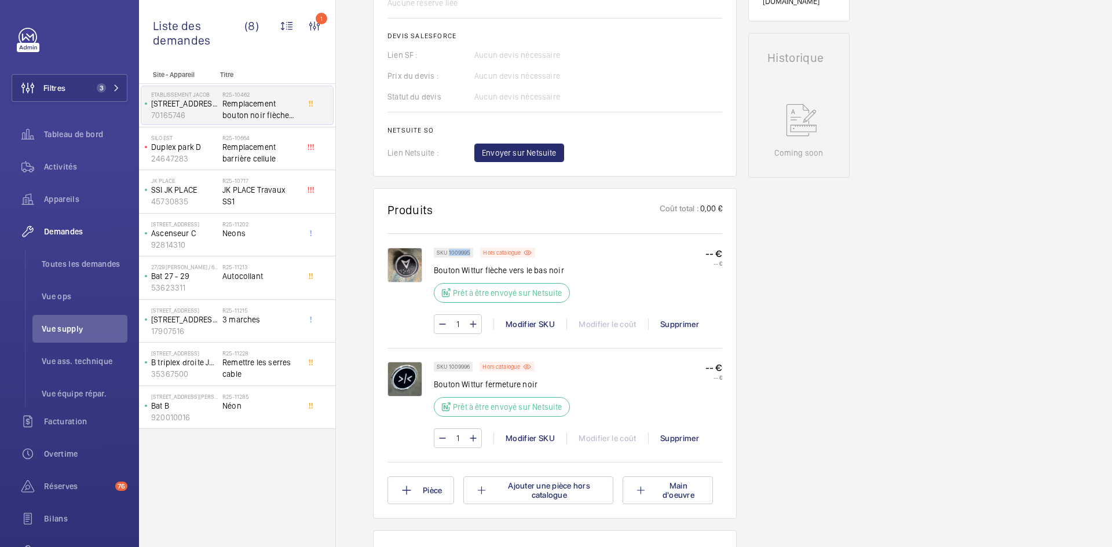
drag, startPoint x: 465, startPoint y: 240, endPoint x: 448, endPoint y: 240, distance: 16.8
click at [448, 251] on p "SKU 1009995" at bounding box center [454, 253] width 34 height 4
copy p "1009995"
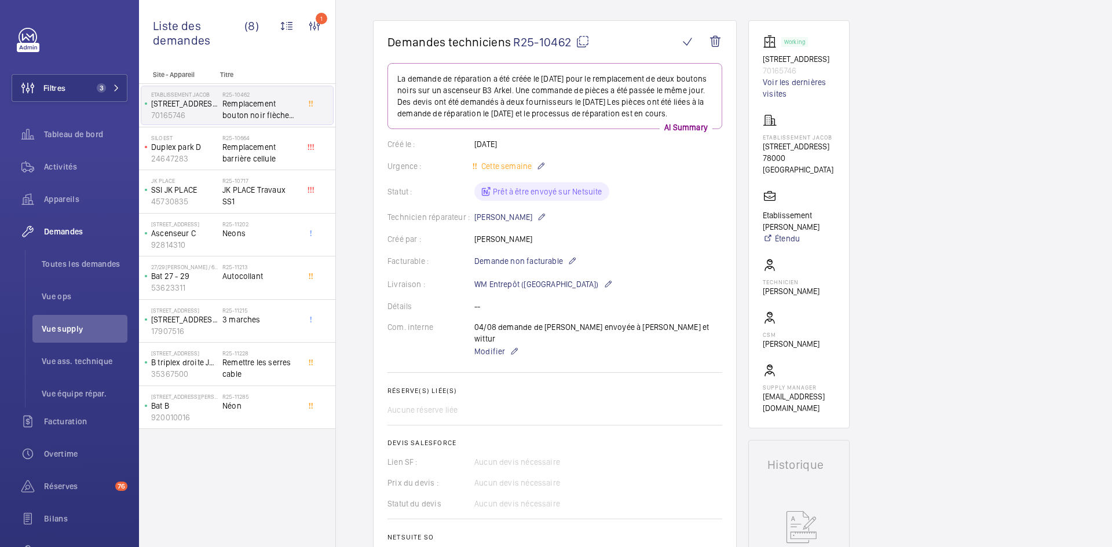
scroll to position [0, 0]
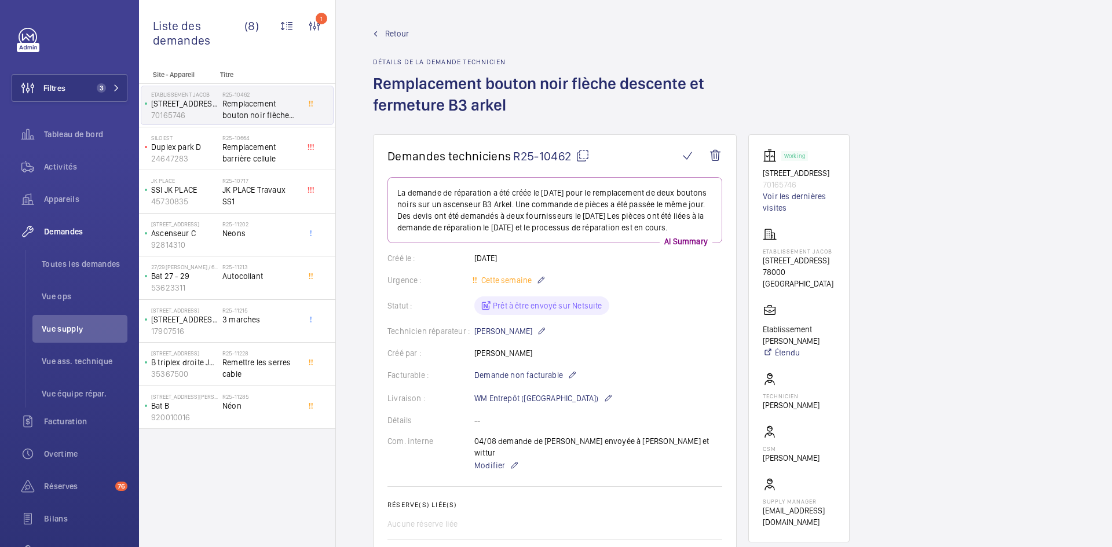
click at [582, 155] on mat-icon at bounding box center [583, 156] width 14 height 14
copy p "1009995"
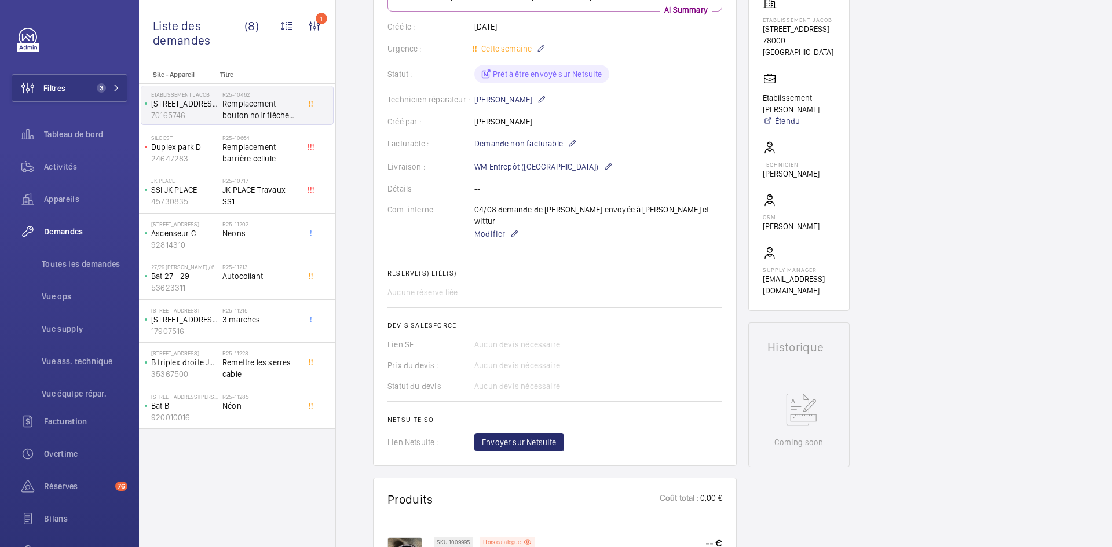
scroll to position [348, 0]
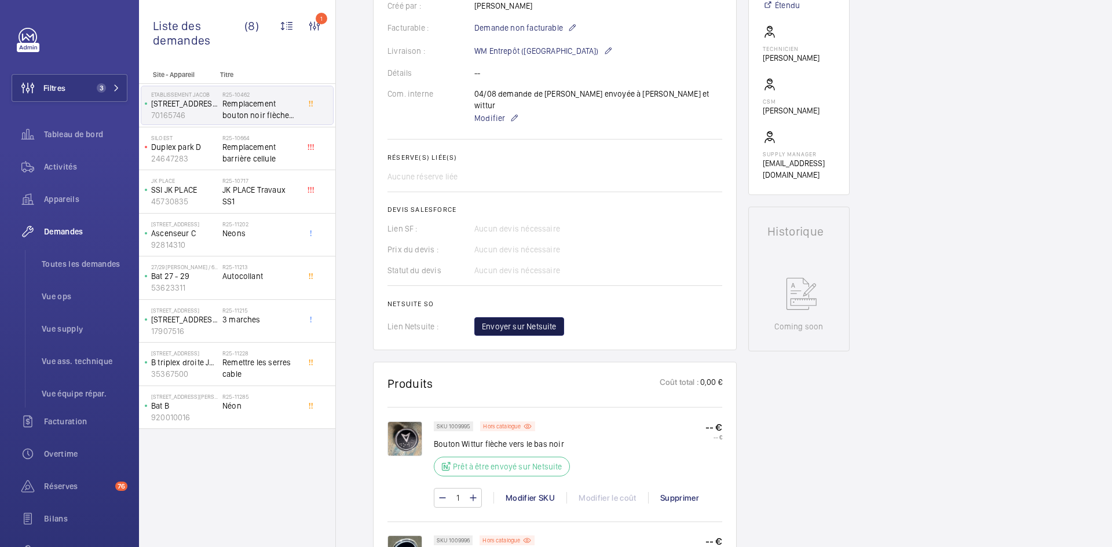
click at [535, 321] on span "Envoyer sur Netsuite" at bounding box center [519, 327] width 75 height 12
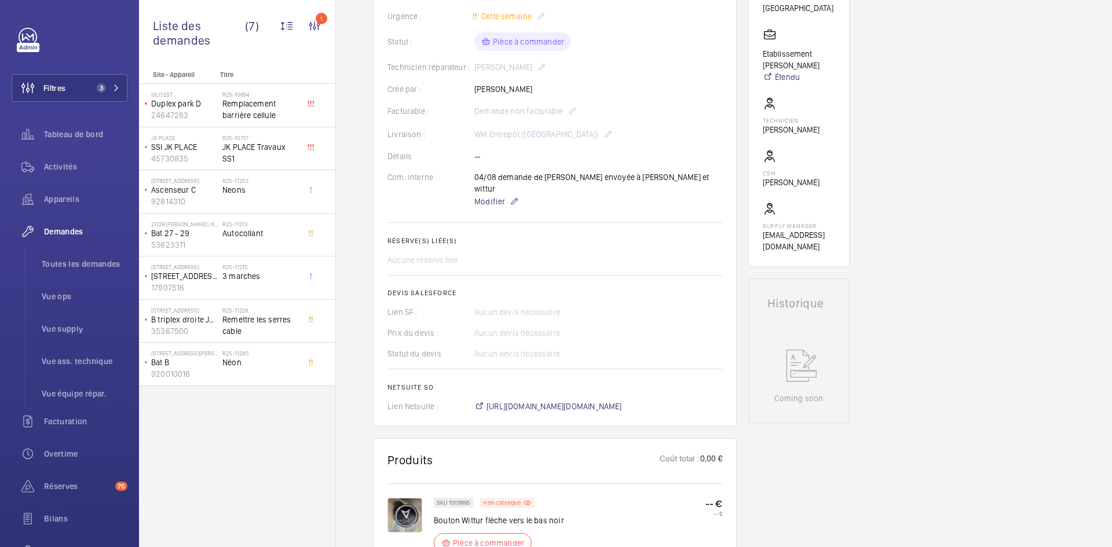
scroll to position [405, 0]
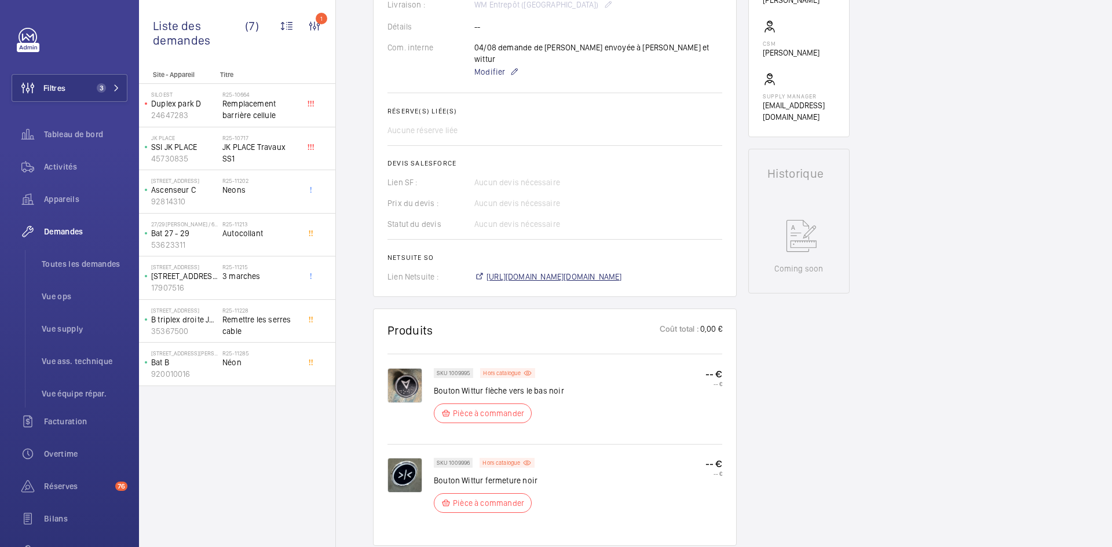
click at [590, 271] on span "https://6461500.app.netsuite.com/app/accounting/transactions/salesord.nl?id=294…" at bounding box center [555, 277] width 136 height 12
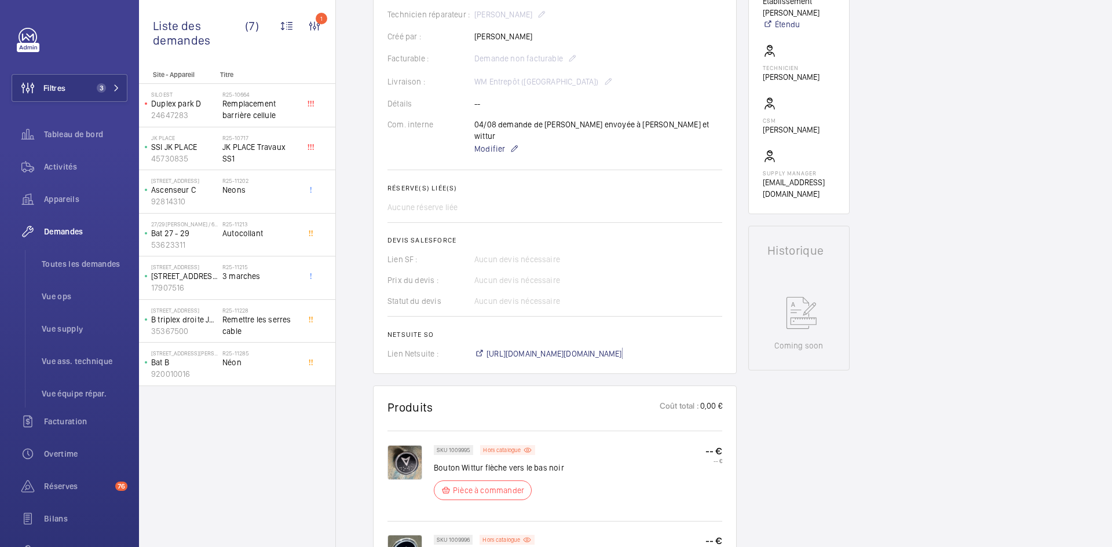
scroll to position [232, 0]
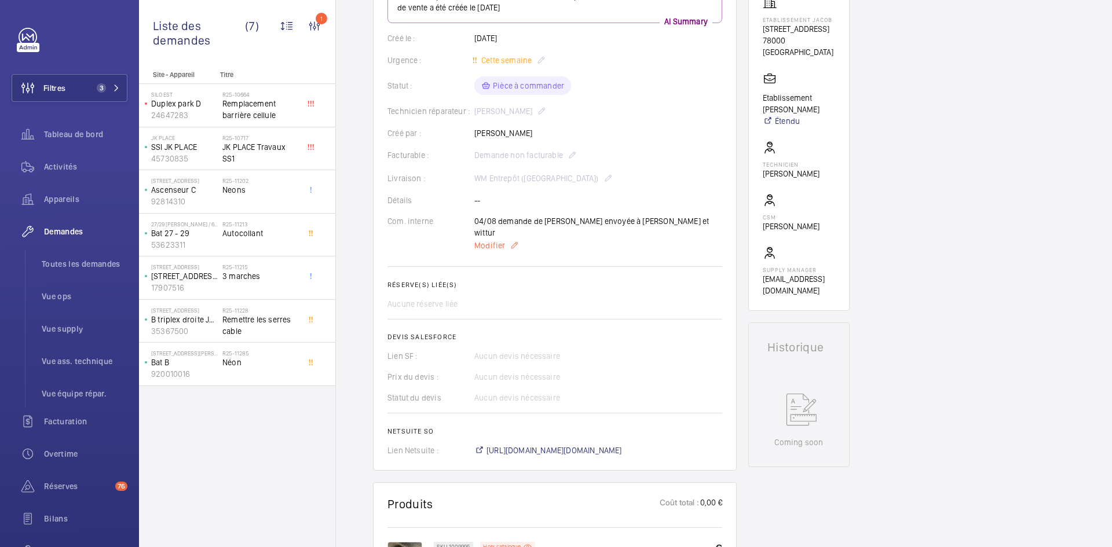
click at [490, 240] on span "Modifier" at bounding box center [489, 246] width 31 height 12
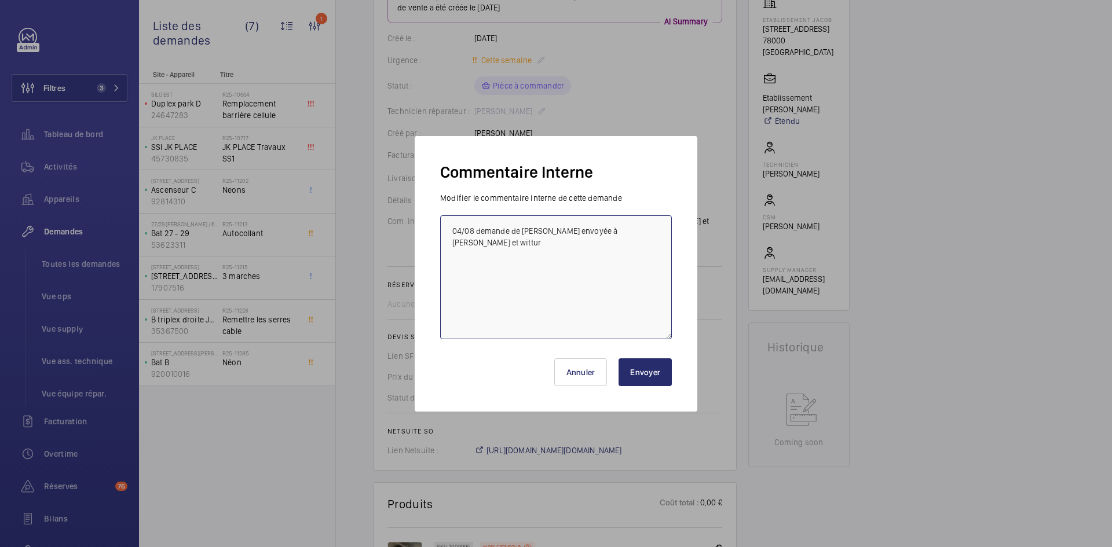
click at [447, 223] on textarea "04/08 demande de devis envoyée à artemis et wittur" at bounding box center [556, 277] width 232 height 124
paste textarea "BY-25/08 commande effectuer chez le fournisseur Wittur via l'email livraison pr…"
type textarea "BY-25/08 commande effectuer chez le fournisseur Wittur via l'email livraison pr…"
click at [654, 382] on button "Envoyer" at bounding box center [645, 373] width 53 height 28
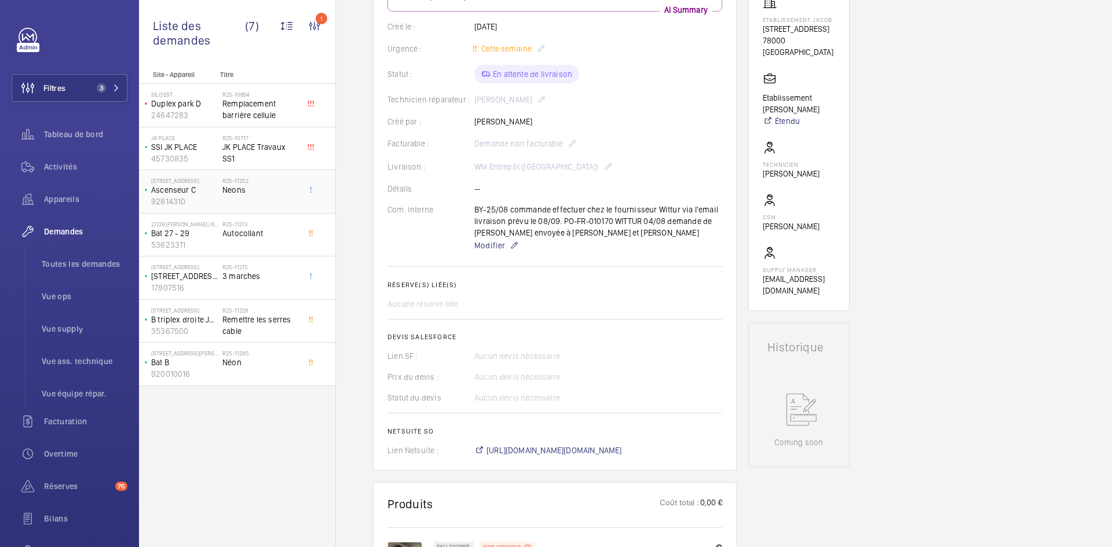
click at [200, 190] on p "Ascenseur C" at bounding box center [184, 190] width 67 height 12
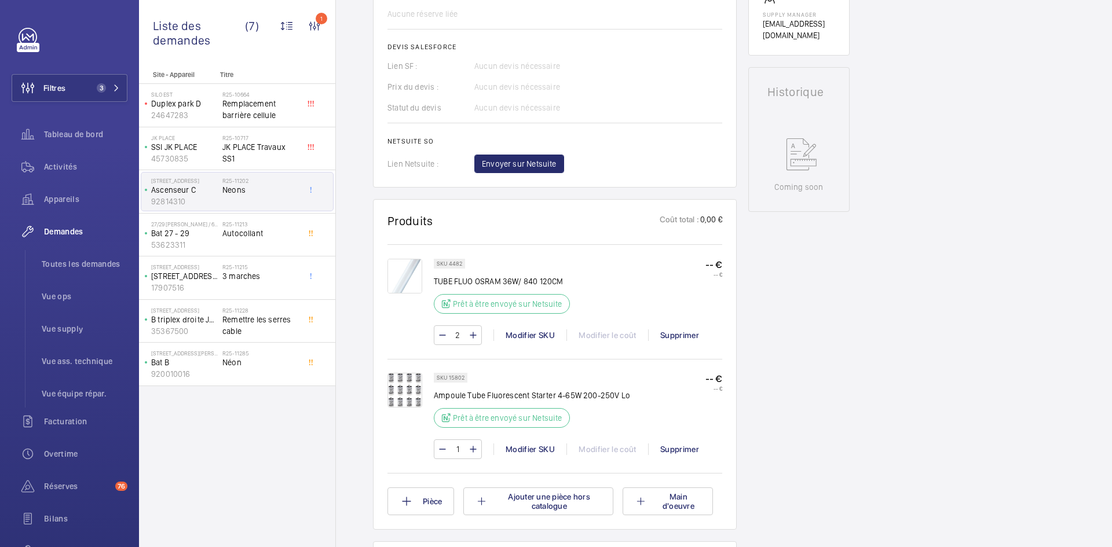
scroll to position [579, 0]
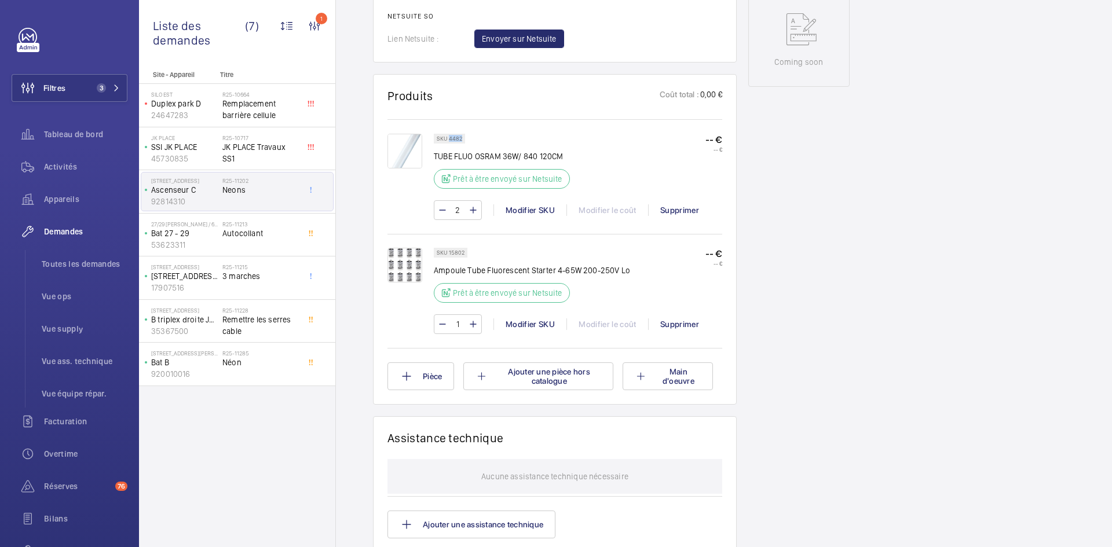
drag, startPoint x: 461, startPoint y: 137, endPoint x: 449, endPoint y: 137, distance: 12.2
click at [449, 137] on p "SKU 4482" at bounding box center [449, 139] width 25 height 4
copy p "4482"
drag, startPoint x: 465, startPoint y: 251, endPoint x: 448, endPoint y: 253, distance: 16.9
click at [448, 253] on div "SKU 15802" at bounding box center [451, 253] width 34 height 10
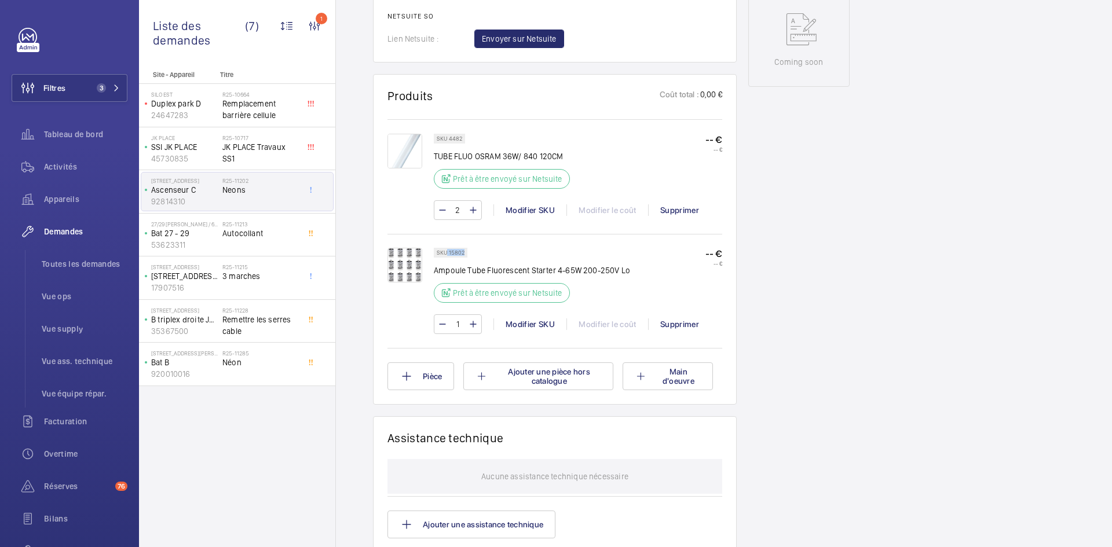
copy p "15802"
click at [407, 265] on img at bounding box center [405, 265] width 35 height 35
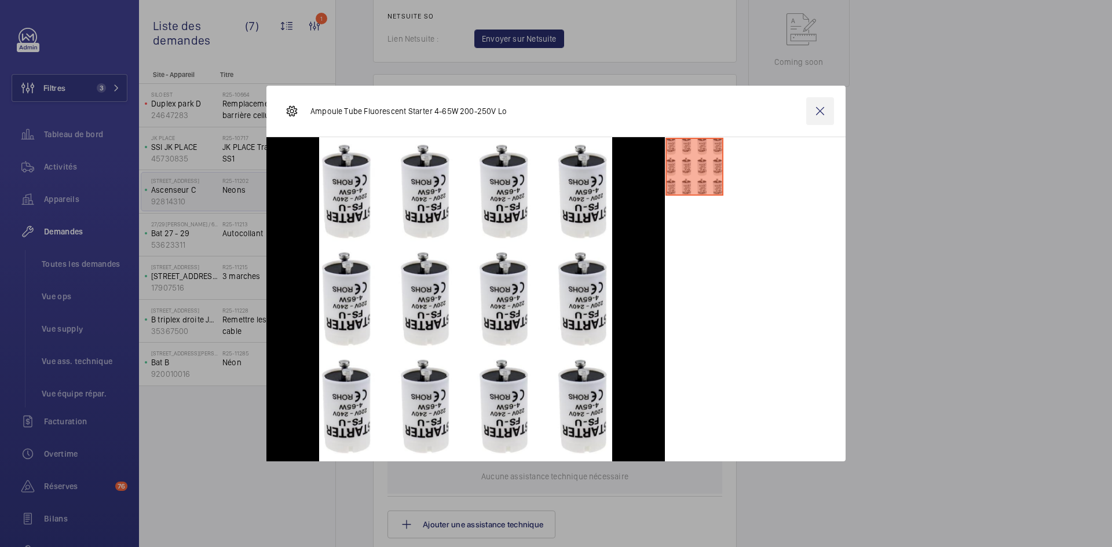
click at [827, 110] on wm-front-icon-button at bounding box center [820, 111] width 28 height 28
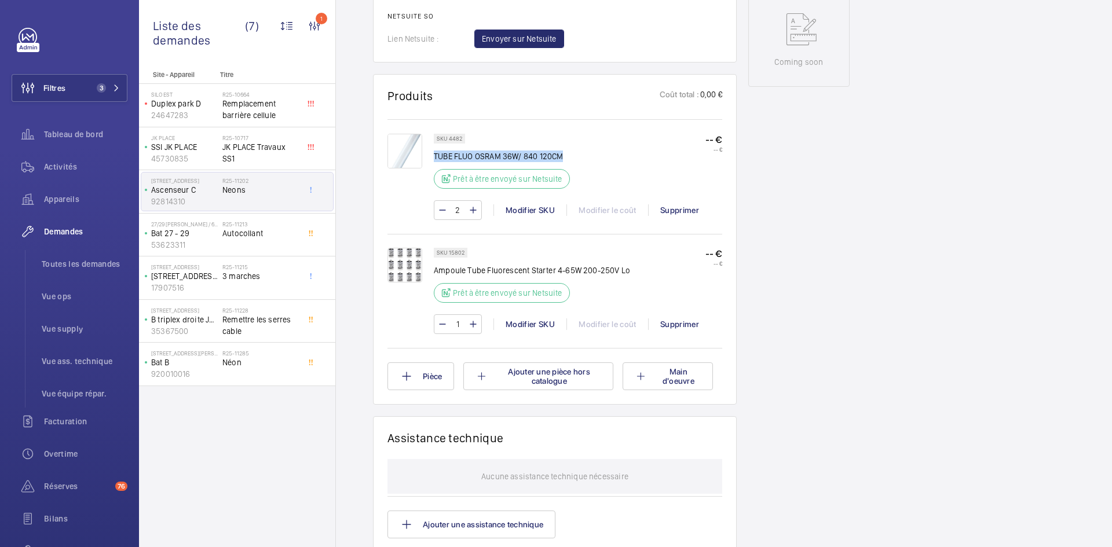
drag, startPoint x: 570, startPoint y: 156, endPoint x: 435, endPoint y: 158, distance: 135.0
click at [435, 158] on p "TUBE FLUO OSRAM 36W/ 840 120CM" at bounding box center [505, 157] width 143 height 12
copy p "TUBE FLUO OSRAM 36W/ 840 120CM"
click at [206, 232] on p "Bat 27 - 29" at bounding box center [184, 234] width 67 height 12
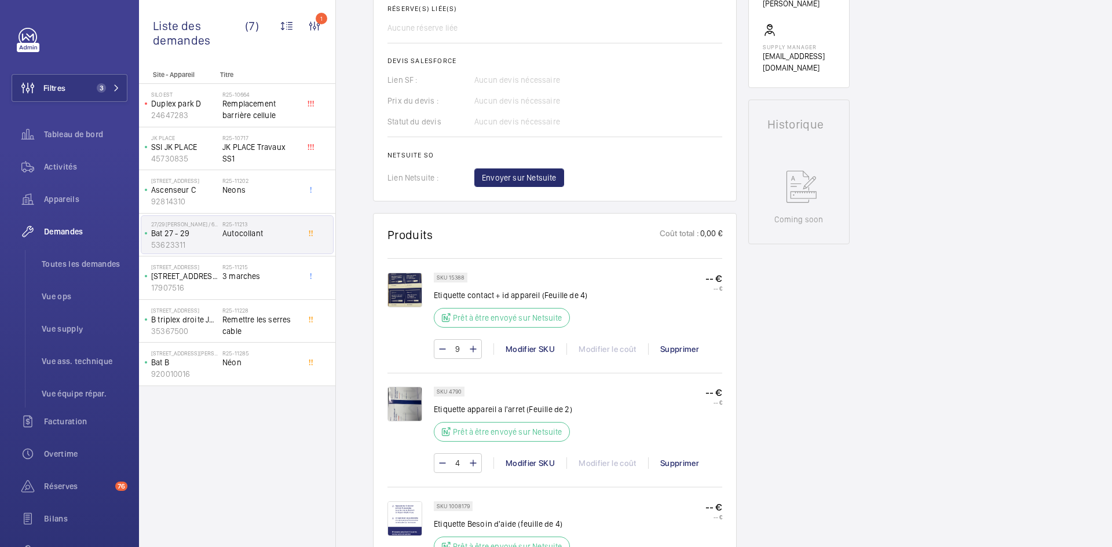
scroll to position [521, 0]
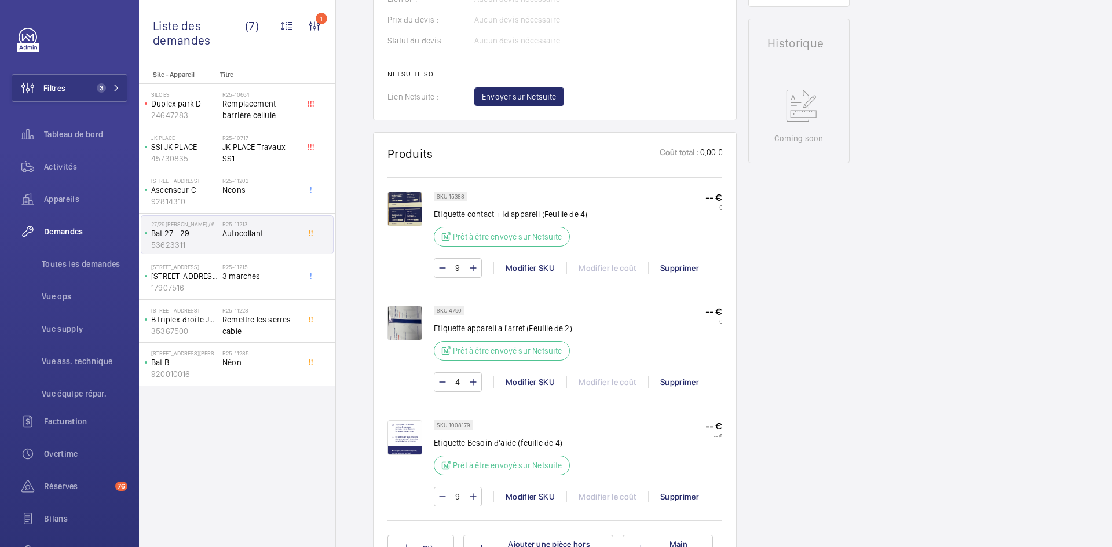
click at [404, 437] on img at bounding box center [405, 438] width 35 height 35
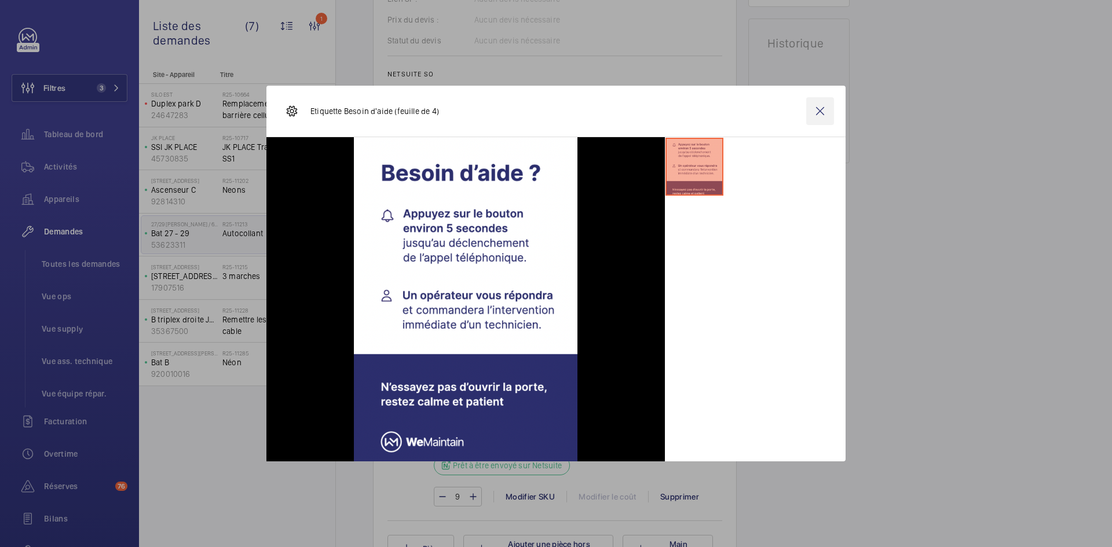
click at [819, 107] on wm-front-icon-button at bounding box center [820, 111] width 28 height 28
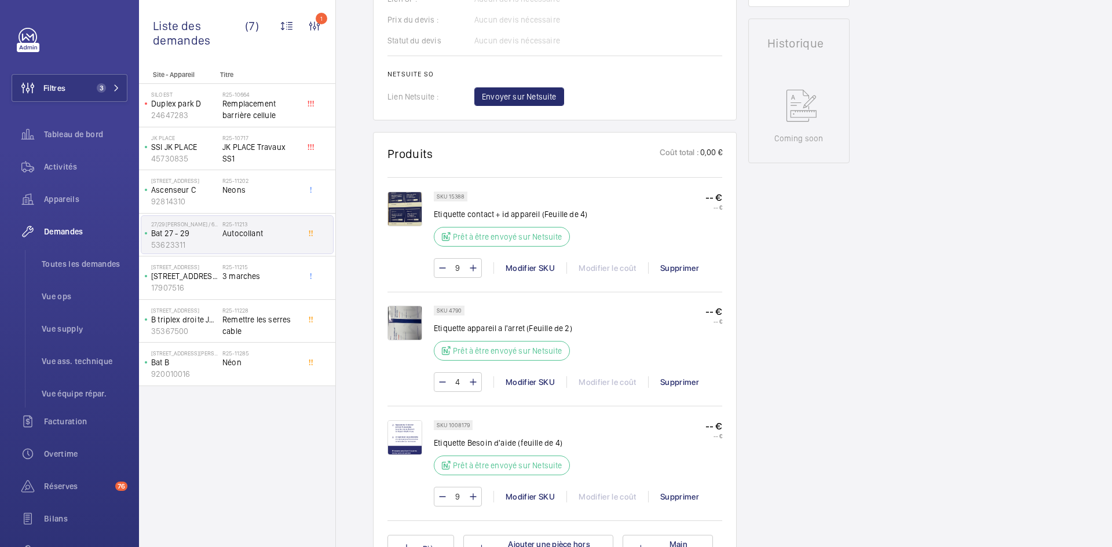
click at [406, 326] on img at bounding box center [405, 323] width 35 height 35
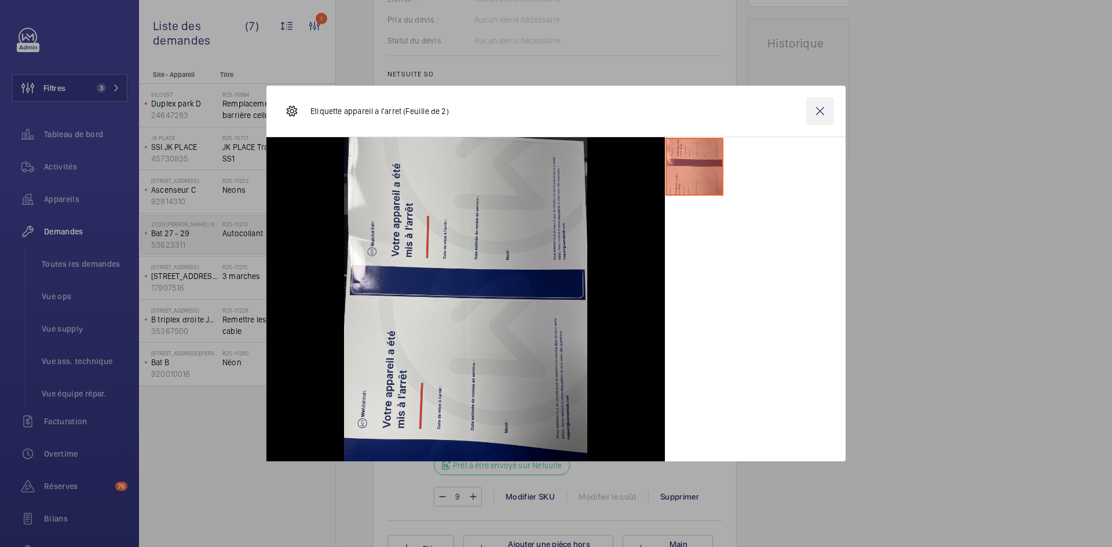
click at [824, 106] on wm-front-icon-button at bounding box center [820, 111] width 28 height 28
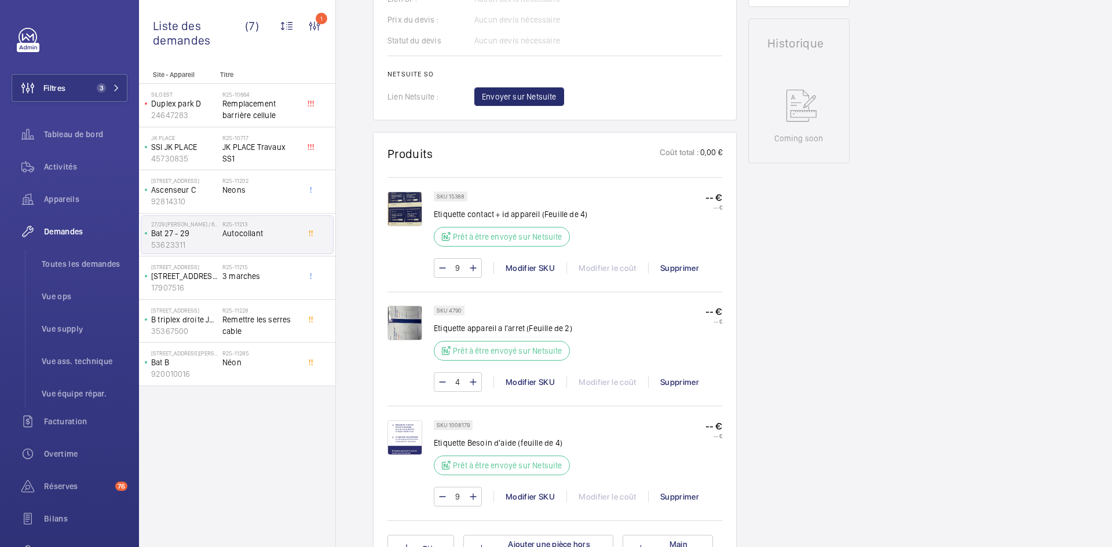
scroll to position [579, 0]
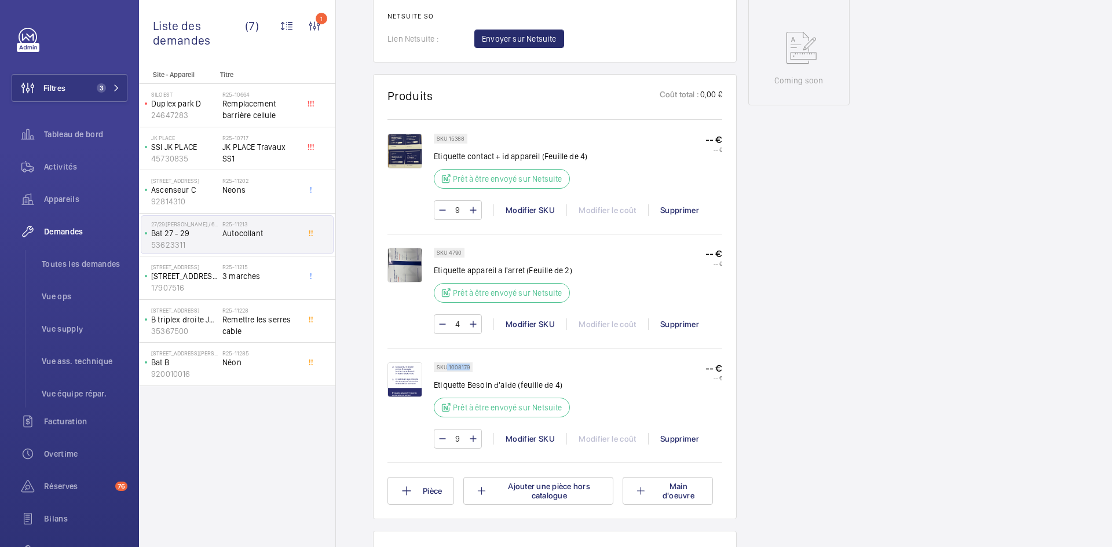
drag, startPoint x: 470, startPoint y: 365, endPoint x: 446, endPoint y: 367, distance: 23.9
click at [446, 367] on div "SKU 1008179" at bounding box center [453, 368] width 39 height 10
copy p "1008179"
click at [399, 374] on img at bounding box center [405, 380] width 35 height 35
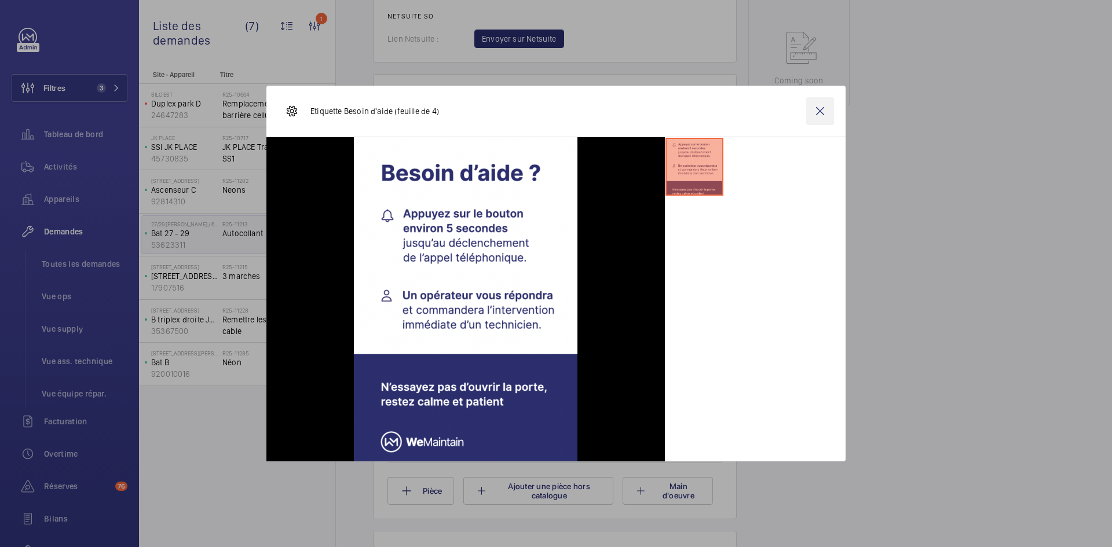
click at [817, 109] on wm-front-icon-button at bounding box center [820, 111] width 28 height 28
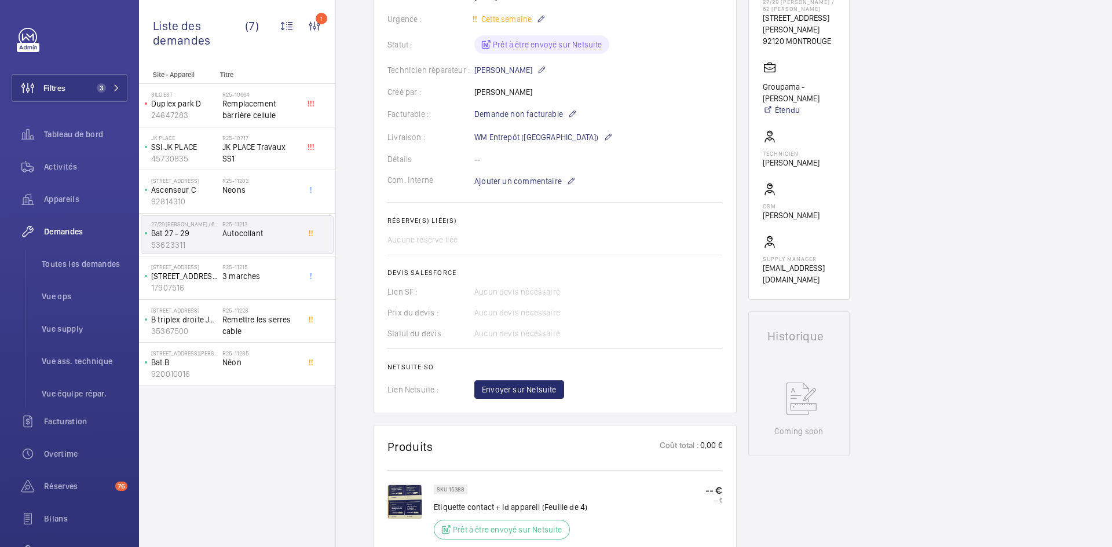
scroll to position [290, 0]
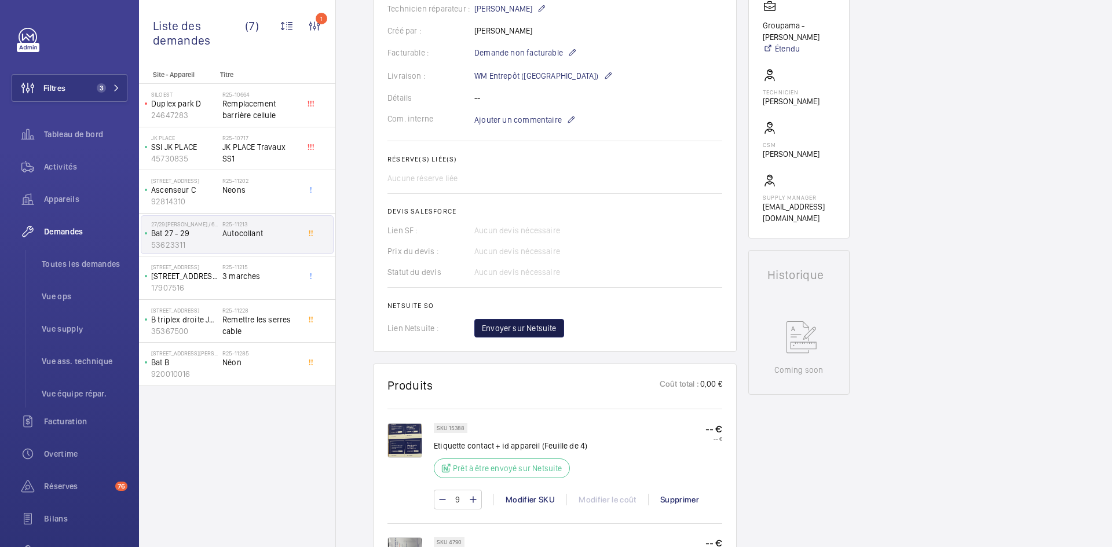
click at [542, 324] on span "Envoyer sur Netsuite" at bounding box center [519, 329] width 75 height 12
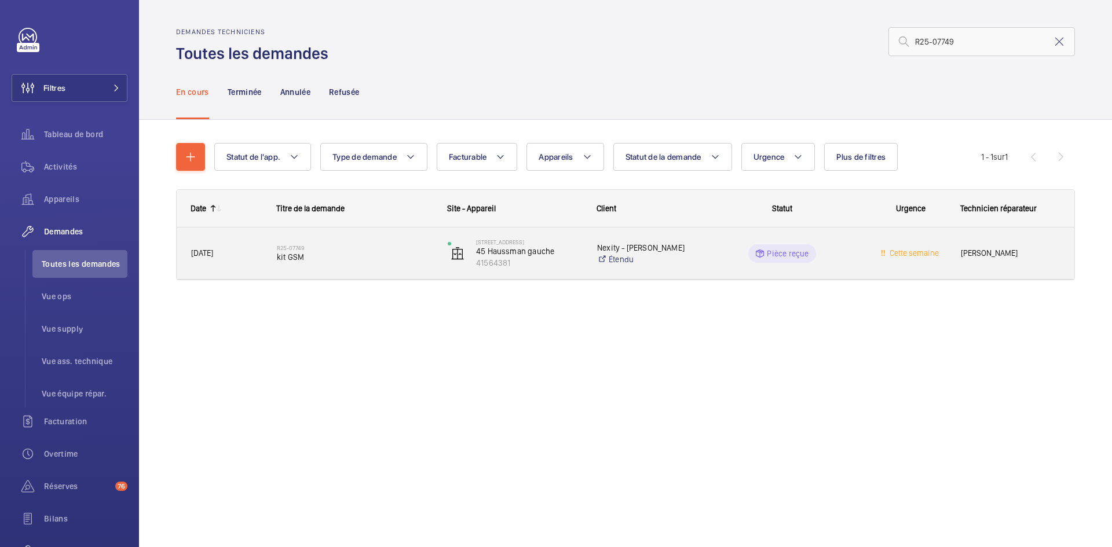
type input "R25-07749"
click at [243, 255] on span "[DATE]" at bounding box center [226, 253] width 71 height 13
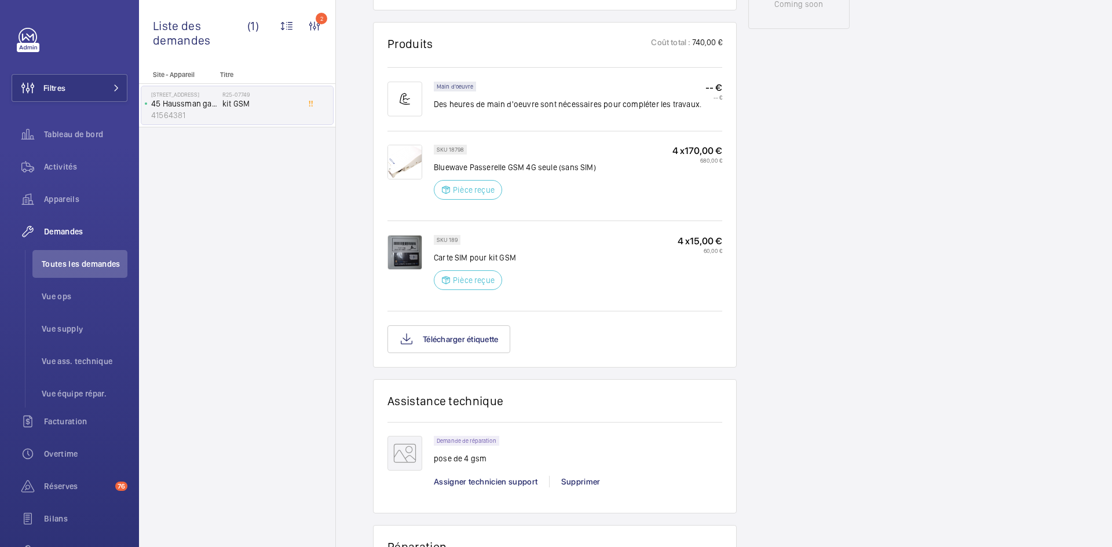
scroll to position [683, 0]
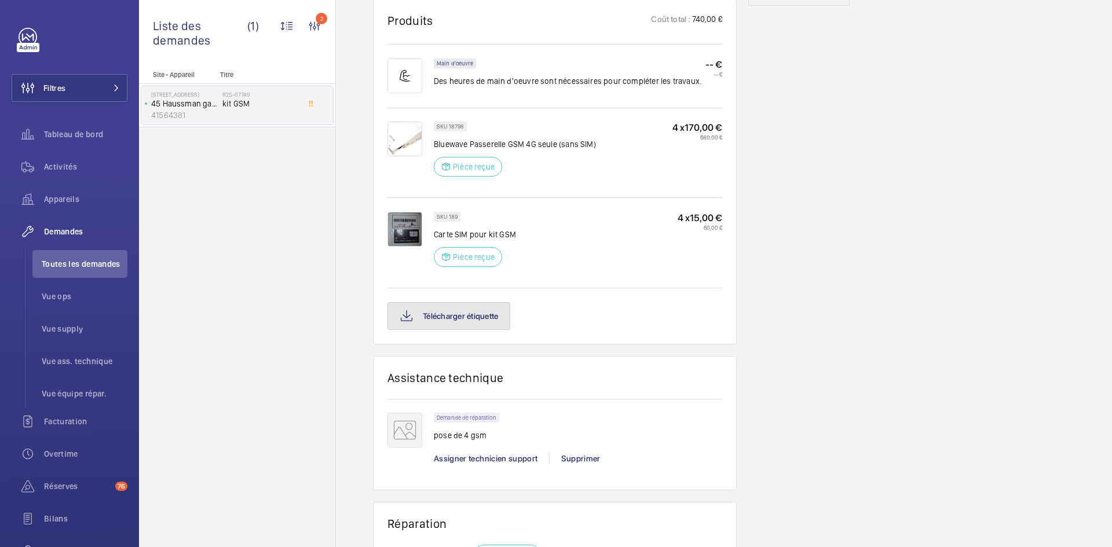
click at [476, 329] on button "Télécharger étiquette" at bounding box center [449, 316] width 123 height 28
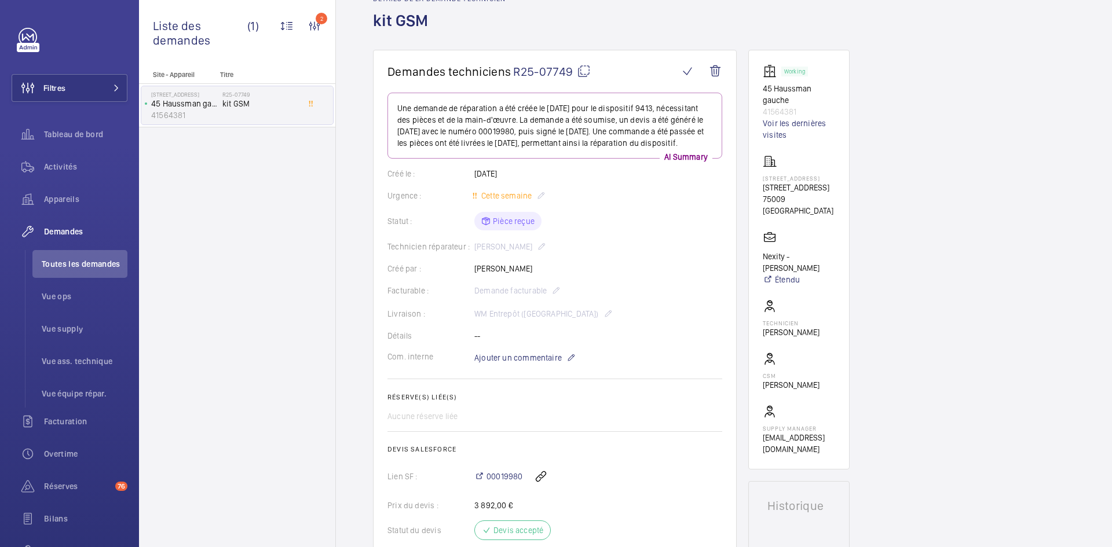
scroll to position [0, 0]
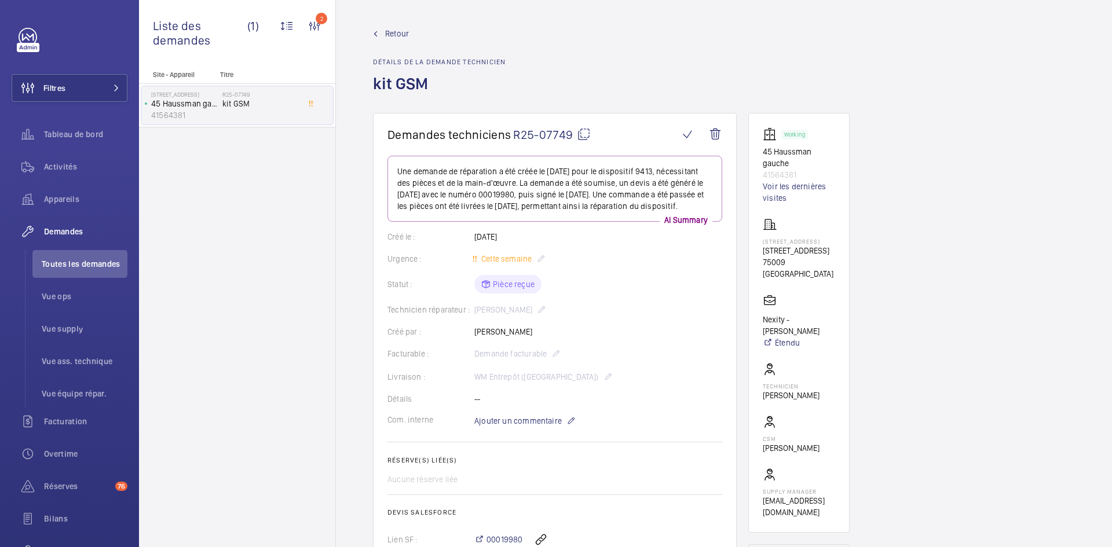
drag, startPoint x: 531, startPoint y: 322, endPoint x: 474, endPoint y: 321, distance: 56.2
click at [474, 317] on div "Technicien réparateur : Romain Flahaut" at bounding box center [555, 310] width 335 height 14
copy p "Romain Flahaut"
drag, startPoint x: 796, startPoint y: 174, endPoint x: 759, endPoint y: 154, distance: 42.3
click at [759, 154] on wm-front-card "Working 45 Haussman gauche 41564381 Voir les dernières visites 14 rue Auber 750…" at bounding box center [798, 323] width 101 height 420
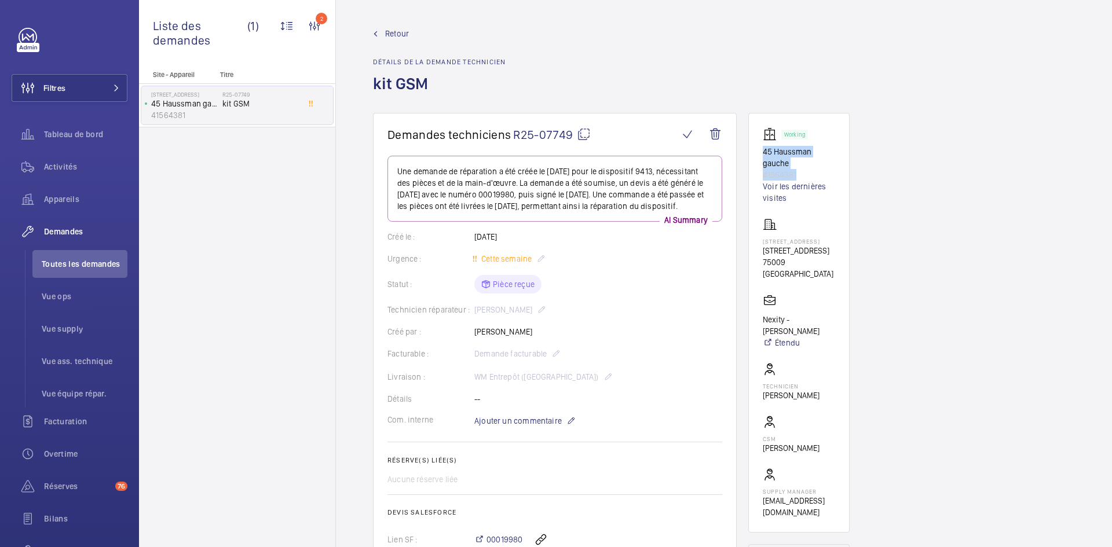
copy div "45 Haussman gauche 41564381"
drag, startPoint x: 811, startPoint y: 269, endPoint x: 755, endPoint y: 239, distance: 64.0
click at [755, 239] on wm-front-card "Working 45 Haussman gauche 41564381 Voir les dernières visites 14 rue Auber 750…" at bounding box center [798, 323] width 101 height 420
copy div "14 rue Auber 75009 PARIS 14 Rue Auber 75009 PARIS"
drag, startPoint x: 793, startPoint y: 326, endPoint x: 755, endPoint y: 316, distance: 38.9
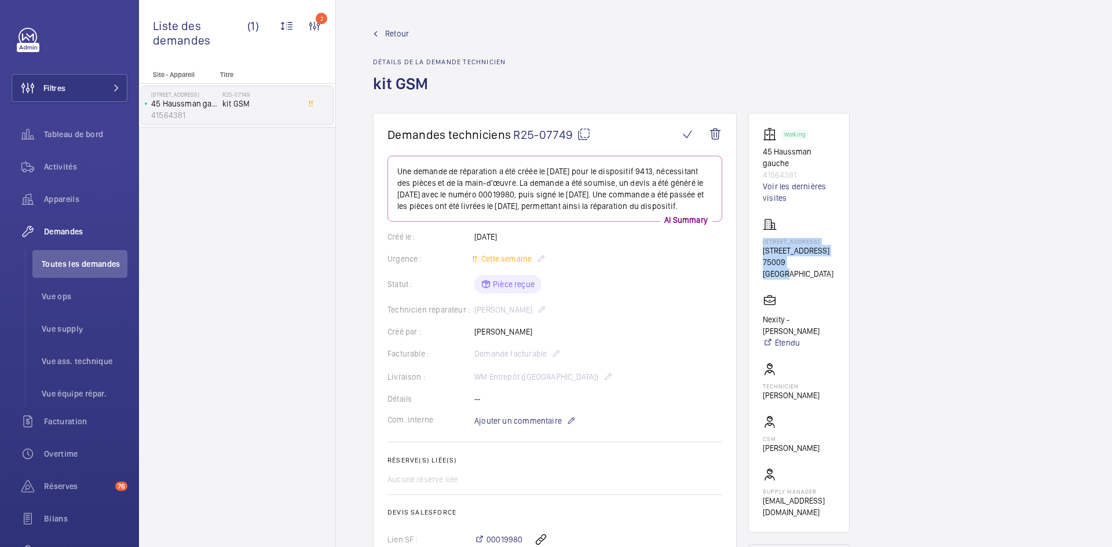
click at [755, 316] on wm-front-card "Working 45 Haussman gauche 41564381 Voir les dernières visites 14 rue Auber 750…" at bounding box center [798, 323] width 101 height 420
copy p "Nexity - Rachid Sandal"
click at [586, 133] on mat-icon at bounding box center [584, 134] width 14 height 14
copy p "Nexity - Rachid Sandal"
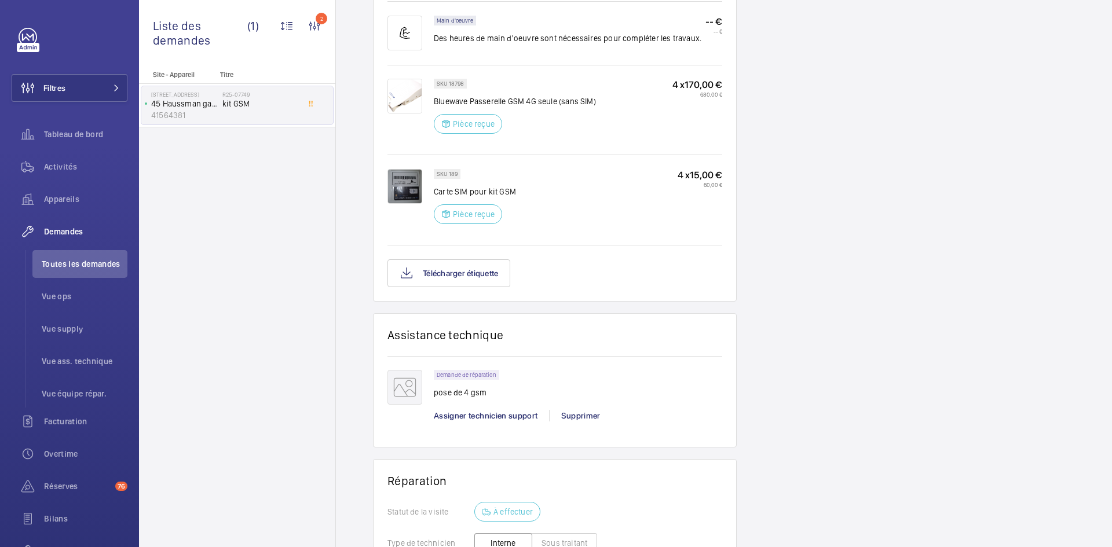
scroll to position [753, 0]
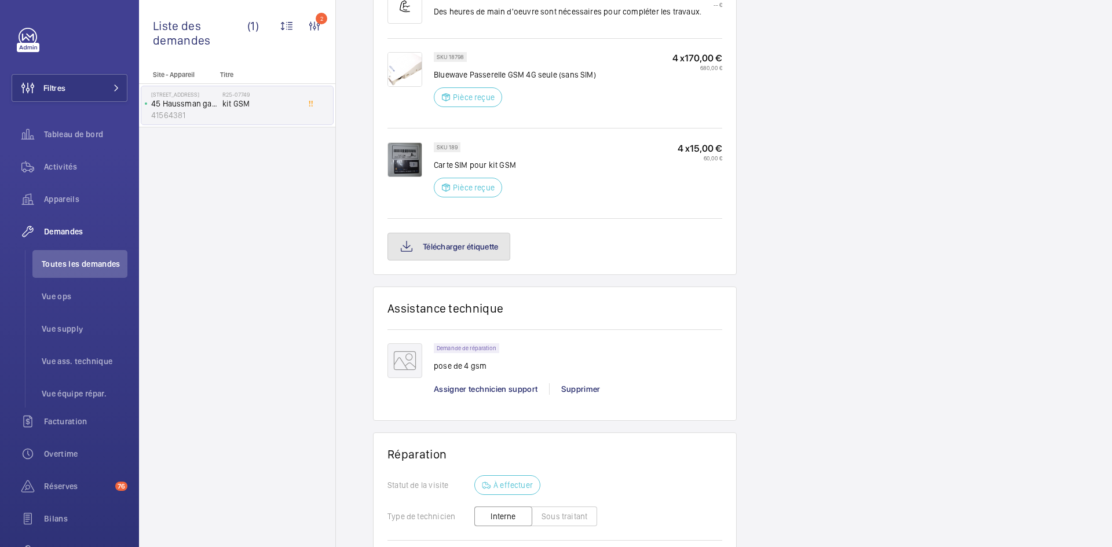
click at [484, 261] on button "Télécharger étiquette" at bounding box center [449, 247] width 123 height 28
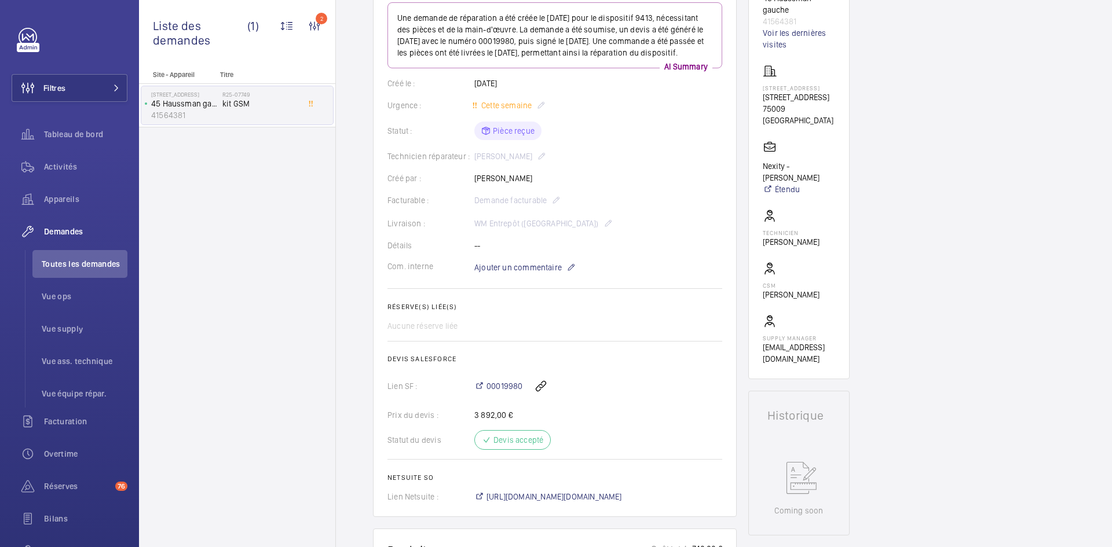
scroll to position [0, 0]
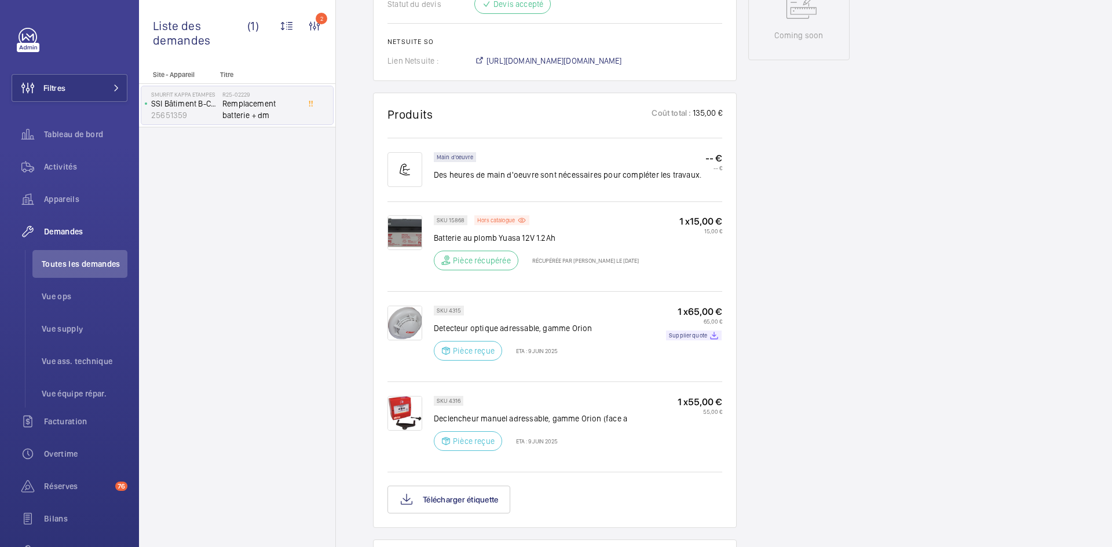
scroll to position [637, 0]
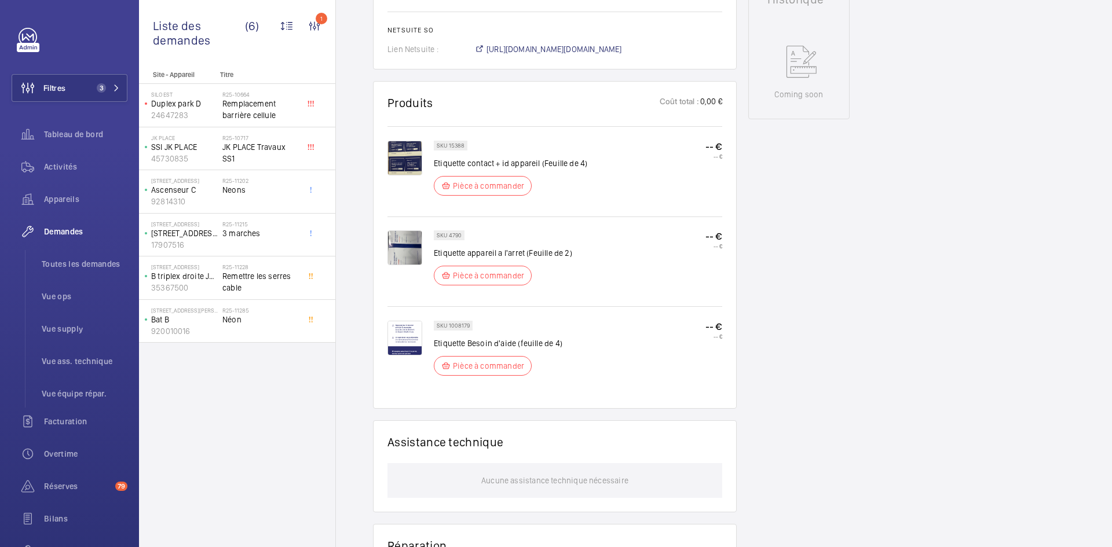
scroll to position [579, 0]
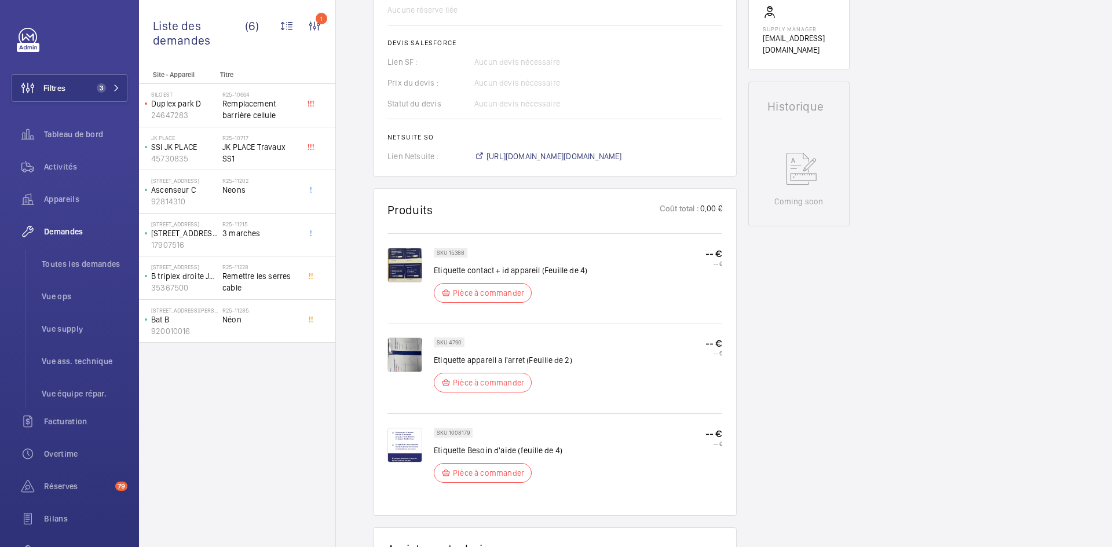
scroll to position [463, 0]
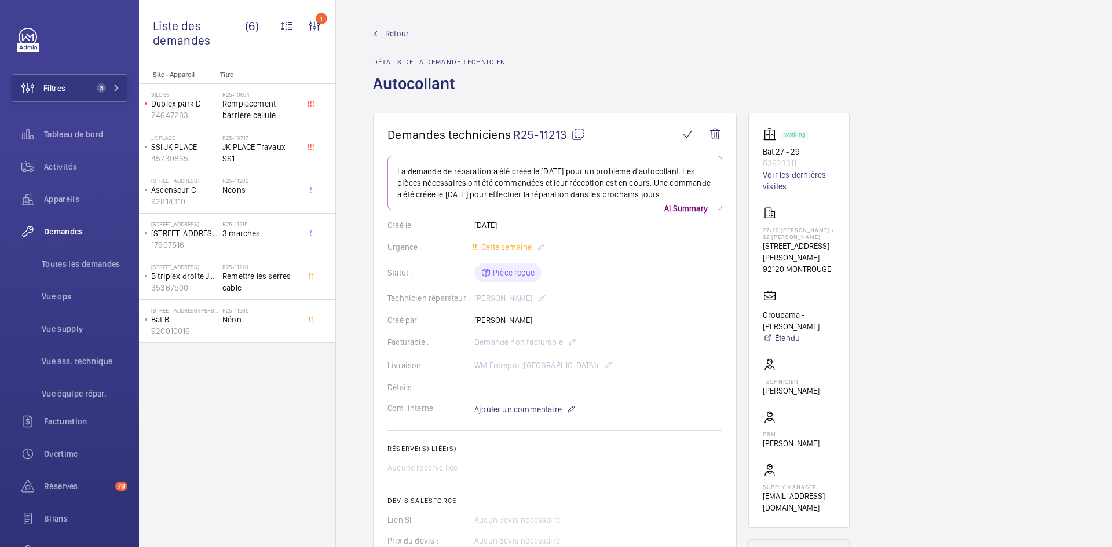
drag, startPoint x: 530, startPoint y: 332, endPoint x: 489, endPoint y: 335, distance: 41.2
click at [473, 326] on div "Créé par : [PERSON_NAME]" at bounding box center [555, 321] width 335 height 12
copy div "Créé par : [PERSON_NAME]"
drag, startPoint x: 831, startPoint y: 253, endPoint x: 778, endPoint y: 232, distance: 56.5
click at [762, 226] on wm-front-card "Working Bat 27 - 29 53623311 Voir les dernières visites 27/29 [PERSON_NAME] / 6…" at bounding box center [798, 320] width 101 height 415
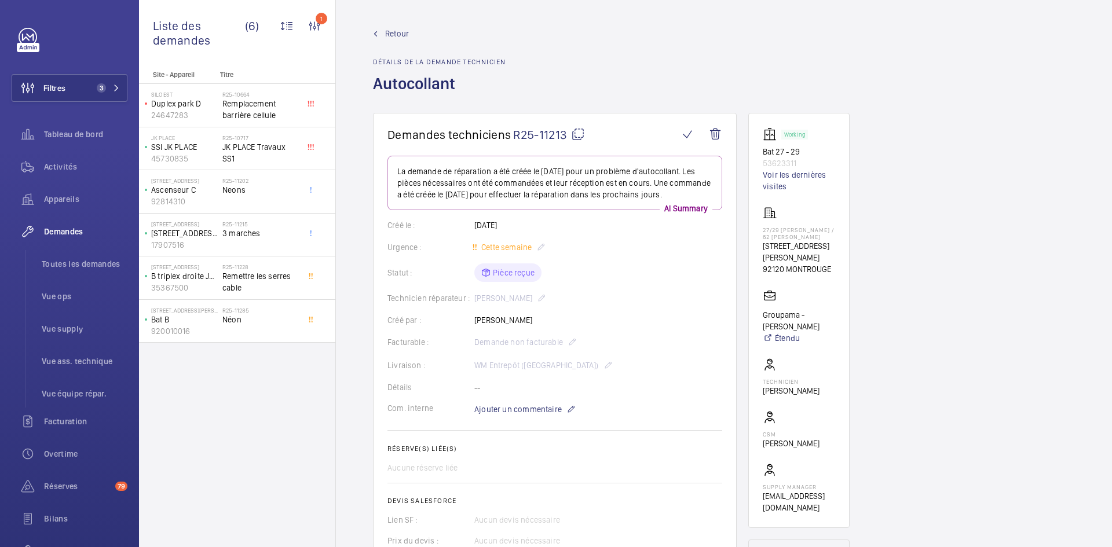
copy div "27/29 [PERSON_NAME] / 62 [PERSON_NAME] [STREET_ADDRESS][PERSON_NAME]"
drag, startPoint x: 803, startPoint y: 163, endPoint x: 753, endPoint y: 147, distance: 52.6
click at [753, 147] on wm-front-card "Working Bat 27 - 29 53623311 Voir les dernières visites 27/29 [PERSON_NAME] / 6…" at bounding box center [798, 320] width 101 height 415
copy div "Bat 27 - 29 53623311"
drag, startPoint x: 821, startPoint y: 256, endPoint x: 754, endPoint y: 227, distance: 72.6
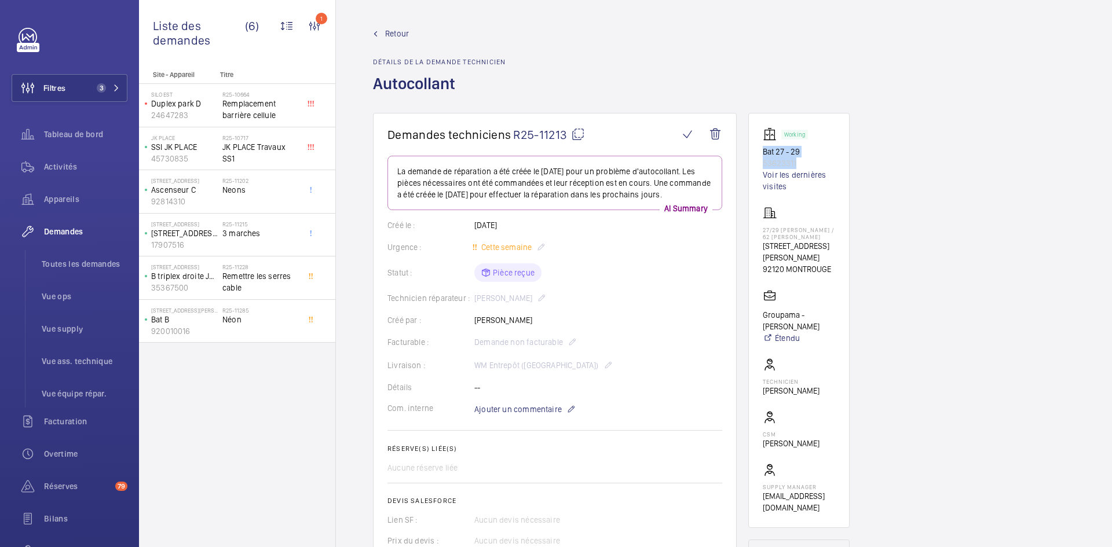
click at [754, 227] on wm-front-card "Working Bat 27 - 29 53623311 Voir les dernières visites 27/29 [PERSON_NAME] / 6…" at bounding box center [798, 320] width 101 height 415
drag, startPoint x: 768, startPoint y: 225, endPoint x: 797, endPoint y: 211, distance: 32.1
click at [797, 211] on div "27/29 [PERSON_NAME] / 62 [PERSON_NAME] [STREET_ADDRESS][PERSON_NAME]" at bounding box center [799, 240] width 72 height 69
drag, startPoint x: 831, startPoint y: 255, endPoint x: 759, endPoint y: 228, distance: 77.4
click at [759, 228] on wm-front-card "Working Bat 27 - 29 53623311 Voir les dernières visites 27/29 [PERSON_NAME] / 6…" at bounding box center [798, 320] width 101 height 415
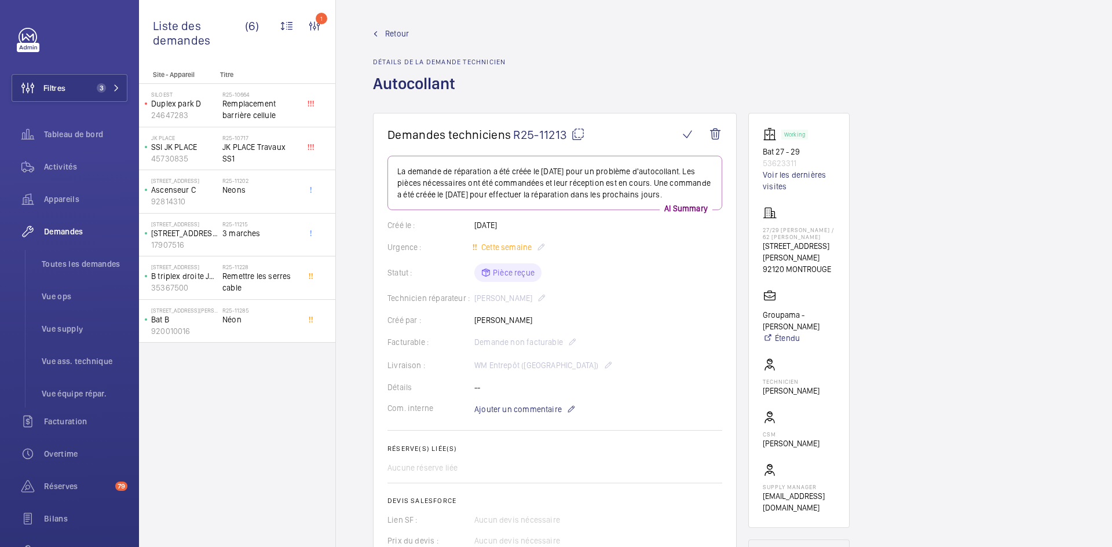
copy div "27/29 [PERSON_NAME] / 62 [PERSON_NAME] [STREET_ADDRESS][PERSON_NAME]"
drag, startPoint x: 831, startPoint y: 328, endPoint x: 763, endPoint y: 316, distance: 68.2
click at [763, 316] on p "Groupama - [PERSON_NAME]" at bounding box center [799, 320] width 72 height 23
copy p "Groupama - [PERSON_NAME]"
click at [579, 131] on mat-icon at bounding box center [578, 134] width 14 height 14
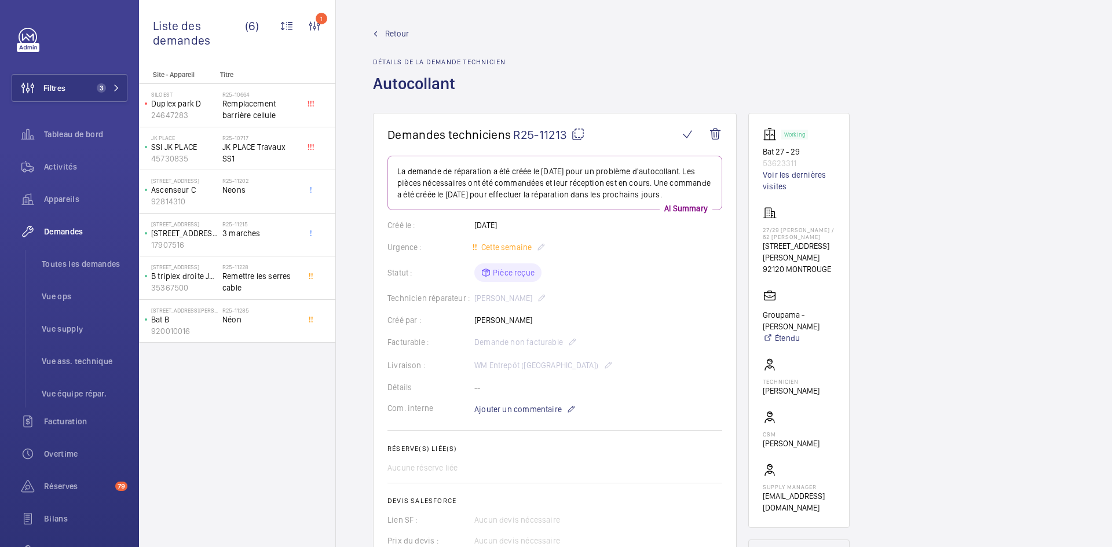
copy p "Groupama - [PERSON_NAME]"
click at [219, 277] on div "[STREET_ADDRESS] Jk667 35367500" at bounding box center [181, 278] width 81 height 38
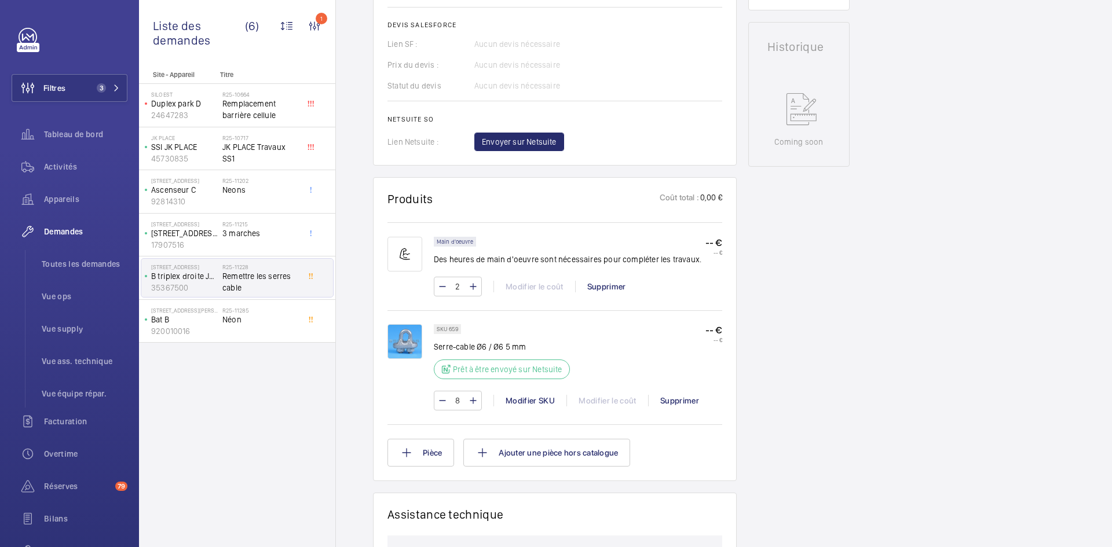
scroll to position [521, 0]
drag, startPoint x: 456, startPoint y: 328, endPoint x: 448, endPoint y: 330, distance: 8.9
click at [448, 330] on p "SKU 659" at bounding box center [447, 330] width 21 height 4
drag, startPoint x: 460, startPoint y: 328, endPoint x: 447, endPoint y: 330, distance: 13.4
click at [447, 330] on div "SKU 659" at bounding box center [447, 331] width 27 height 10
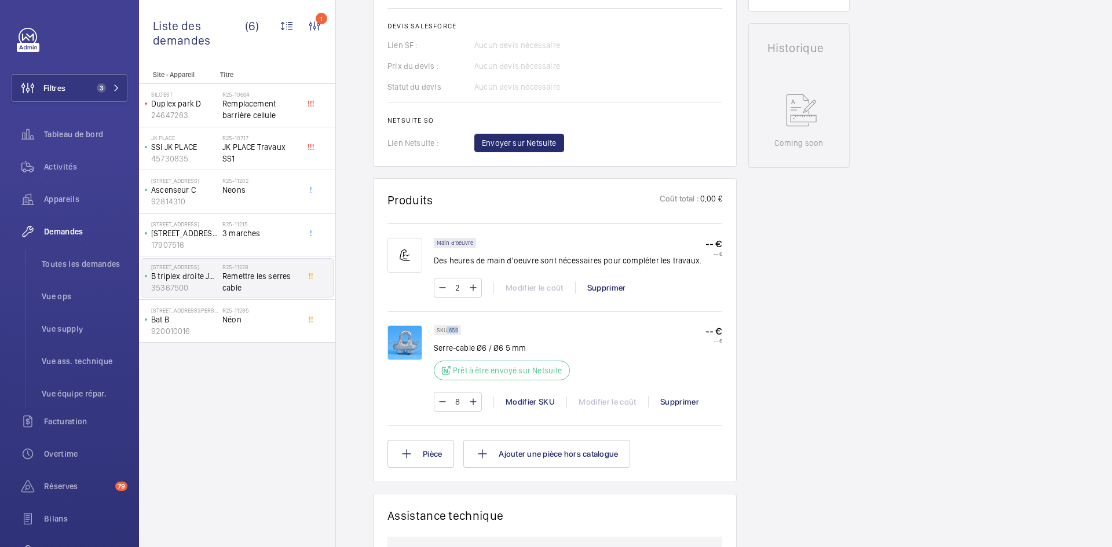
copy p "659"
